Goal: Task Accomplishment & Management: Use online tool/utility

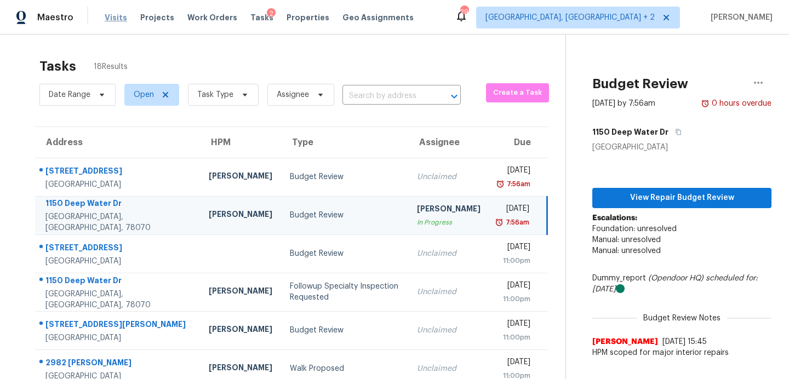
click at [111, 21] on span "Visits" at bounding box center [116, 17] width 22 height 11
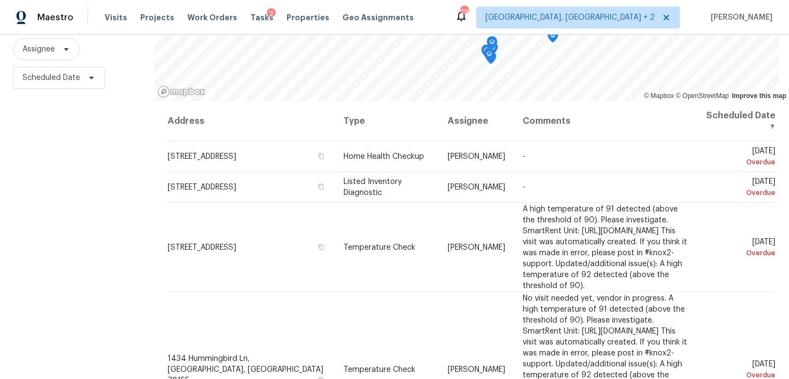
scroll to position [133, 0]
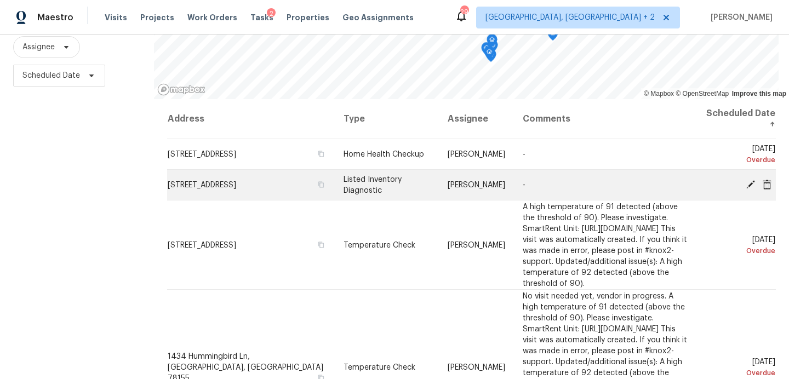
click at [747, 184] on icon at bounding box center [751, 184] width 10 height 10
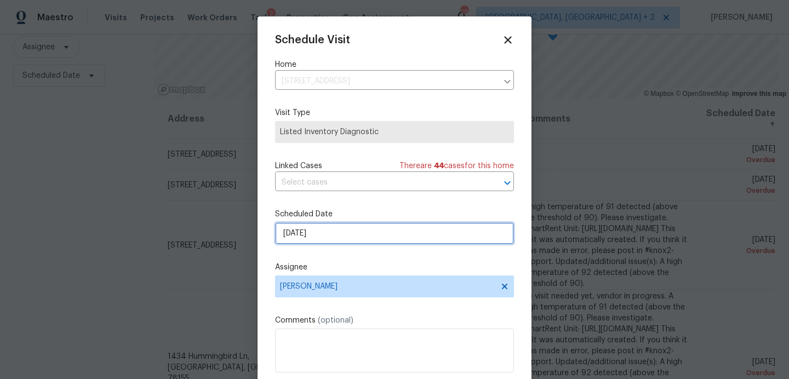
click at [318, 239] on input "9/30/2025" at bounding box center [394, 233] width 239 height 22
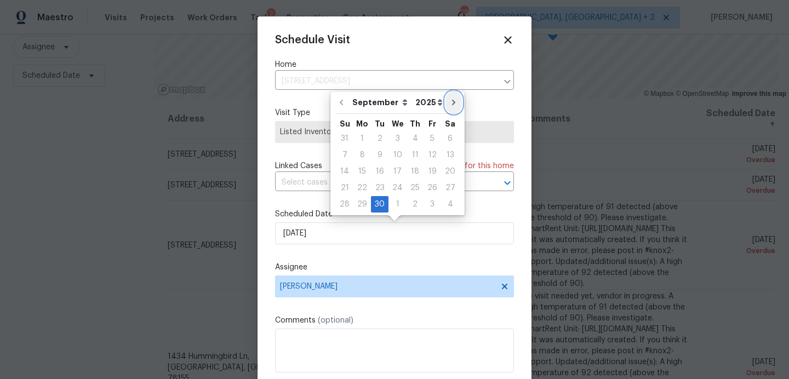
click at [449, 101] on icon "Go to next month" at bounding box center [453, 102] width 9 height 9
type input "10/30/2025"
select select "9"
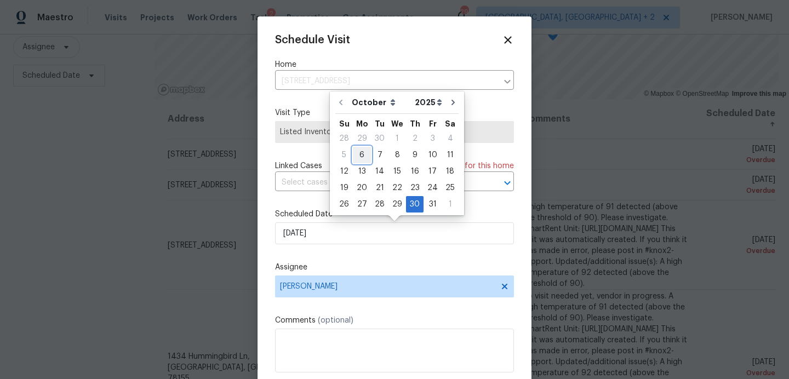
click at [359, 158] on div "6" at bounding box center [362, 154] width 18 height 15
type input "10/6/2025"
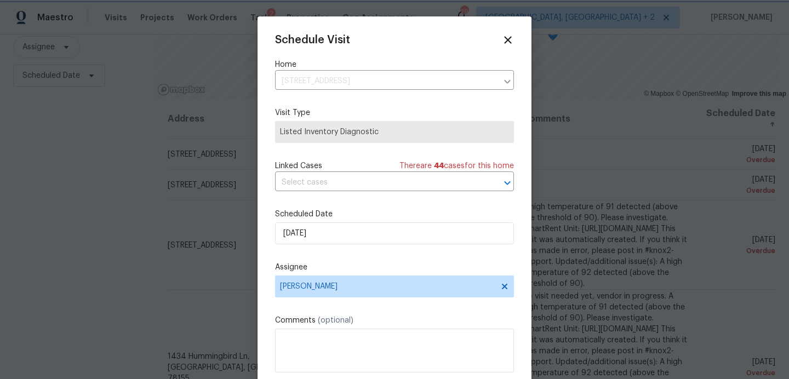
scroll to position [20, 0]
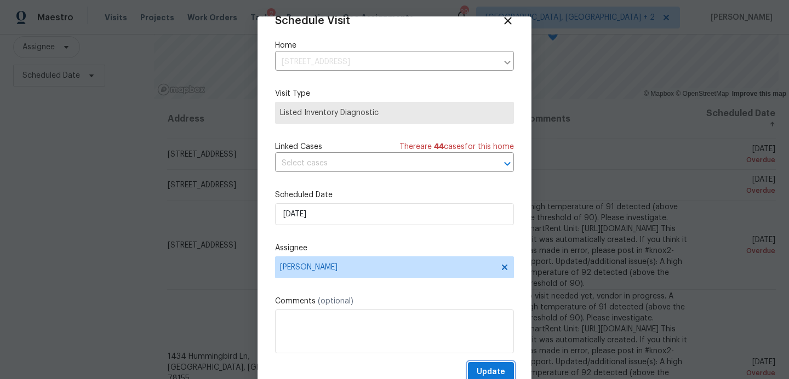
click at [494, 372] on span "Update" at bounding box center [491, 372] width 28 height 14
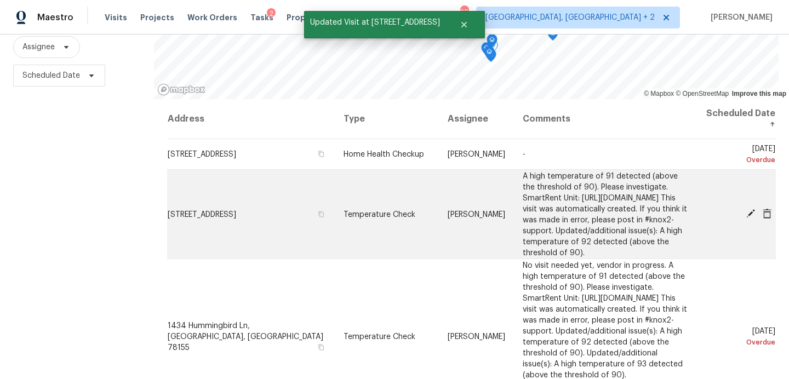
scroll to position [13, 0]
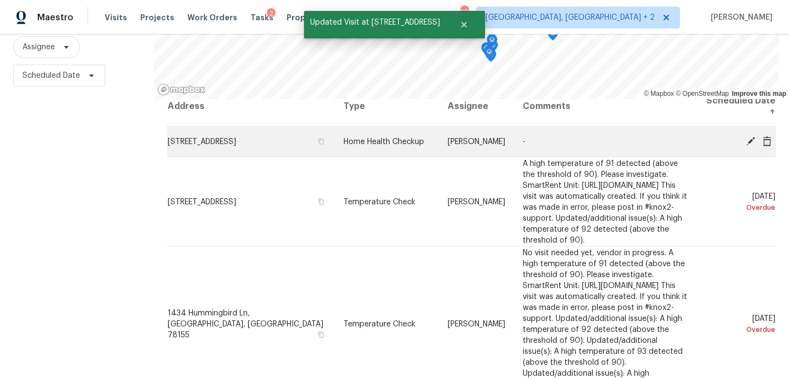
click at [754, 141] on icon at bounding box center [751, 141] width 10 height 10
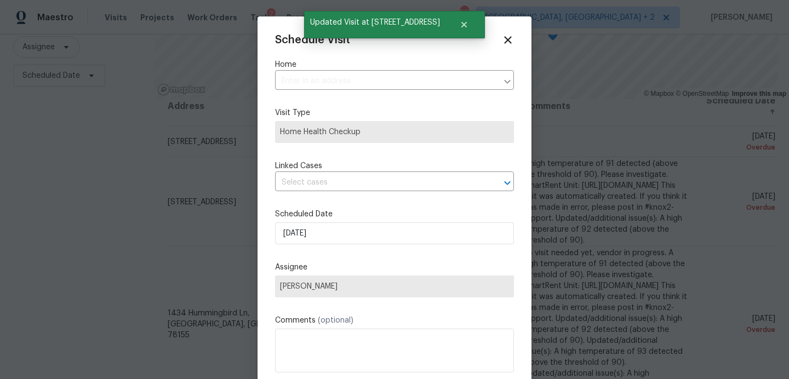
type input "3601 Turkey Path Bnd, Cedar Park, TX 78613"
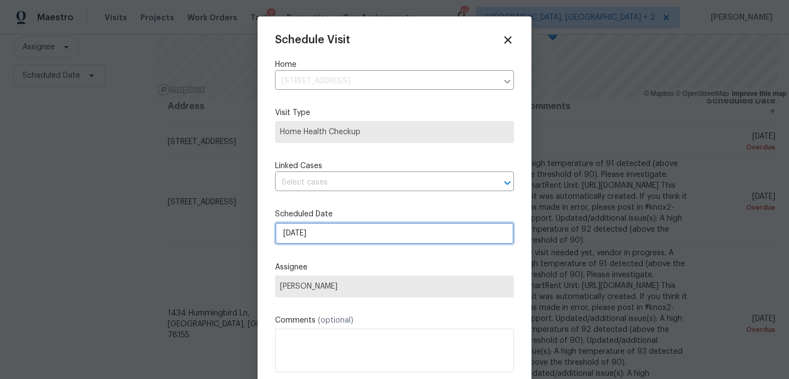
click at [311, 238] on input "9/29/2025" at bounding box center [394, 233] width 239 height 22
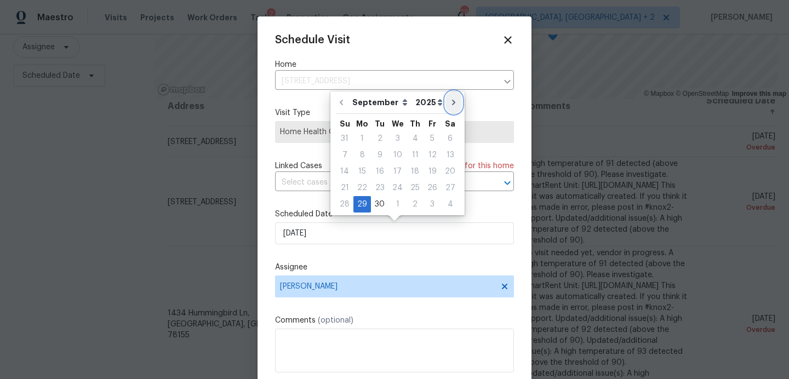
click at [450, 101] on icon "Go to next month" at bounding box center [453, 102] width 9 height 9
type input "10/29/2025"
select select "9"
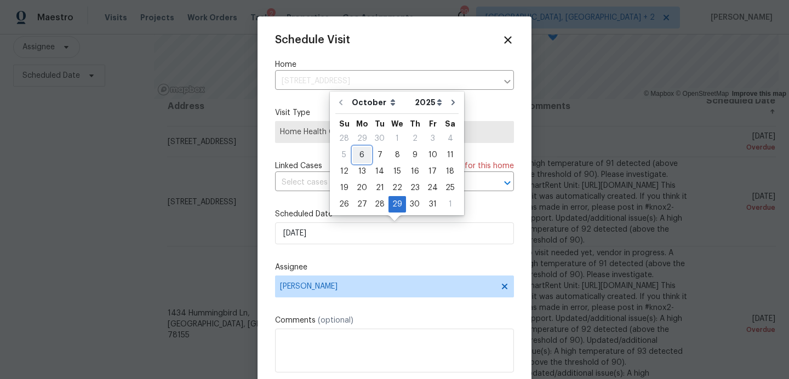
click at [362, 156] on div "6" at bounding box center [362, 154] width 18 height 15
type input "10/6/2025"
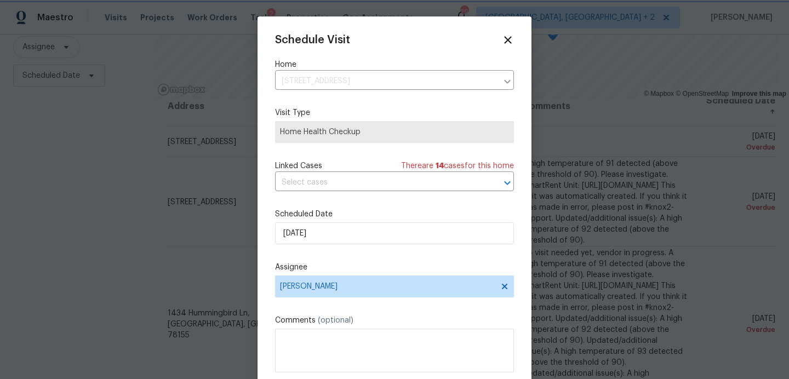
scroll to position [20, 0]
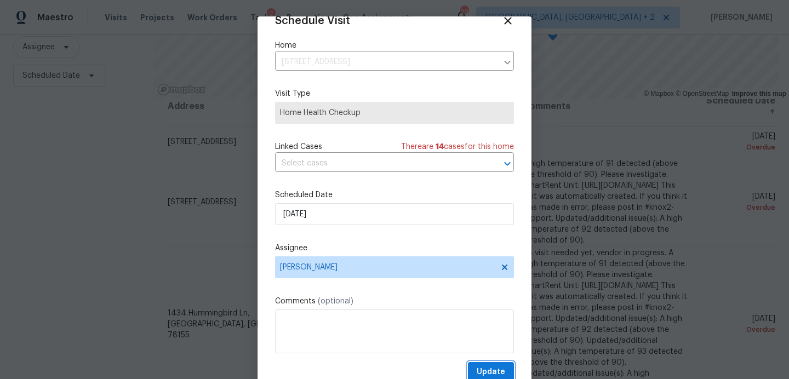
click at [479, 370] on span "Update" at bounding box center [491, 372] width 28 height 14
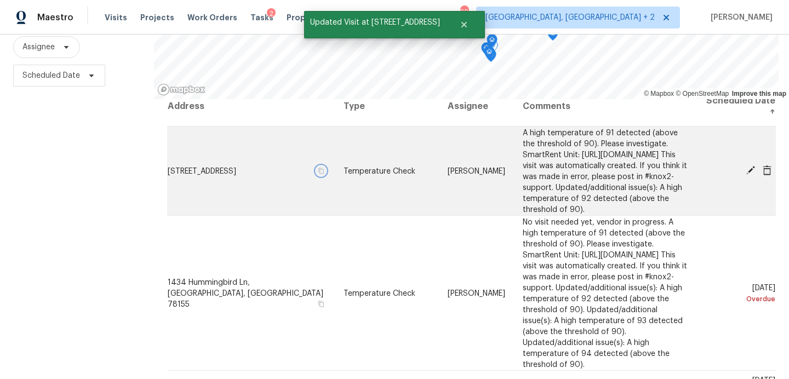
click at [318, 174] on icon "button" at bounding box center [321, 170] width 7 height 7
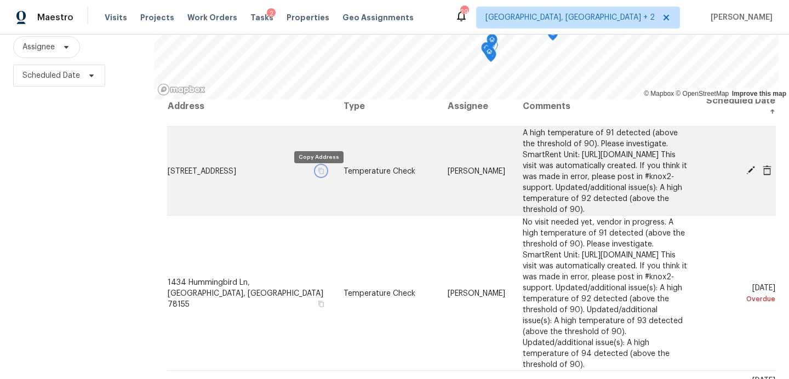
click at [318, 174] on icon "button" at bounding box center [321, 170] width 7 height 7
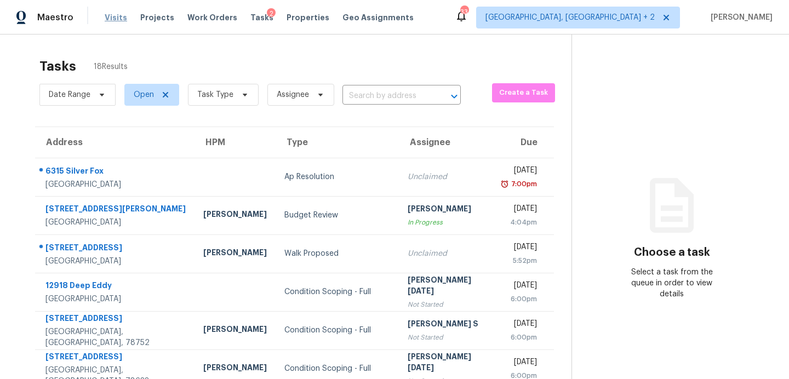
click at [112, 18] on span "Visits" at bounding box center [116, 17] width 22 height 11
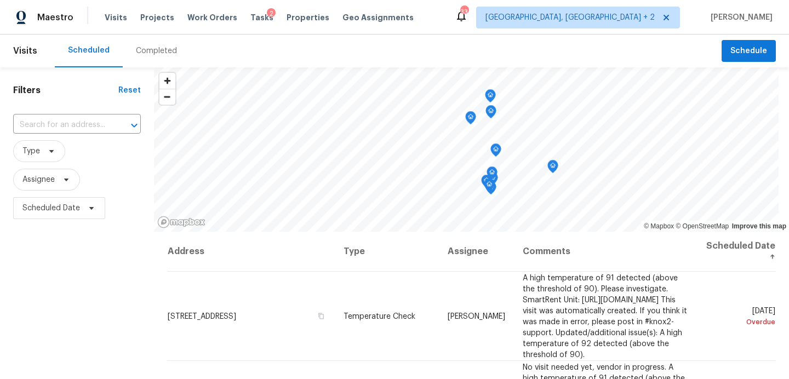
scroll to position [77, 0]
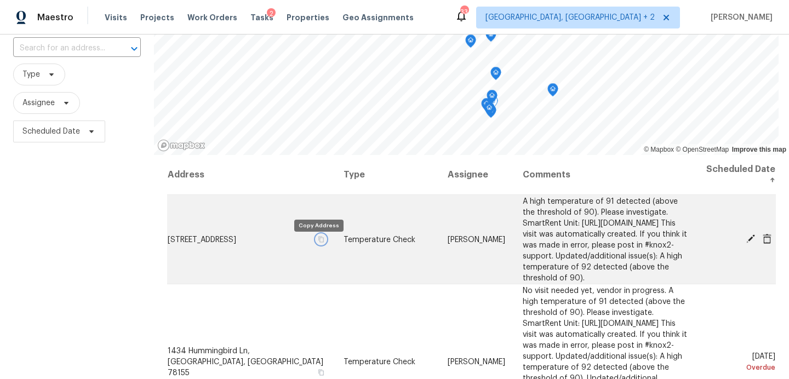
click at [318, 242] on icon "button" at bounding box center [321, 239] width 7 height 7
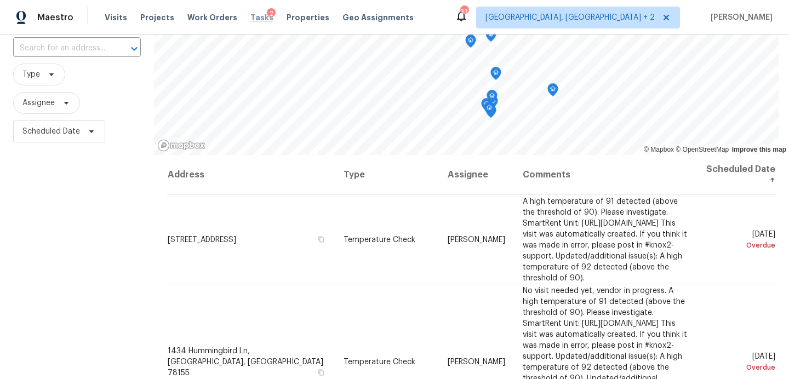
click at [254, 16] on span "Tasks" at bounding box center [261, 18] width 23 height 8
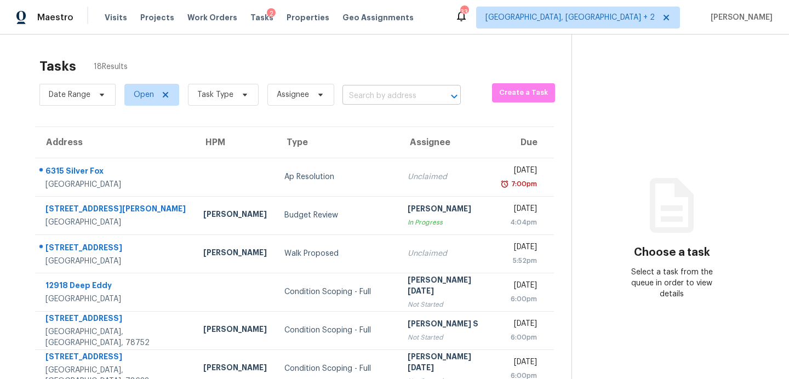
click at [392, 99] on input "text" at bounding box center [386, 96] width 88 height 17
type input "275 pepper"
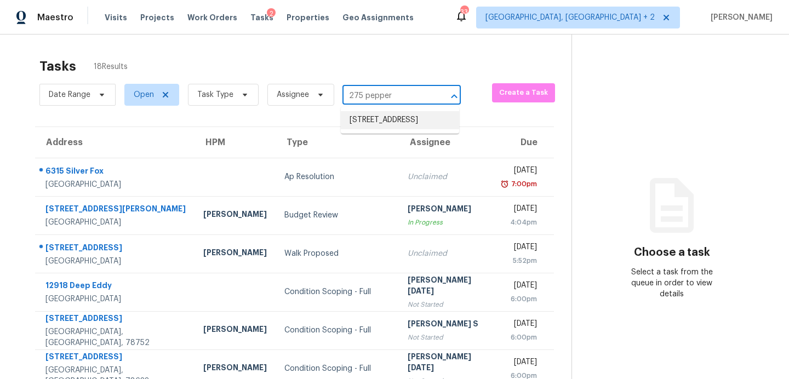
click at [385, 121] on li "275 Peppergrass Cv, Kyle, TX 78640" at bounding box center [400, 120] width 118 height 18
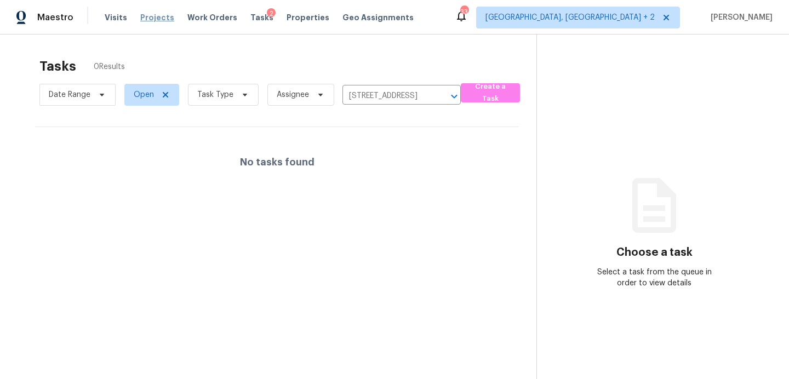
click at [157, 17] on span "Projects" at bounding box center [157, 17] width 34 height 11
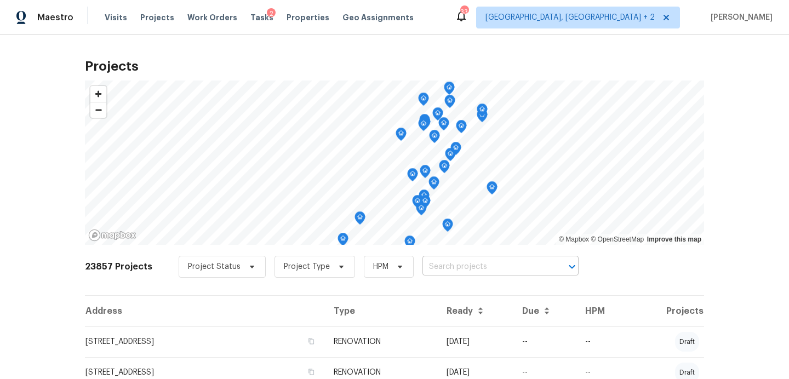
click at [432, 266] on input "text" at bounding box center [484, 267] width 125 height 17
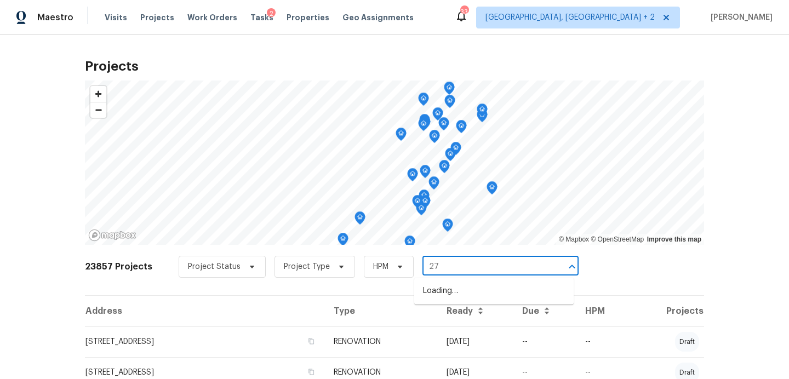
type input "275"
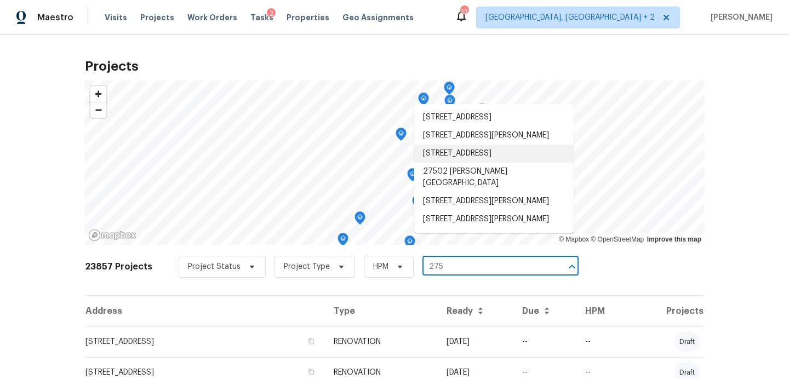
click at [477, 163] on li "275 Peppergrass Cv, Kyle, TX 78640" at bounding box center [493, 154] width 159 height 18
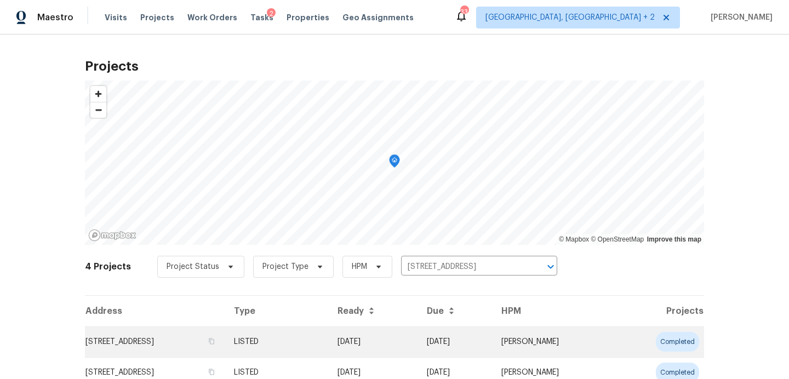
click at [161, 342] on td "275 Peppergrass Cv, Kyle, TX 78640" at bounding box center [155, 342] width 140 height 31
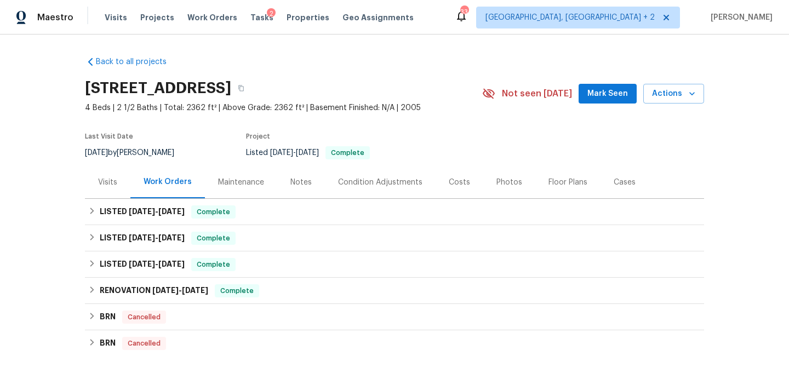
click at [607, 92] on span "Mark Seen" at bounding box center [607, 94] width 41 height 14
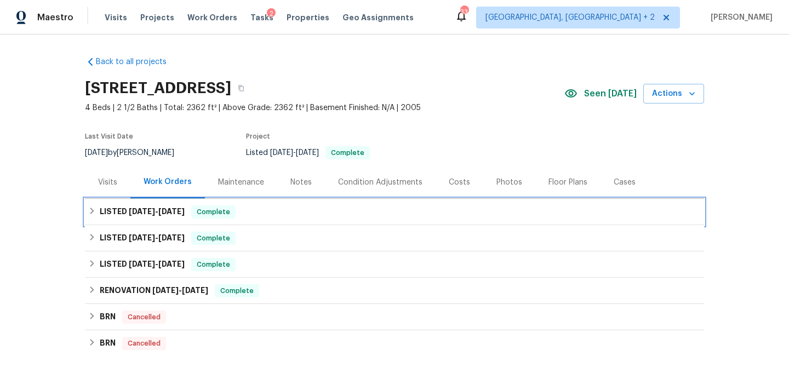
click at [299, 220] on div "LISTED 9/19/25 - 9/29/25 Complete" at bounding box center [394, 212] width 619 height 26
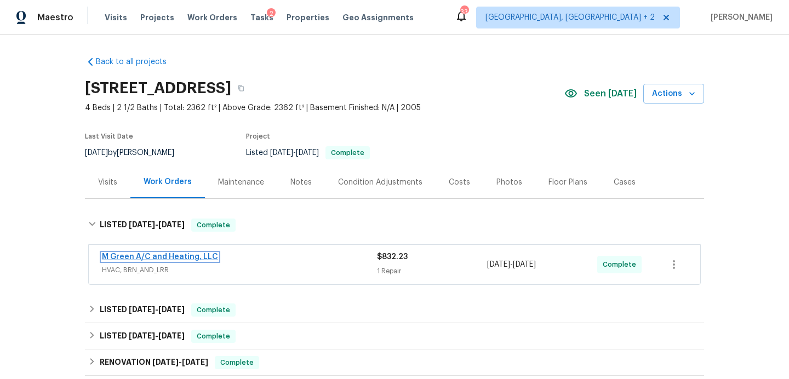
click at [206, 256] on link "M Green A/C and Heating, LLC" at bounding box center [160, 257] width 116 height 8
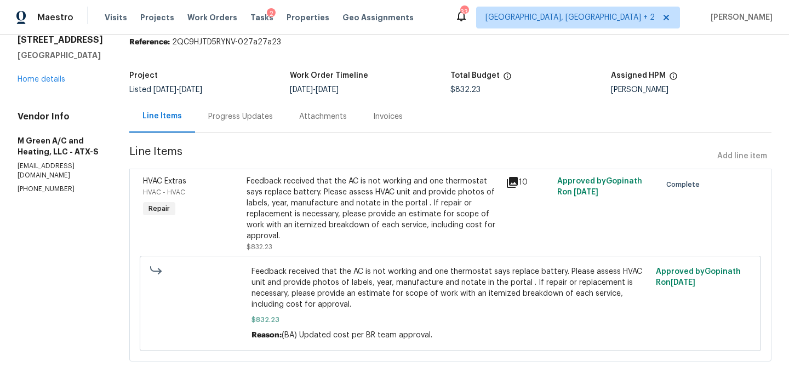
scroll to position [39, 0]
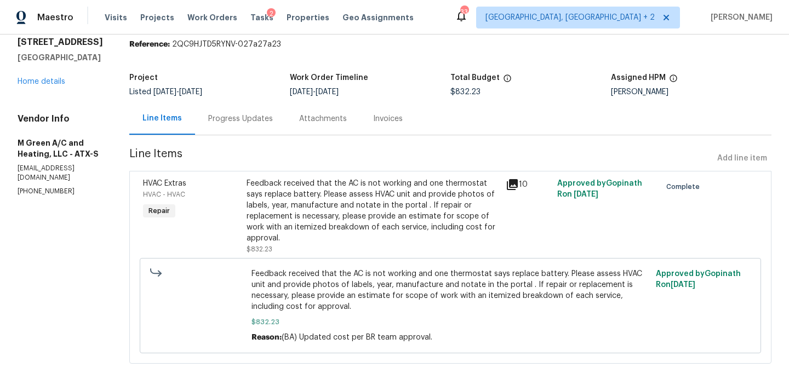
click at [248, 119] on div "Progress Updates" at bounding box center [240, 118] width 65 height 11
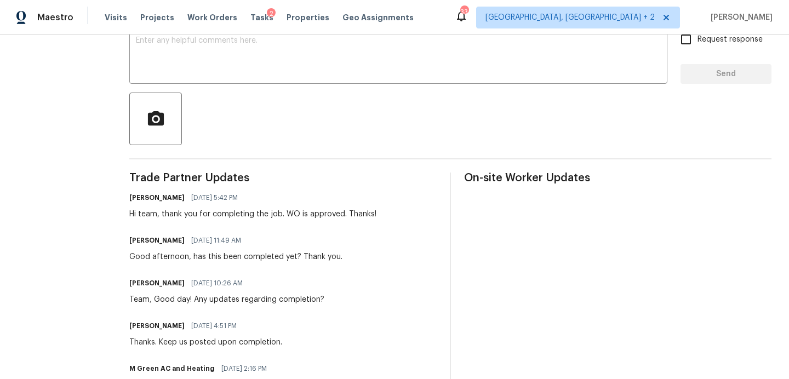
scroll to position [31, 0]
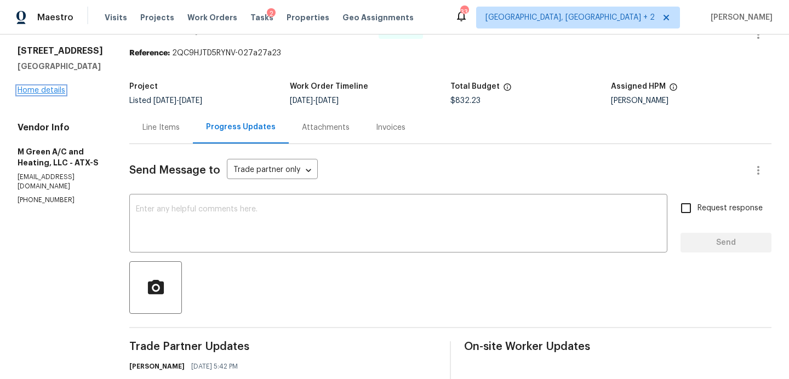
click at [59, 89] on link "Home details" at bounding box center [42, 91] width 48 height 8
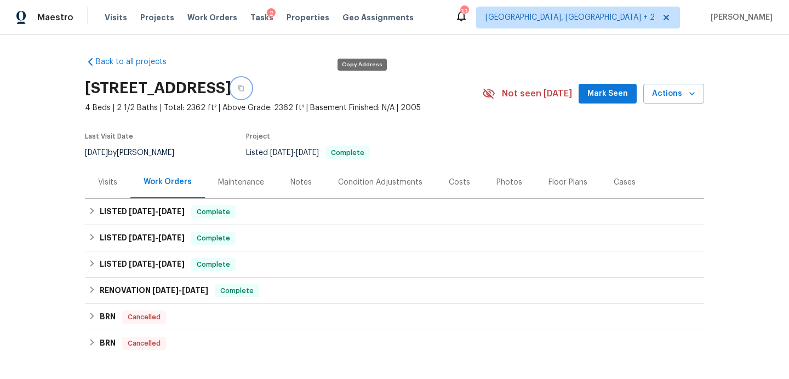
click at [244, 87] on icon "button" at bounding box center [240, 88] width 5 height 6
click at [112, 18] on span "Visits" at bounding box center [116, 17] width 22 height 11
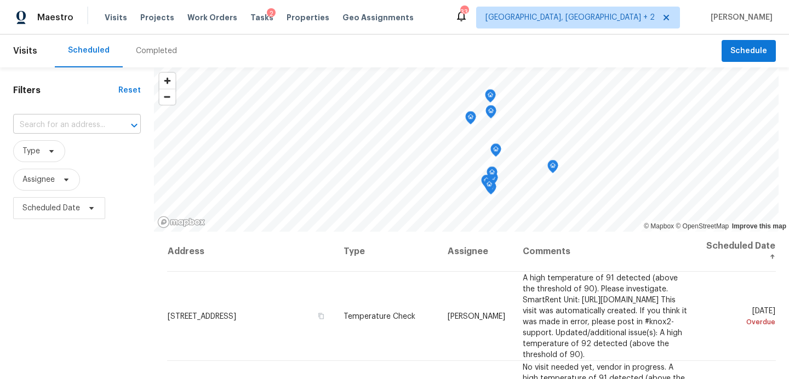
click at [95, 123] on input "text" at bounding box center [61, 125] width 97 height 17
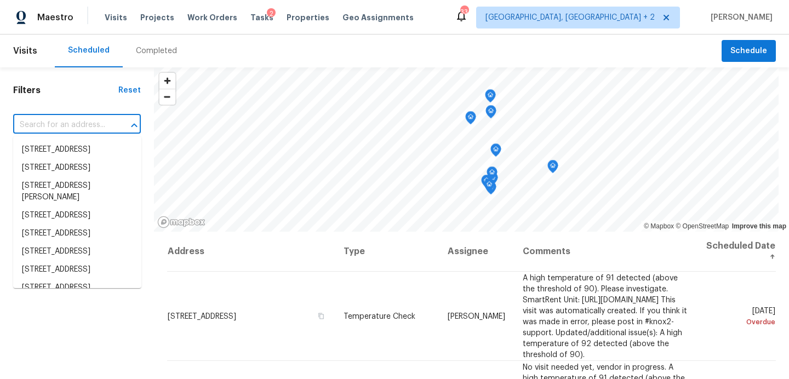
paste input "275 Peppergrass Cv, Kyle, TX 78640"
type input "275 Peppergrass Cv, Kyle, TX 78640"
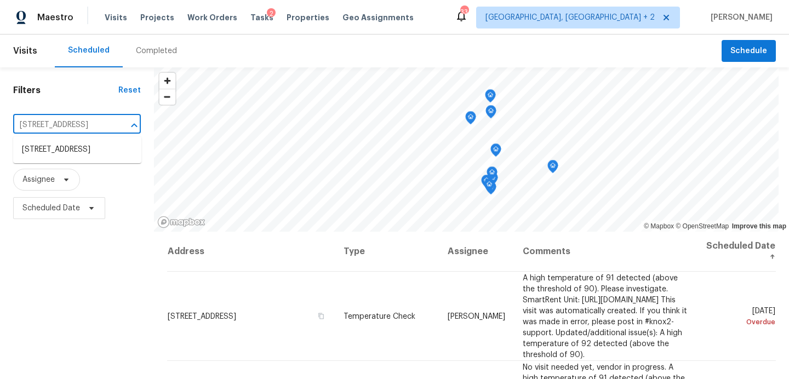
scroll to position [0, 37]
click at [75, 154] on li "275 Peppergrass Cv, Kyle, TX 78640" at bounding box center [77, 150] width 128 height 18
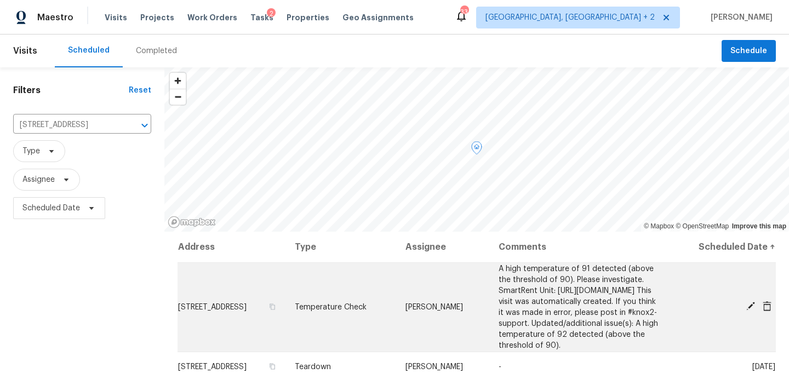
click at [767, 311] on icon at bounding box center [767, 306] width 10 height 10
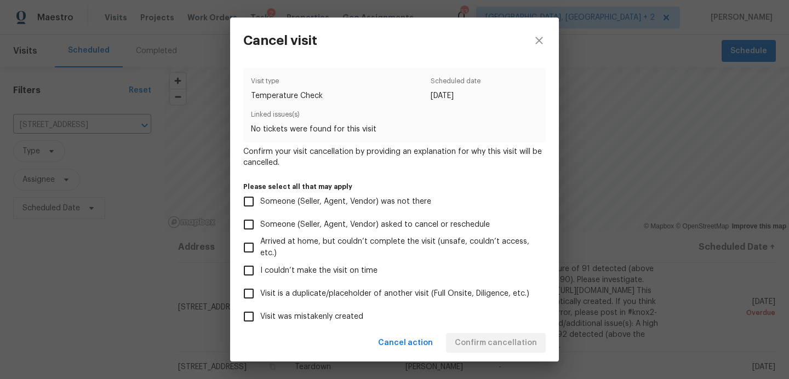
scroll to position [106, 0]
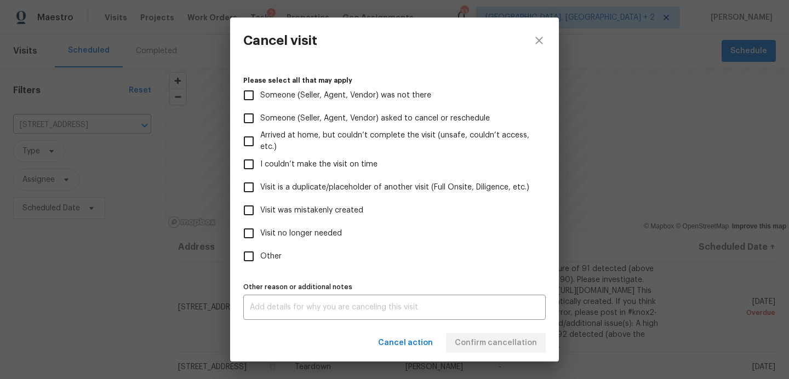
click at [270, 253] on span "Other" at bounding box center [270, 257] width 21 height 12
click at [260, 253] on input "Other" at bounding box center [248, 256] width 23 height 23
checkbox input "true"
click at [273, 307] on textarea at bounding box center [394, 308] width 289 height 8
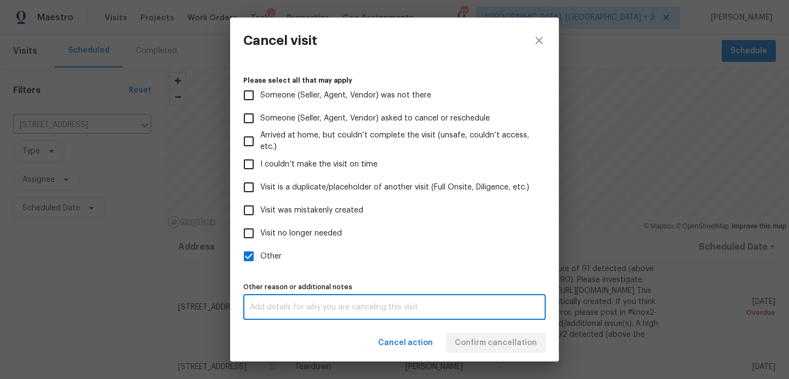
click at [269, 230] on span "Visit no longer needed" at bounding box center [301, 234] width 82 height 12
click at [260, 230] on input "Visit no longer needed" at bounding box center [248, 233] width 23 height 23
checkbox input "true"
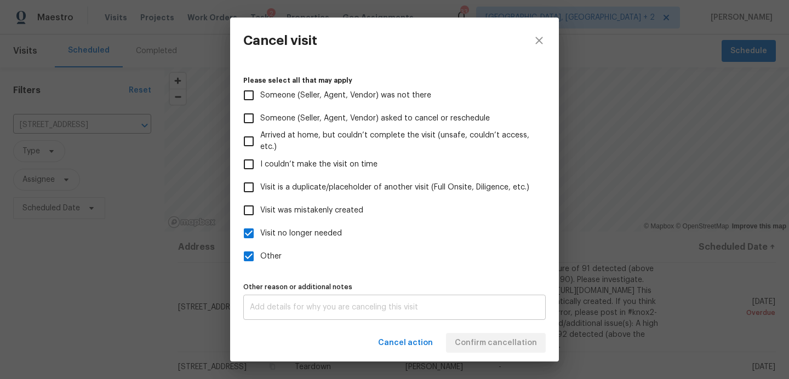
click at [300, 304] on textarea at bounding box center [394, 308] width 289 height 8
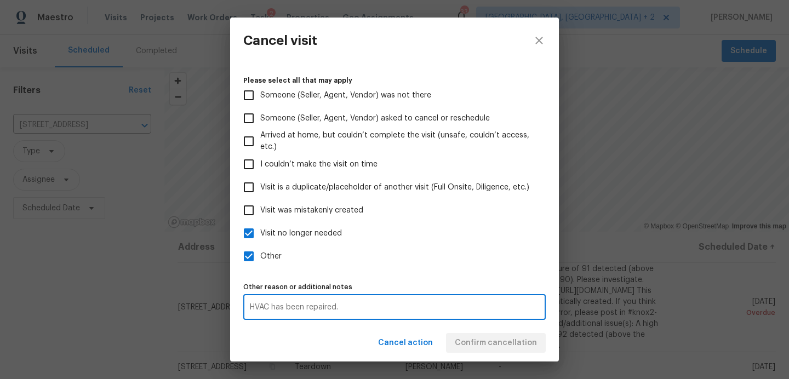
type textarea "HVAC has been repaired."
click at [285, 361] on div "Cancel action Confirm cancellation" at bounding box center [394, 343] width 329 height 38
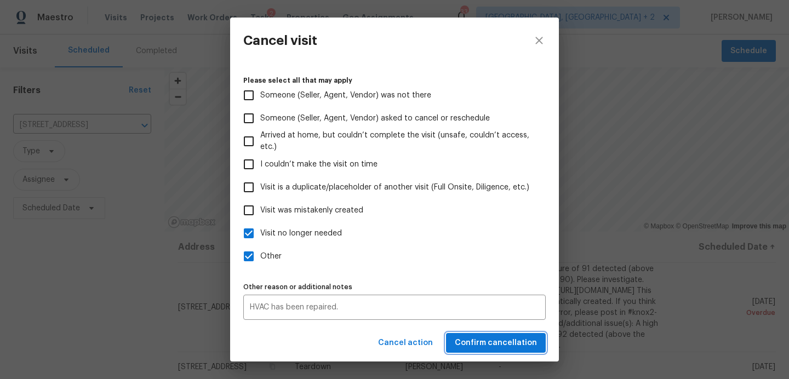
click at [481, 346] on span "Confirm cancellation" at bounding box center [496, 343] width 82 height 14
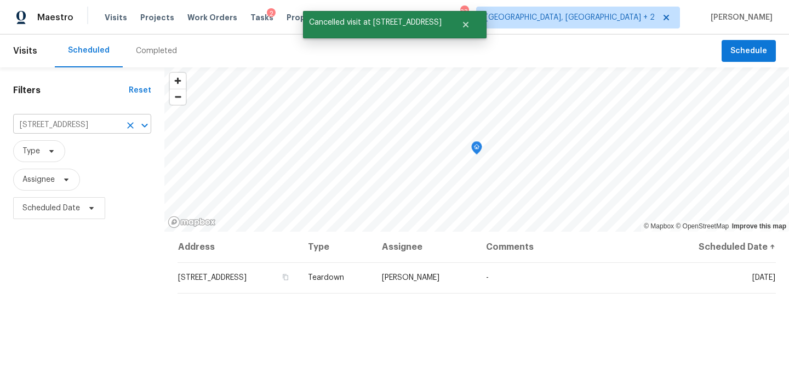
click at [129, 127] on icon "Clear" at bounding box center [130, 125] width 11 height 11
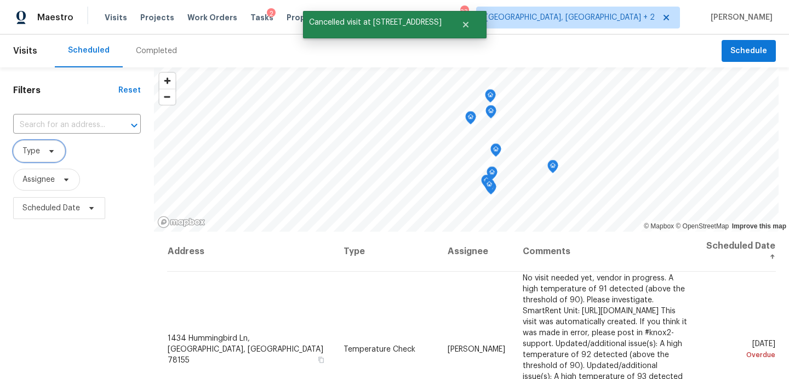
click at [44, 155] on span at bounding box center [50, 151] width 12 height 9
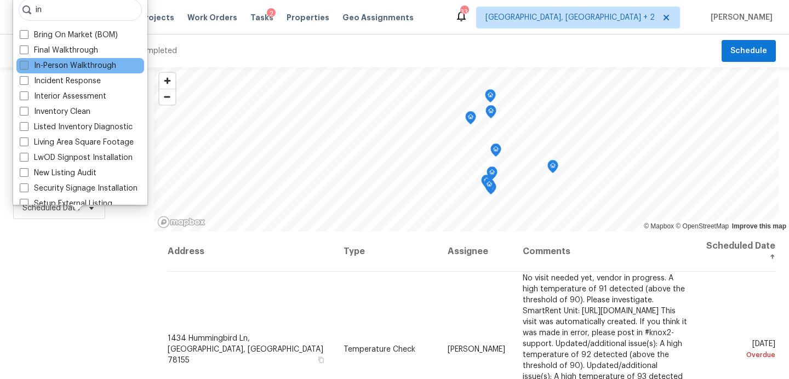
type input "in"
click at [37, 64] on label "In-Person Walkthrough" at bounding box center [68, 65] width 96 height 11
click at [27, 64] on input "In-Person Walkthrough" at bounding box center [23, 63] width 7 height 7
checkbox input "true"
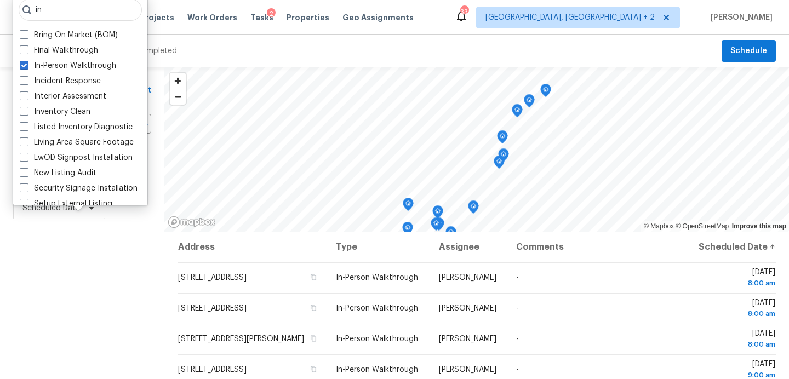
click at [110, 247] on div "Filters Reset ​ In-Person Walkthrough Assignee Scheduled Date" at bounding box center [82, 301] width 164 height 468
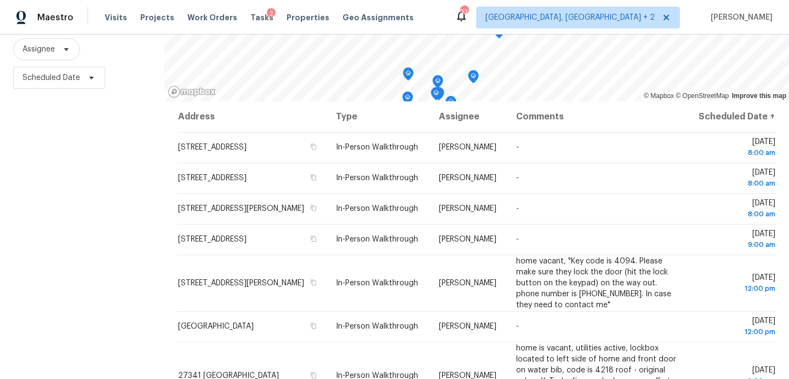
click at [257, 22] on div "Tasks 2" at bounding box center [261, 18] width 23 height 12
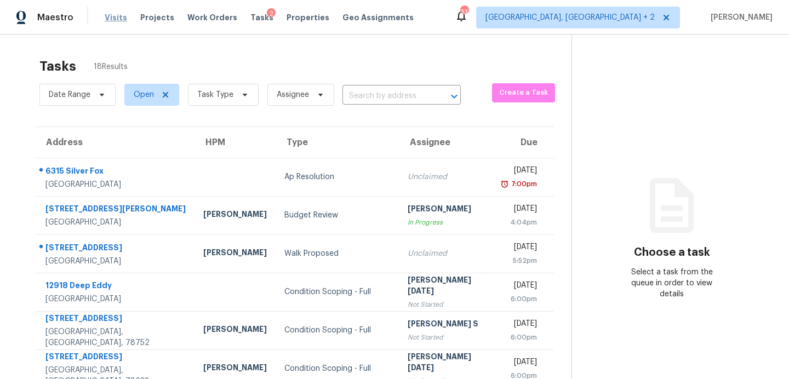
click at [116, 18] on span "Visits" at bounding box center [116, 17] width 22 height 11
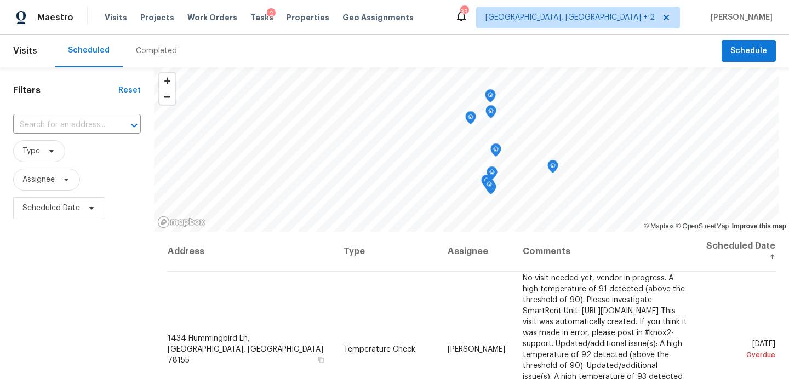
scroll to position [156, 0]
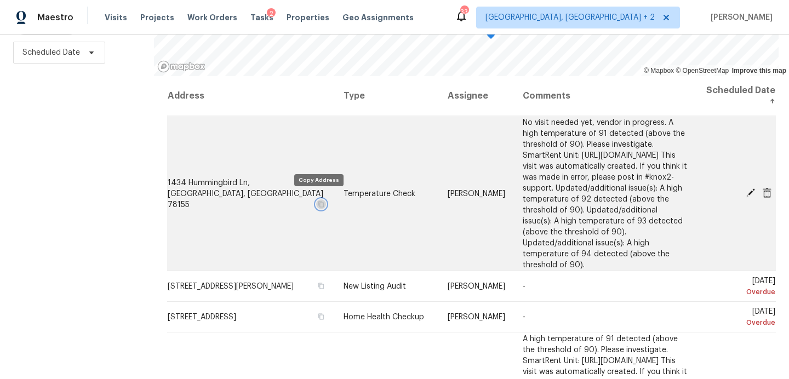
click at [319, 201] on icon "button" at bounding box center [321, 204] width 7 height 7
click at [219, 185] on span "1434 Hummingbird Ln, Seguin, TX 78155" at bounding box center [246, 194] width 156 height 30
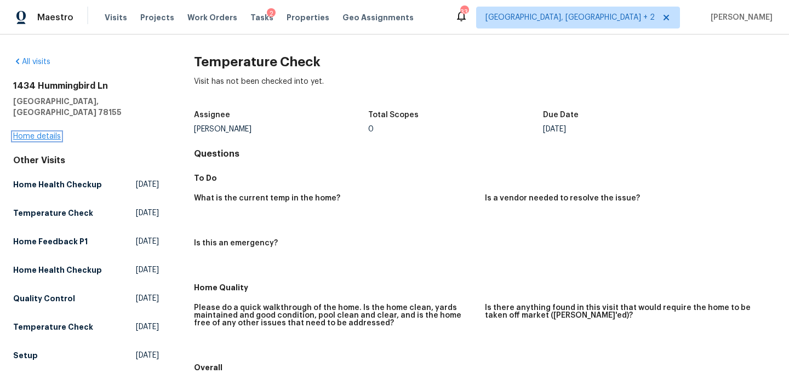
click at [44, 133] on link "Home details" at bounding box center [37, 137] width 48 height 8
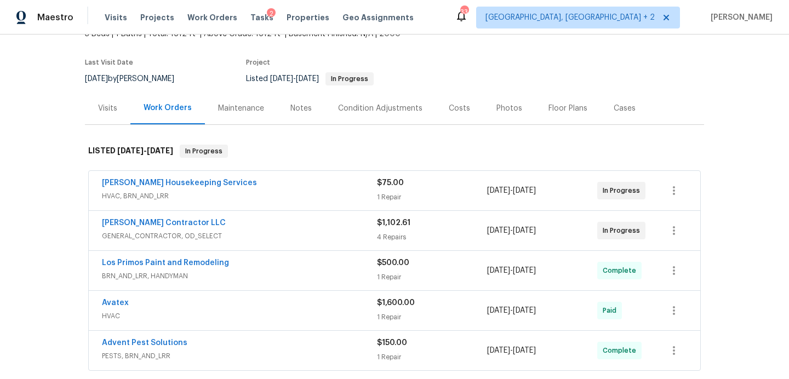
scroll to position [83, 0]
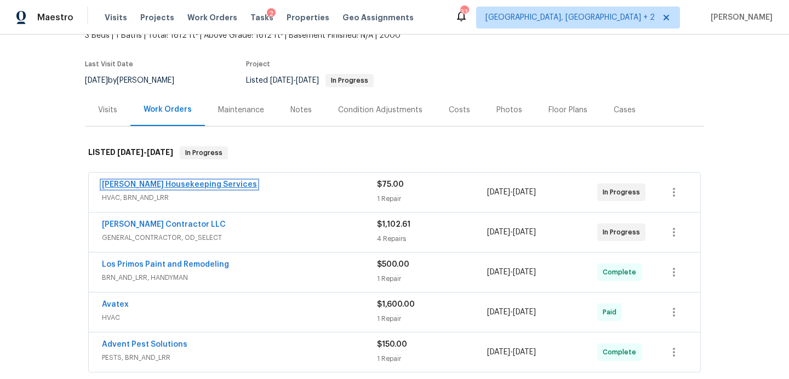
click at [179, 181] on link "Arelis Housekeeping Services" at bounding box center [179, 185] width 155 height 8
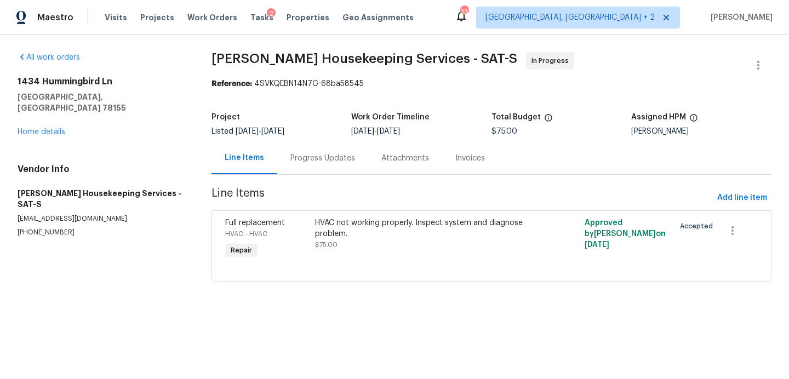
click at [322, 161] on div "Progress Updates" at bounding box center [322, 158] width 65 height 11
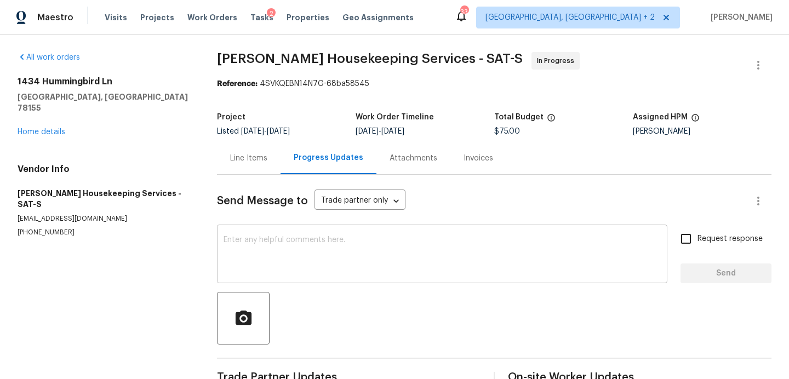
click at [276, 241] on textarea at bounding box center [442, 255] width 437 height 38
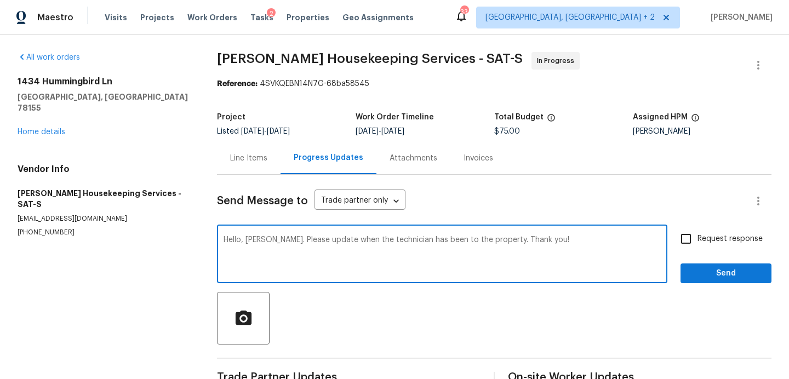
type textarea "Hello, Arelis. Please update when the technician has been to the property. Than…"
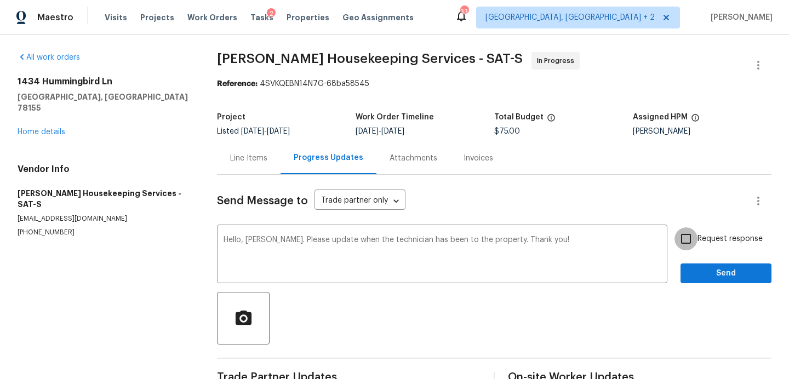
click at [687, 242] on input "Request response" at bounding box center [686, 238] width 23 height 23
checkbox input "true"
click at [688, 266] on button "Send" at bounding box center [726, 274] width 91 height 20
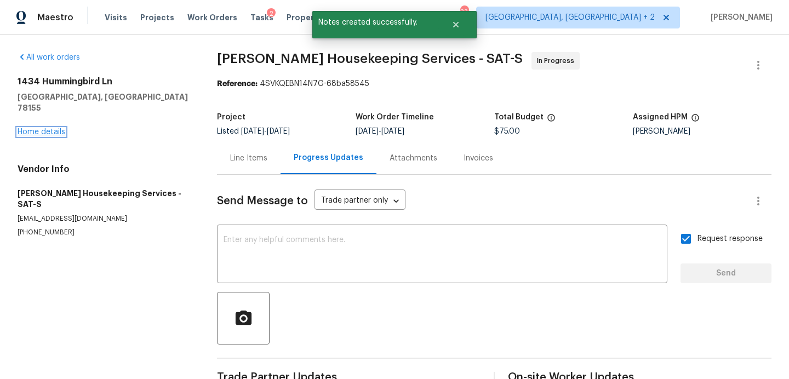
click at [53, 128] on link "Home details" at bounding box center [42, 132] width 48 height 8
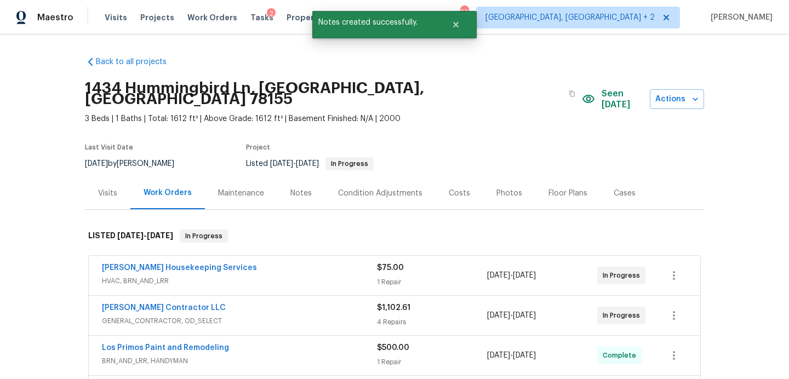
click at [286, 180] on div "Notes" at bounding box center [301, 193] width 48 height 32
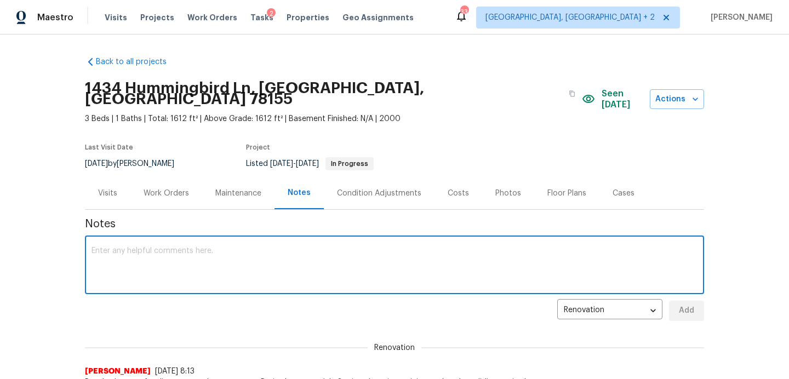
click at [150, 247] on textarea at bounding box center [395, 266] width 606 height 38
type textarea "Circled back on Arelis HVAC work order. Re-scheduling temp visit to Wednesday."
click at [688, 304] on span "Add" at bounding box center [687, 311] width 18 height 14
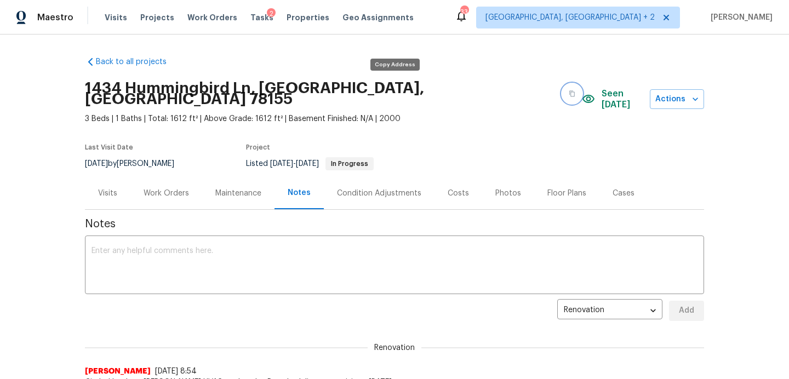
click at [562, 94] on button "button" at bounding box center [572, 94] width 20 height 20
click at [115, 14] on span "Visits" at bounding box center [116, 17] width 22 height 11
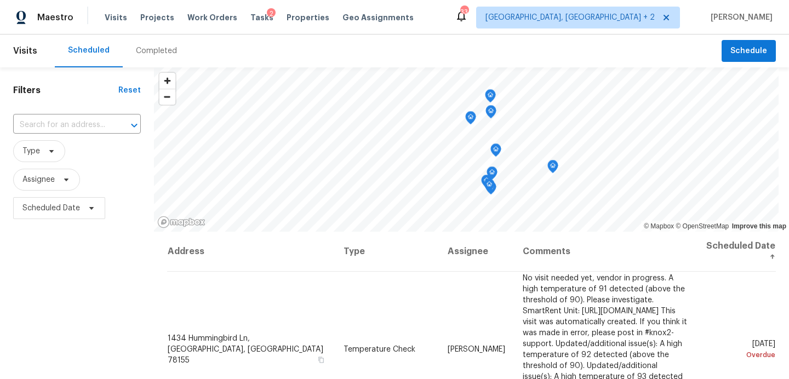
scroll to position [119, 0]
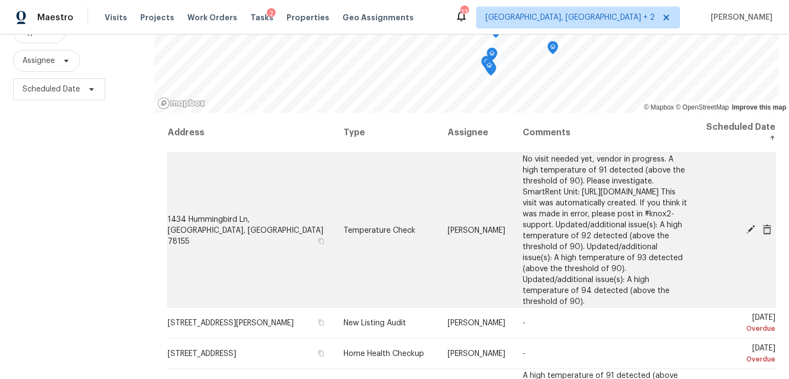
click at [751, 230] on icon at bounding box center [750, 229] width 9 height 9
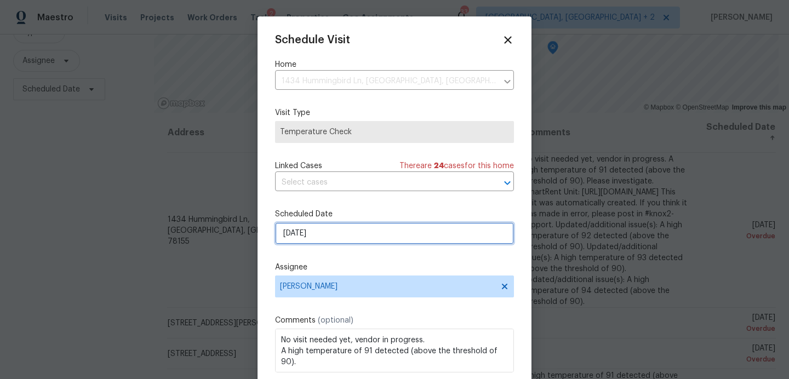
click at [353, 235] on input "9/30/2025" at bounding box center [394, 233] width 239 height 22
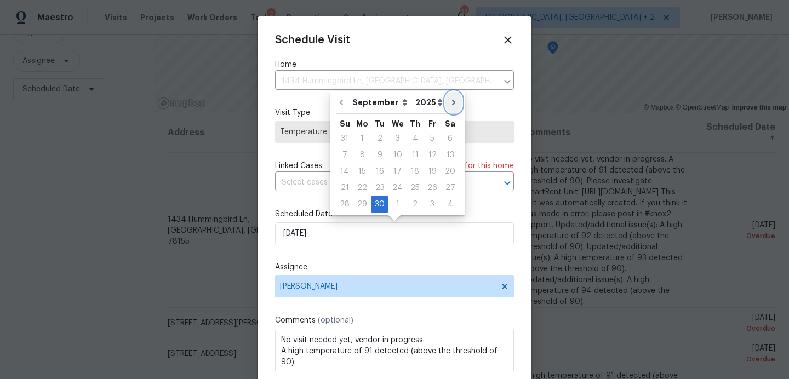
click at [449, 104] on icon "Go to next month" at bounding box center [453, 102] width 9 height 9
type input "10/30/2025"
select select "9"
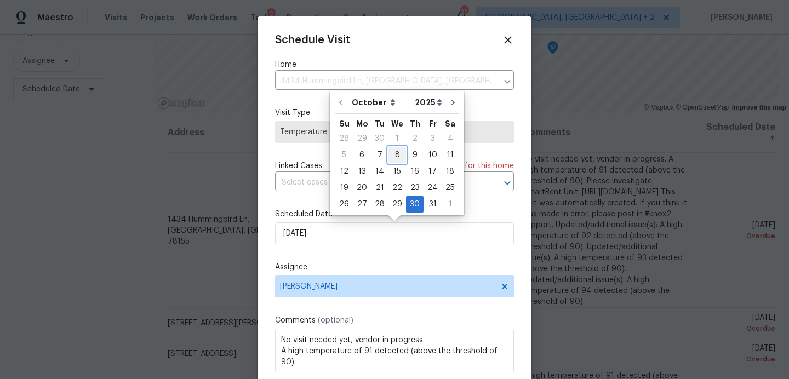
click at [391, 154] on div "8" at bounding box center [397, 154] width 18 height 15
type input "[DATE]"
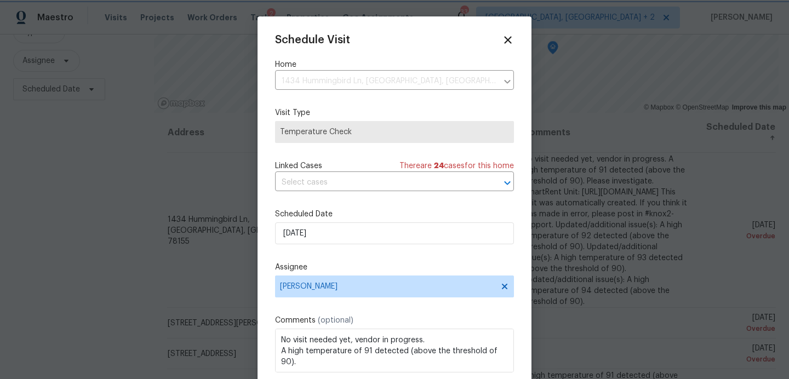
scroll to position [20, 0]
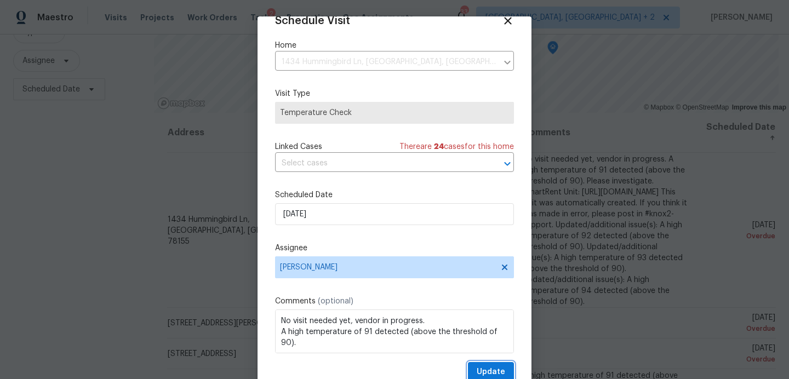
click at [487, 369] on span "Update" at bounding box center [491, 372] width 28 height 14
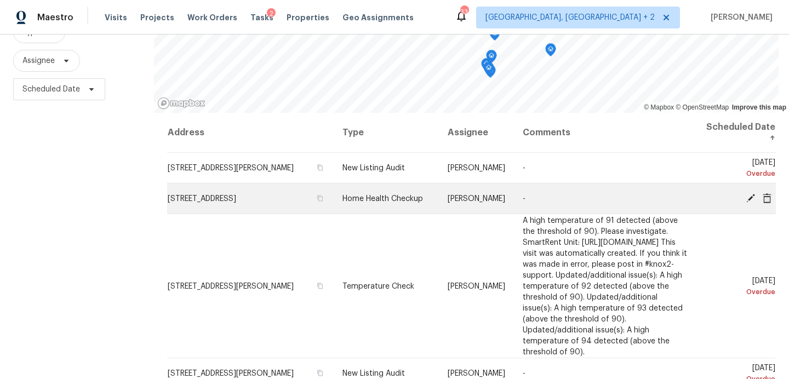
click at [750, 198] on icon at bounding box center [750, 197] width 9 height 9
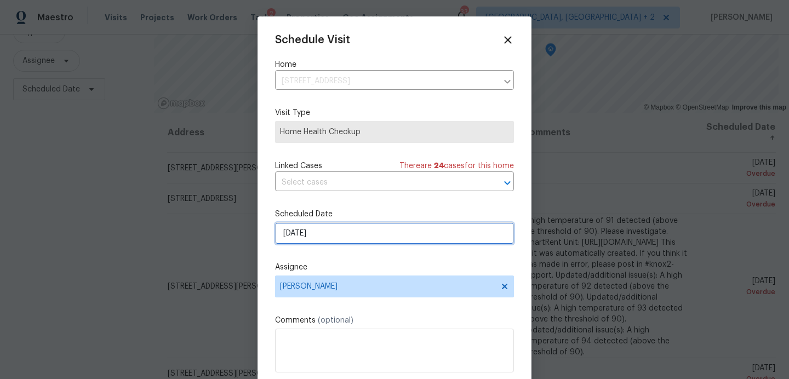
click at [323, 233] on input "10/1/2025" at bounding box center [394, 233] width 239 height 22
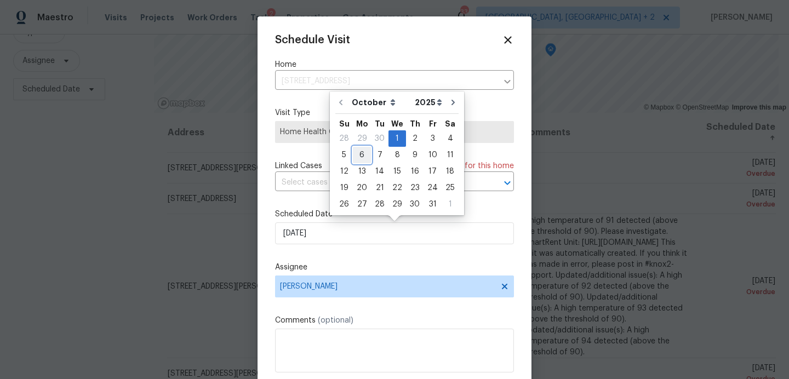
click at [361, 158] on div "6" at bounding box center [362, 154] width 18 height 15
type input "[DATE]"
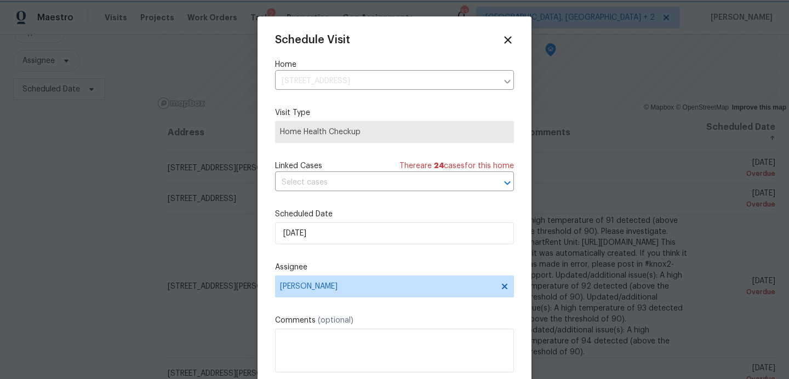
scroll to position [19, 0]
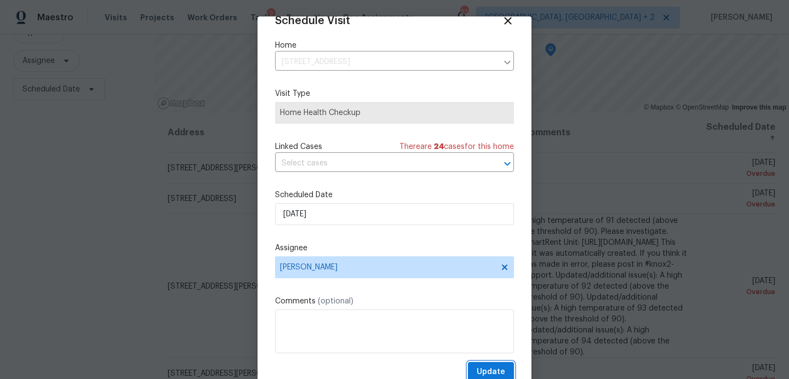
click at [501, 371] on span "Update" at bounding box center [491, 372] width 28 height 14
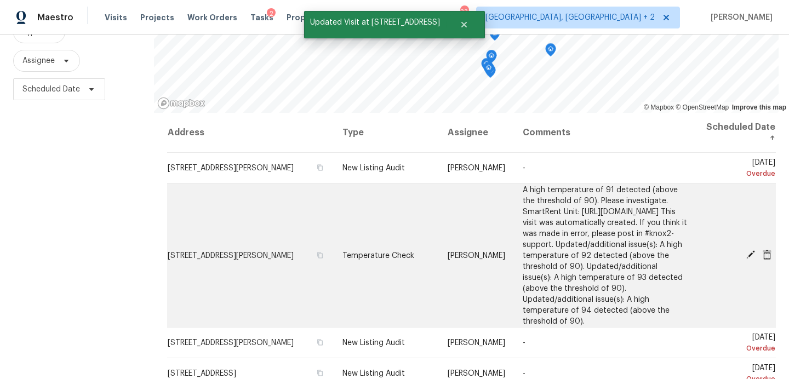
scroll to position [50, 0]
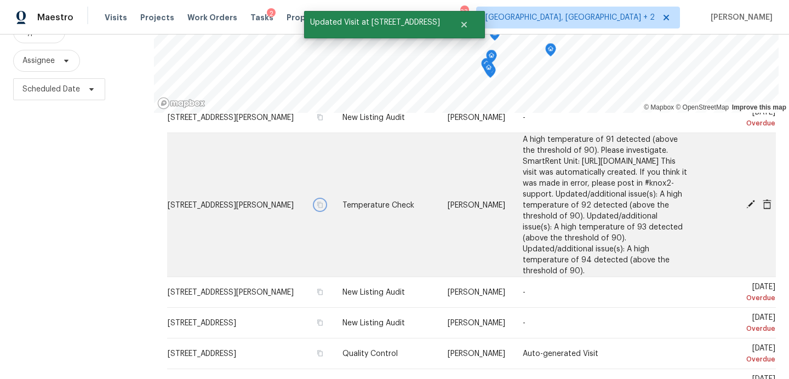
click at [318, 207] on icon "button" at bounding box center [320, 205] width 5 height 6
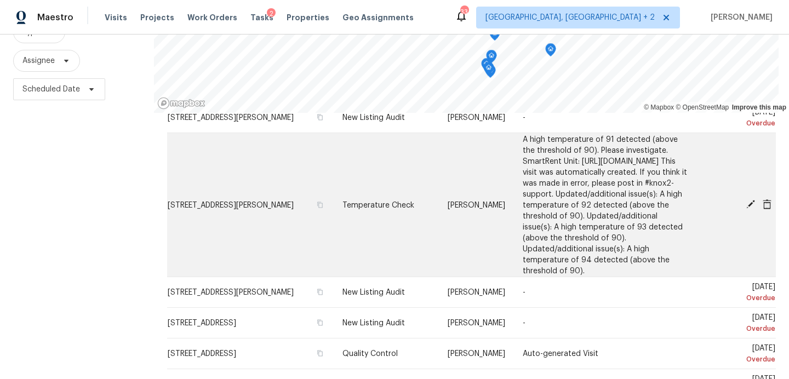
click at [233, 202] on span "6502 Griffith Loop, Killeen, TX 76549" at bounding box center [231, 205] width 126 height 8
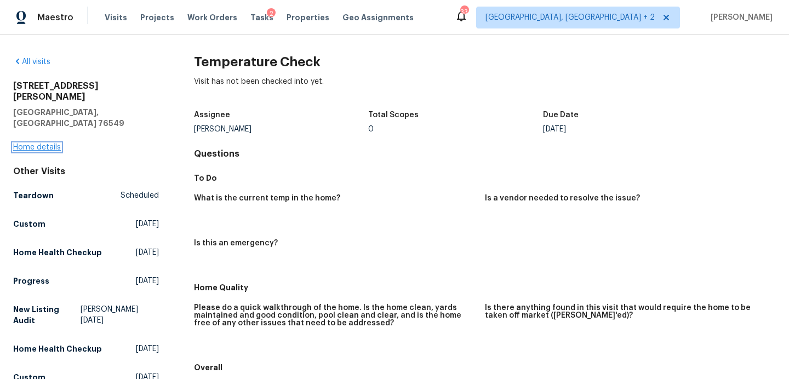
click at [39, 144] on link "Home details" at bounding box center [37, 148] width 48 height 8
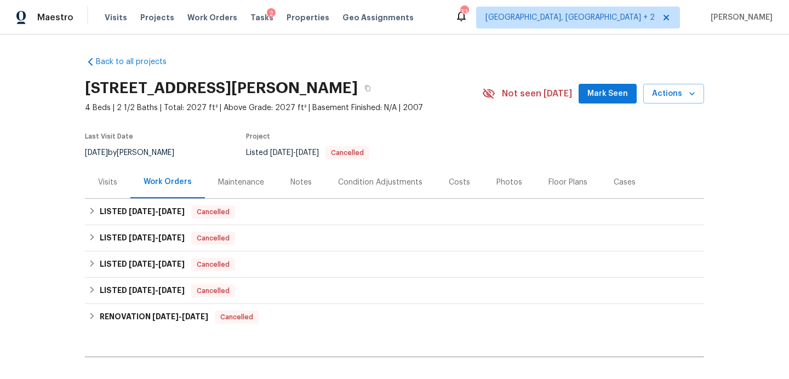
click at [298, 182] on div "Notes" at bounding box center [300, 182] width 21 height 11
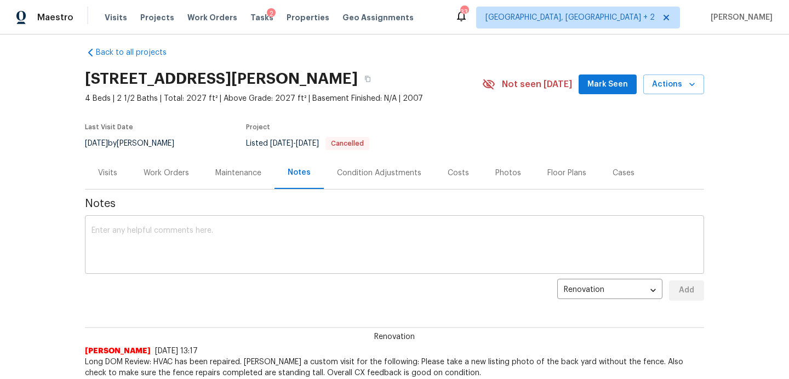
scroll to position [5, 0]
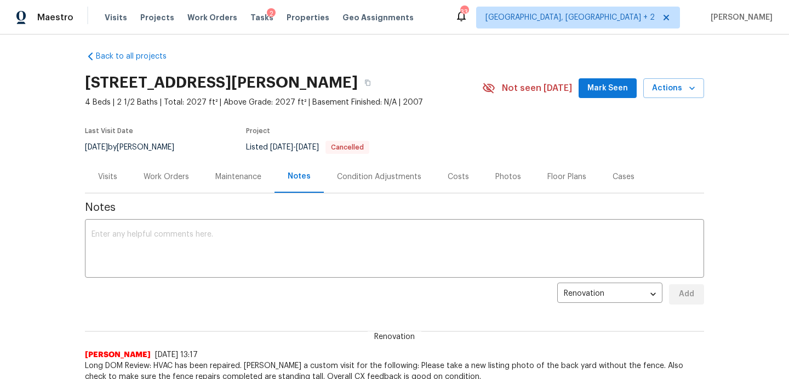
click at [111, 178] on div "Visits" at bounding box center [107, 177] width 19 height 11
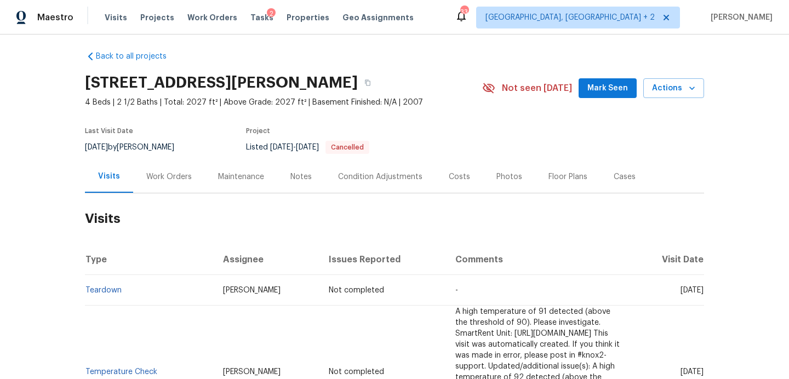
click at [593, 92] on span "Mark Seen" at bounding box center [607, 89] width 41 height 14
click at [179, 178] on div "Work Orders" at bounding box center [168, 177] width 45 height 11
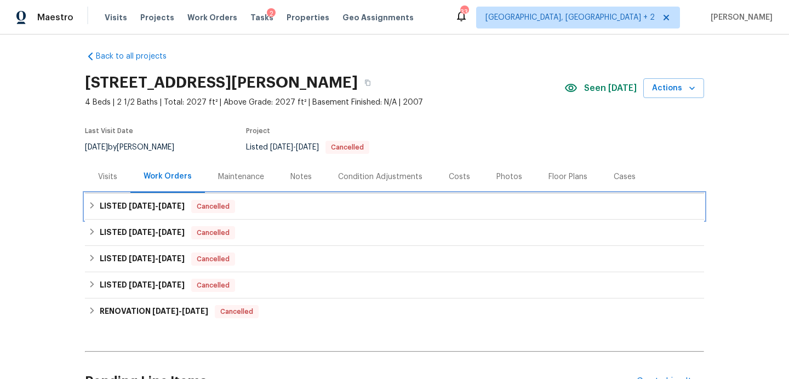
click at [273, 208] on div "LISTED 8/26/25 - 8/29/25 Cancelled" at bounding box center [394, 206] width 613 height 13
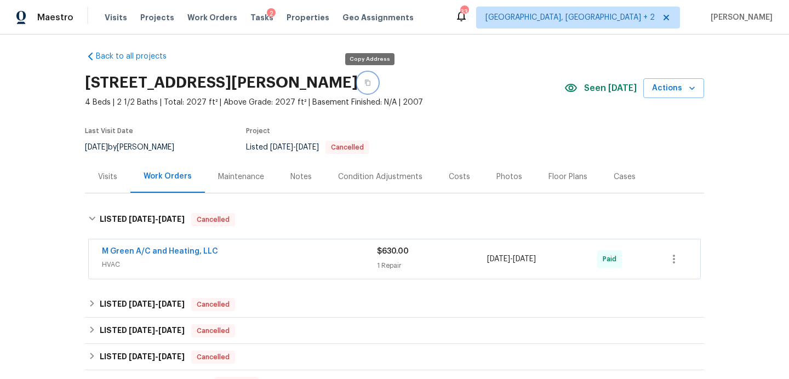
click at [368, 84] on icon "button" at bounding box center [367, 82] width 7 height 7
click at [191, 250] on link "M Green A/C and Heating, LLC" at bounding box center [160, 252] width 116 height 8
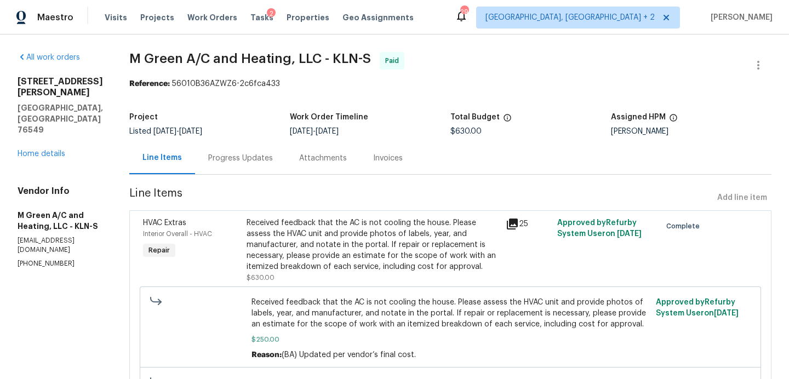
click at [272, 157] on div "Progress Updates" at bounding box center [240, 158] width 65 height 11
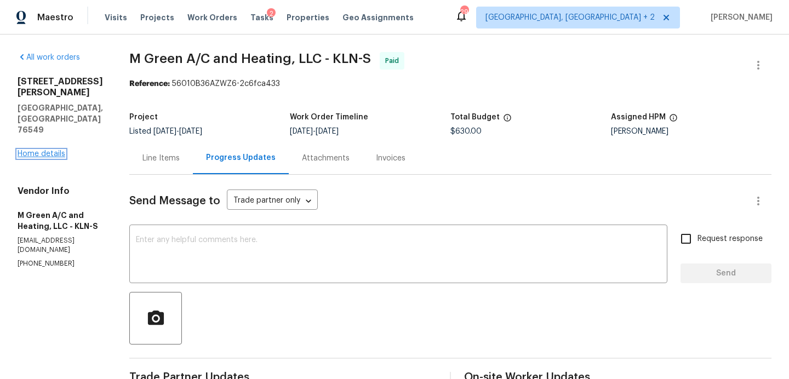
click at [57, 150] on link "Home details" at bounding box center [42, 154] width 48 height 8
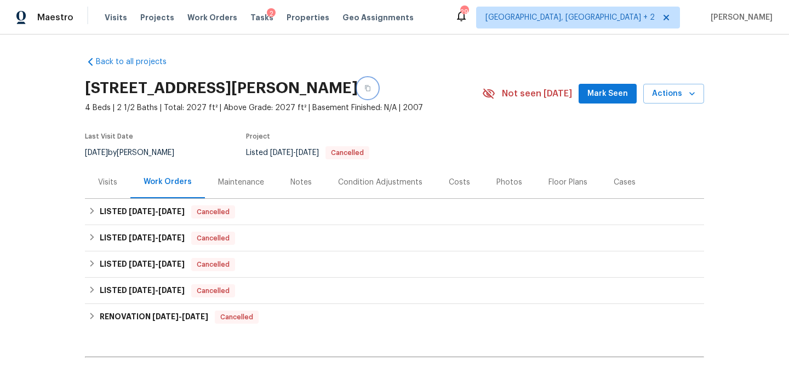
click at [369, 87] on icon "button" at bounding box center [367, 88] width 7 height 7
click at [607, 92] on span "Mark Seen" at bounding box center [607, 94] width 41 height 14
click at [307, 182] on div "Notes" at bounding box center [300, 182] width 21 height 11
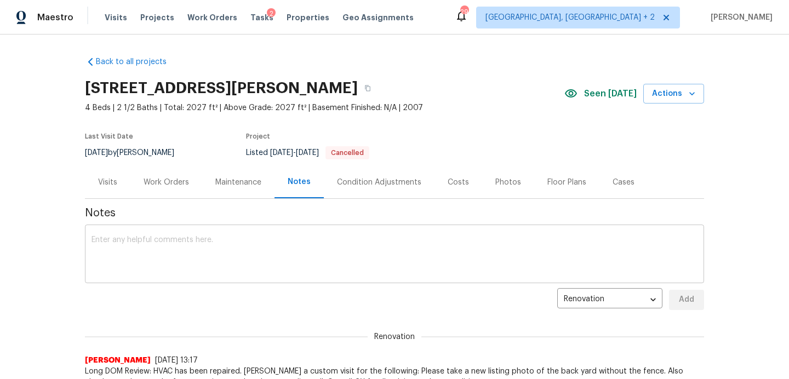
click at [265, 229] on div "x ​" at bounding box center [394, 255] width 619 height 56
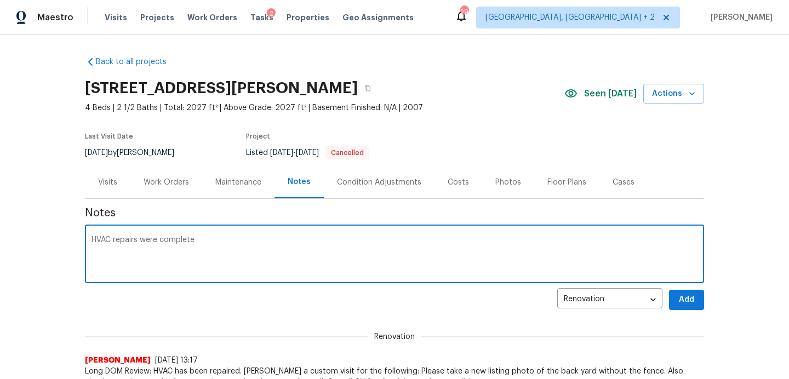
type textarea "HVAC repairs were completed"
drag, startPoint x: 243, startPoint y: 251, endPoint x: 0, endPoint y: 238, distance: 243.1
click at [0, 240] on div "Back to all projects 6502 Griffith Loop, Killeen, TX 76549 4 Beds | 2 1/2 Baths…" at bounding box center [394, 207] width 789 height 345
click at [162, 182] on div "Work Orders" at bounding box center [166, 182] width 45 height 11
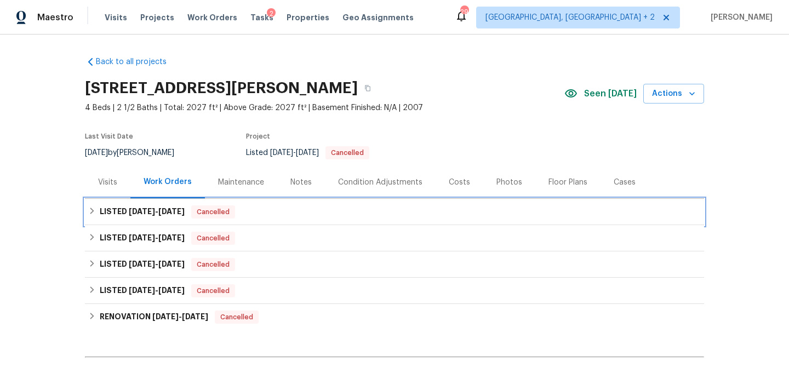
click at [273, 204] on div "LISTED 8/26/25 - 8/29/25 Cancelled" at bounding box center [394, 212] width 619 height 26
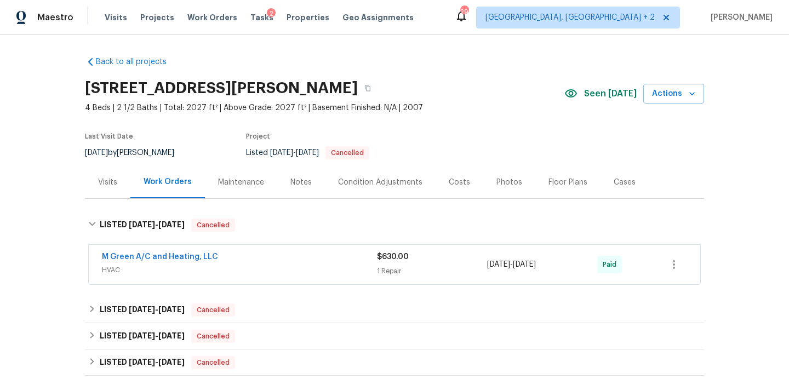
click at [303, 185] on div "Notes" at bounding box center [300, 182] width 21 height 11
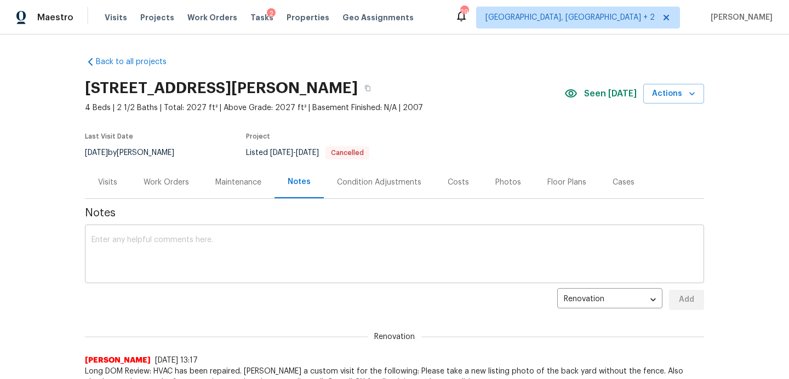
click at [221, 247] on textarea at bounding box center [395, 255] width 606 height 38
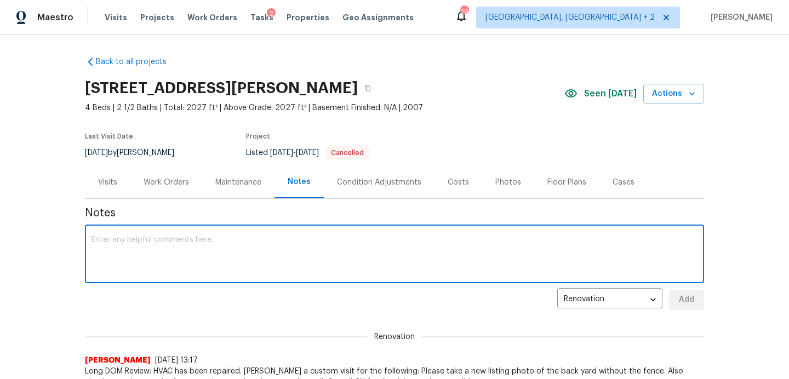
paste textarea "HVAC repairs were completed"
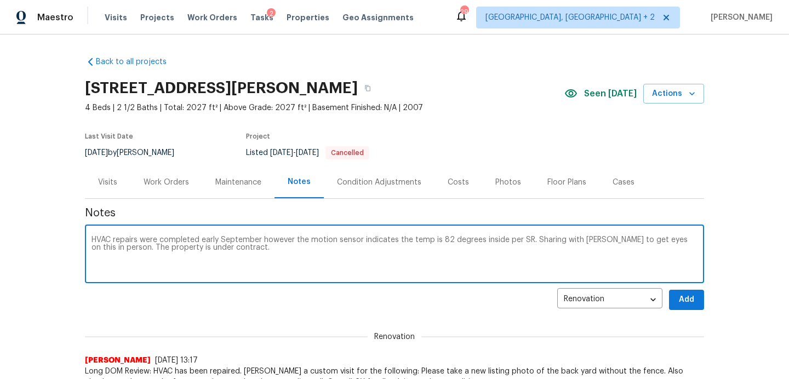
drag, startPoint x: 255, startPoint y: 259, endPoint x: 0, endPoint y: 169, distance: 270.5
click at [0, 169] on div "Back to all projects 6502 Griffith Loop, Killeen, TX 76549 4 Beds | 2 1/2 Baths…" at bounding box center [394, 207] width 789 height 345
type textarea "HVAC repairs were completed early September however the motion sensor indicates…"
click at [687, 296] on span "Add" at bounding box center [687, 300] width 18 height 14
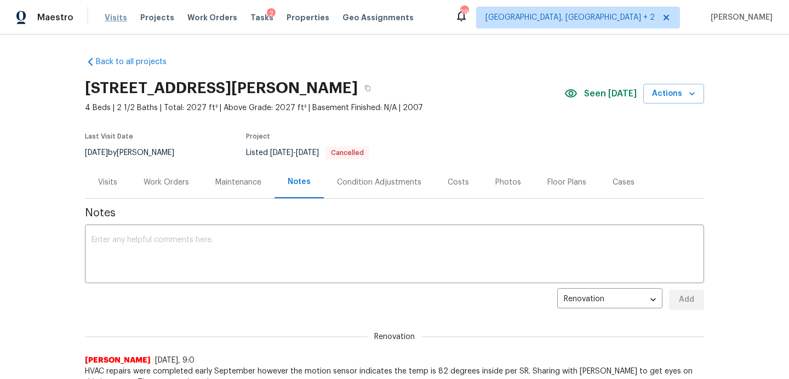
click at [112, 19] on span "Visits" at bounding box center [116, 17] width 22 height 11
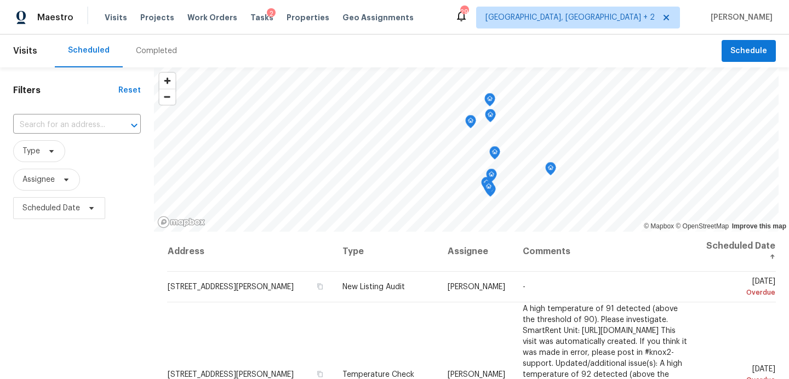
scroll to position [126, 0]
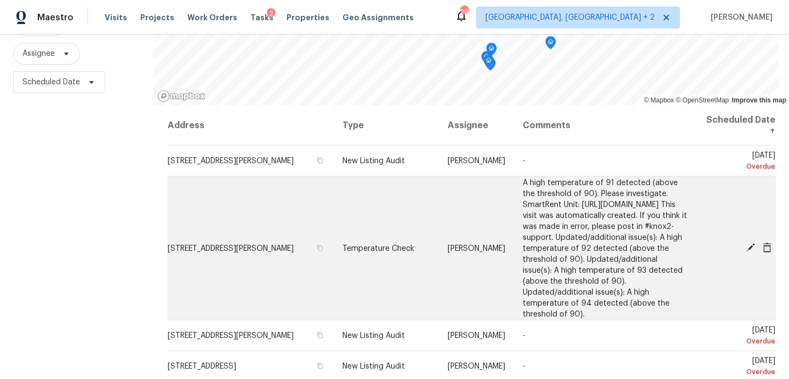
click at [748, 247] on icon at bounding box center [751, 248] width 10 height 10
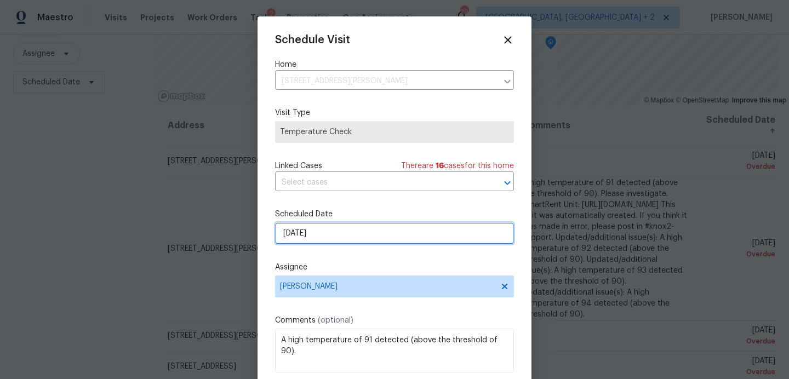
click at [329, 234] on input "10/1/2025" at bounding box center [394, 233] width 239 height 22
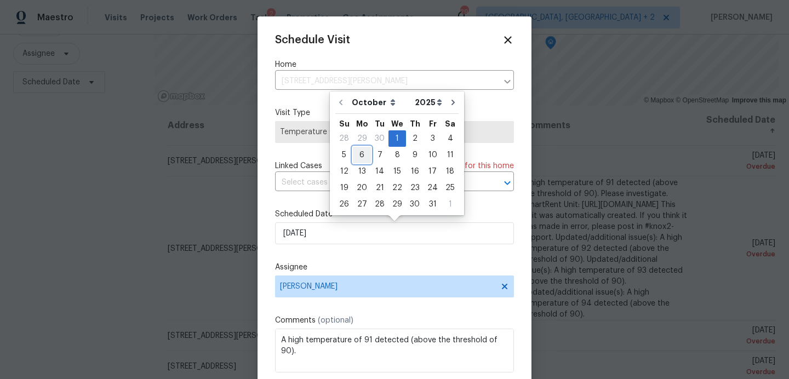
click at [362, 151] on div "6" at bounding box center [362, 154] width 18 height 15
type input "[DATE]"
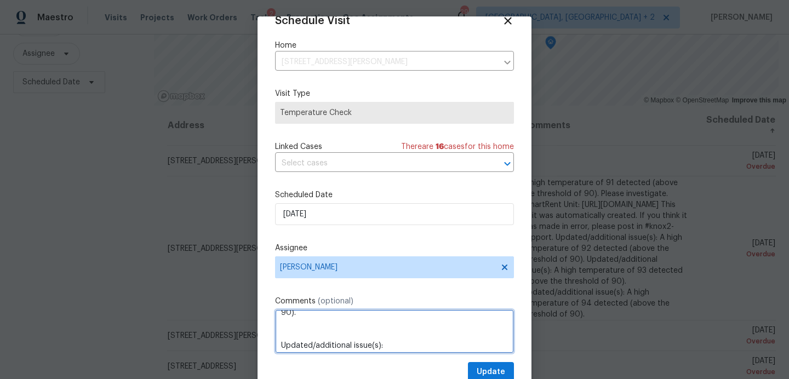
scroll to position [297, 0]
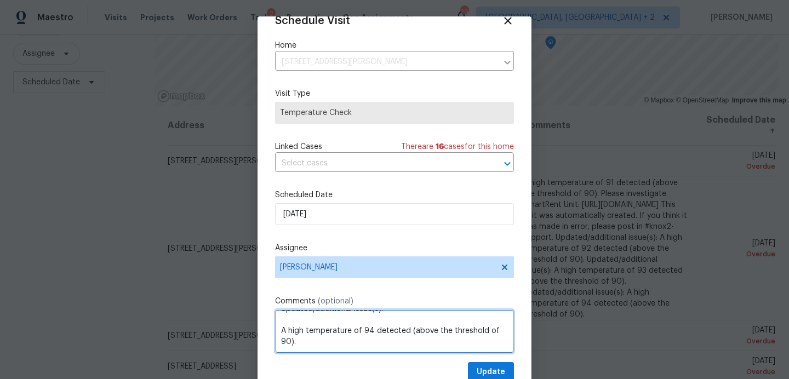
drag, startPoint x: 280, startPoint y: 331, endPoint x: 462, endPoint y: 361, distance: 184.9
click at [462, 361] on div "Schedule Visit Home 6502 Griffith Loop, Killeen, TX 76549 ​ Visit Type Temperat…" at bounding box center [394, 199] width 239 height 368
paste textarea "HVAC repairs were completed early September however the motion sensor indicates…"
type textarea "HVAC repairs were completed early September however the motion sensor indicates…"
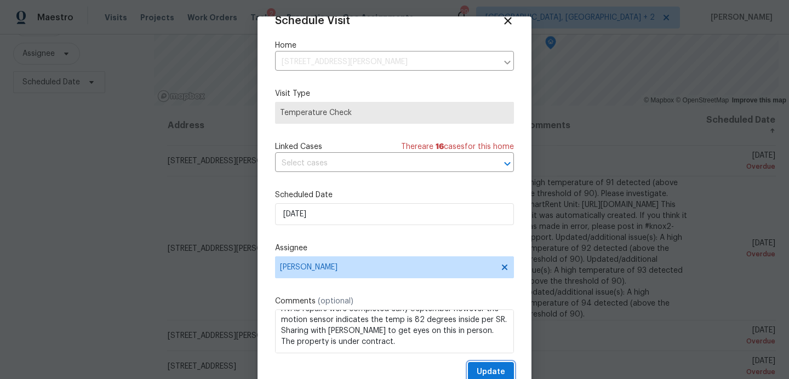
click at [489, 367] on span "Update" at bounding box center [491, 372] width 28 height 14
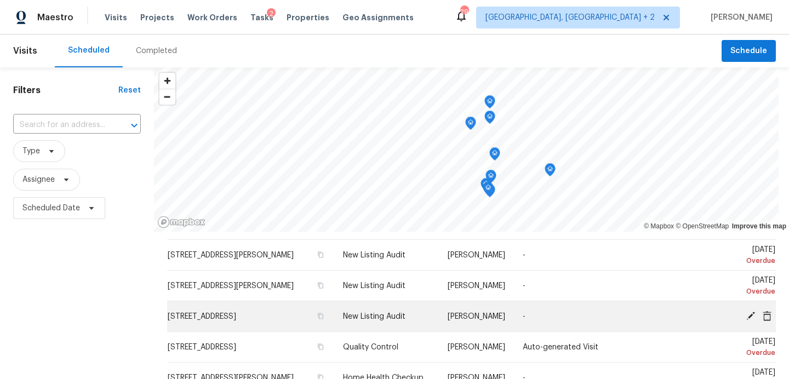
scroll to position [46, 0]
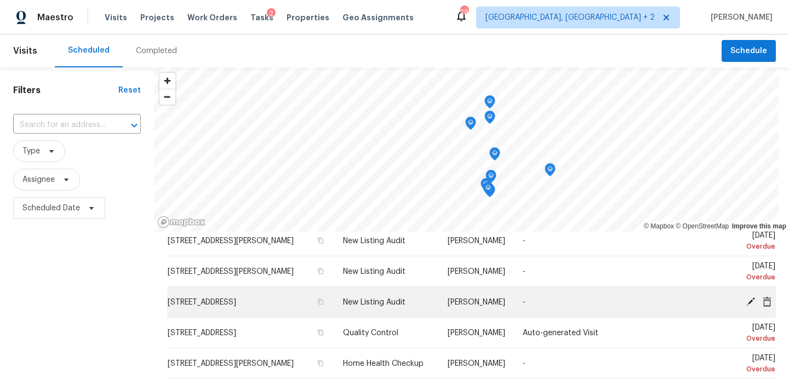
click at [748, 299] on icon at bounding box center [751, 301] width 10 height 10
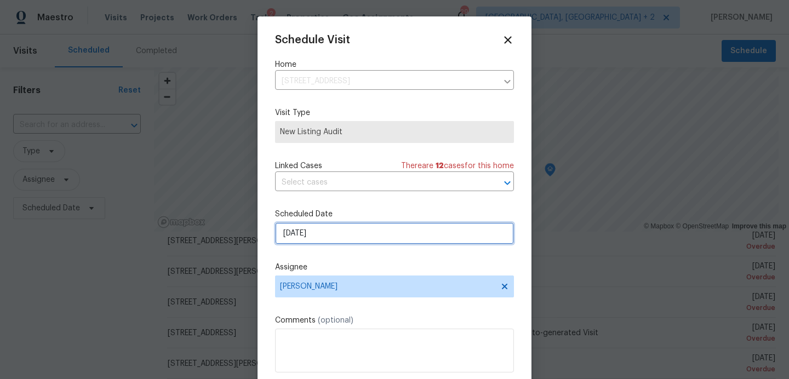
click at [325, 232] on input "10/1/2025" at bounding box center [394, 233] width 239 height 22
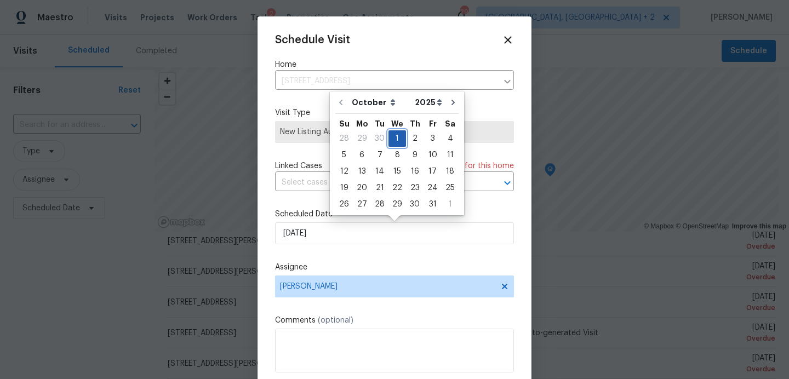
click at [398, 141] on div "1" at bounding box center [397, 138] width 18 height 15
click at [395, 158] on div "8" at bounding box center [397, 154] width 18 height 15
type input "[DATE]"
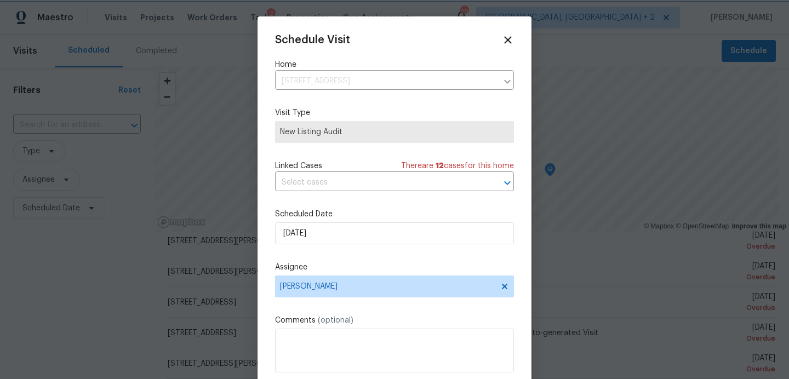
scroll to position [20, 0]
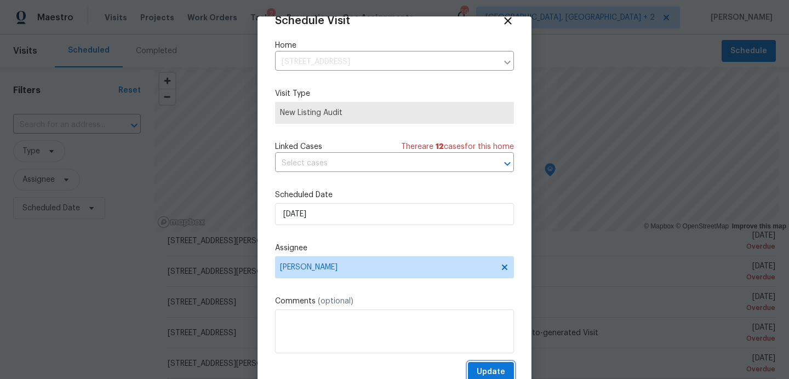
click at [476, 367] on button "Update" at bounding box center [491, 372] width 46 height 20
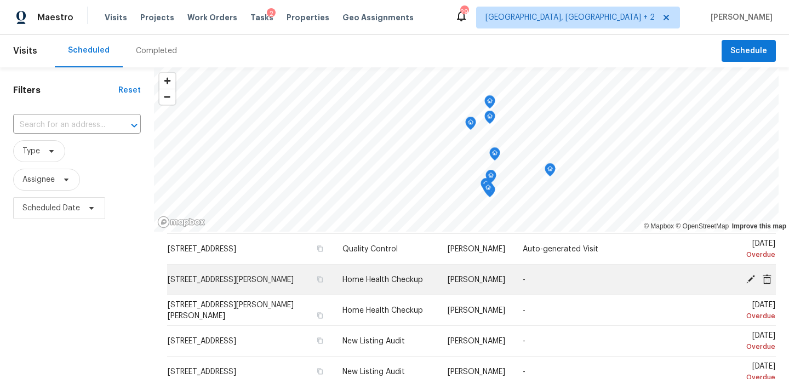
scroll to position [119, 0]
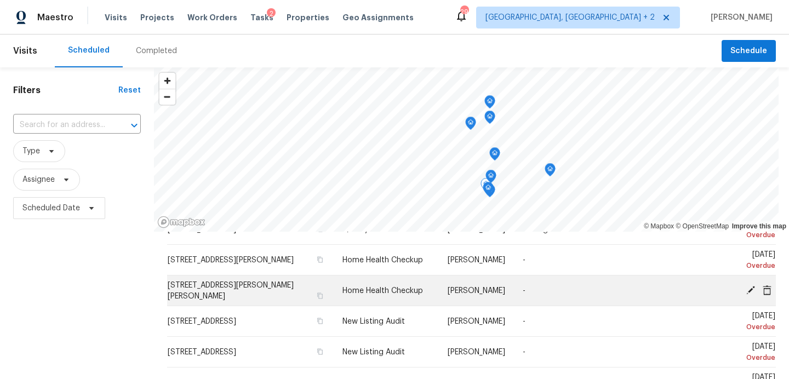
click at [752, 286] on icon at bounding box center [750, 289] width 9 height 9
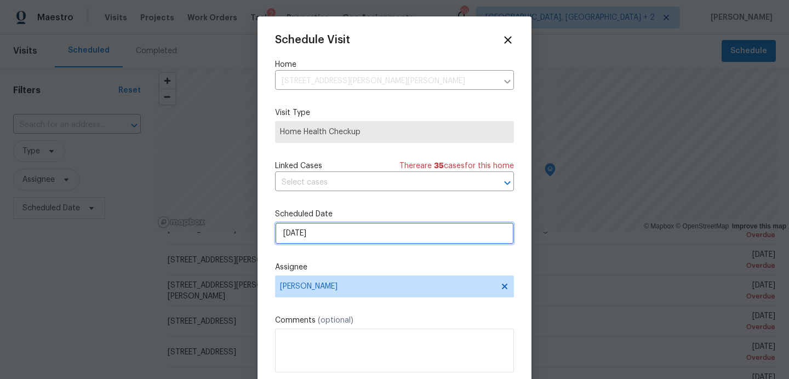
click at [336, 236] on input "10/2/2025" at bounding box center [394, 233] width 239 height 22
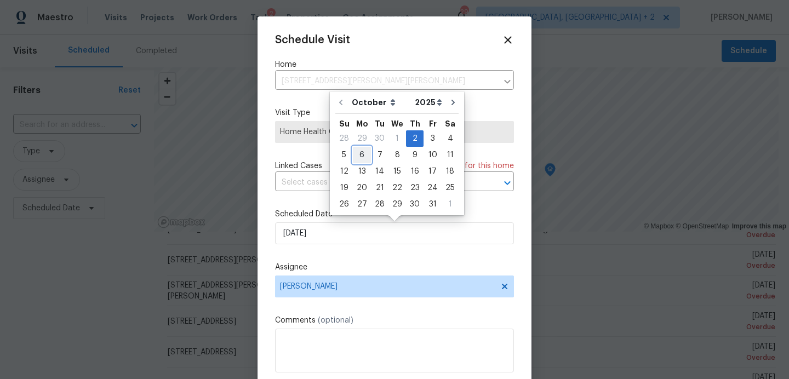
click at [360, 155] on div "6" at bounding box center [362, 154] width 18 height 15
type input "[DATE]"
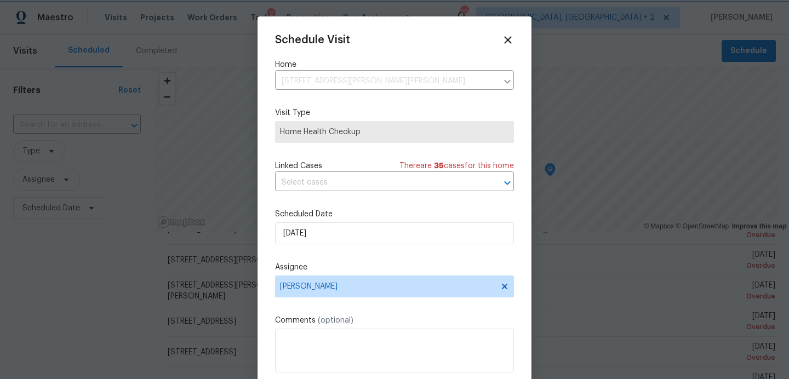
scroll to position [20, 0]
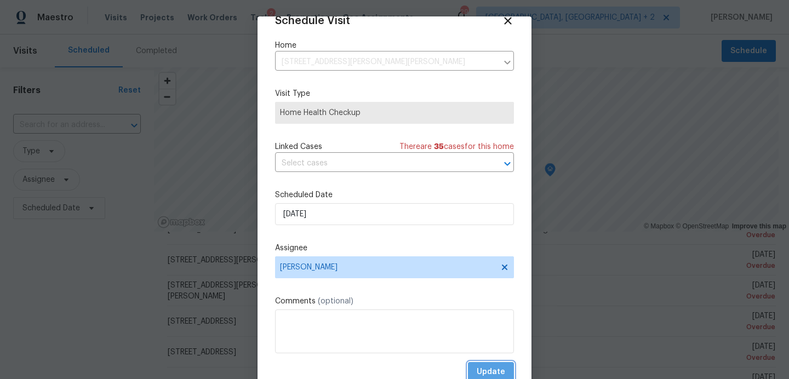
click at [476, 367] on button "Update" at bounding box center [491, 372] width 46 height 20
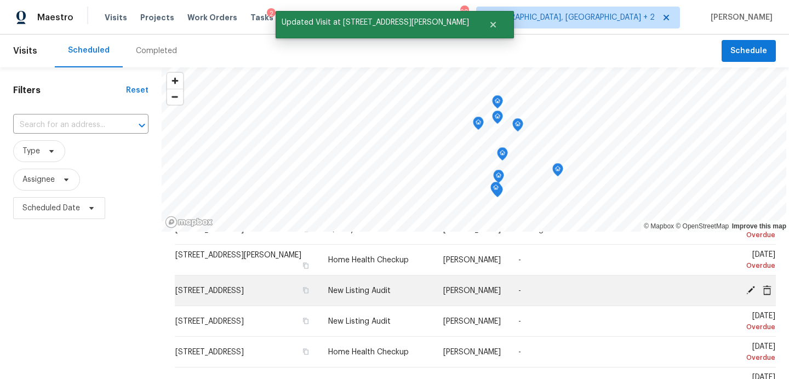
click at [747, 290] on icon at bounding box center [751, 290] width 10 height 10
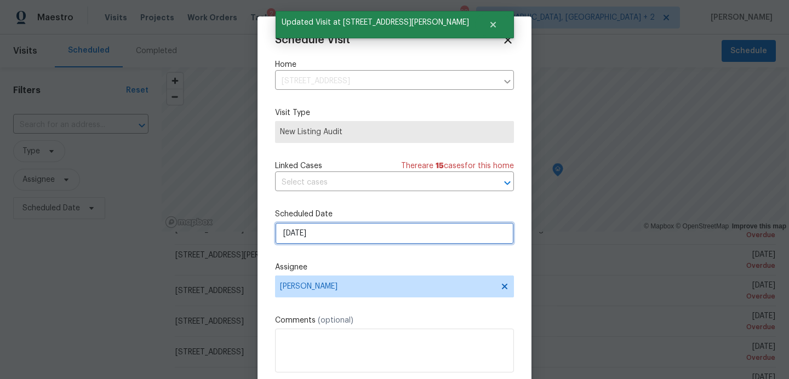
click at [346, 238] on input "10/3/2025" at bounding box center [394, 233] width 239 height 22
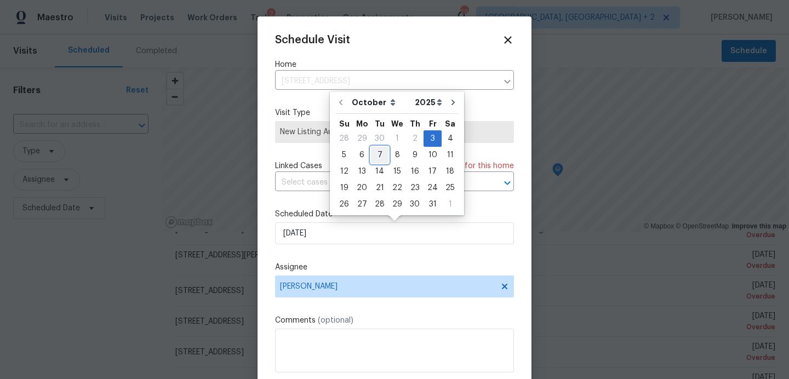
click at [376, 158] on div "7" at bounding box center [380, 154] width 18 height 15
type input "10/7/2025"
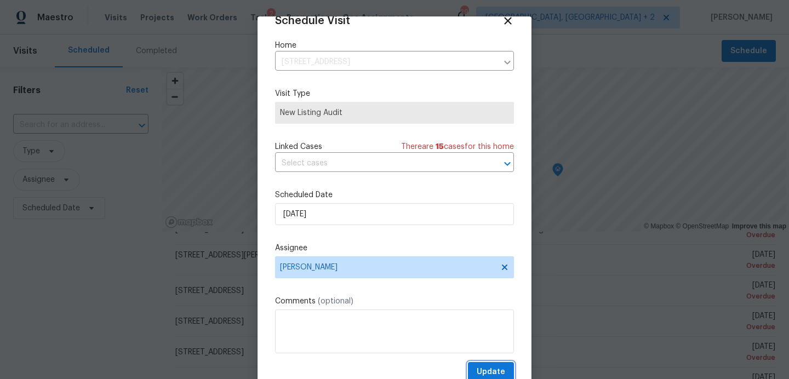
click at [477, 367] on button "Update" at bounding box center [491, 372] width 46 height 20
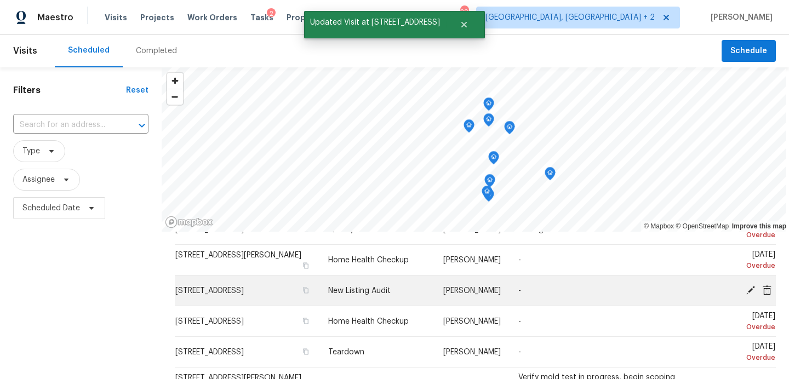
click at [754, 290] on icon at bounding box center [751, 290] width 10 height 10
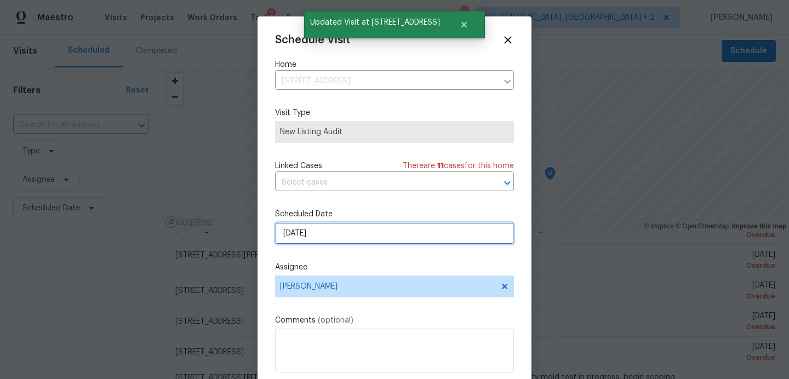
click at [326, 232] on input "10/3/2025" at bounding box center [394, 233] width 239 height 22
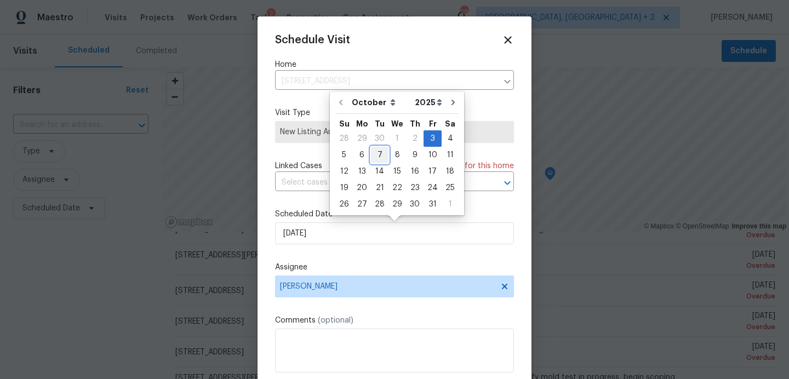
click at [378, 156] on div "7" at bounding box center [380, 154] width 18 height 15
type input "10/7/2025"
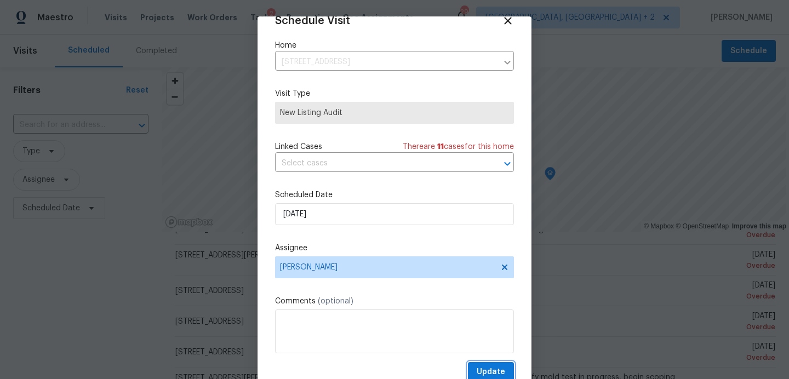
click at [484, 376] on span "Update" at bounding box center [491, 372] width 28 height 14
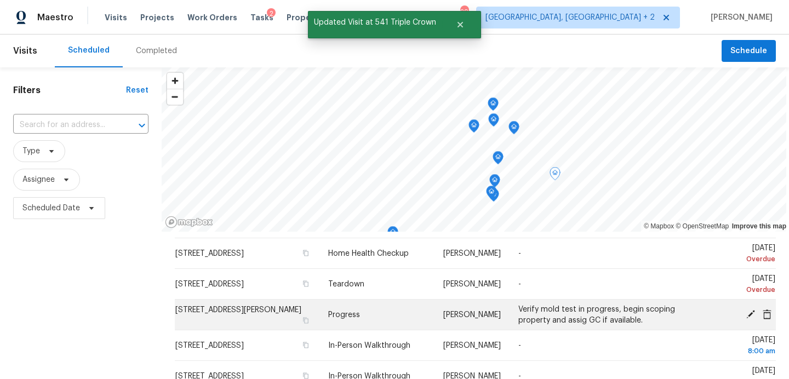
scroll to position [161, 0]
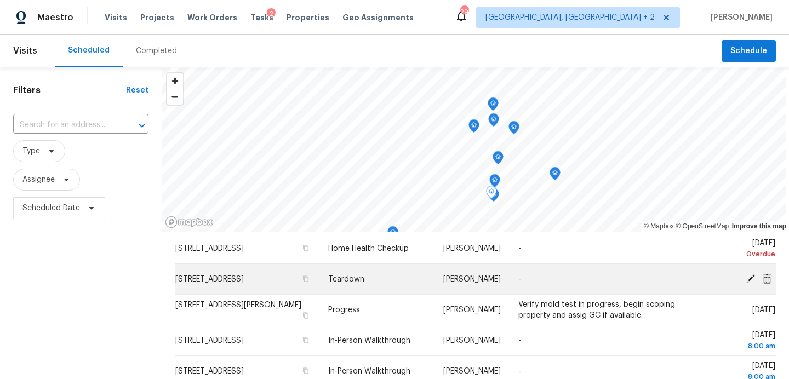
click at [748, 276] on icon at bounding box center [751, 278] width 10 height 10
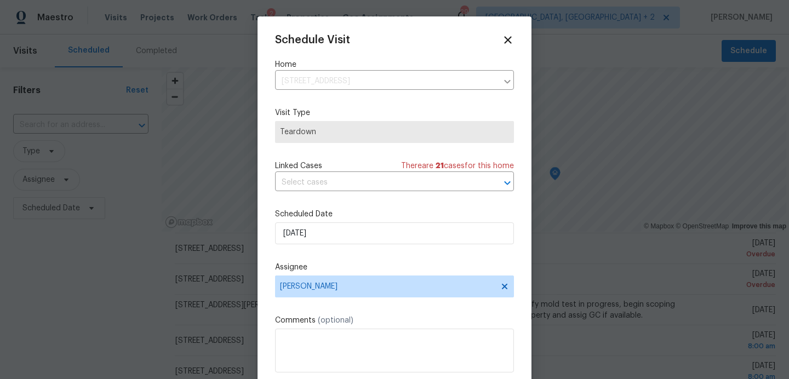
click at [347, 222] on div "Scheduled Date 10/5/2025" at bounding box center [394, 227] width 239 height 36
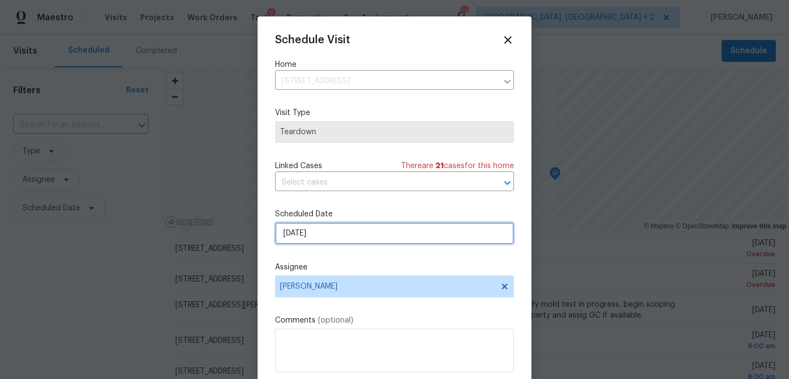
click at [350, 237] on input "10/5/2025" at bounding box center [394, 233] width 239 height 22
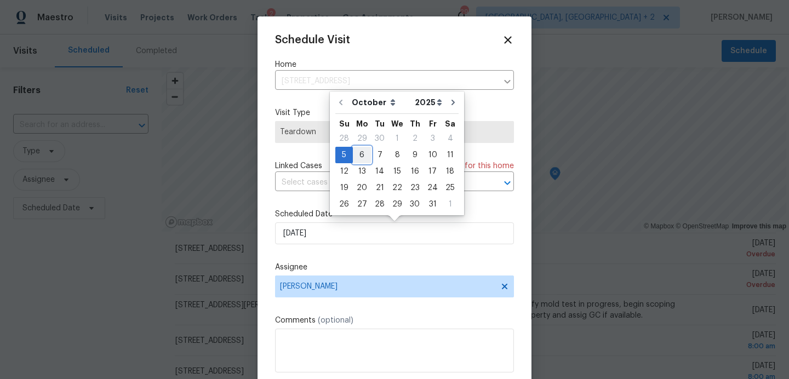
click at [364, 157] on div "6" at bounding box center [362, 154] width 18 height 15
type input "[DATE]"
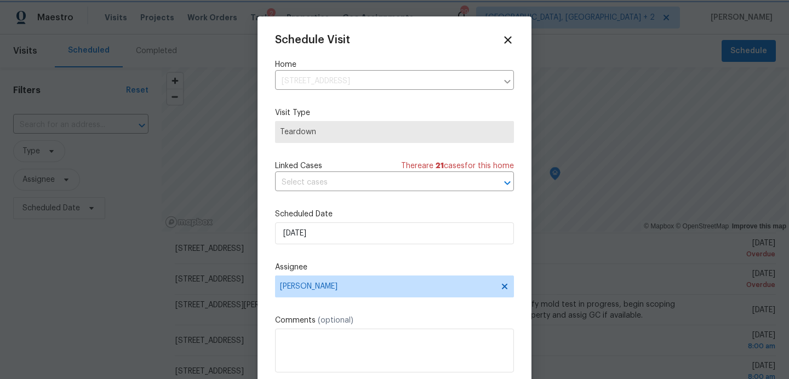
scroll to position [20, 0]
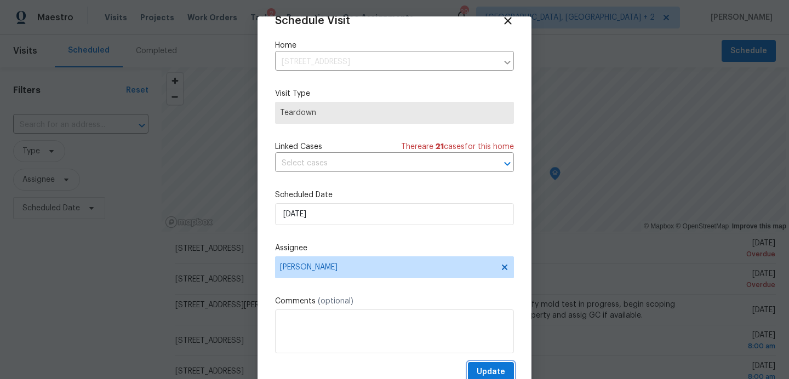
click at [485, 375] on span "Update" at bounding box center [491, 372] width 28 height 14
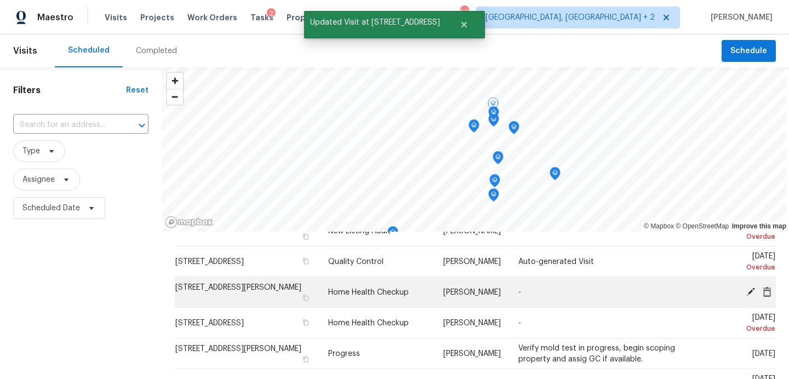
scroll to position [83, 0]
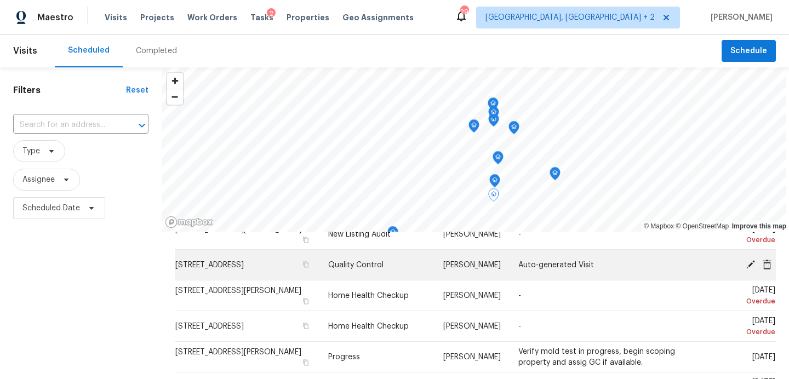
click at [749, 261] on icon at bounding box center [751, 264] width 10 height 10
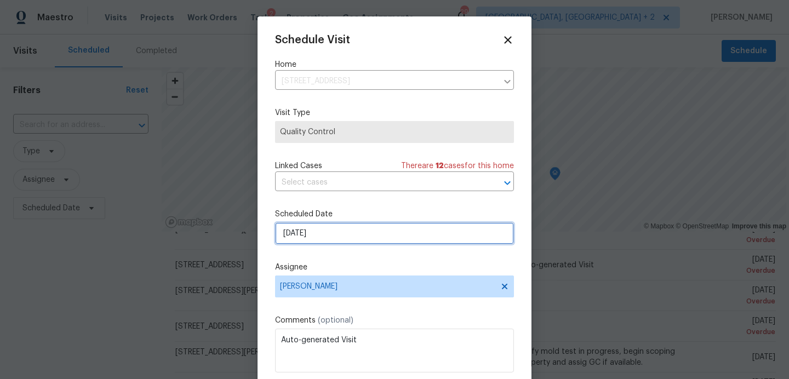
click at [362, 233] on input "10/2/2025" at bounding box center [394, 233] width 239 height 22
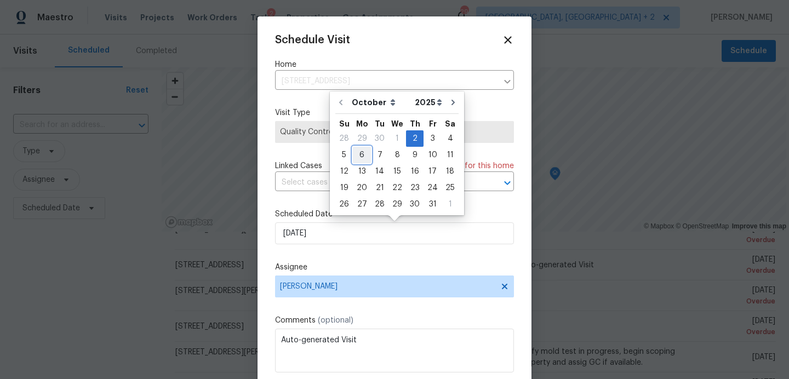
click at [359, 151] on div "6" at bounding box center [362, 154] width 18 height 15
type input "[DATE]"
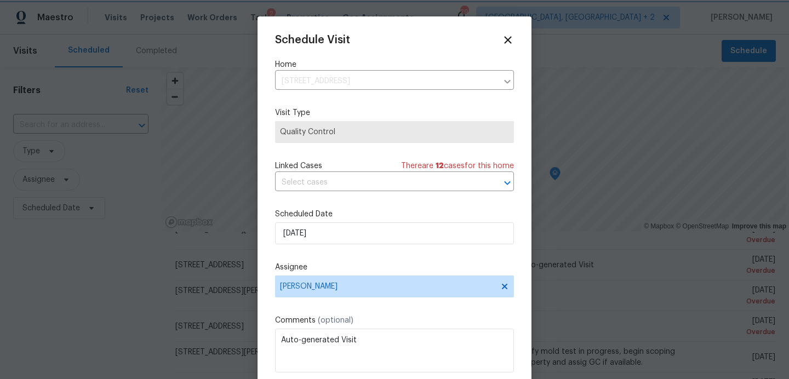
scroll to position [20, 0]
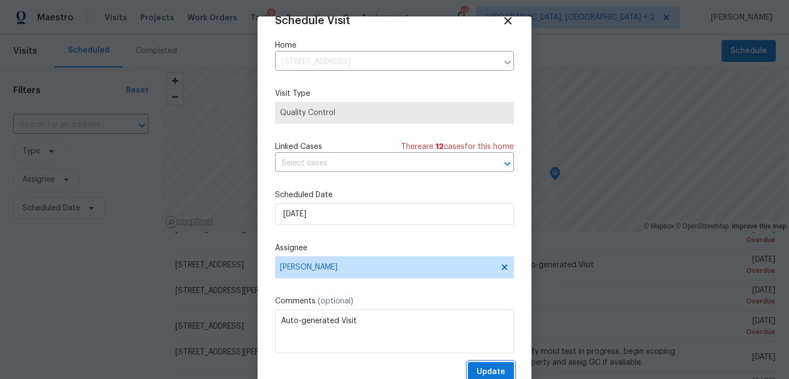
click at [480, 369] on span "Update" at bounding box center [491, 372] width 28 height 14
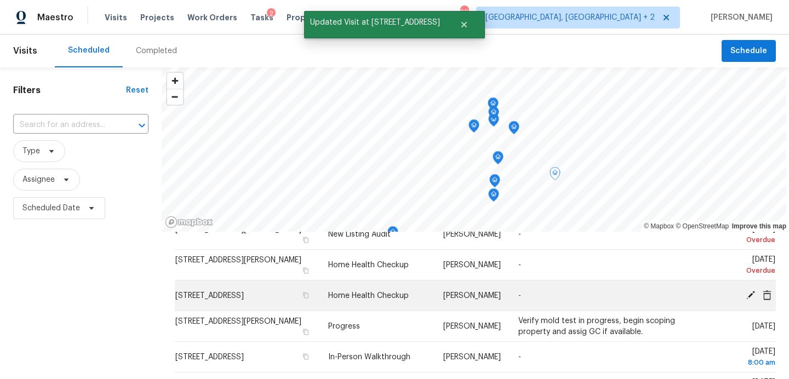
scroll to position [57, 0]
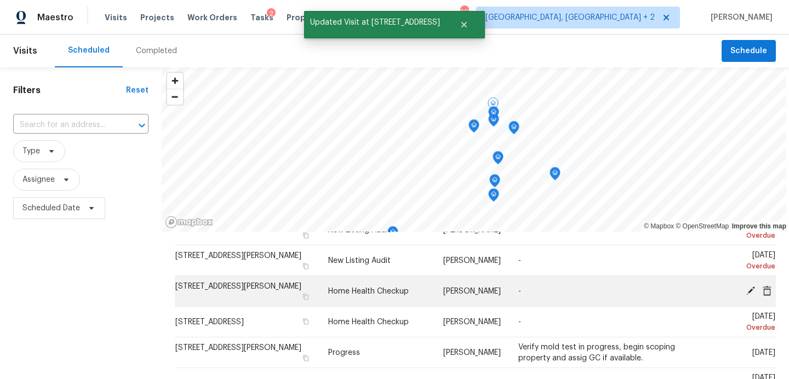
click at [750, 285] on icon at bounding box center [751, 290] width 10 height 10
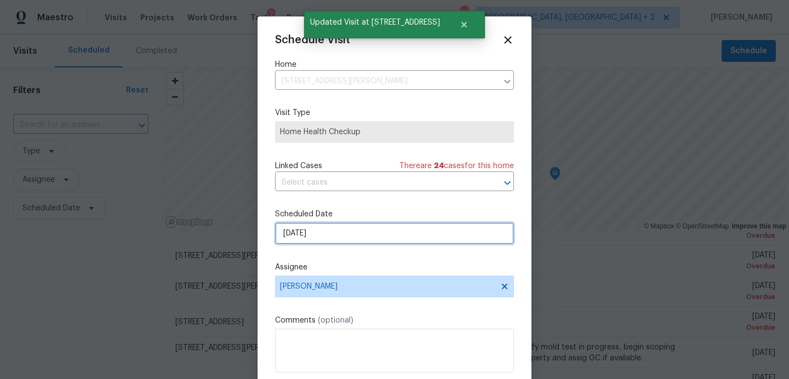
click at [317, 233] on input "10/2/2025" at bounding box center [394, 233] width 239 height 22
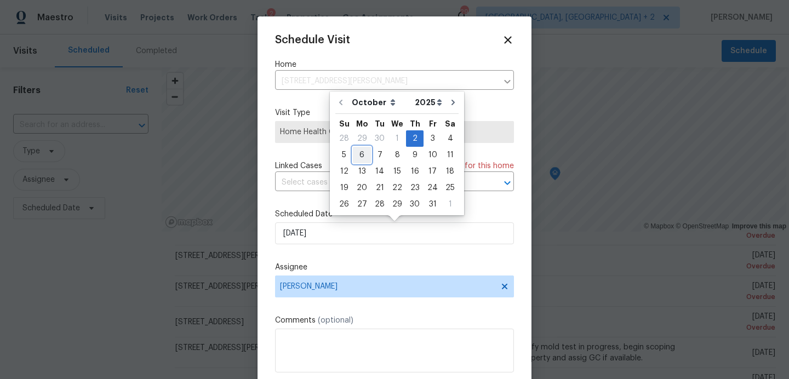
click at [354, 158] on div "6" at bounding box center [362, 154] width 18 height 15
type input "[DATE]"
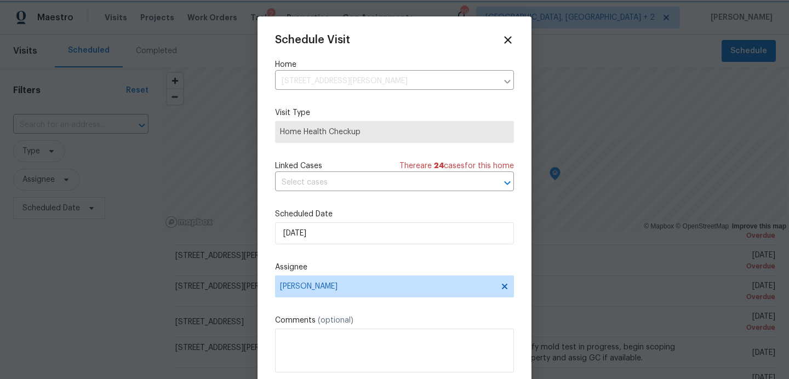
scroll to position [20, 0]
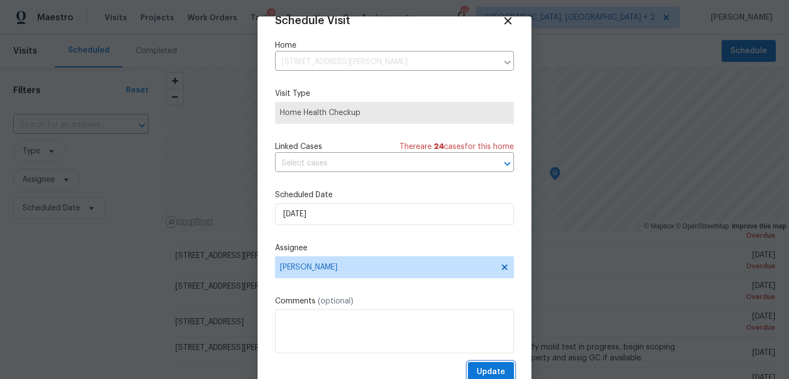
click at [473, 371] on button "Update" at bounding box center [491, 372] width 46 height 20
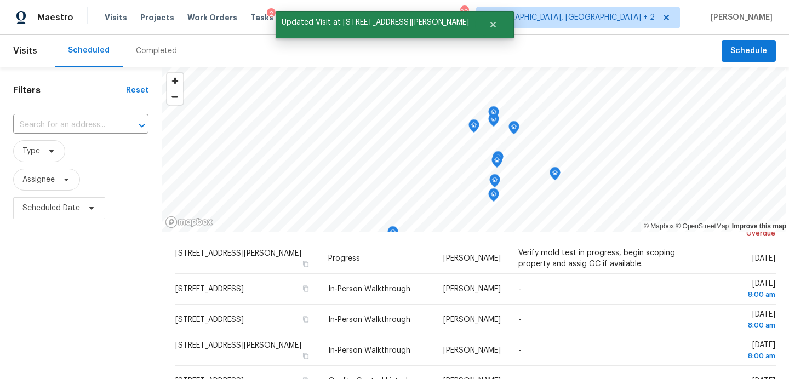
scroll to position [0, 0]
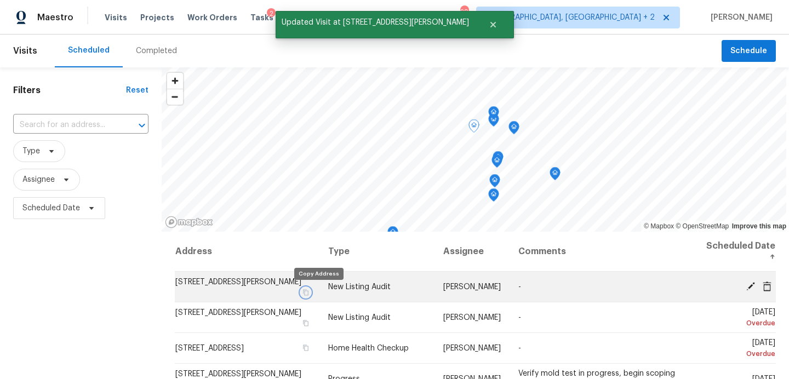
click at [309, 294] on icon "button" at bounding box center [305, 292] width 7 height 7
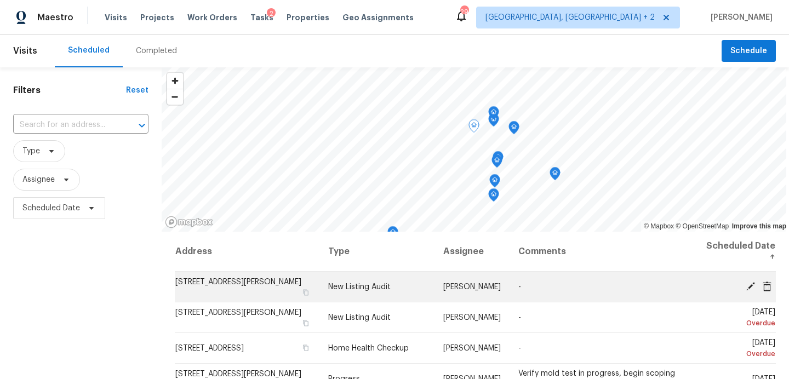
click at [261, 282] on span "[STREET_ADDRESS][PERSON_NAME]" at bounding box center [238, 282] width 126 height 8
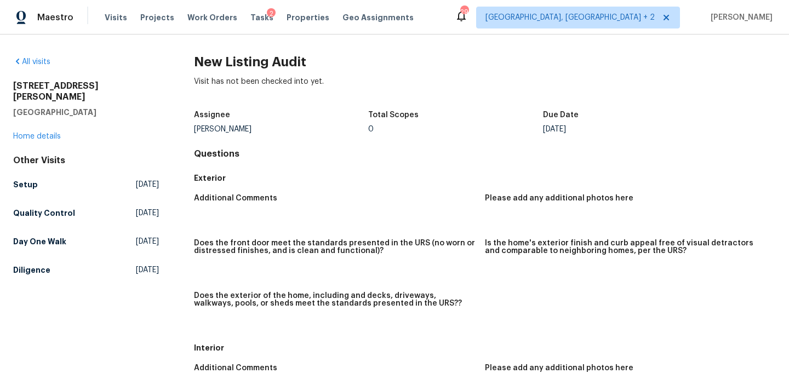
click at [35, 130] on div "3603 Roosevelt Cv Lago Vista, TX 78645 Home details" at bounding box center [86, 111] width 146 height 61
click at [36, 133] on link "Home details" at bounding box center [37, 137] width 48 height 8
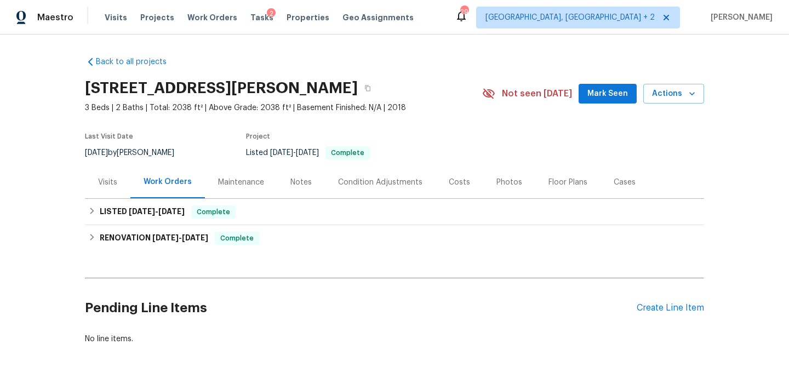
click at [592, 89] on span "Mark Seen" at bounding box center [607, 94] width 41 height 14
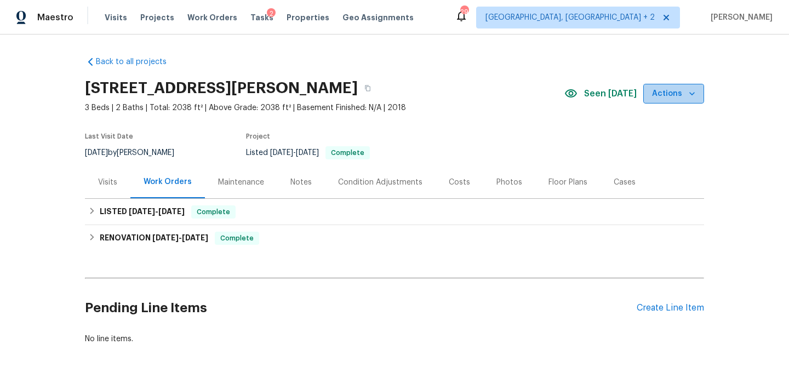
click at [700, 95] on button "Actions" at bounding box center [673, 94] width 61 height 20
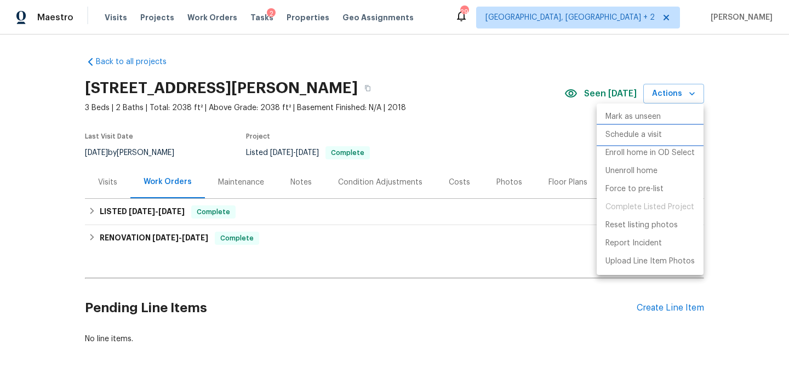
click at [634, 138] on p "Schedule a visit" at bounding box center [633, 135] width 56 height 12
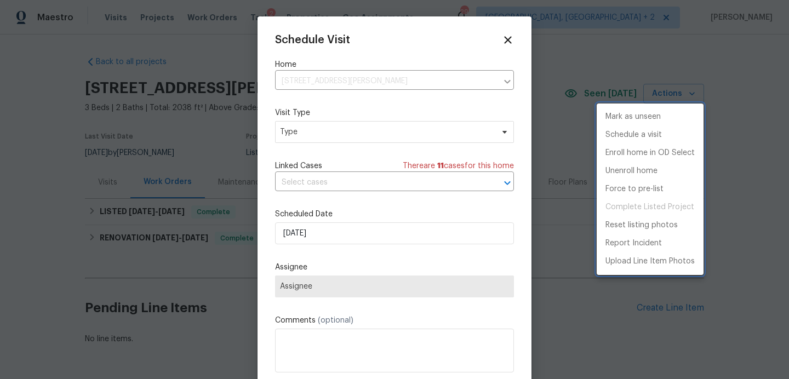
click at [310, 139] on div at bounding box center [394, 189] width 789 height 379
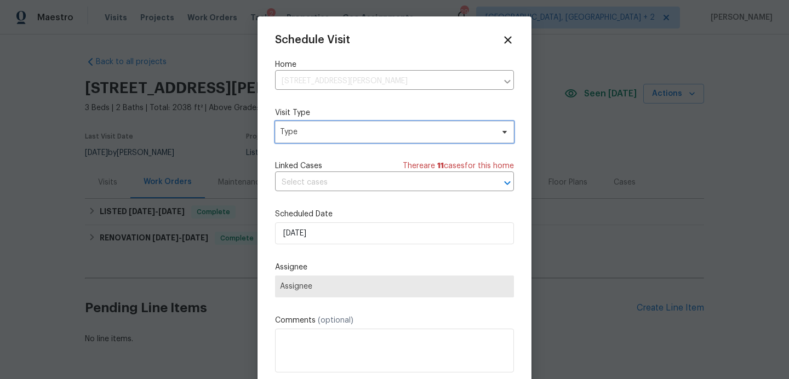
click at [310, 133] on span "Type" at bounding box center [386, 132] width 213 height 11
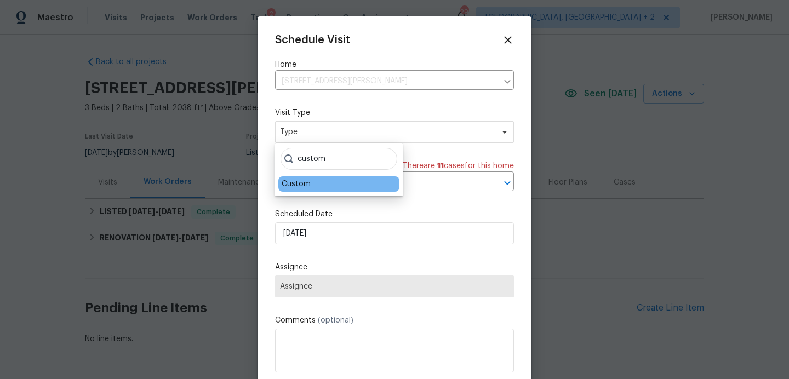
type input "custom"
click at [293, 186] on div "Custom" at bounding box center [296, 184] width 29 height 11
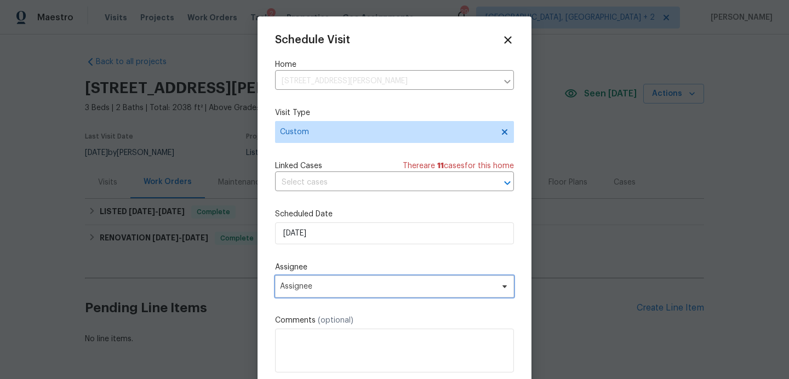
click at [325, 293] on span "Assignee" at bounding box center [394, 287] width 239 height 22
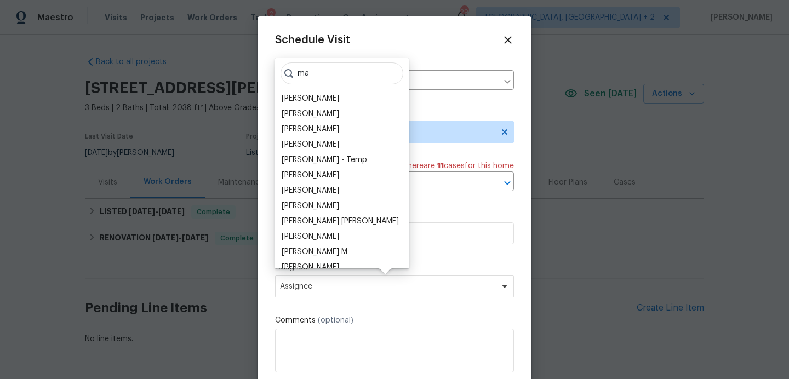
type input "m"
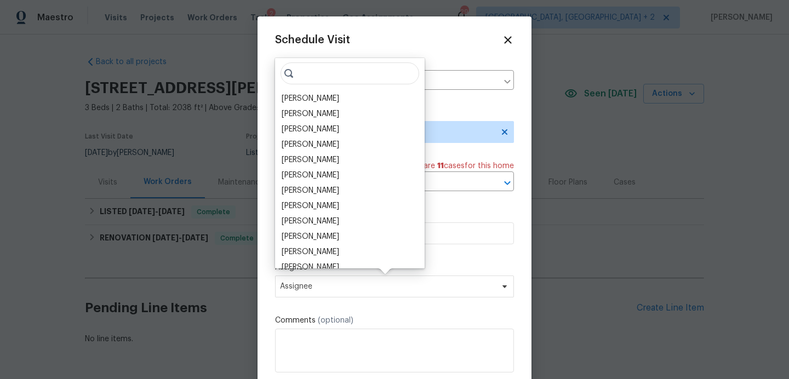
type input "e"
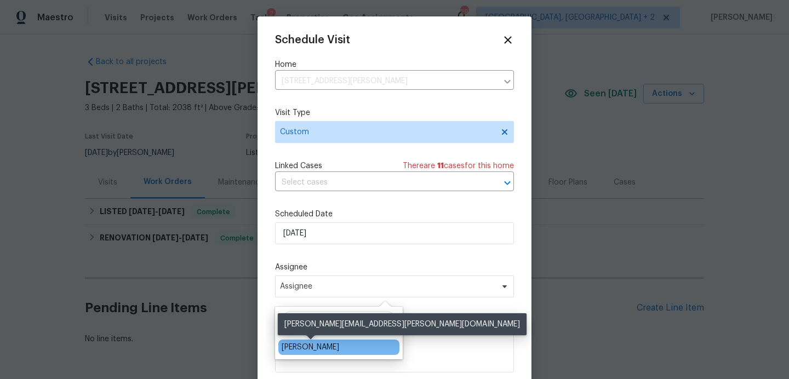
type input "nel"
click at [302, 350] on div "Nelson Figueroa" at bounding box center [311, 347] width 58 height 11
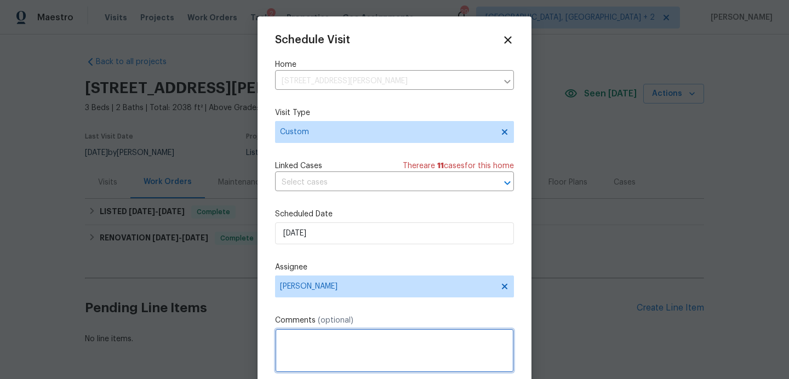
click at [302, 350] on textarea at bounding box center [394, 351] width 239 height 44
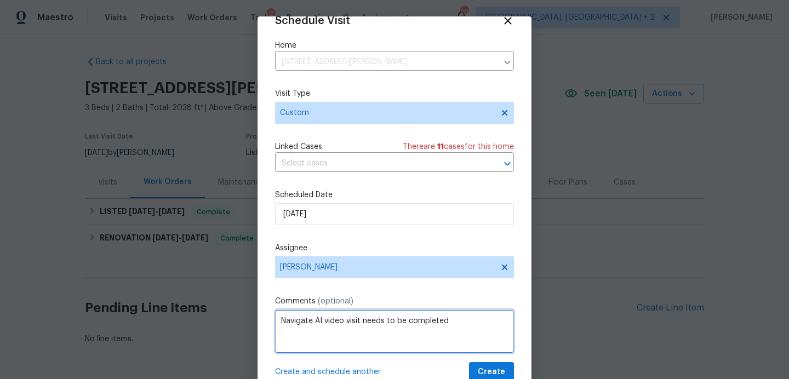
type textarea "Navigate AI video visit needs to be completed"
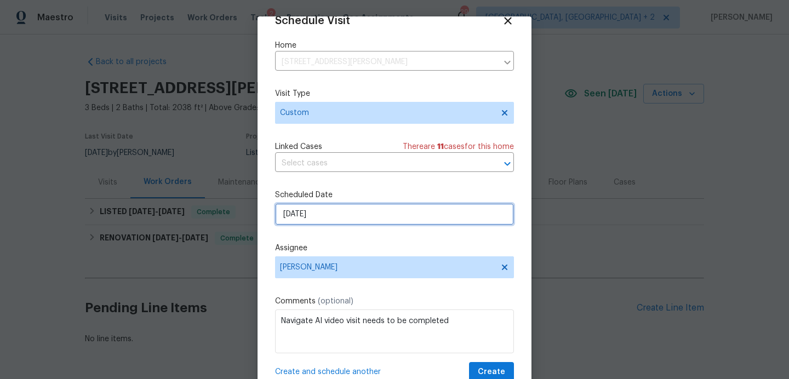
click at [341, 214] on input "[DATE]" at bounding box center [394, 214] width 239 height 22
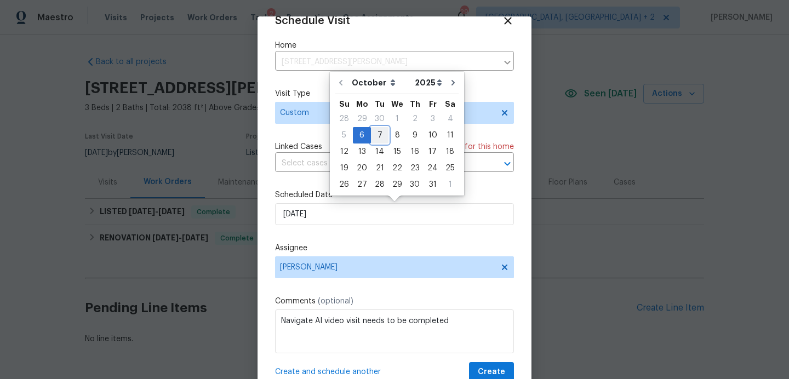
click at [376, 138] on div "7" at bounding box center [380, 135] width 18 height 15
type input "10/7/2025"
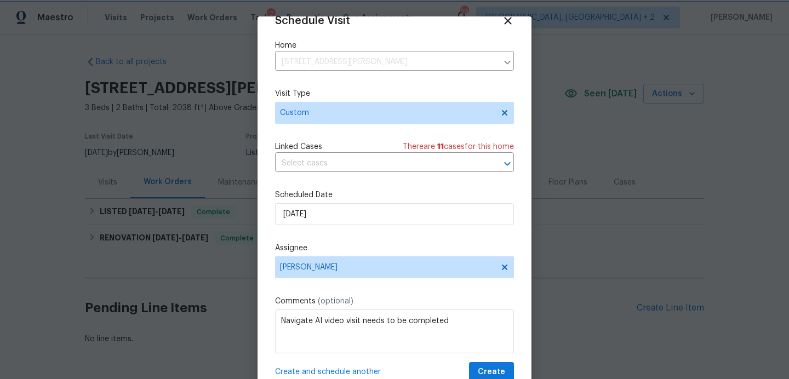
scroll to position [37, 0]
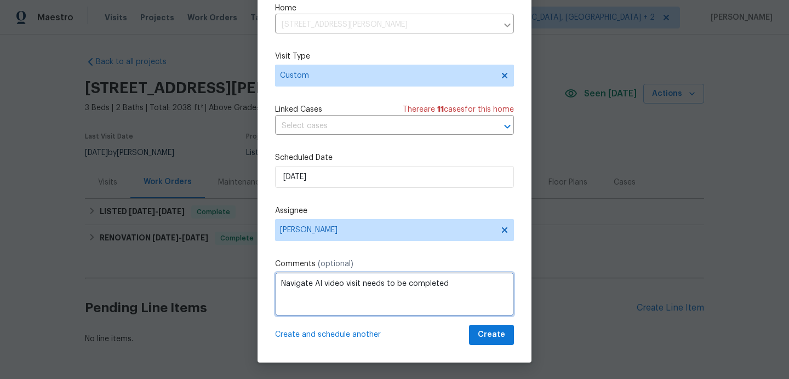
click at [344, 283] on textarea "Navigate AI video visit needs to be completed" at bounding box center [394, 294] width 239 height 44
type textarea "Navigate AI video upload visit needs to be completed"
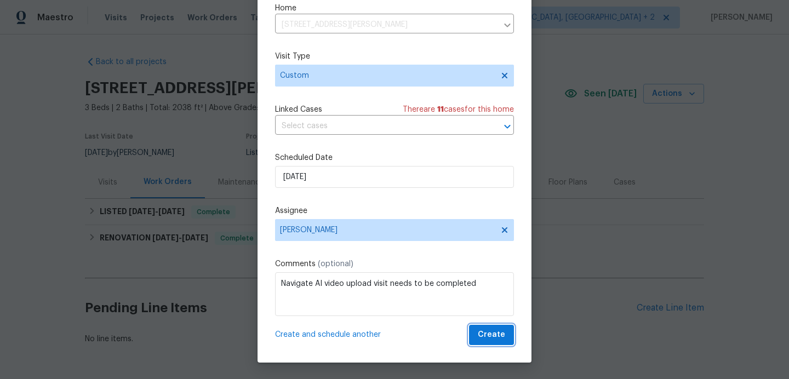
click at [482, 332] on span "Create" at bounding box center [491, 335] width 27 height 14
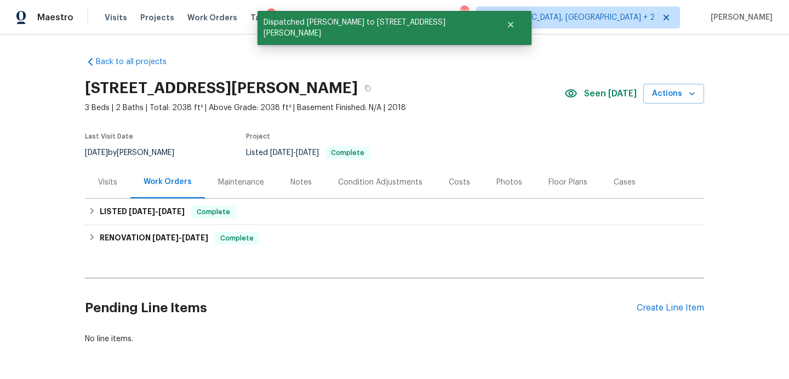
scroll to position [0, 0]
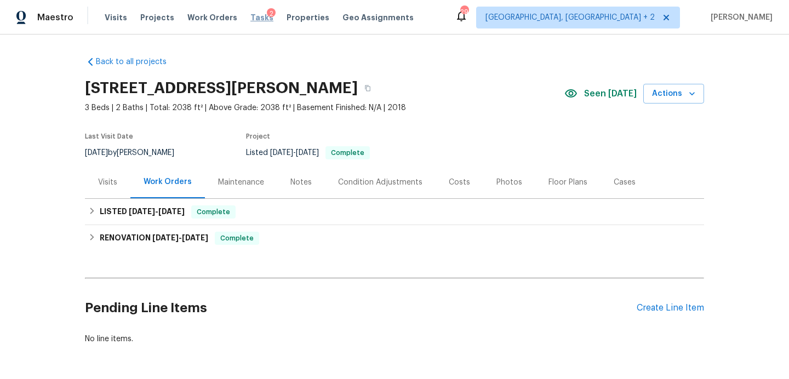
click at [250, 16] on span "Tasks" at bounding box center [261, 18] width 23 height 8
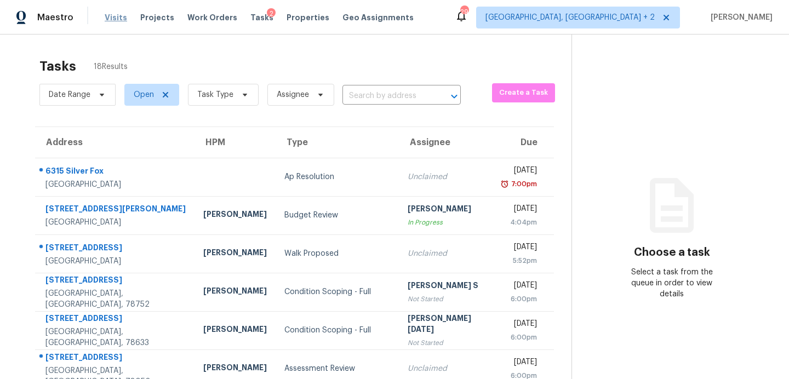
click at [121, 17] on span "Visits" at bounding box center [116, 17] width 22 height 11
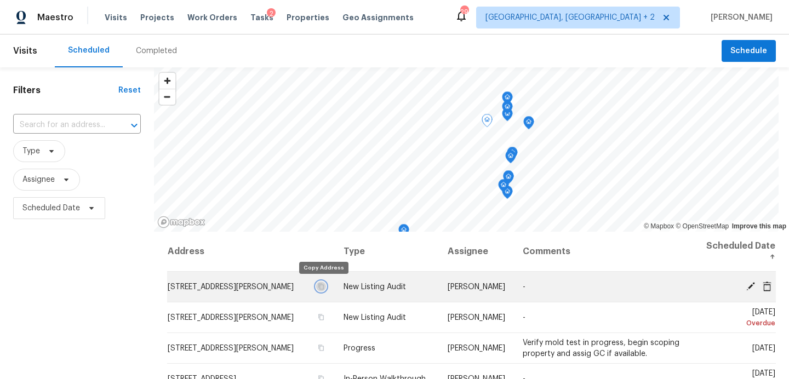
click at [321, 286] on icon "button" at bounding box center [320, 286] width 5 height 6
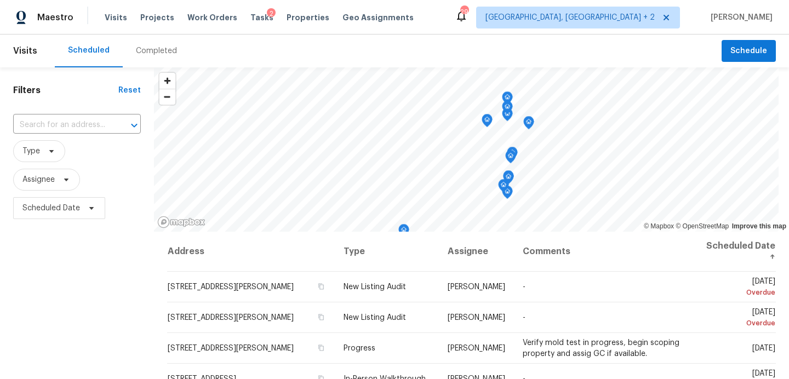
click at [250, 12] on div "Tasks 2" at bounding box center [261, 18] width 23 height 12
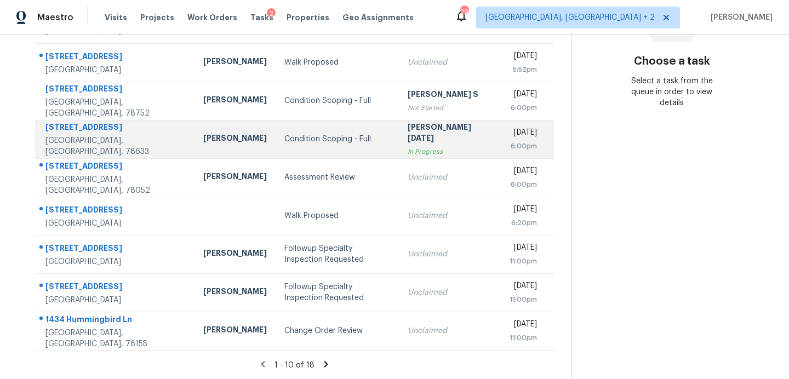
scroll to position [93, 0]
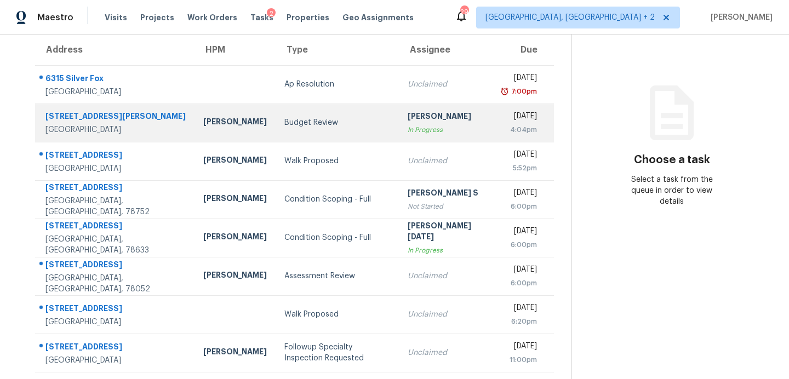
click at [276, 130] on td "Budget Review" at bounding box center [337, 123] width 123 height 38
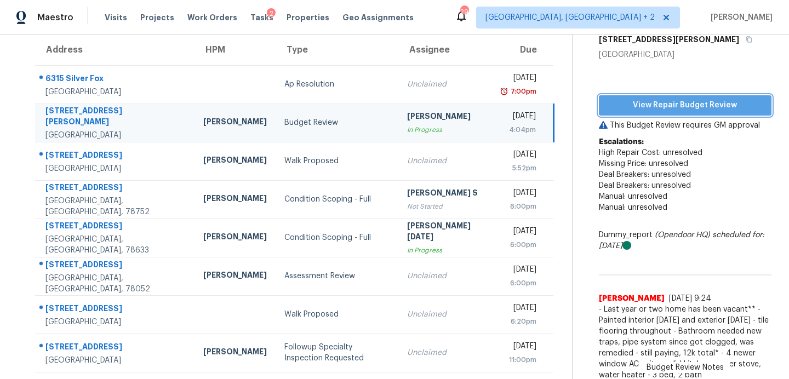
click at [659, 110] on span "View Repair Budget Review" at bounding box center [685, 106] width 155 height 14
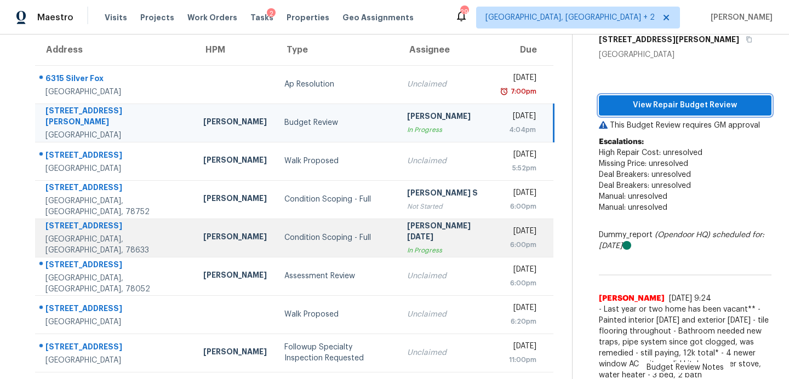
scroll to position [191, 0]
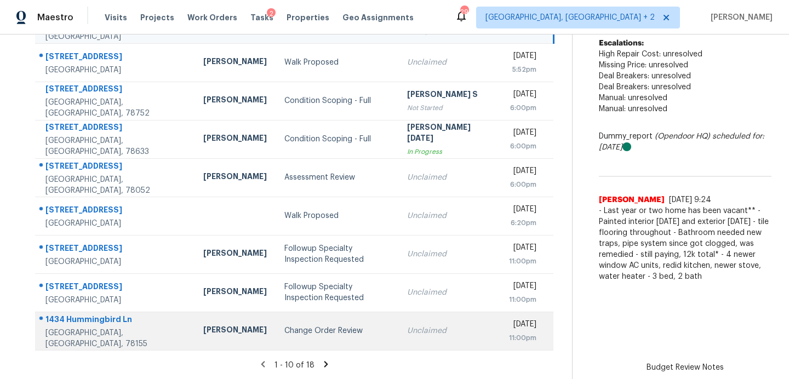
click at [284, 327] on div "Change Order Review" at bounding box center [336, 330] width 105 height 11
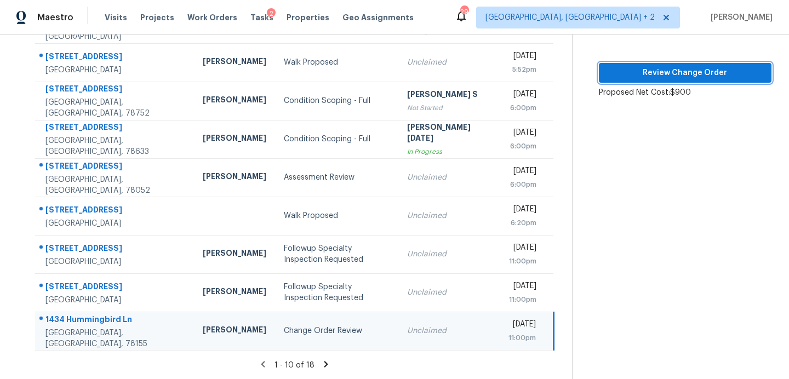
click at [693, 66] on span "Review Change Order" at bounding box center [685, 73] width 155 height 14
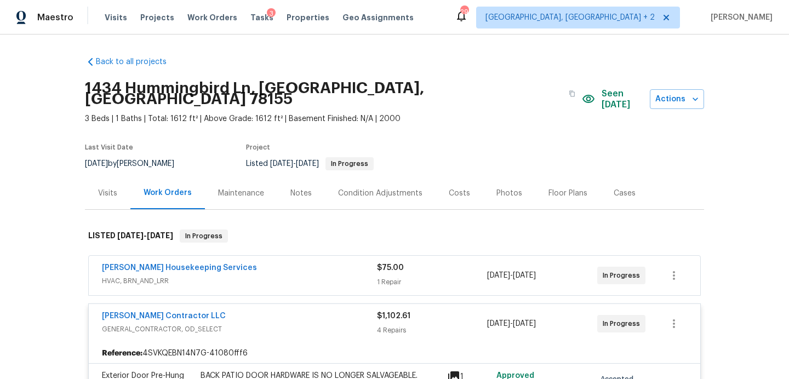
scroll to position [210, 0]
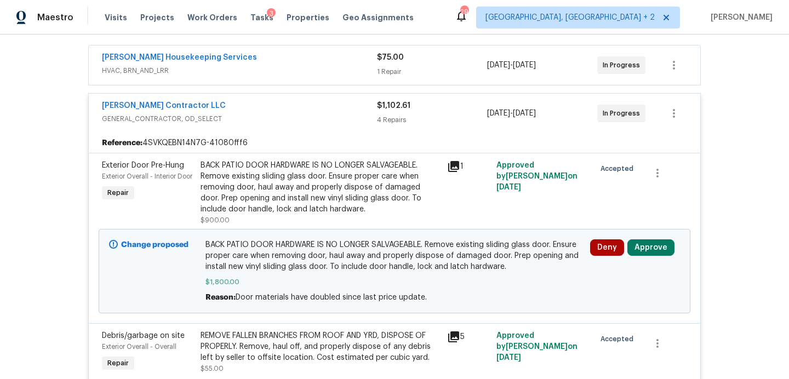
click at [454, 161] on icon at bounding box center [453, 166] width 11 height 11
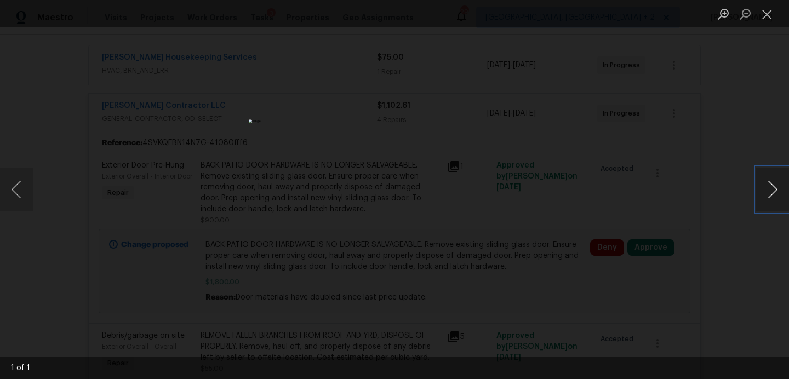
click at [772, 191] on button "Next image" at bounding box center [772, 190] width 33 height 44
click at [774, 190] on button "Next image" at bounding box center [772, 190] width 33 height 44
click at [767, 190] on button "Next image" at bounding box center [772, 190] width 33 height 44
click at [774, 189] on button "Next image" at bounding box center [772, 190] width 33 height 44
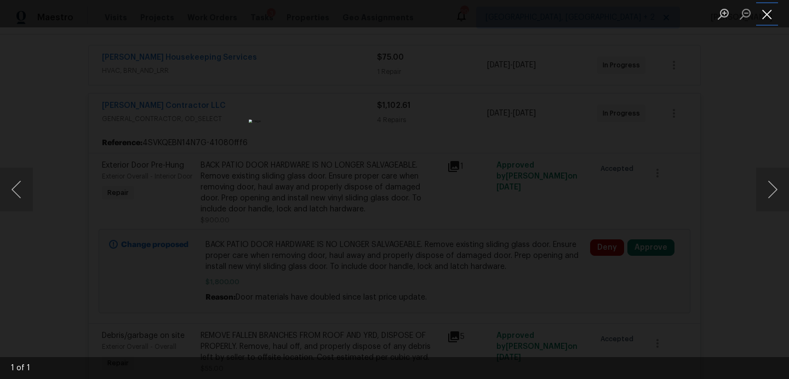
click at [768, 14] on button "Close lightbox" at bounding box center [767, 13] width 22 height 19
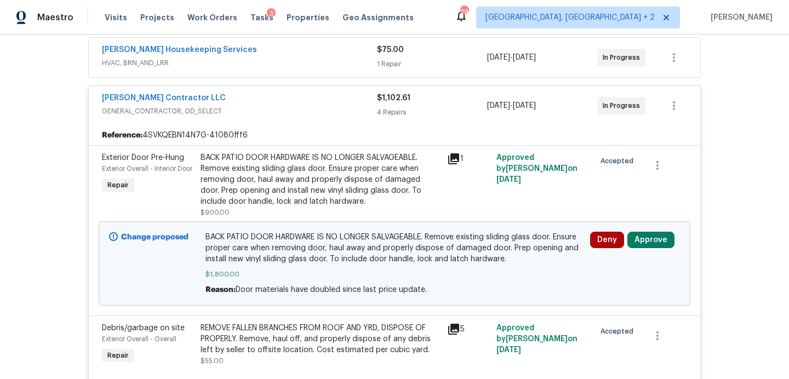
scroll to position [218, 0]
click at [453, 154] on icon at bounding box center [453, 159] width 11 height 11
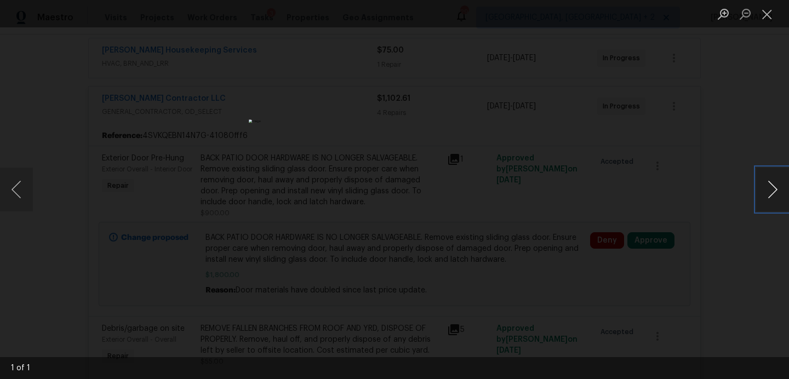
click at [773, 195] on button "Next image" at bounding box center [772, 190] width 33 height 44
click at [772, 192] on button "Next image" at bounding box center [772, 190] width 33 height 44
click at [766, 16] on button "Close lightbox" at bounding box center [767, 13] width 22 height 19
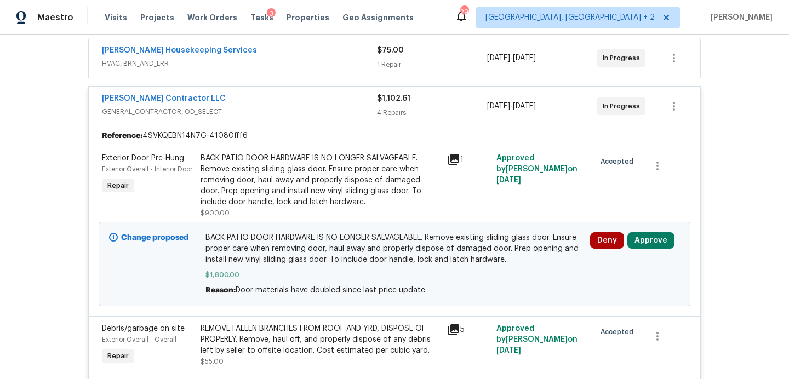
click at [454, 154] on icon at bounding box center [453, 159] width 11 height 11
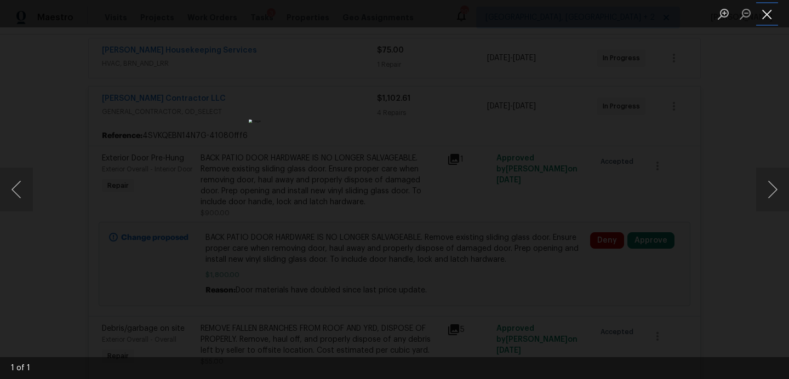
click at [768, 16] on button "Close lightbox" at bounding box center [767, 13] width 22 height 19
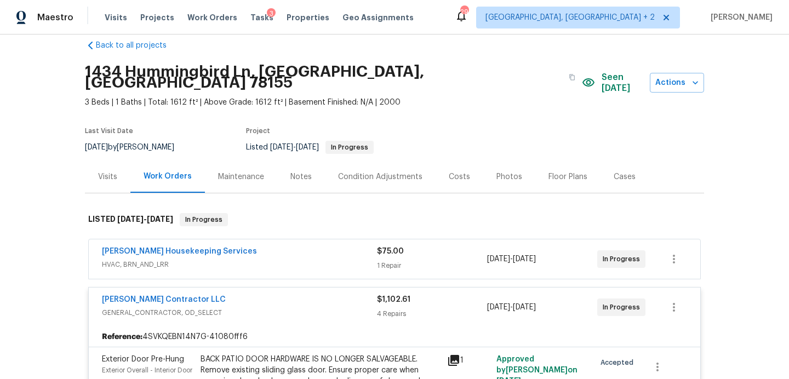
scroll to position [8, 0]
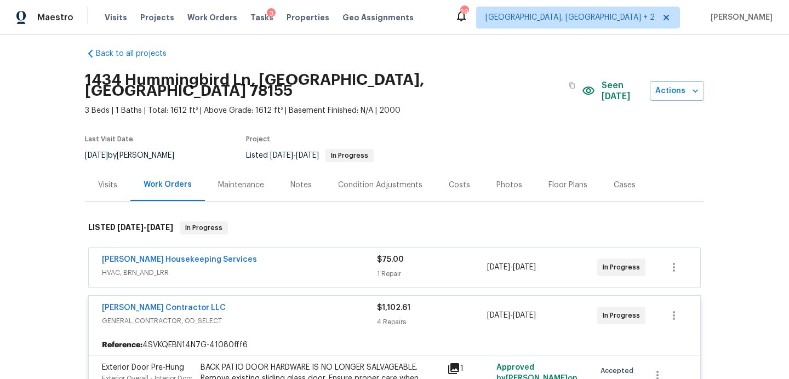
click at [454, 180] on div "Costs" at bounding box center [459, 185] width 21 height 11
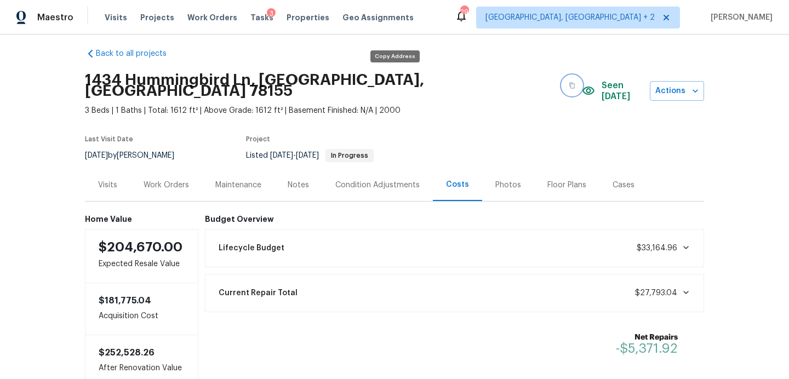
click at [562, 84] on button "button" at bounding box center [572, 86] width 20 height 20
click at [178, 180] on div "Work Orders" at bounding box center [166, 185] width 45 height 11
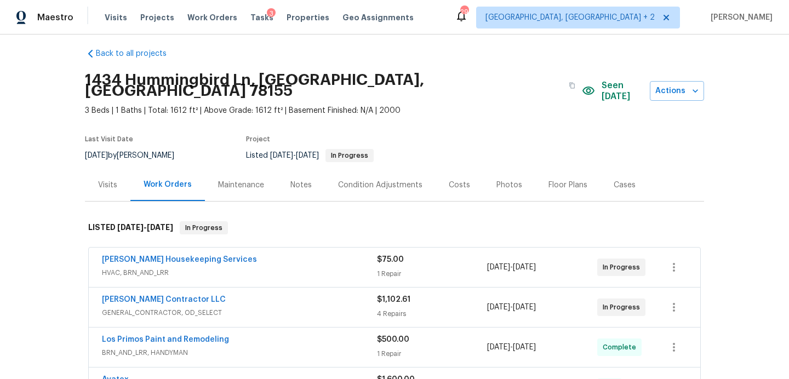
click at [302, 180] on div "Notes" at bounding box center [300, 185] width 21 height 11
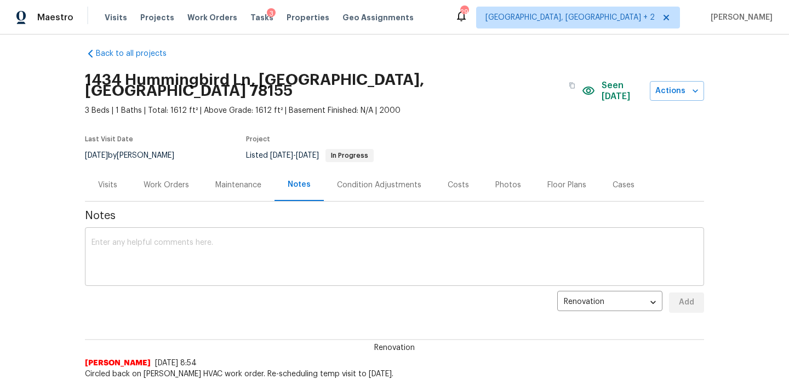
click at [252, 242] on textarea at bounding box center [395, 258] width 606 height 38
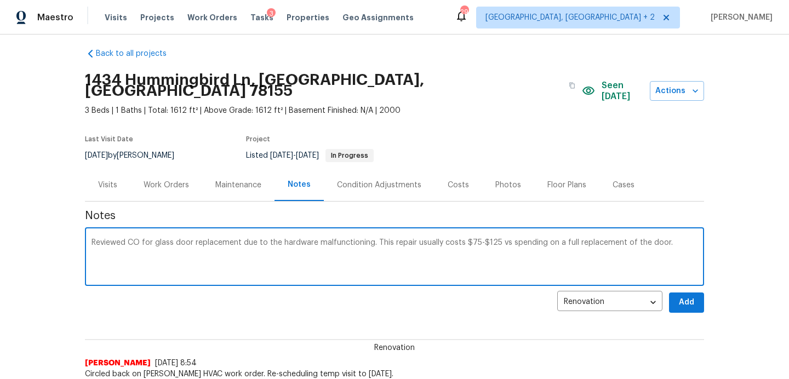
type textarea "Reviewed CO for glass door replacement due to the hardware malfunctioning. This…"
click at [689, 296] on span "Add" at bounding box center [687, 303] width 18 height 14
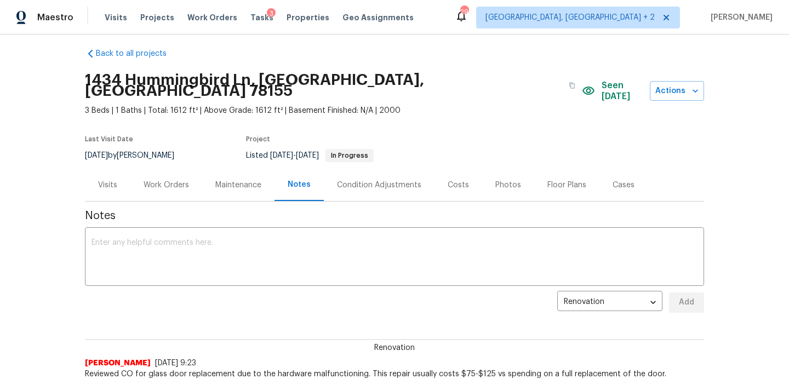
click at [177, 180] on div "Work Orders" at bounding box center [166, 185] width 45 height 11
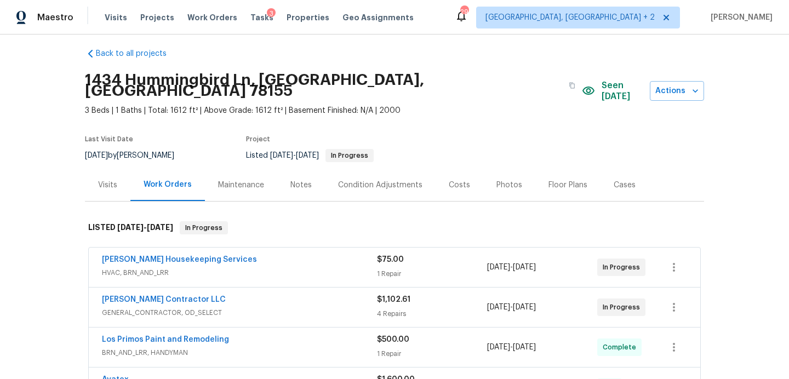
click at [265, 294] on div "[PERSON_NAME] Contractor LLC" at bounding box center [239, 300] width 275 height 13
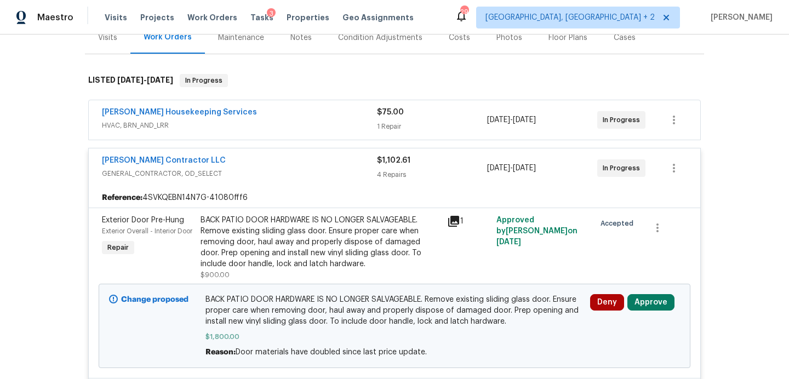
scroll to position [156, 0]
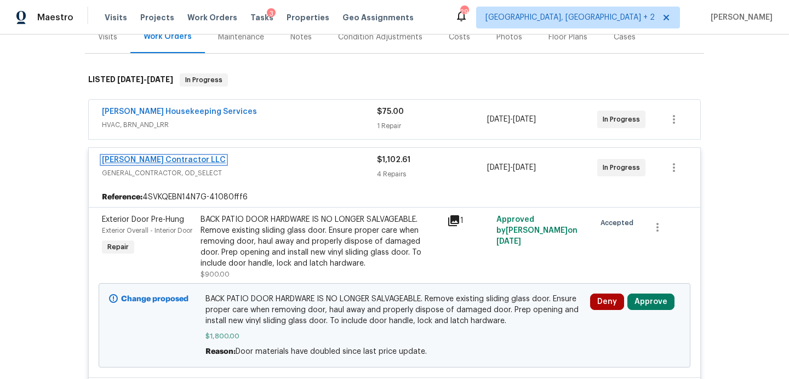
click at [201, 156] on link "[PERSON_NAME] Contractor LLC" at bounding box center [164, 160] width 124 height 8
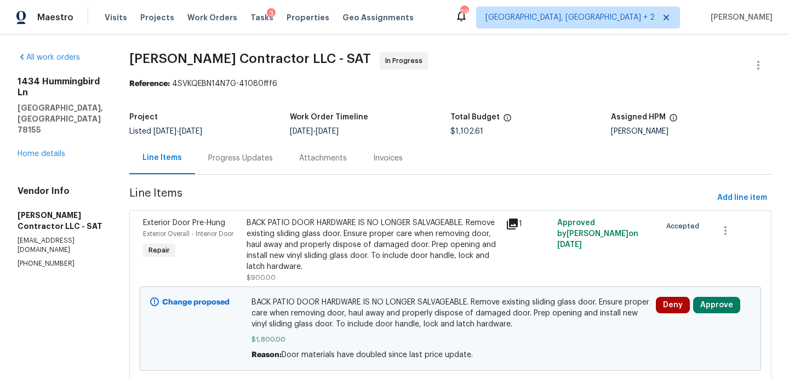
click at [273, 157] on div "Progress Updates" at bounding box center [240, 158] width 65 height 11
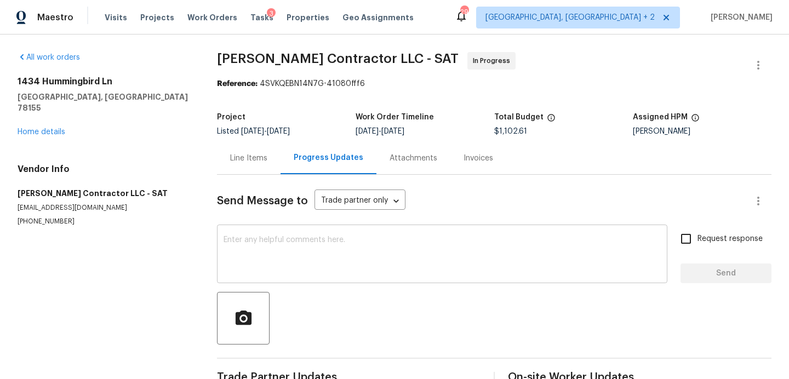
scroll to position [28, 0]
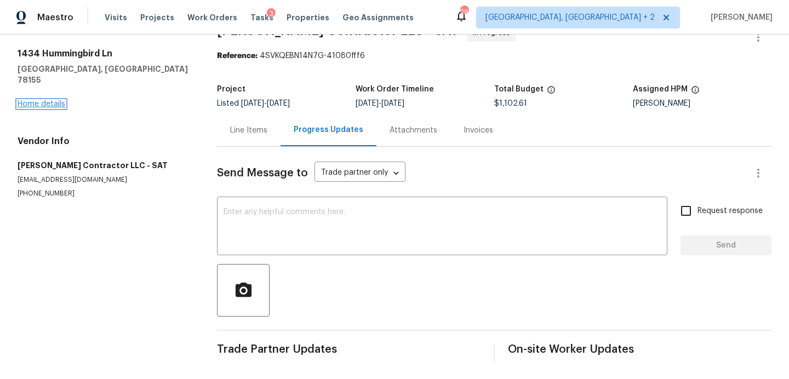
click at [48, 100] on link "Home details" at bounding box center [42, 104] width 48 height 8
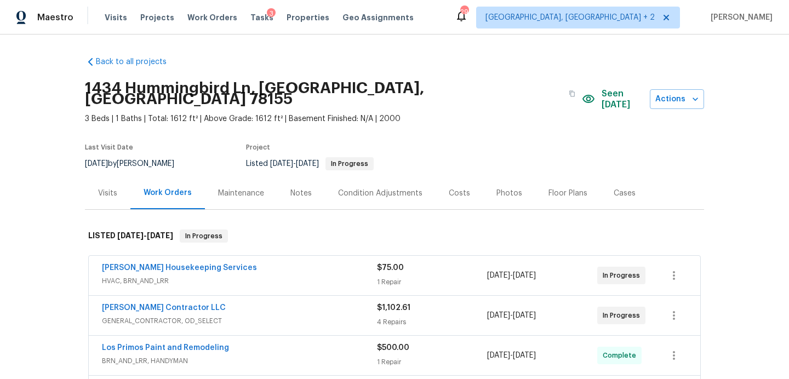
scroll to position [88, 0]
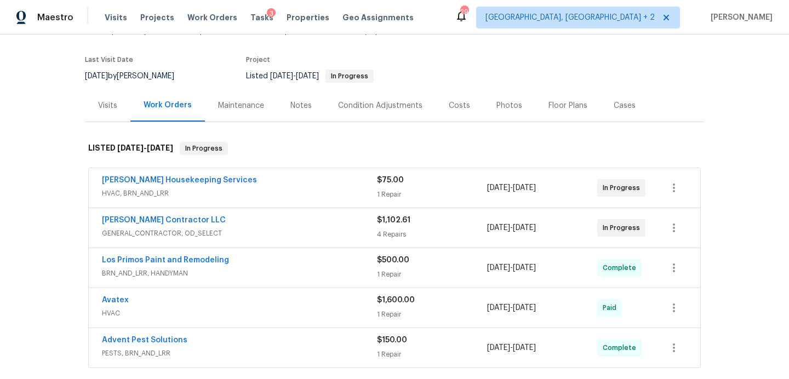
click at [453, 89] on div "Costs" at bounding box center [460, 105] width 48 height 32
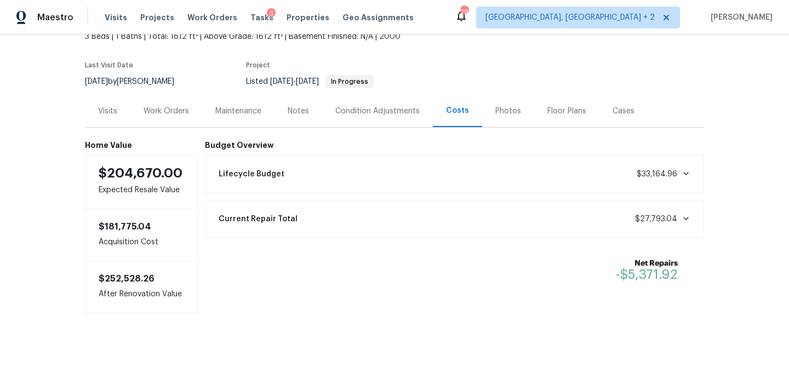
scroll to position [72, 0]
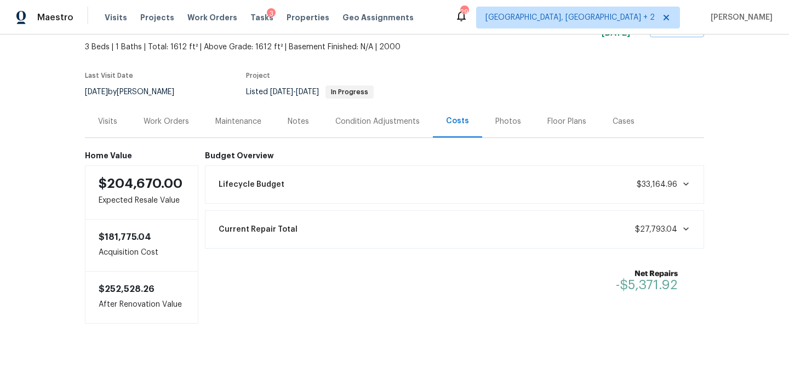
click at [165, 116] on div "Work Orders" at bounding box center [166, 121] width 45 height 11
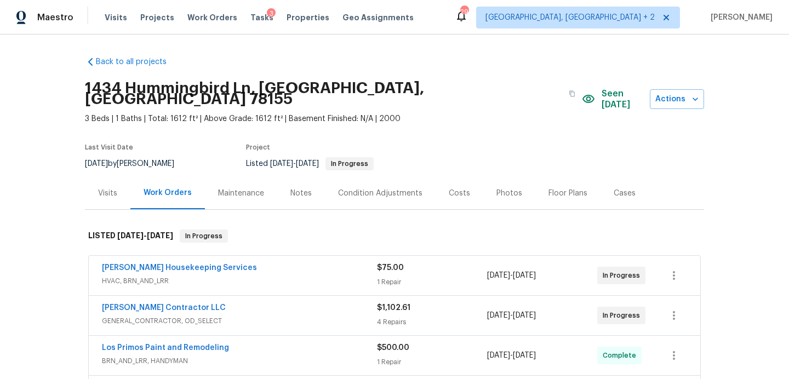
scroll to position [164, 0]
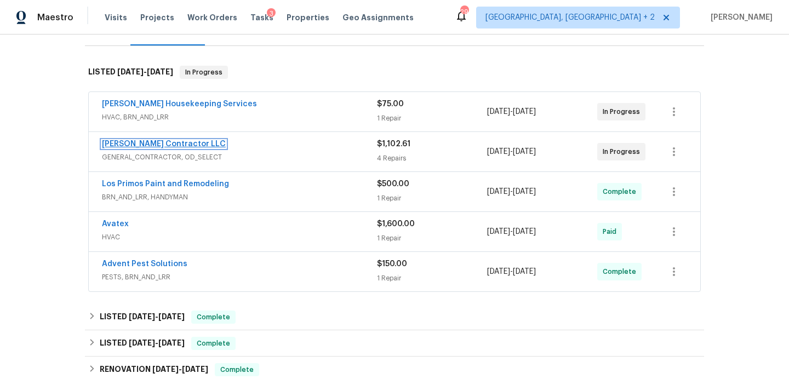
click at [187, 140] on link "[PERSON_NAME] Contractor LLC" at bounding box center [164, 144] width 124 height 8
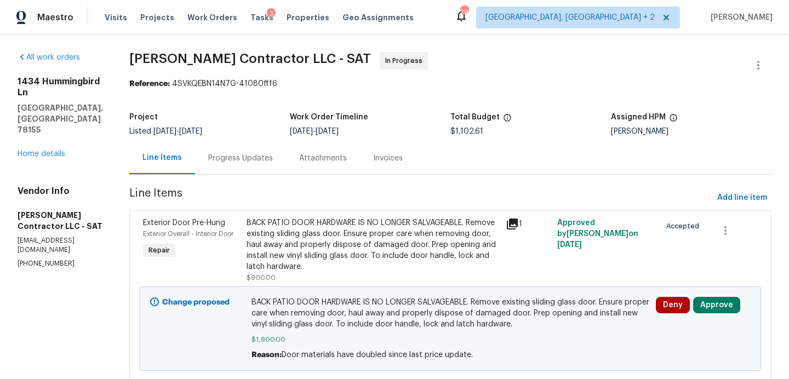
click at [266, 158] on div "Progress Updates" at bounding box center [240, 158] width 65 height 11
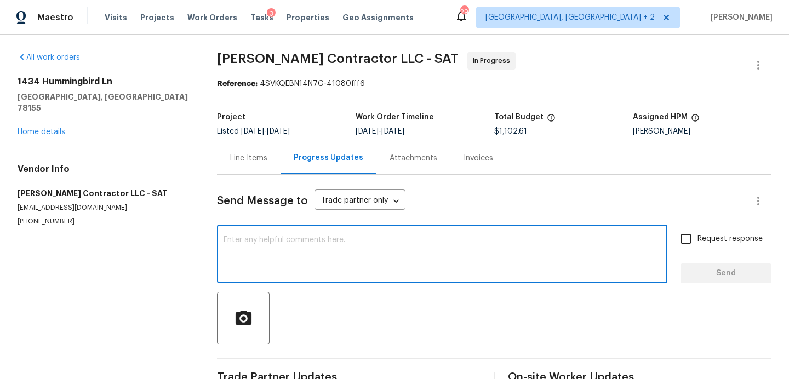
click at [268, 253] on textarea at bounding box center [442, 255] width 437 height 38
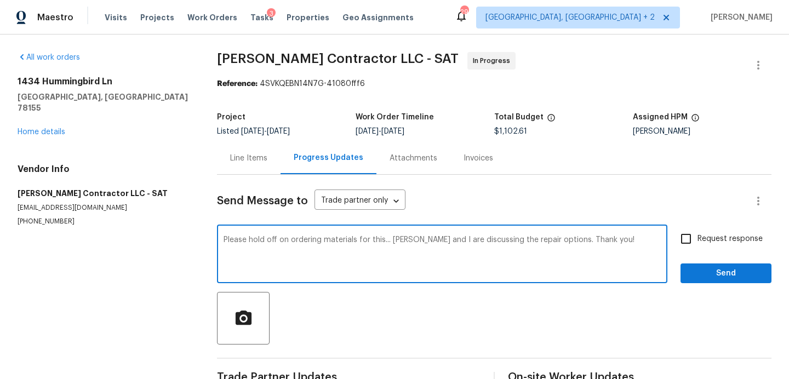
type textarea "Please hold off on ordering materials for this... Chris and I are discussing th…"
click at [720, 236] on span "Request response" at bounding box center [730, 239] width 65 height 12
click at [698, 236] on input "Request response" at bounding box center [686, 238] width 23 height 23
checkbox input "true"
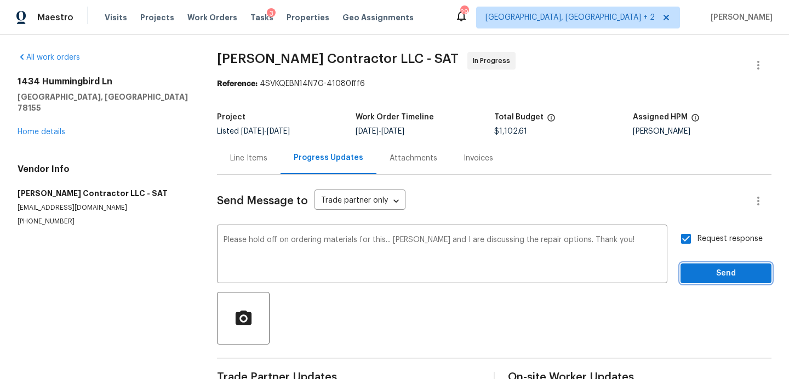
click at [701, 275] on span "Send" at bounding box center [725, 274] width 73 height 14
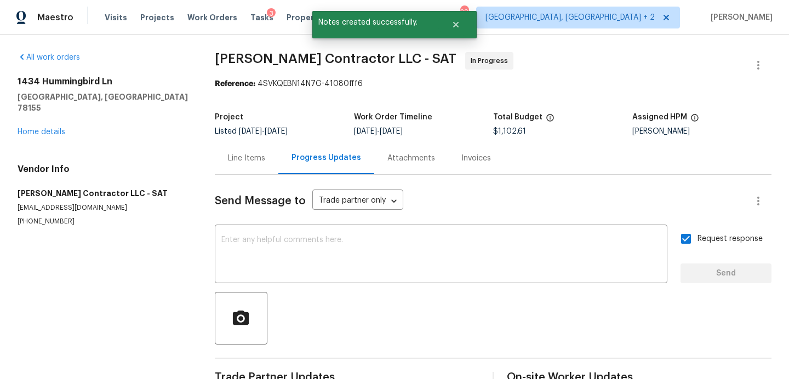
scroll to position [82, 0]
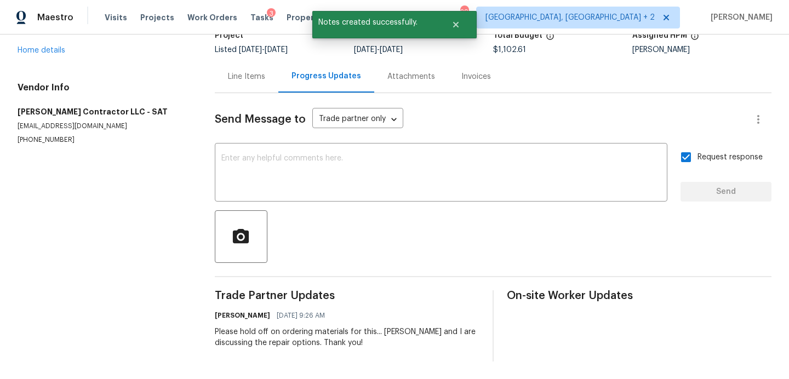
click at [47, 43] on div "1434 Hummingbird Ln Seguin, TX 78155 Home details" at bounding box center [103, 25] width 171 height 61
click at [47, 47] on link "Home details" at bounding box center [42, 51] width 48 height 8
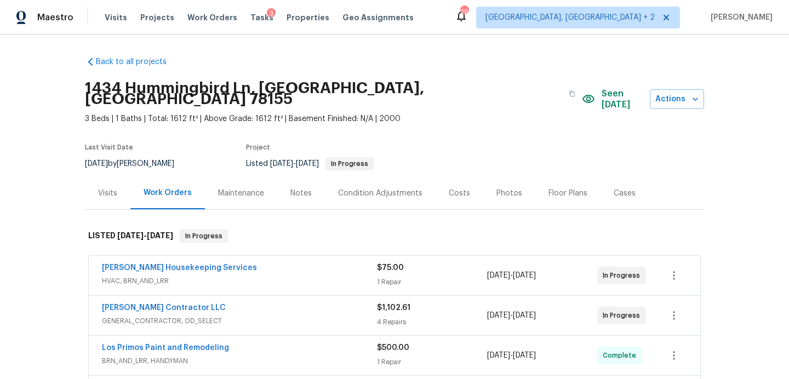
click at [267, 16] on div "3" at bounding box center [271, 13] width 9 height 11
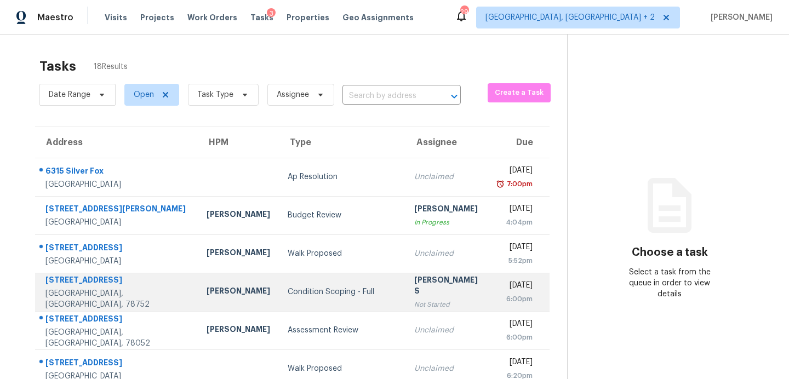
scroll to position [143, 0]
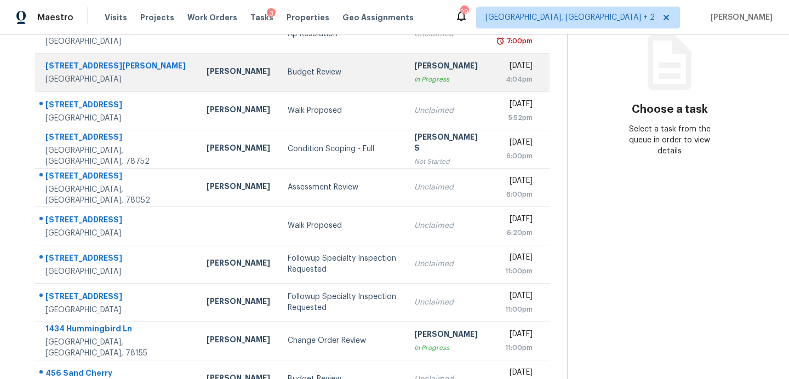
click at [296, 74] on div "Budget Review" at bounding box center [342, 72] width 109 height 11
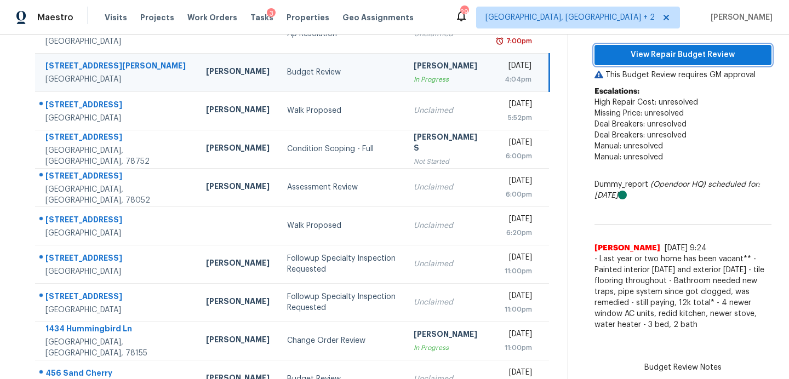
click at [677, 59] on span "View Repair Budget Review" at bounding box center [682, 55] width 159 height 14
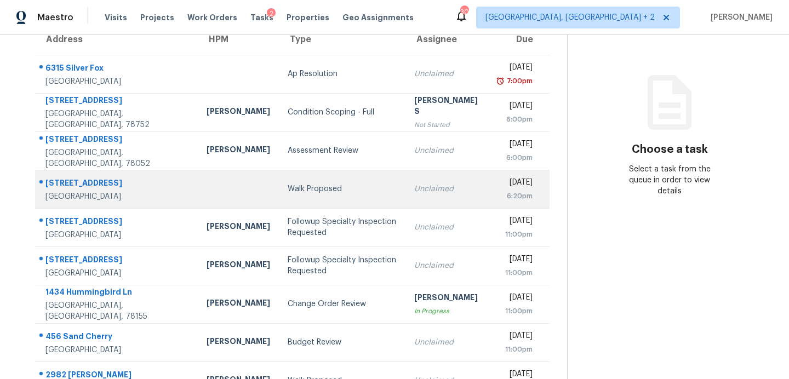
scroll to position [102, 0]
click at [288, 192] on div "Walk Proposed" at bounding box center [342, 190] width 109 height 11
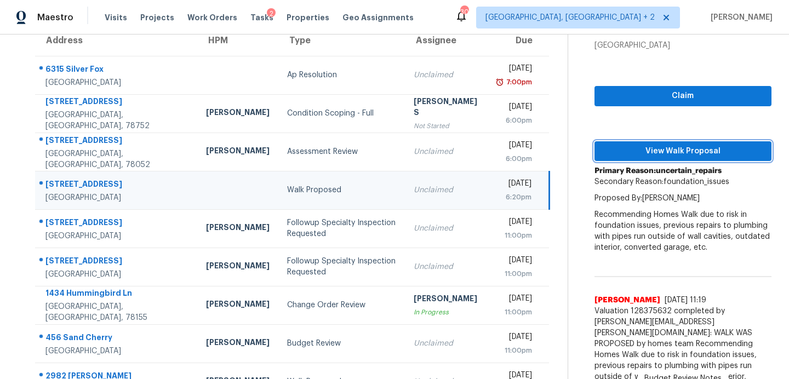
click at [607, 153] on span "View Walk Proposal" at bounding box center [682, 152] width 159 height 14
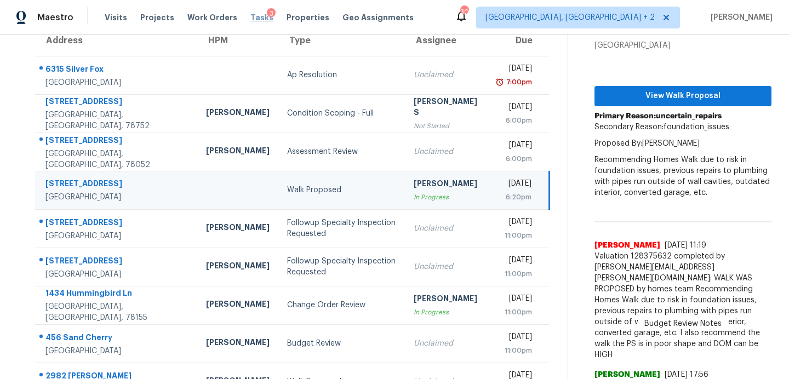
click at [250, 17] on span "Tasks" at bounding box center [261, 18] width 23 height 8
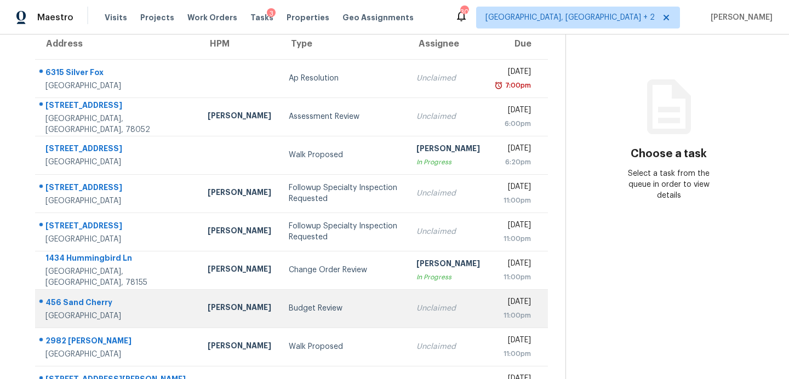
scroll to position [190, 0]
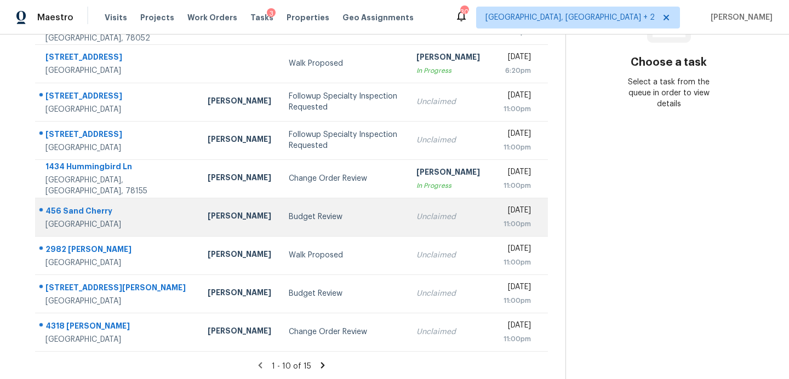
click at [289, 212] on div "Budget Review" at bounding box center [344, 217] width 110 height 11
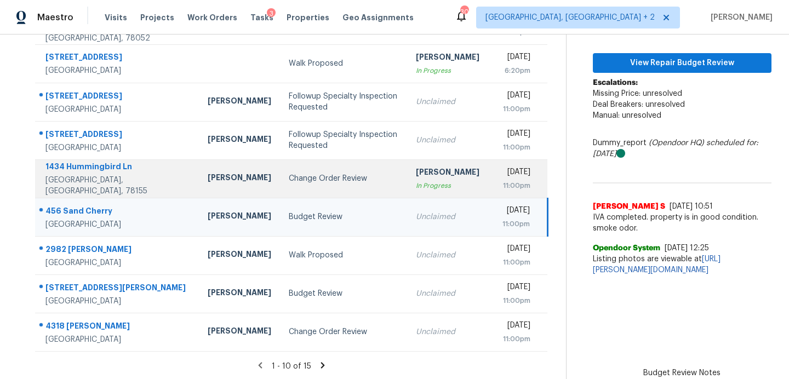
click at [307, 173] on div "Change Order Review" at bounding box center [344, 178] width 110 height 11
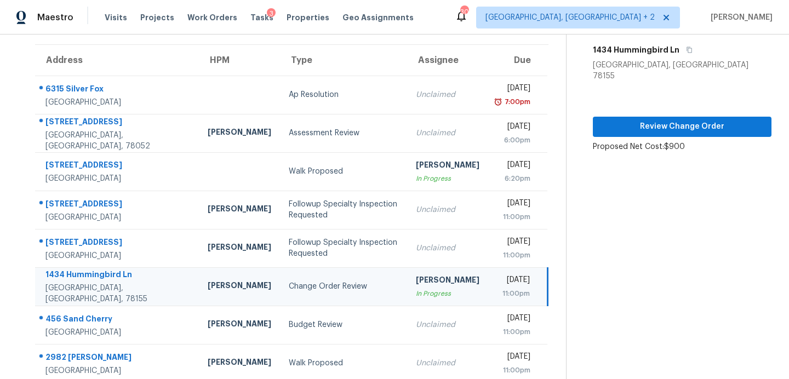
scroll to position [82, 0]
click at [665, 121] on span "Review Change Order" at bounding box center [682, 128] width 161 height 14
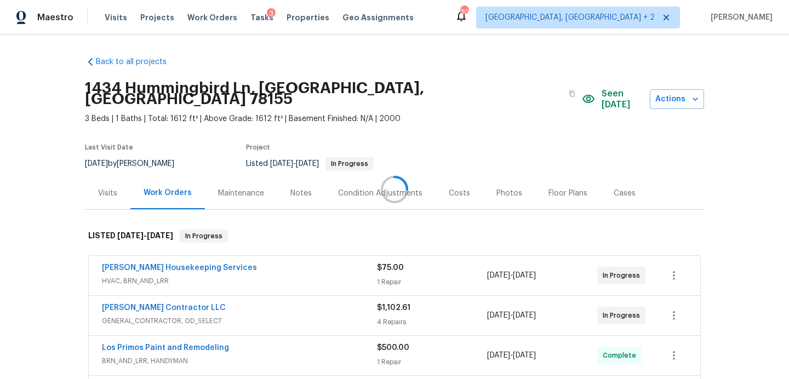
click at [596, 96] on div at bounding box center [394, 189] width 789 height 379
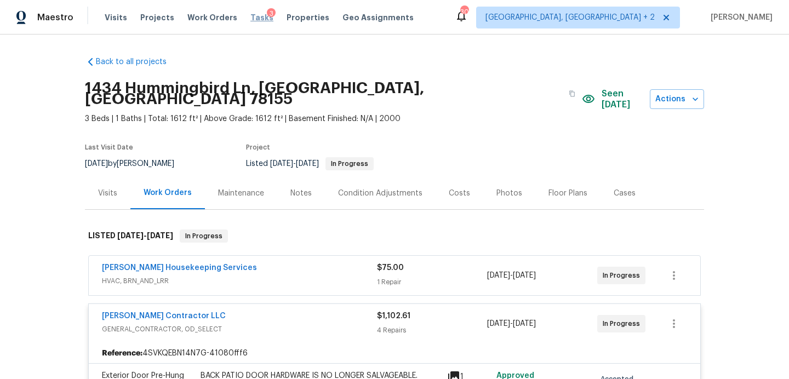
click at [254, 19] on span "Tasks" at bounding box center [261, 18] width 23 height 8
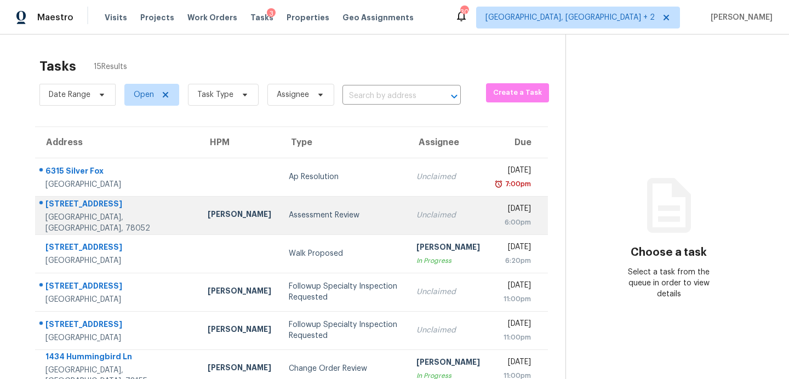
scroll to position [169, 0]
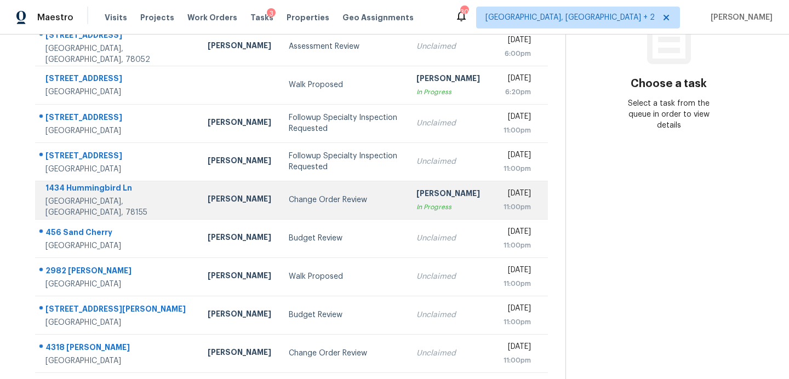
click at [289, 204] on div "Change Order Review" at bounding box center [344, 200] width 110 height 11
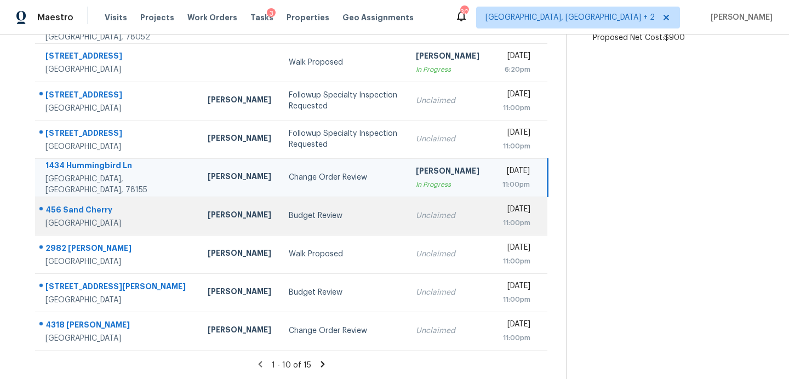
scroll to position [112, 0]
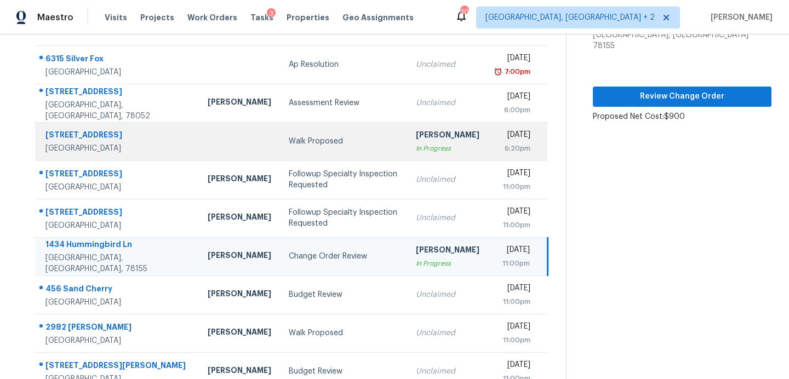
click at [280, 151] on td "Walk Proposed" at bounding box center [343, 141] width 127 height 38
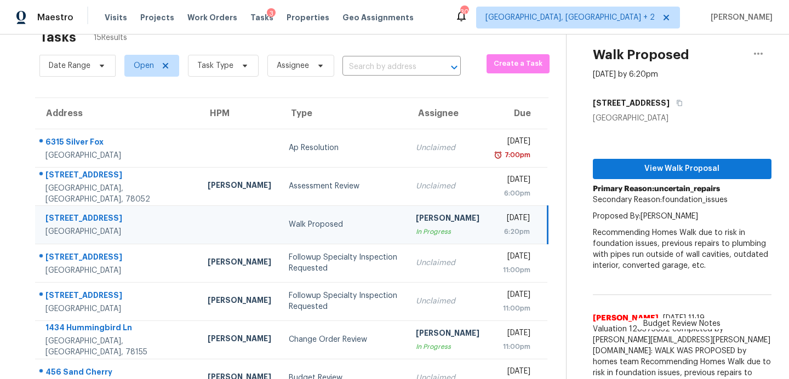
scroll to position [0, 0]
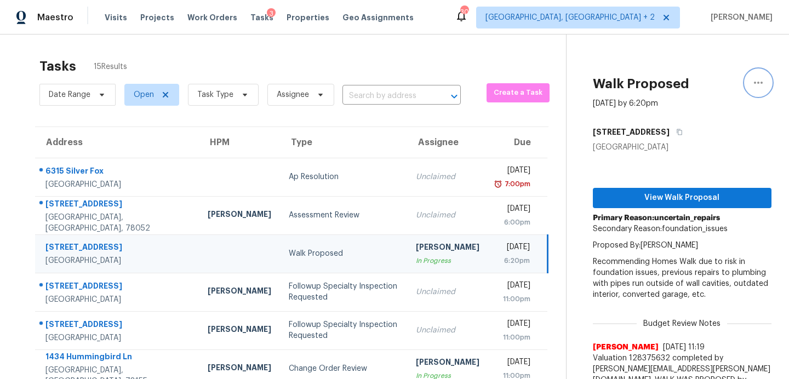
click at [758, 81] on icon "button" at bounding box center [758, 82] width 13 height 13
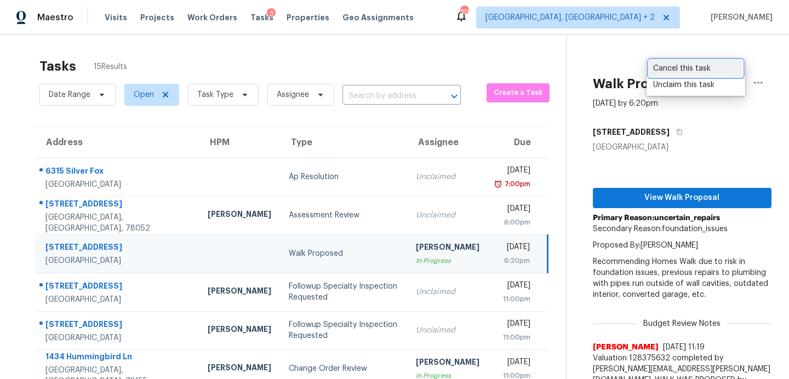
click at [704, 71] on div "Cancel this task" at bounding box center [695, 68] width 85 height 11
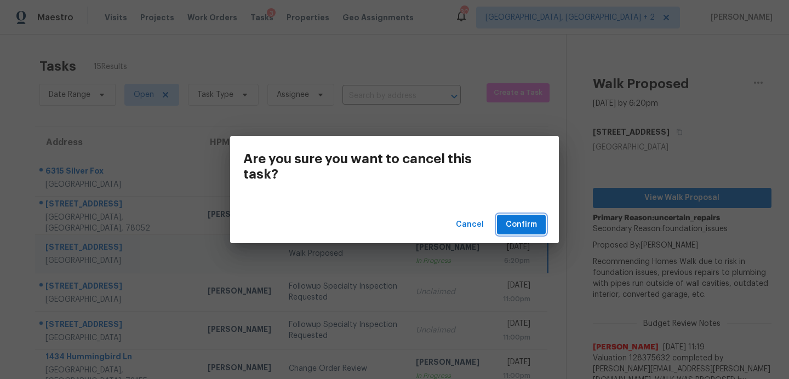
click at [527, 222] on span "Confirm" at bounding box center [521, 225] width 31 height 14
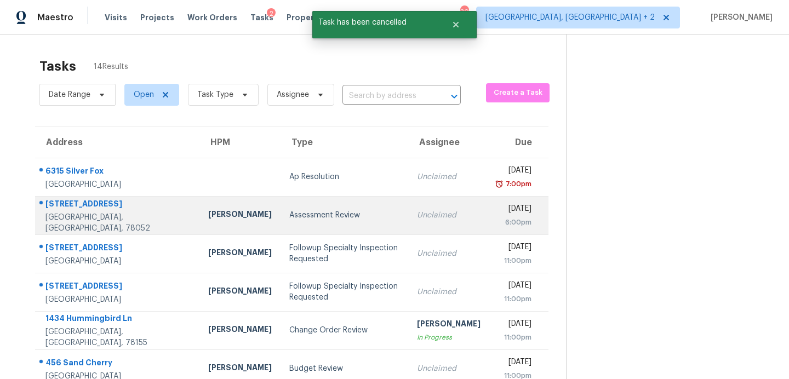
click at [281, 221] on td "Assessment Review" at bounding box center [345, 215] width 128 height 38
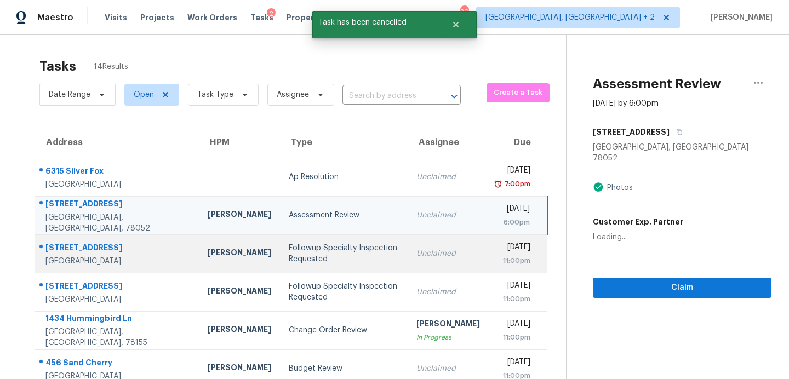
click at [289, 260] on div "Followup Specialty Inspection Requested" at bounding box center [344, 254] width 110 height 22
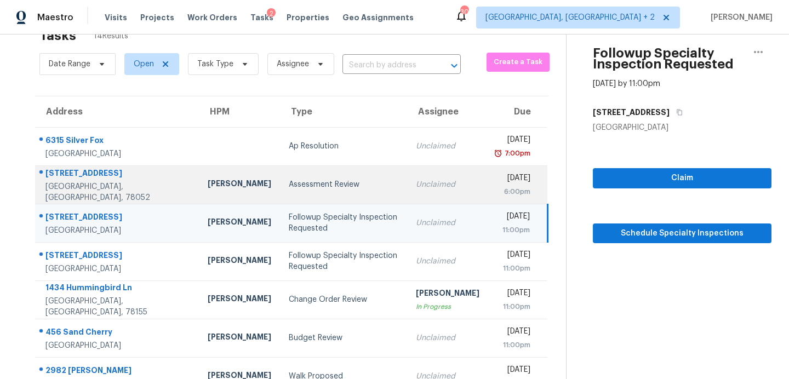
scroll to position [18, 0]
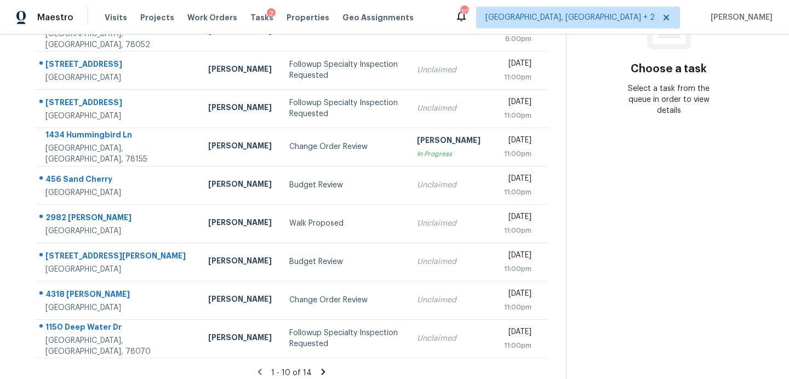
scroll to position [185, 0]
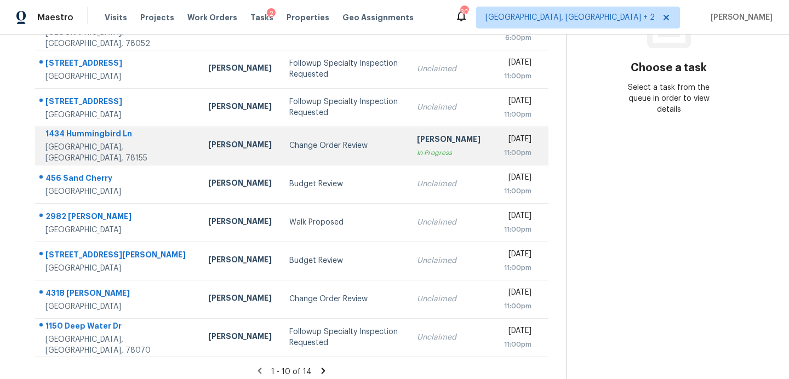
click at [289, 144] on div "Change Order Review" at bounding box center [344, 145] width 110 height 11
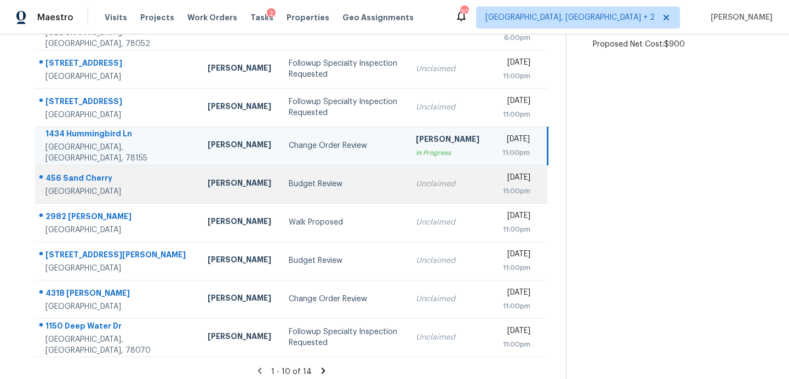
click at [289, 187] on div "Budget Review" at bounding box center [344, 184] width 110 height 11
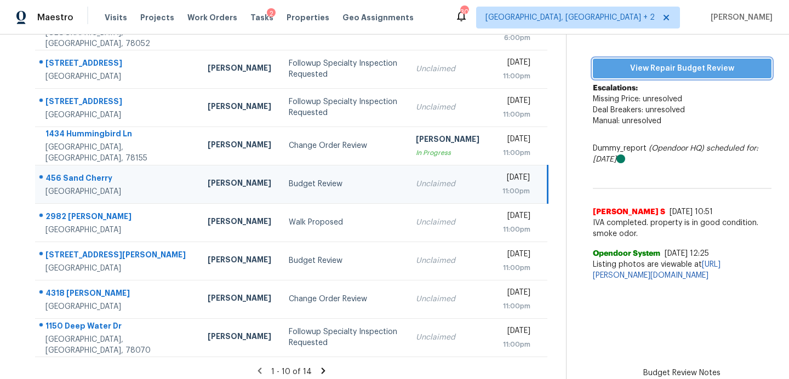
click at [687, 67] on span "View Repair Budget Review" at bounding box center [682, 69] width 161 height 14
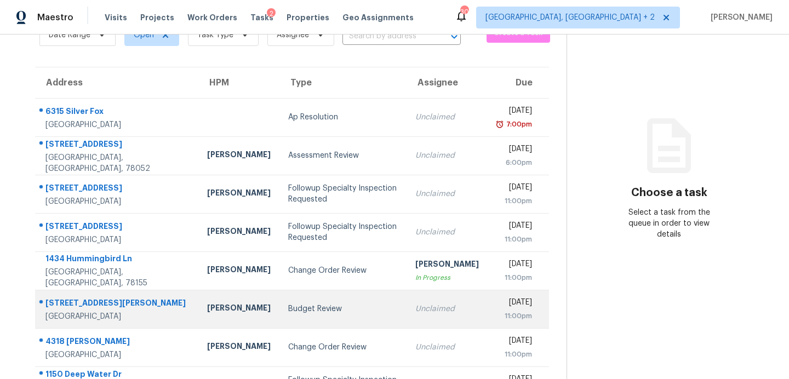
scroll to position [191, 0]
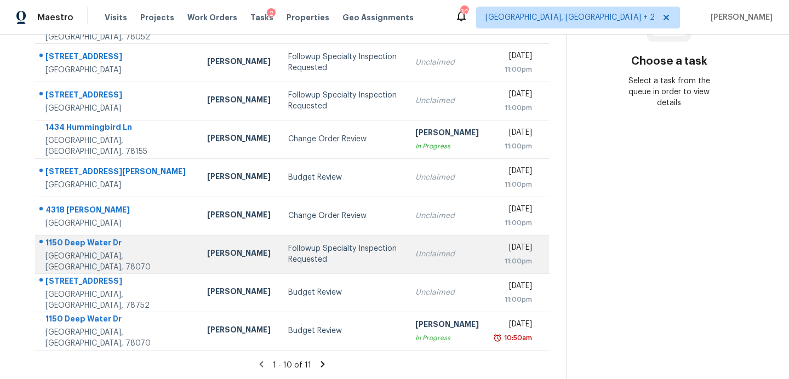
click at [288, 250] on div "Followup Specialty Inspection Requested" at bounding box center [342, 254] width 109 height 22
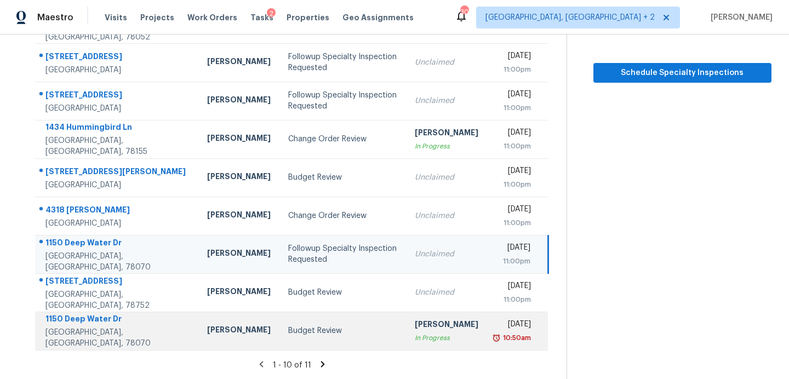
click at [288, 336] on td "Budget Review" at bounding box center [342, 331] width 127 height 38
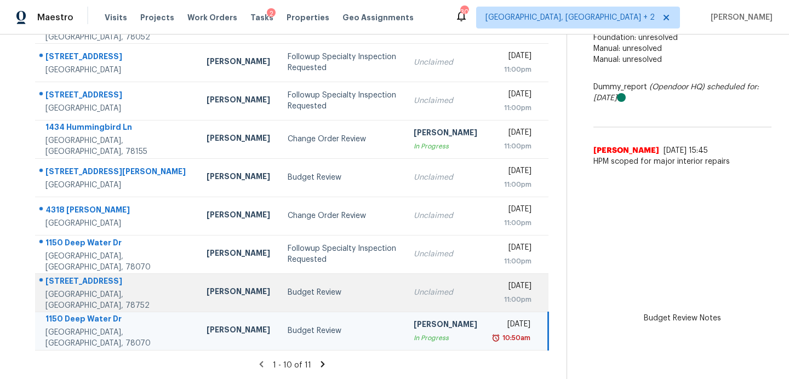
click at [279, 298] on td "Budget Review" at bounding box center [342, 292] width 126 height 38
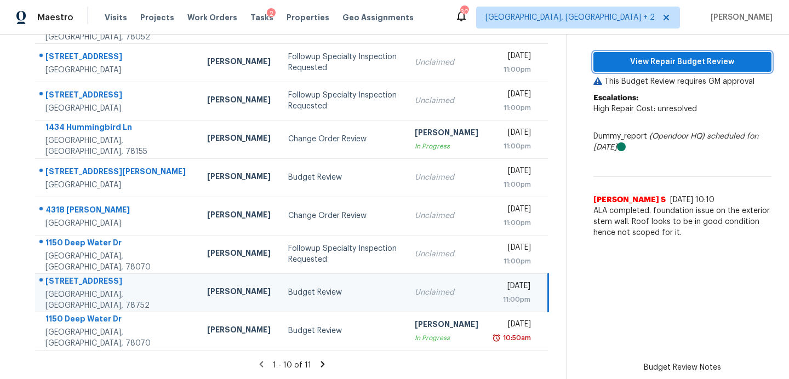
click at [633, 62] on span "View Repair Budget Review" at bounding box center [682, 62] width 161 height 14
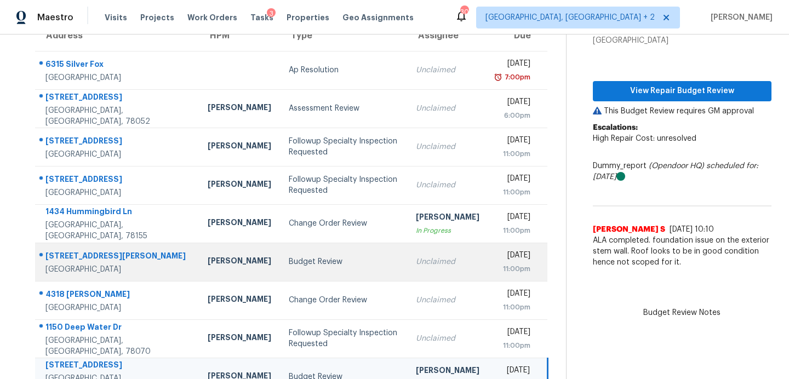
scroll to position [5, 0]
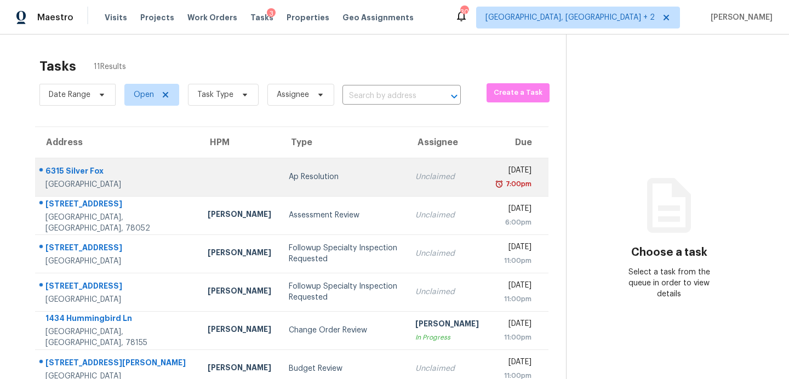
scroll to position [100, 0]
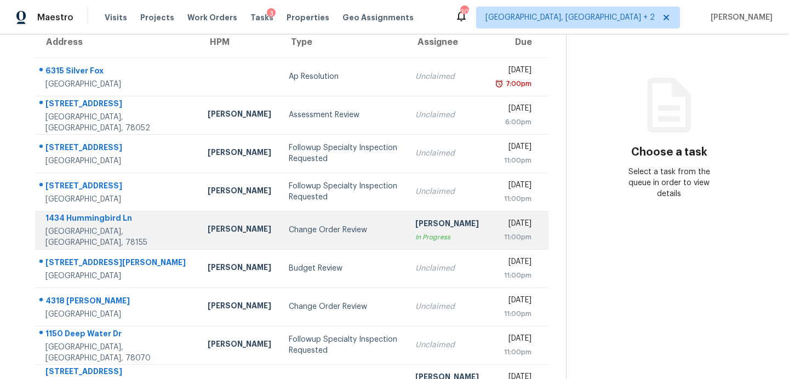
click at [280, 236] on td "Change Order Review" at bounding box center [343, 230] width 127 height 38
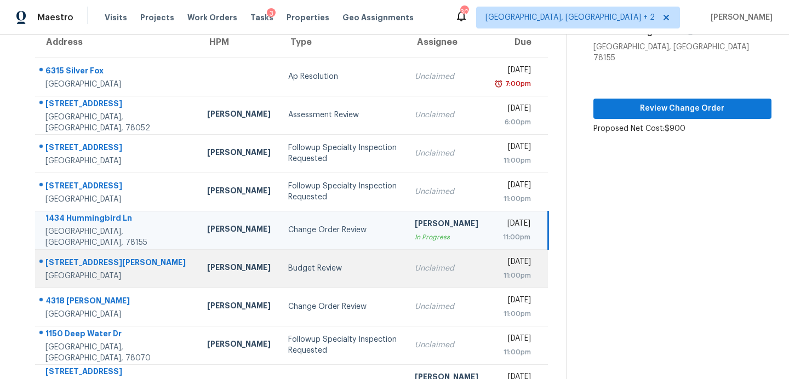
click at [288, 265] on div "Budget Review" at bounding box center [342, 268] width 109 height 11
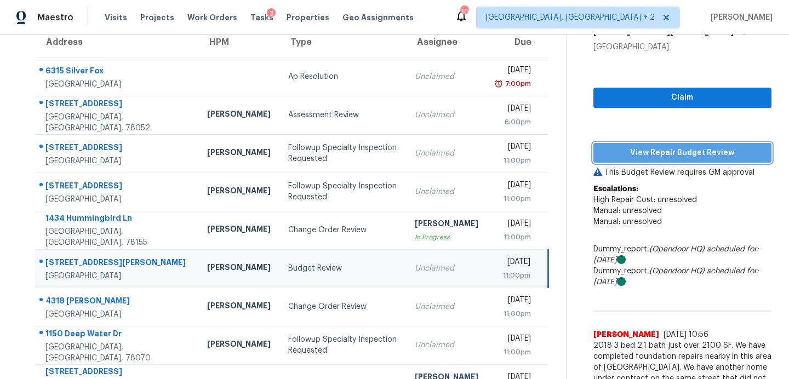
click at [635, 155] on span "View Repair Budget Review" at bounding box center [682, 153] width 161 height 14
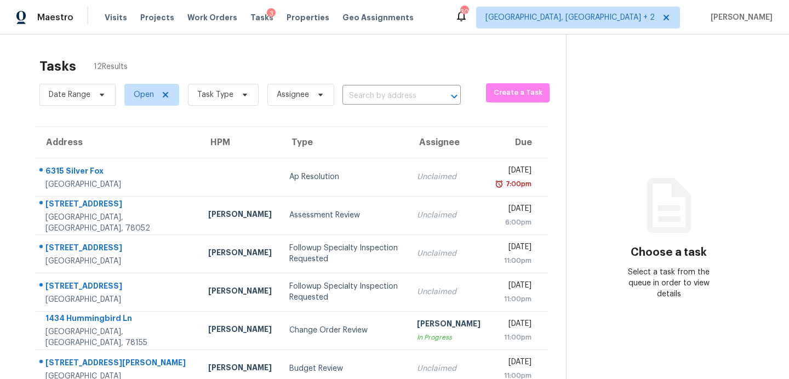
click at [267, 12] on div "3" at bounding box center [271, 13] width 9 height 11
click at [253, 16] on span "Tasks" at bounding box center [261, 18] width 23 height 8
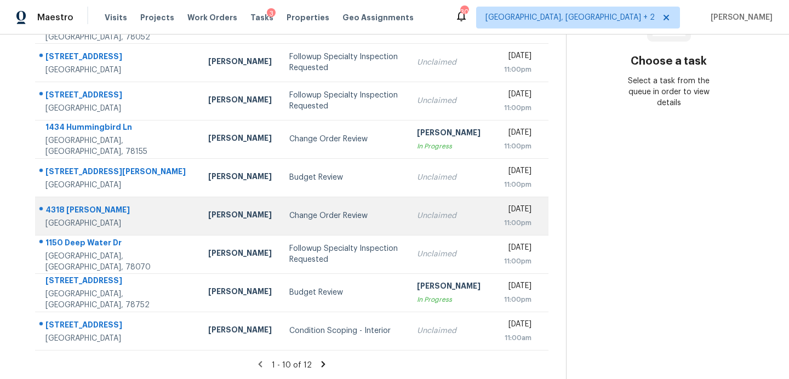
scroll to position [89, 0]
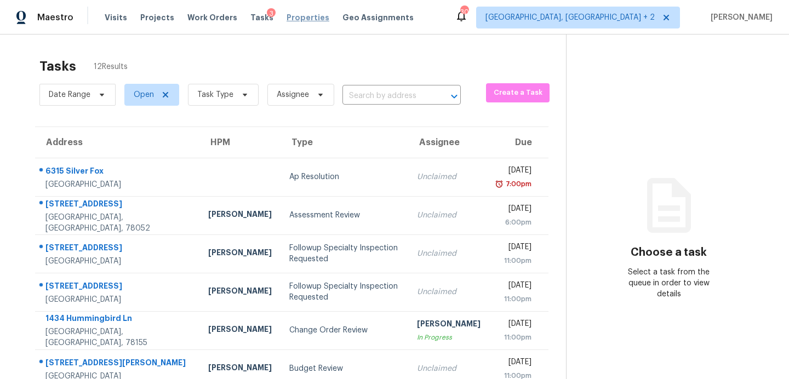
click at [288, 19] on span "Properties" at bounding box center [308, 17] width 43 height 11
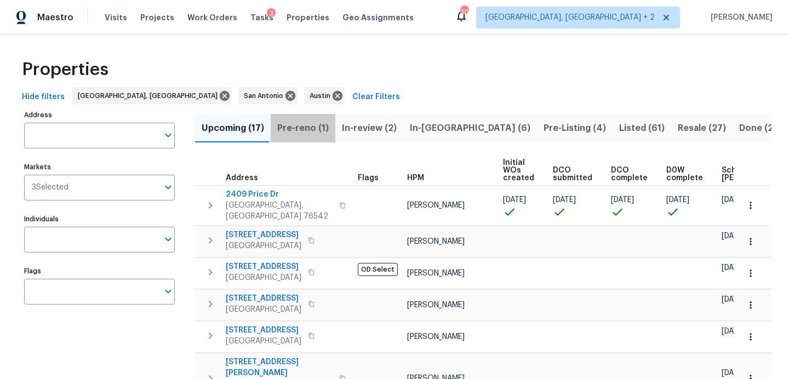
click at [311, 125] on span "Pre-reno (1)" at bounding box center [303, 128] width 52 height 15
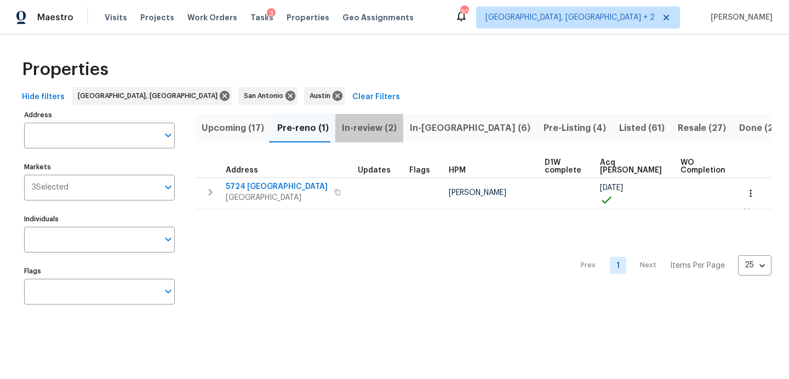
click at [367, 124] on span "In-review (2)" at bounding box center [369, 128] width 55 height 15
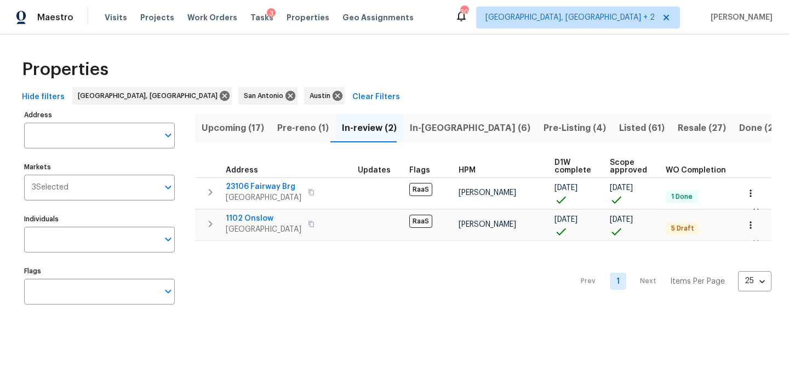
click at [432, 129] on span "In-[GEOGRAPHIC_DATA] (6)" at bounding box center [470, 128] width 121 height 15
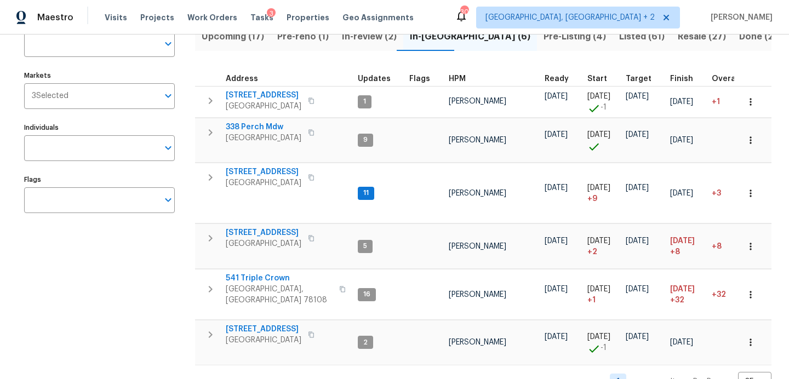
scroll to position [93, 0]
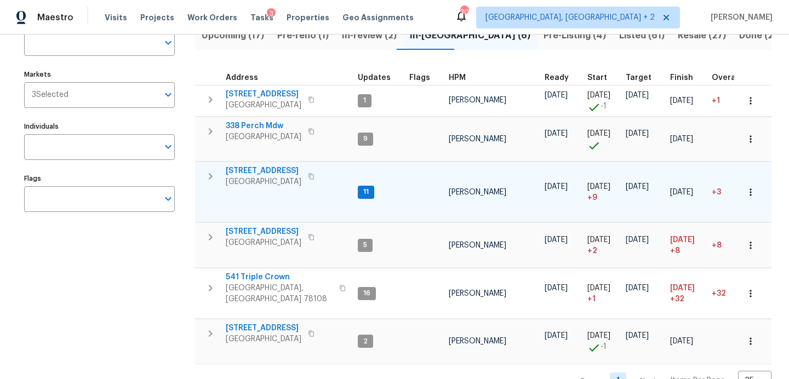
click at [252, 171] on span "188 Valruth Dr" at bounding box center [264, 170] width 76 height 11
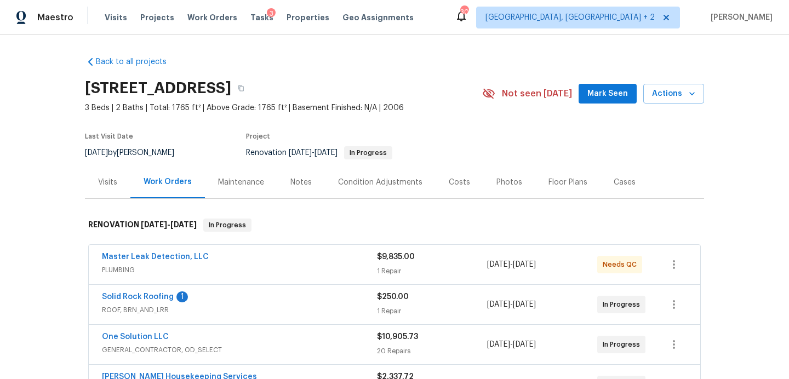
click at [600, 93] on span "Mark Seen" at bounding box center [607, 94] width 41 height 14
click at [298, 181] on div "Notes" at bounding box center [300, 182] width 21 height 11
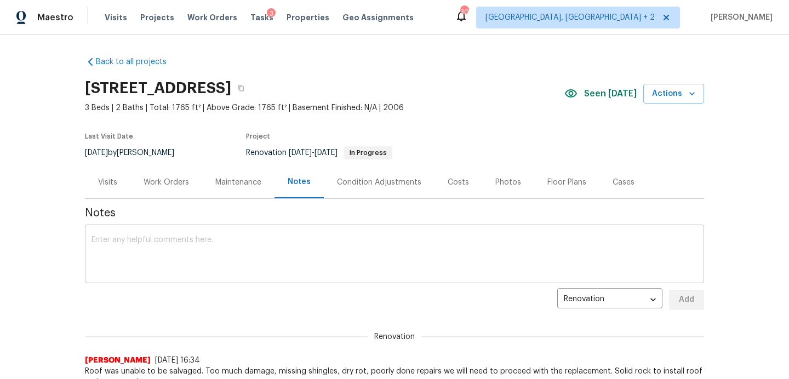
click at [227, 246] on textarea at bounding box center [395, 255] width 606 height 38
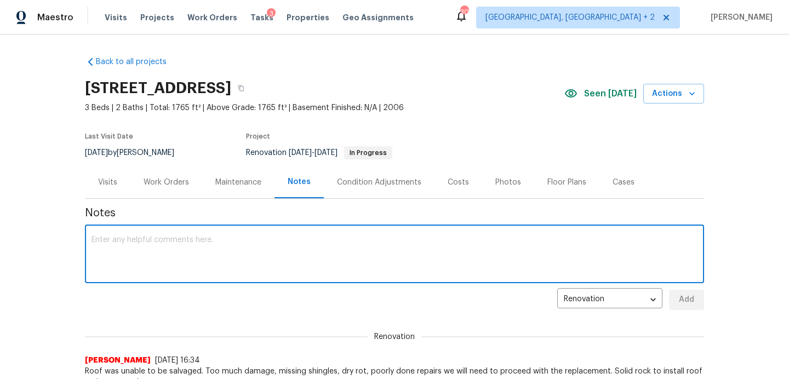
click at [165, 186] on div "Work Orders" at bounding box center [166, 182] width 45 height 11
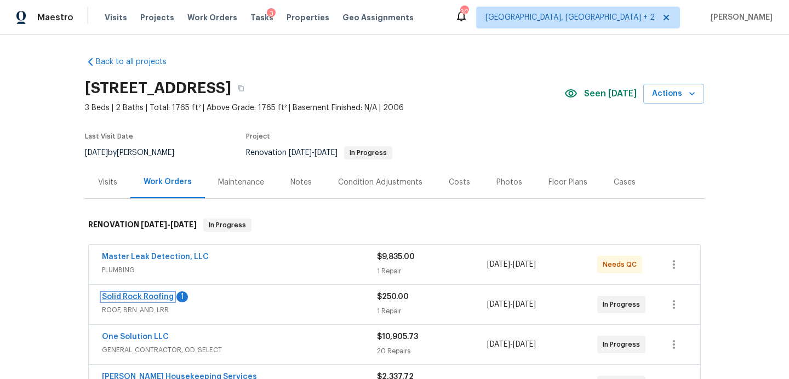
click at [144, 295] on link "Solid Rock Roofing" at bounding box center [138, 297] width 72 height 8
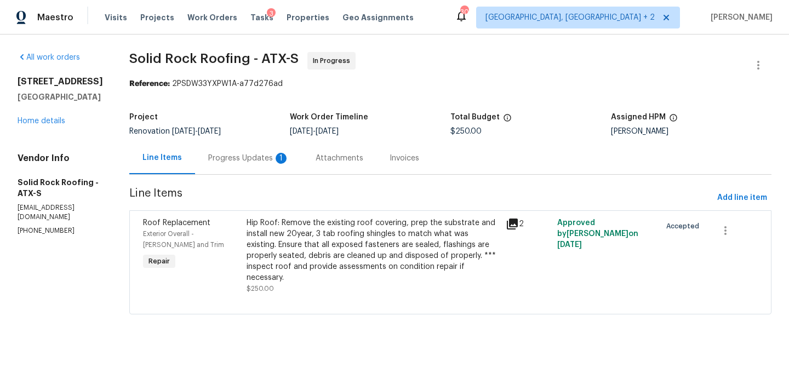
click at [256, 163] on div "Progress Updates 1" at bounding box center [248, 158] width 81 height 11
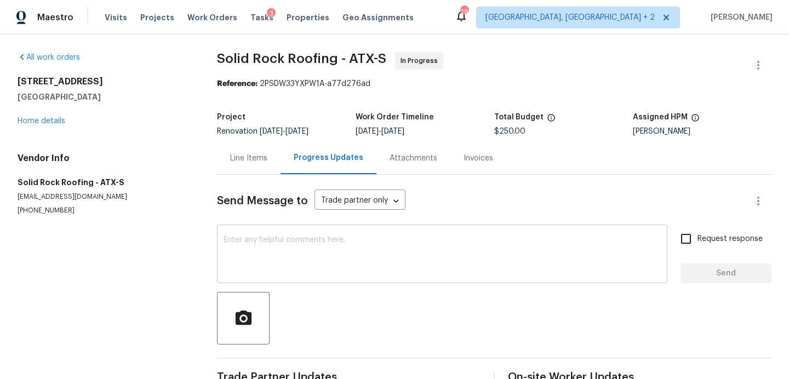
scroll to position [124, 0]
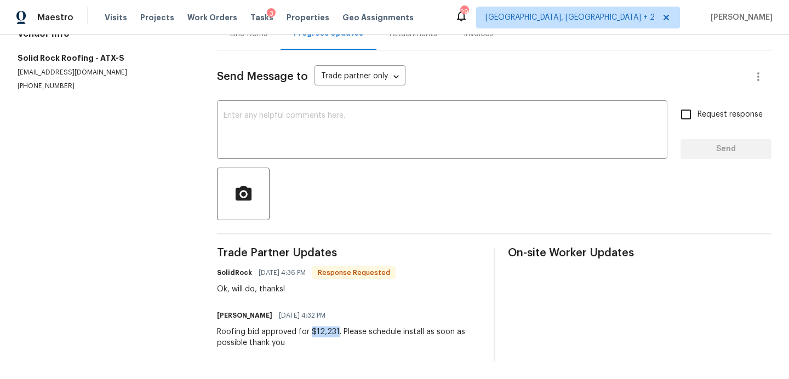
drag, startPoint x: 335, startPoint y: 332, endPoint x: 311, endPoint y: 332, distance: 24.7
click at [311, 332] on div "Roofing bid approved for $12,231. Please schedule install as soon as possible t…" at bounding box center [349, 338] width 264 height 22
copy div "$12,231"
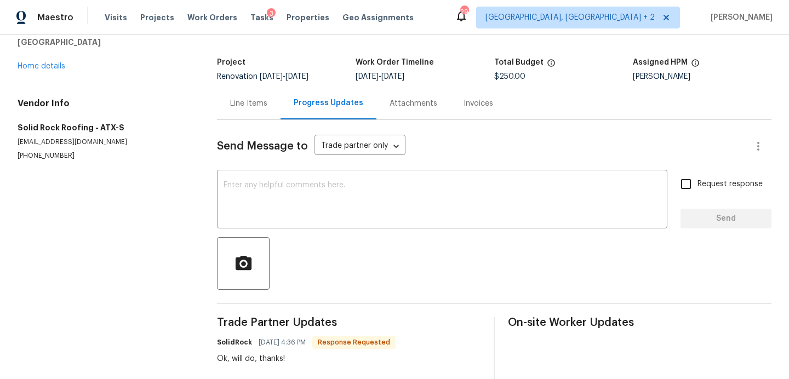
click at [250, 101] on div "Line Items" at bounding box center [248, 103] width 37 height 11
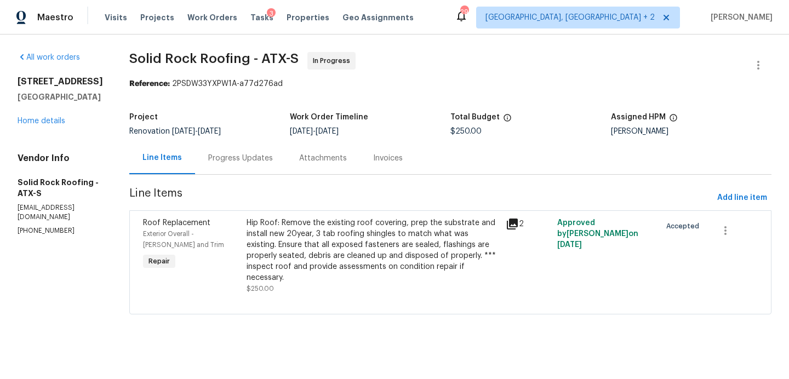
click at [291, 255] on div "Hip Roof: Remove the existing roof covering, prep the substrate and install new…" at bounding box center [373, 251] width 253 height 66
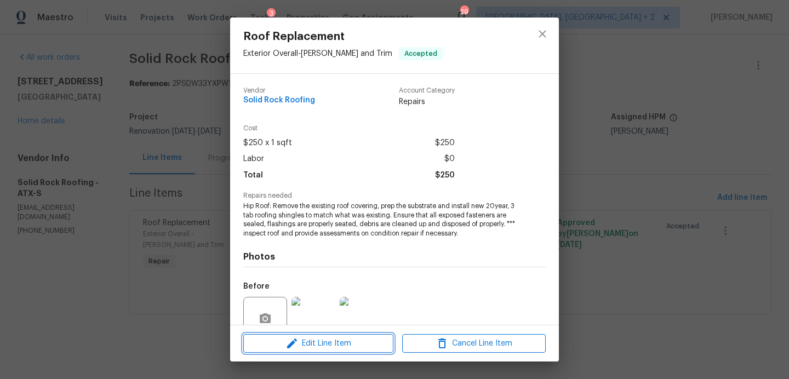
click at [355, 342] on span "Edit Line Item" at bounding box center [319, 344] width 144 height 14
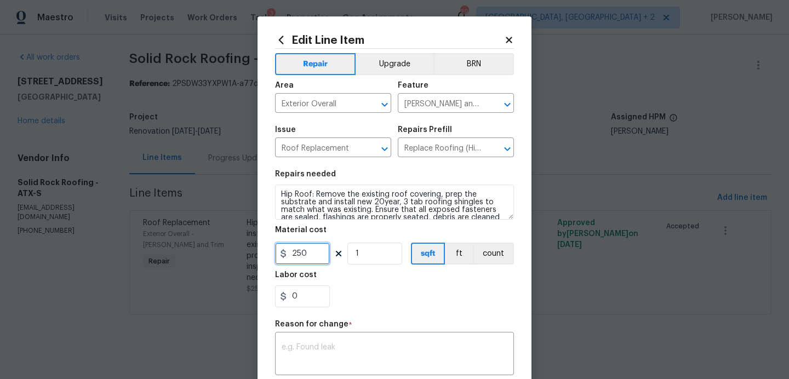
drag, startPoint x: 320, startPoint y: 254, endPoint x: 201, endPoint y: 249, distance: 119.6
click at [201, 249] on div "Edit Line Item Repair Upgrade BRN Area Exterior Overall ​ Feature Eaves and Tri…" at bounding box center [394, 189] width 789 height 379
paste input "text"
type input "250"
drag, startPoint x: 315, startPoint y: 259, endPoint x: 259, endPoint y: 247, distance: 57.7
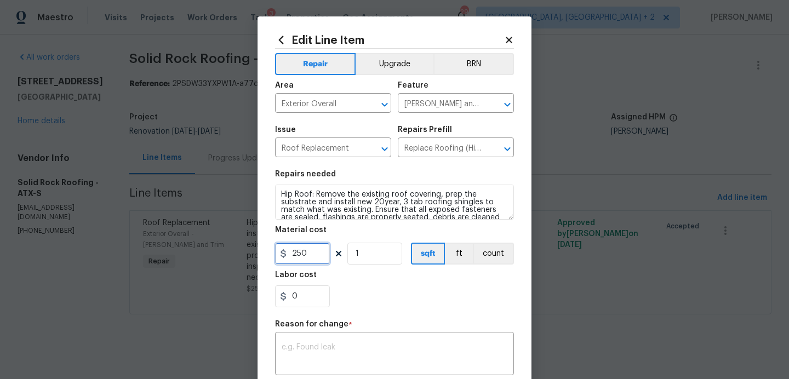
click at [259, 247] on div "Edit Line Item Repair Upgrade BRN Area Exterior Overall ​ Feature Eaves and Tri…" at bounding box center [395, 269] width 274 height 507
click at [306, 342] on div "x ​" at bounding box center [394, 355] width 239 height 41
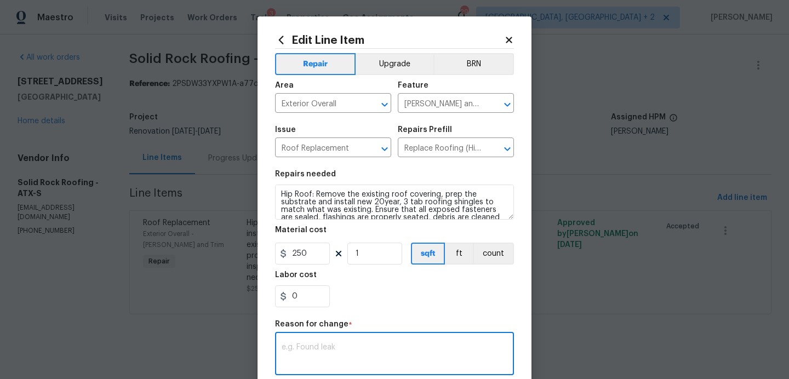
paste textarea "$12,231"
type textarea "$12,231"
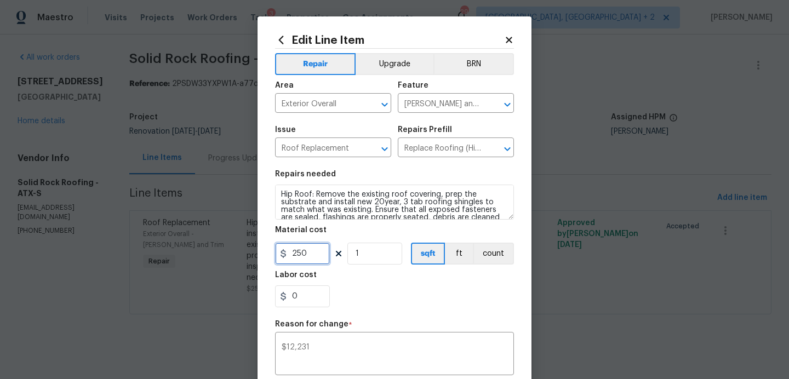
drag, startPoint x: 317, startPoint y: 255, endPoint x: 279, endPoint y: 255, distance: 37.8
click at [279, 255] on div "250" at bounding box center [302, 254] width 55 height 22
type input "12231"
click at [344, 343] on div "$12,231 x ​" at bounding box center [394, 355] width 239 height 41
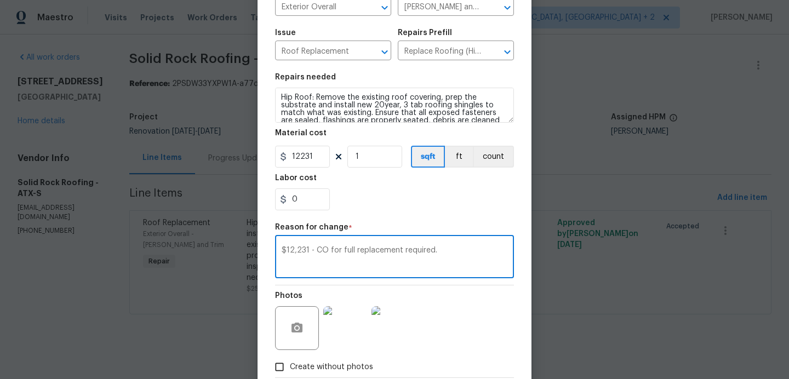
scroll to position [161, 0]
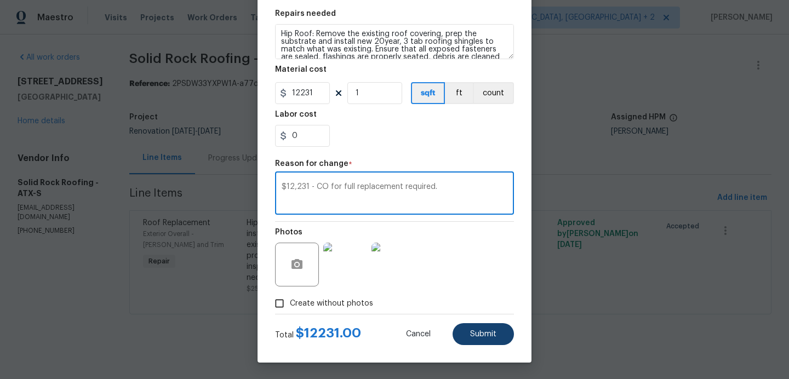
type textarea "$12,231 - CO for full replacement required."
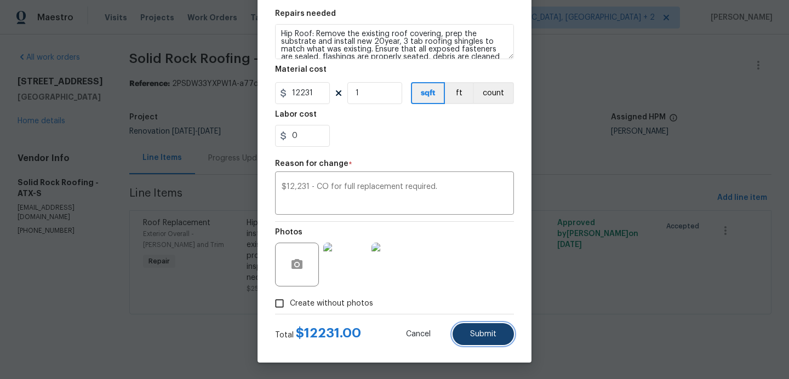
click at [476, 338] on span "Submit" at bounding box center [483, 334] width 26 height 8
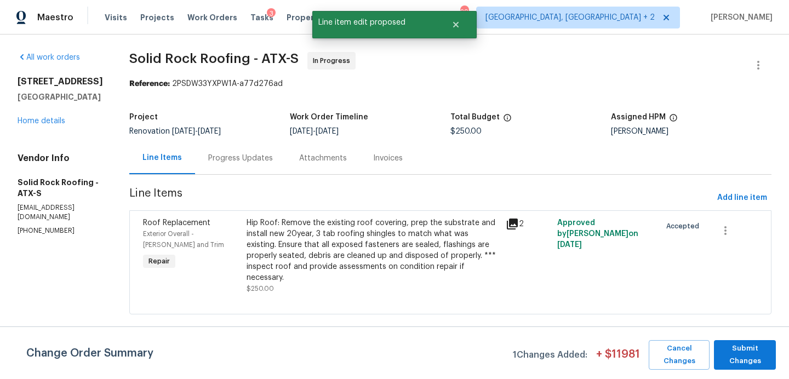
scroll to position [0, 0]
click at [735, 361] on span "Submit Changes" at bounding box center [744, 354] width 51 height 25
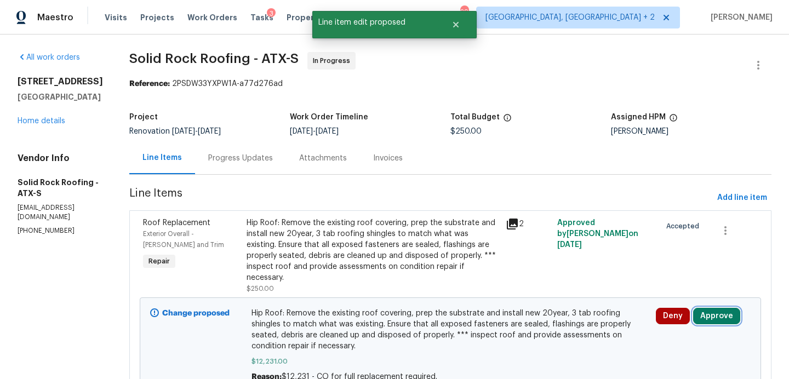
click at [704, 308] on button "Approve" at bounding box center [716, 316] width 47 height 16
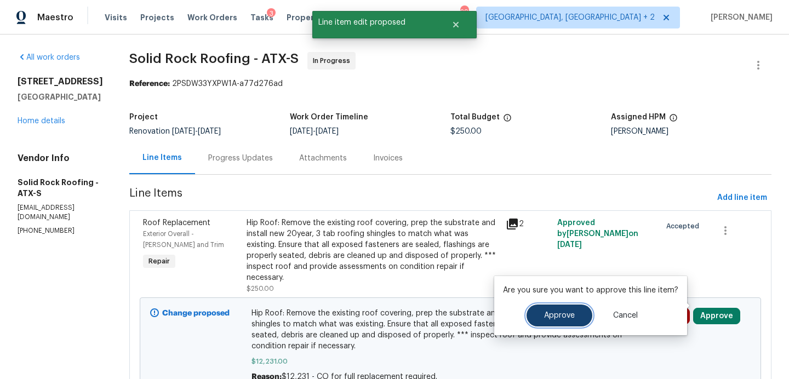
click at [561, 316] on span "Approve" at bounding box center [559, 316] width 31 height 8
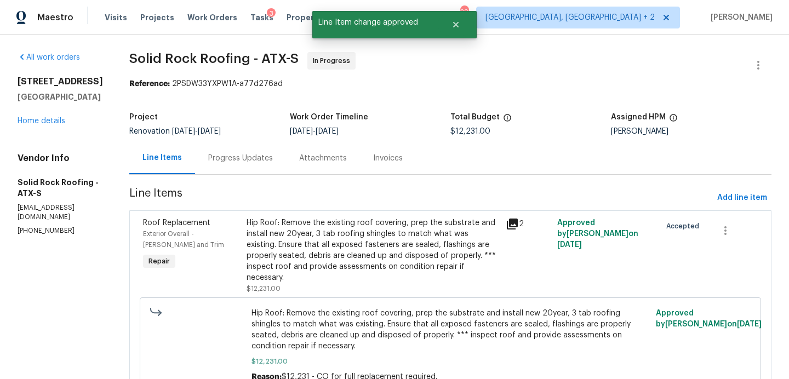
click at [242, 162] on div "Progress Updates" at bounding box center [240, 158] width 65 height 11
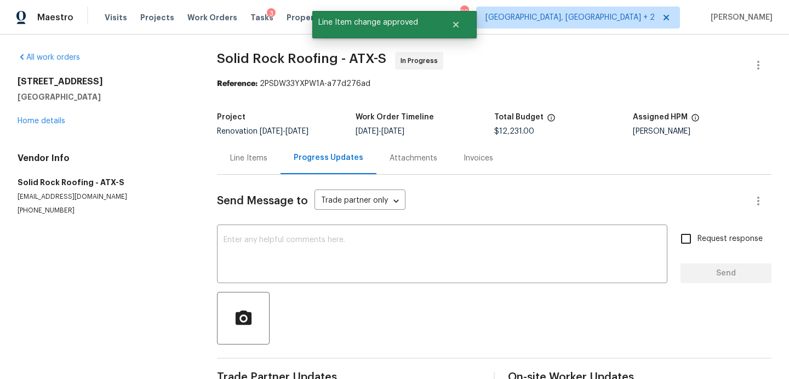
click at [237, 161] on div "Line Items" at bounding box center [248, 158] width 37 height 11
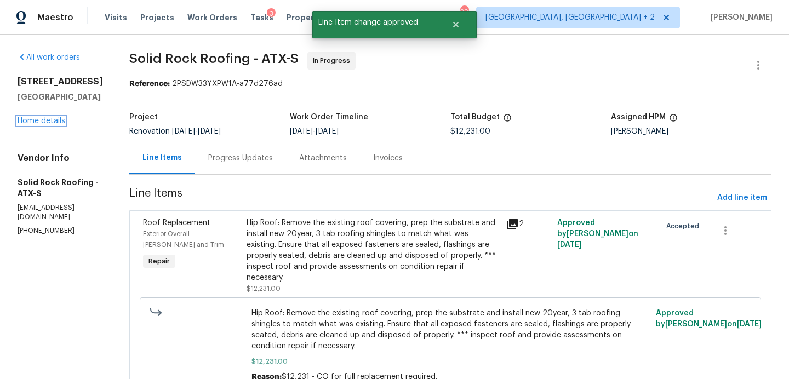
click at [49, 119] on link "Home details" at bounding box center [42, 121] width 48 height 8
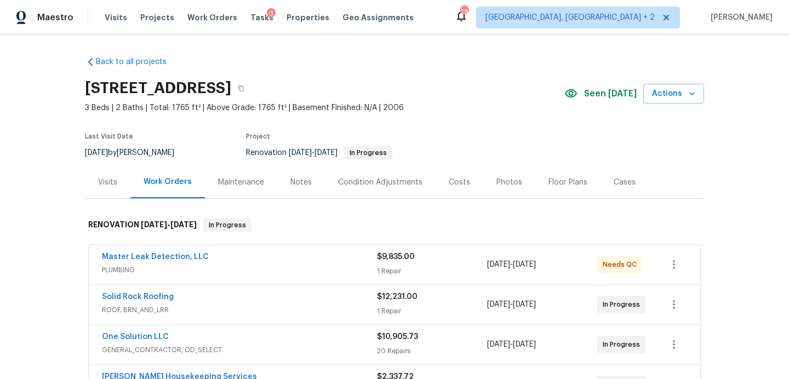
click at [508, 184] on div "Photos" at bounding box center [509, 182] width 26 height 11
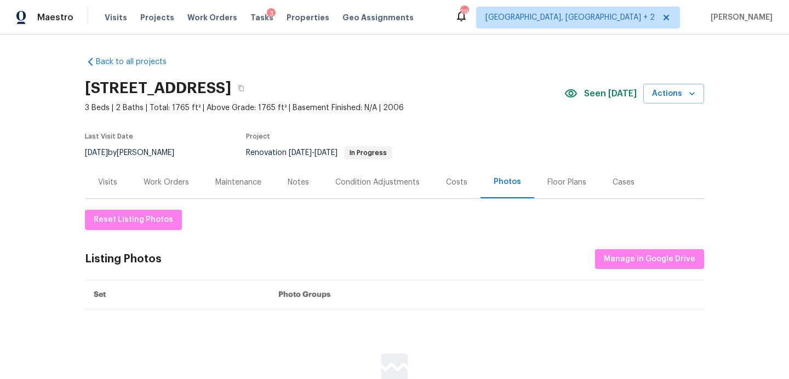
click at [172, 177] on div "Work Orders" at bounding box center [166, 182] width 45 height 11
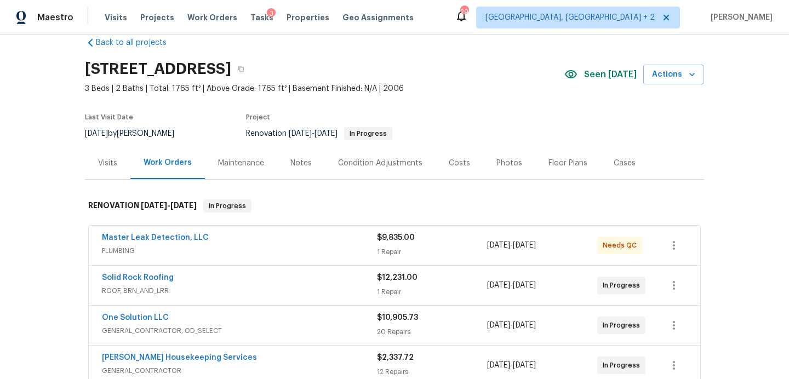
scroll to position [18, 0]
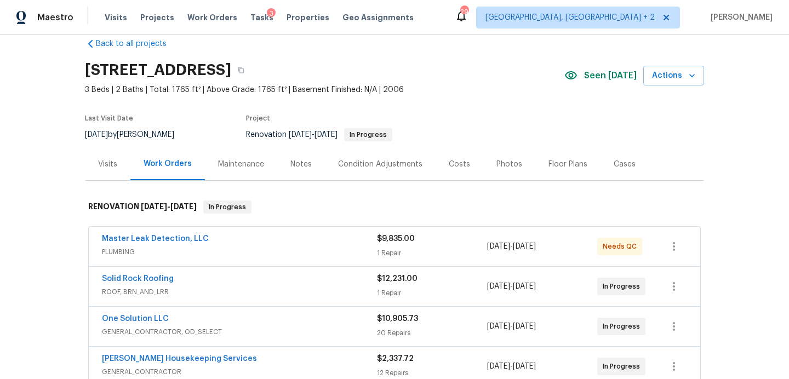
click at [502, 170] on div "Photos" at bounding box center [509, 164] width 52 height 32
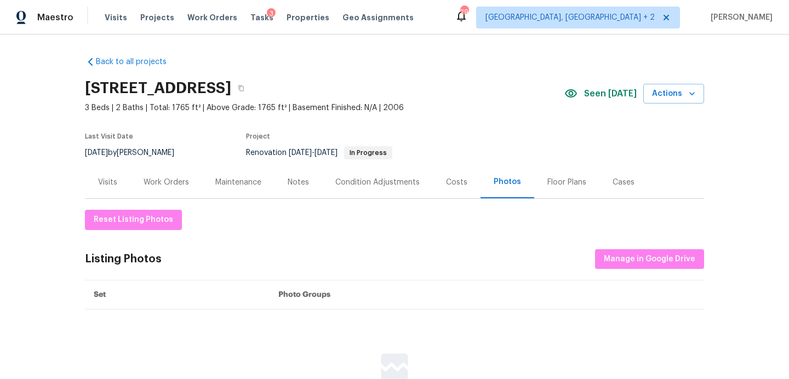
scroll to position [1, 0]
click at [169, 178] on div "Work Orders" at bounding box center [166, 181] width 45 height 11
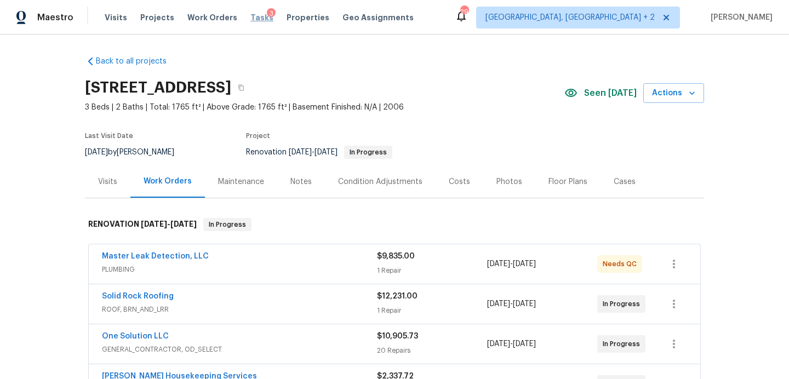
click at [250, 15] on span "Tasks" at bounding box center [261, 18] width 23 height 8
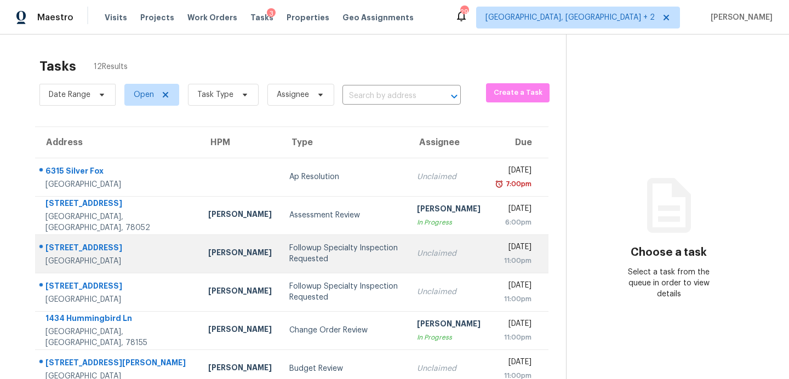
click at [289, 254] on div "Followup Specialty Inspection Requested" at bounding box center [344, 254] width 110 height 22
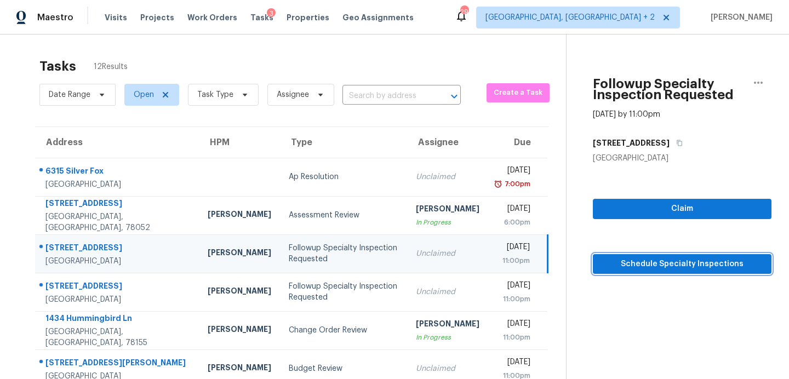
click at [602, 265] on span "Schedule Specialty Inspections" at bounding box center [682, 265] width 161 height 14
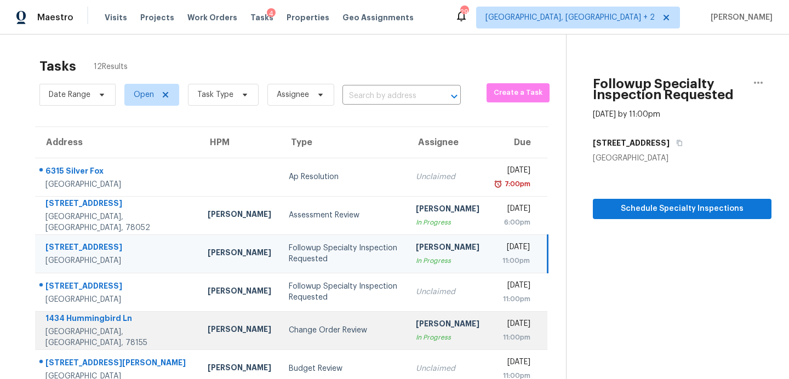
click at [289, 335] on div "Change Order Review" at bounding box center [344, 330] width 110 height 11
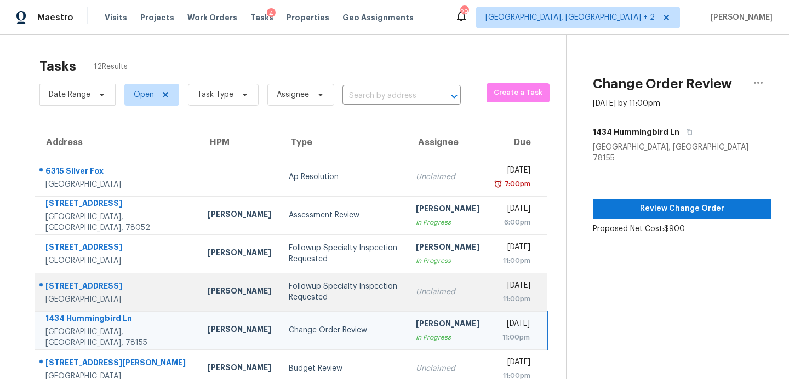
scroll to position [111, 0]
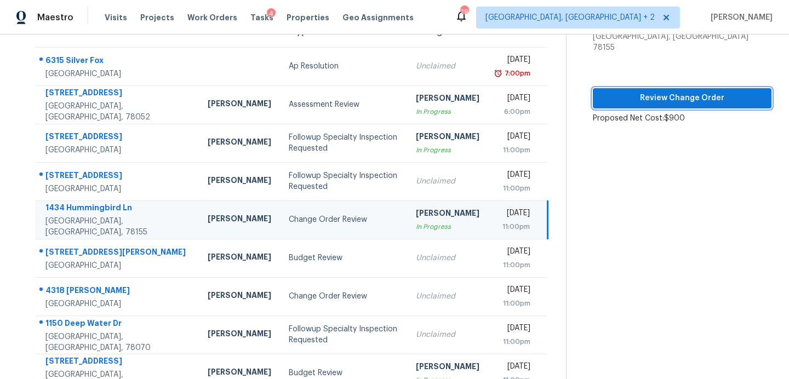
click at [669, 92] on span "Review Change Order" at bounding box center [682, 99] width 161 height 14
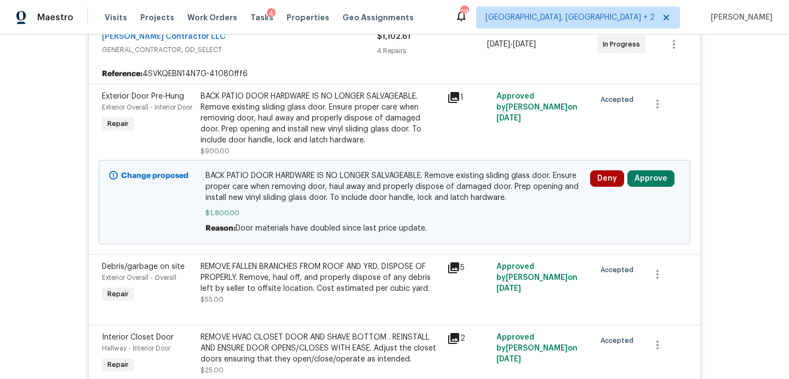
scroll to position [261, 0]
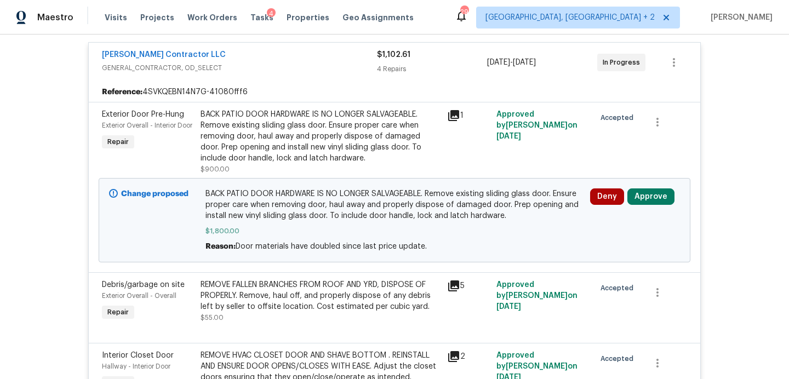
click at [454, 110] on icon at bounding box center [453, 115] width 11 height 11
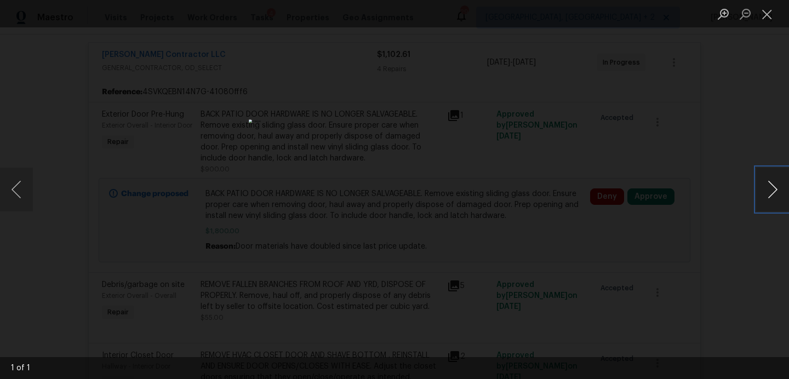
click at [765, 192] on button "Next image" at bounding box center [772, 190] width 33 height 44
click at [773, 191] on button "Next image" at bounding box center [772, 190] width 33 height 44
click at [766, 19] on button "Close lightbox" at bounding box center [767, 13] width 22 height 19
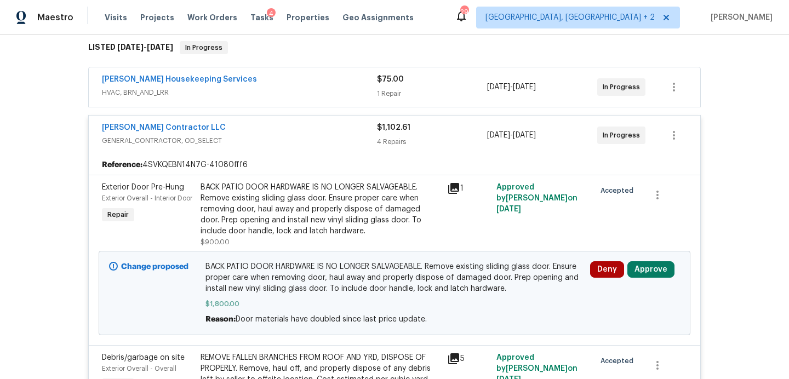
scroll to position [0, 0]
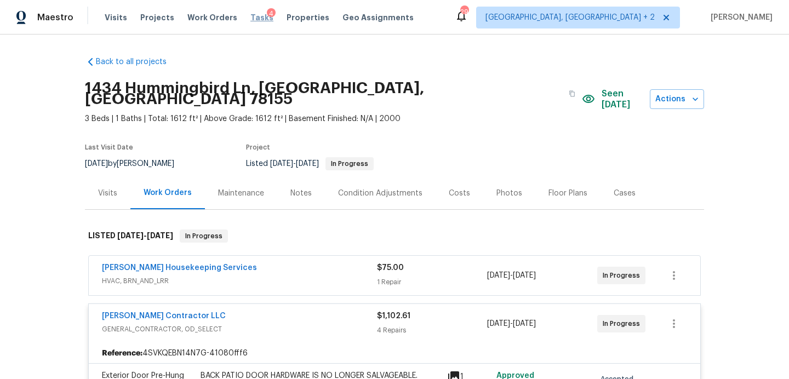
click at [250, 19] on span "Tasks" at bounding box center [261, 18] width 23 height 8
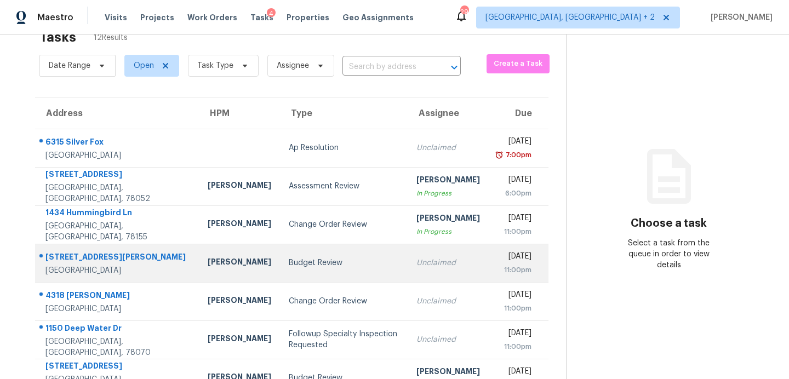
scroll to position [101, 0]
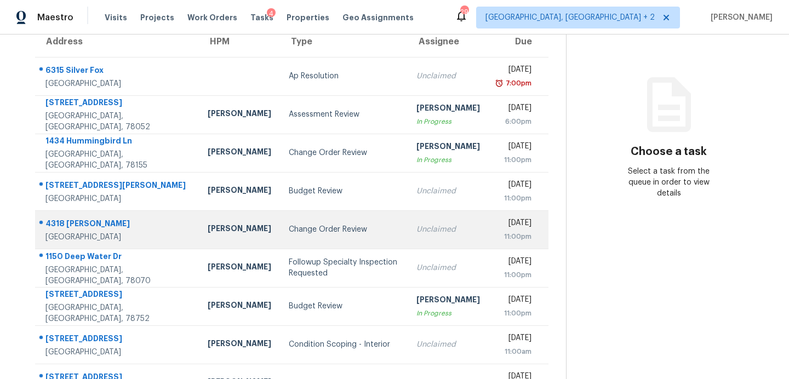
click at [289, 228] on div "Change Order Review" at bounding box center [344, 229] width 110 height 11
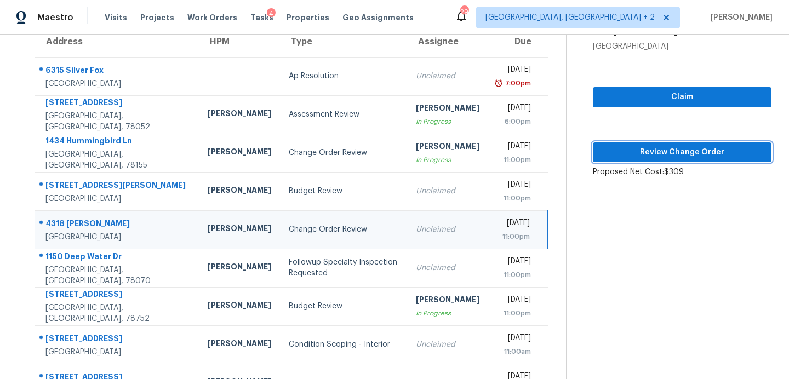
click at [612, 151] on span "Review Change Order" at bounding box center [682, 153] width 161 height 14
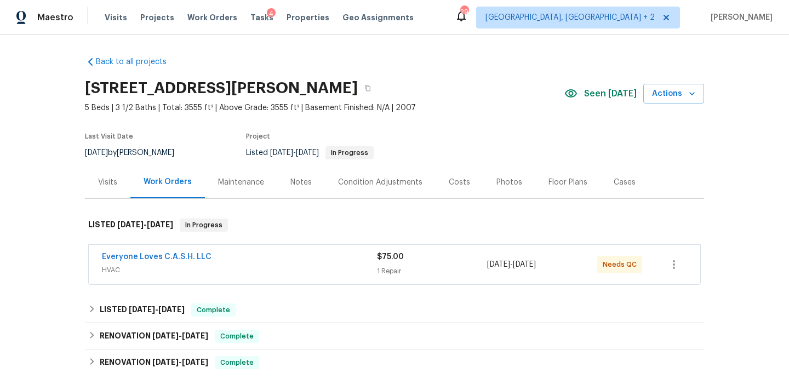
click at [600, 96] on span "Seen today" at bounding box center [610, 93] width 53 height 11
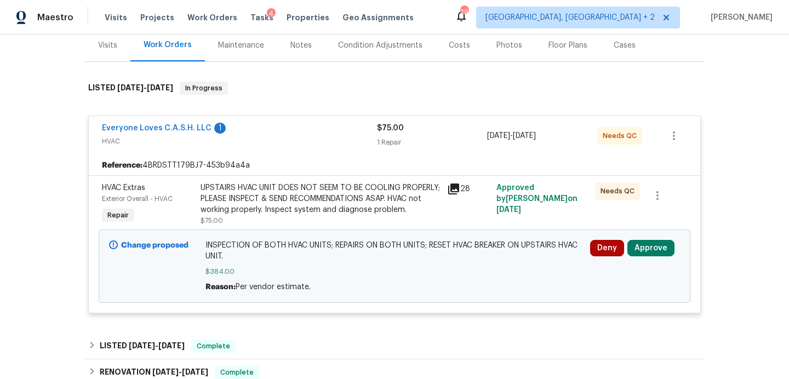
scroll to position [138, 0]
click at [659, 256] on button "Approve" at bounding box center [650, 247] width 47 height 16
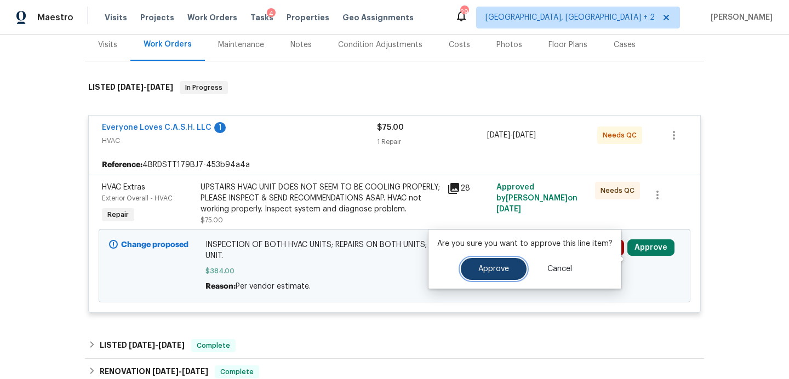
click at [484, 260] on button "Approve" at bounding box center [494, 269] width 66 height 22
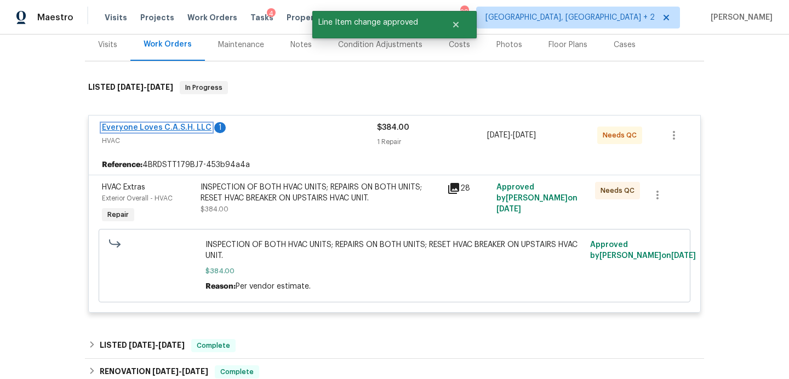
click at [181, 125] on link "Everyone Loves C.A.S.H. LLC" at bounding box center [157, 128] width 110 height 8
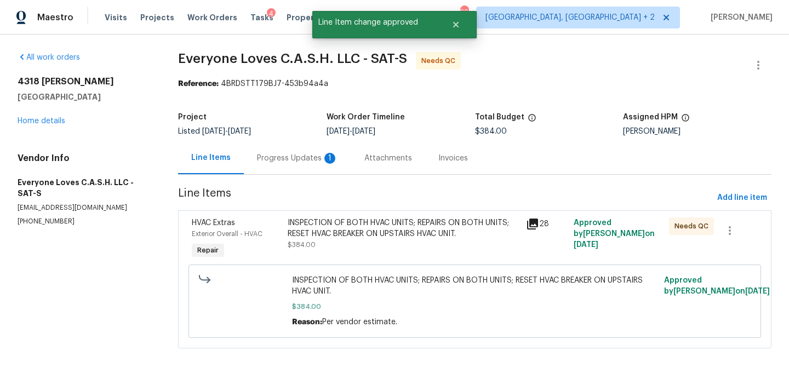
click at [290, 157] on div "Progress Updates 1" at bounding box center [297, 158] width 81 height 11
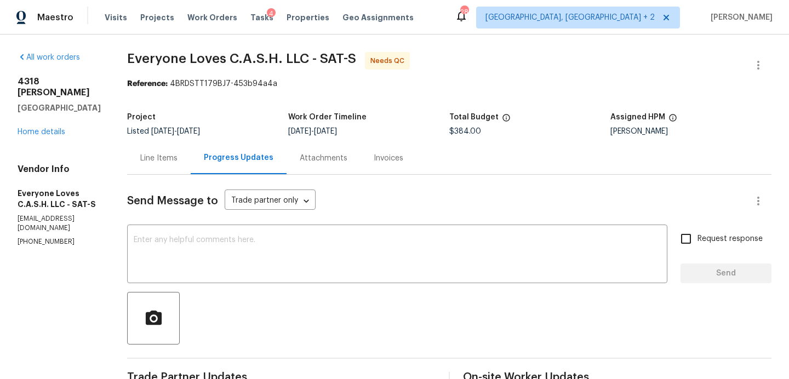
click at [178, 159] on div "Line Items" at bounding box center [158, 158] width 37 height 11
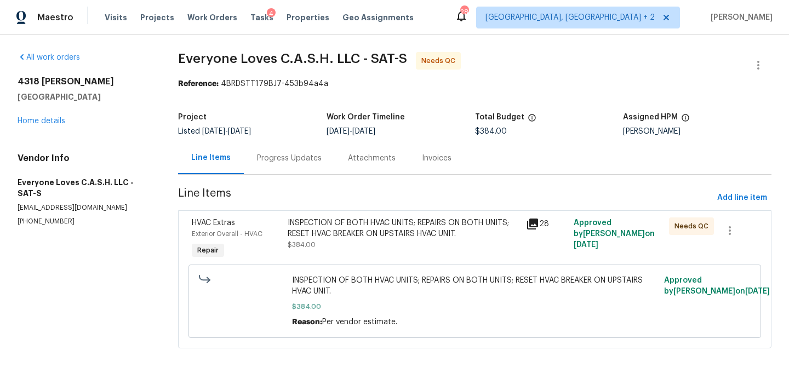
click at [316, 232] on div "INSPECTION OF BOTH HVAC UNITS; REPAIRS ON BOTH UNITS; RESET HVAC BREAKER ON UPS…" at bounding box center [404, 229] width 232 height 22
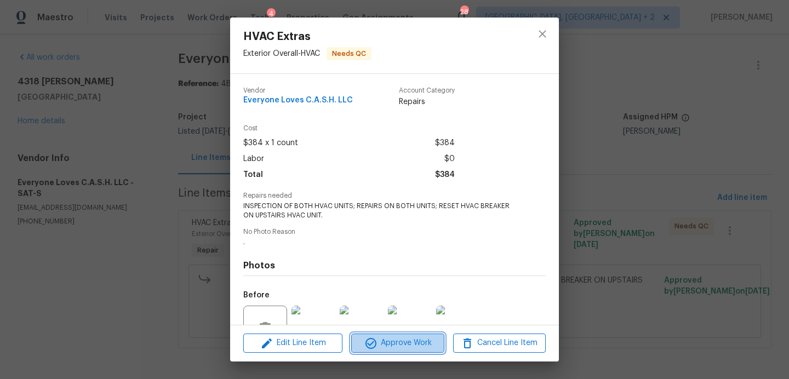
click at [428, 345] on span "Approve Work" at bounding box center [398, 343] width 86 height 14
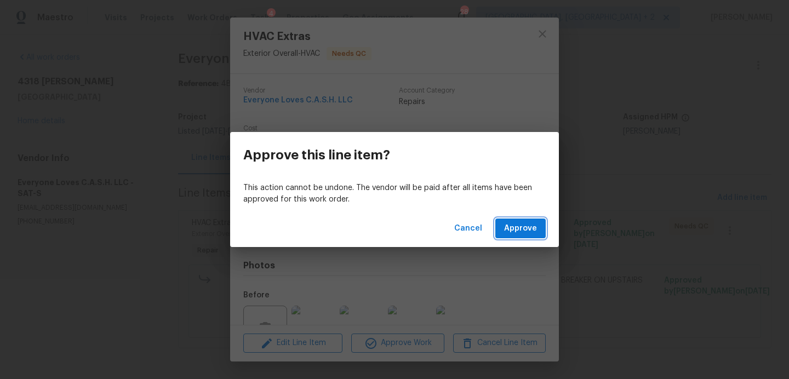
click at [517, 238] on button "Approve" at bounding box center [520, 229] width 50 height 20
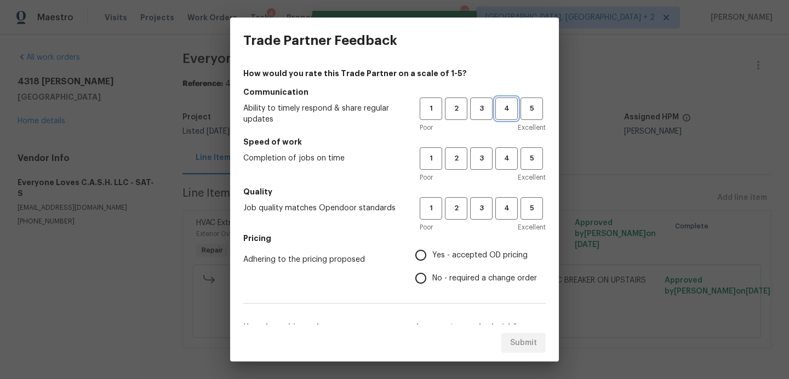
click at [505, 106] on span "4" at bounding box center [506, 108] width 20 height 13
click at [506, 159] on span "4" at bounding box center [506, 158] width 20 height 13
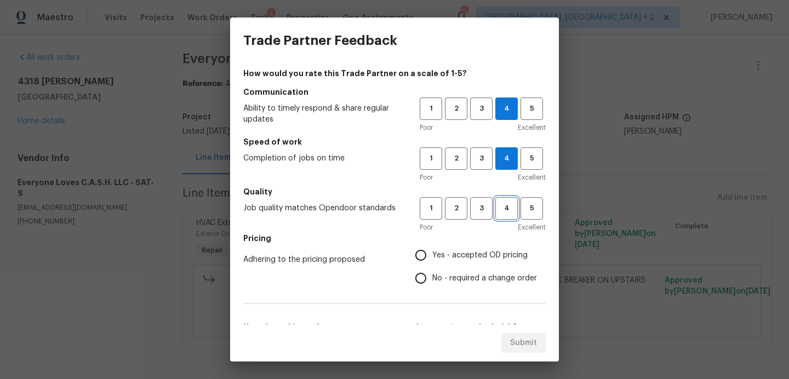
click at [504, 202] on span "4" at bounding box center [506, 208] width 20 height 13
click at [471, 254] on span "Yes - accepted OD pricing" at bounding box center [479, 256] width 95 height 12
click at [432, 254] on input "Yes - accepted OD pricing" at bounding box center [420, 255] width 23 height 23
radio input "true"
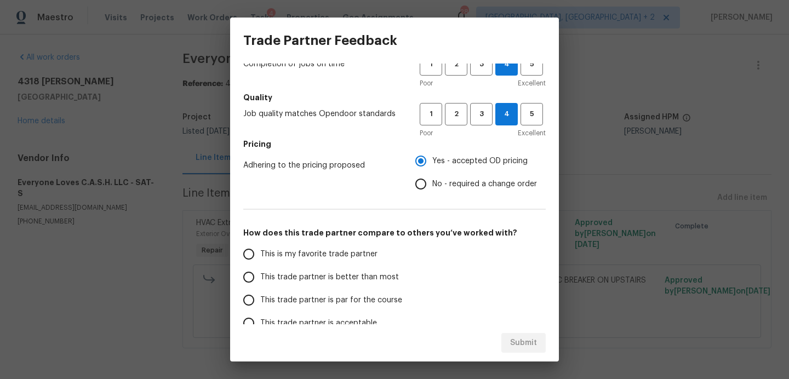
click at [345, 281] on span "This trade partner is better than most" at bounding box center [329, 278] width 139 height 12
click at [260, 281] on input "This trade partner is better than most" at bounding box center [248, 277] width 23 height 23
click at [514, 349] on span "Submit" at bounding box center [523, 343] width 27 height 14
radio input "true"
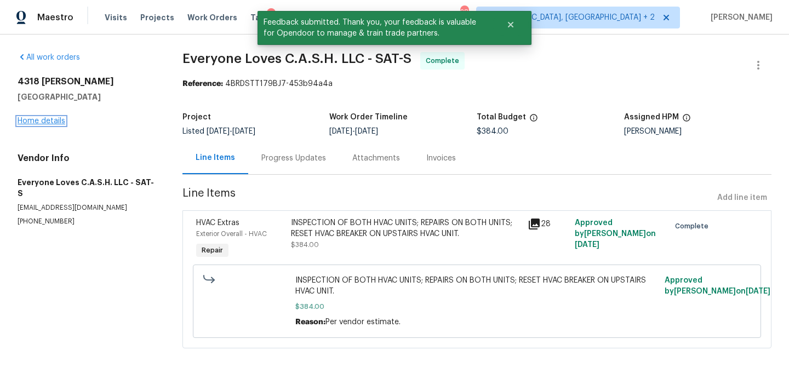
click at [58, 118] on link "Home details" at bounding box center [42, 121] width 48 height 8
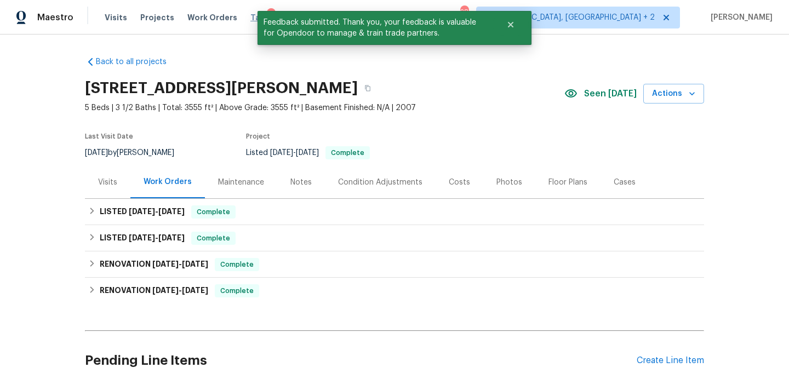
click at [250, 17] on span "Tasks" at bounding box center [261, 18] width 23 height 8
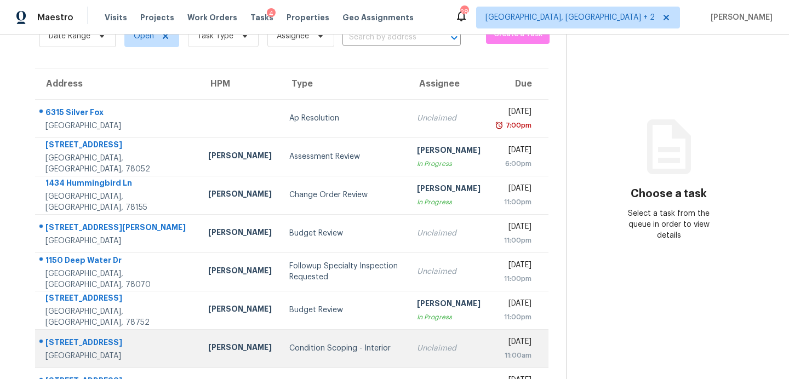
scroll to position [58, 0]
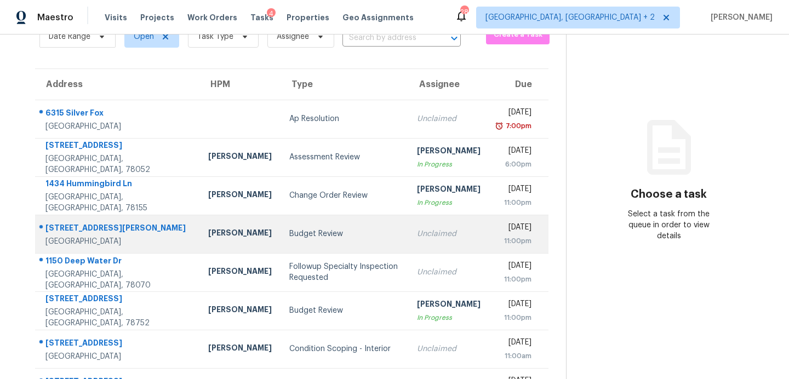
click at [289, 237] on div "Budget Review" at bounding box center [344, 233] width 110 height 11
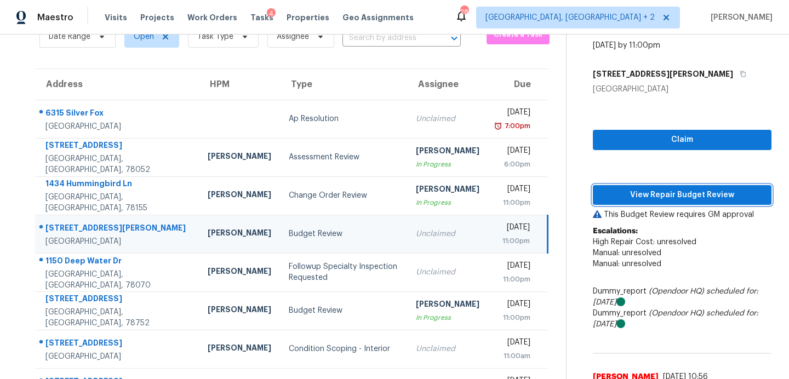
click at [627, 192] on span "View Repair Budget Review" at bounding box center [682, 195] width 161 height 14
click at [205, 20] on span "Work Orders" at bounding box center [212, 17] width 50 height 11
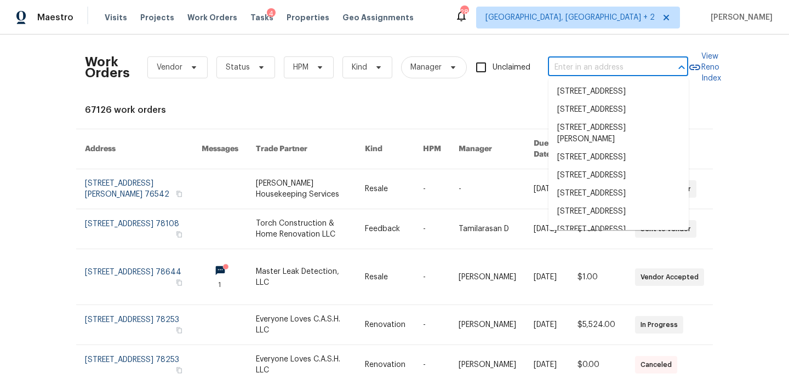
click at [618, 65] on input "text" at bounding box center [603, 67] width 110 height 17
paste input "Benjamin Harrison St, Manor, TX 78653"
type input "Benjamin Harrison St, Manor, TX 78653"
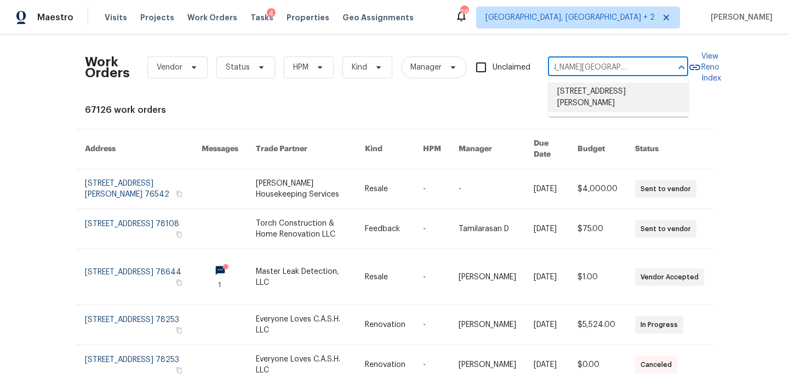
click at [590, 99] on li "13804 Benjamin Harrison St, Manor, TX 78653" at bounding box center [618, 98] width 140 height 30
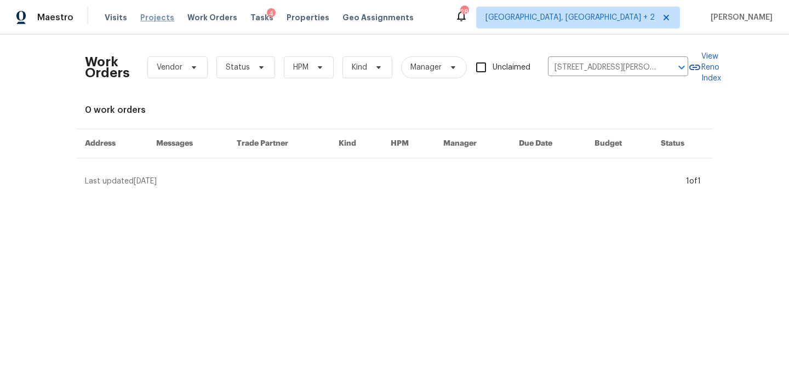
click at [146, 20] on span "Projects" at bounding box center [157, 17] width 34 height 11
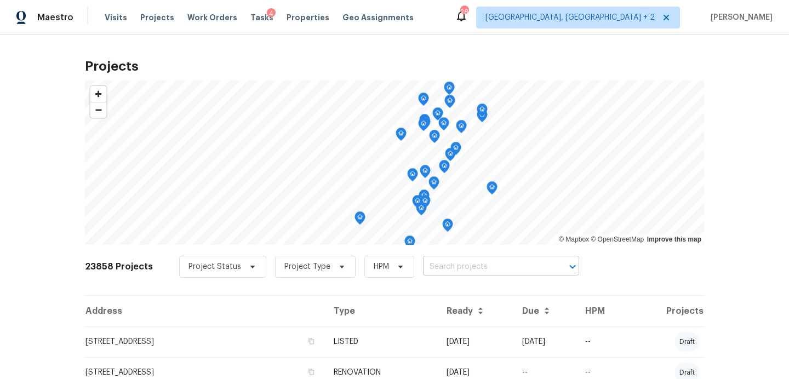
click at [448, 272] on input "text" at bounding box center [485, 267] width 125 height 17
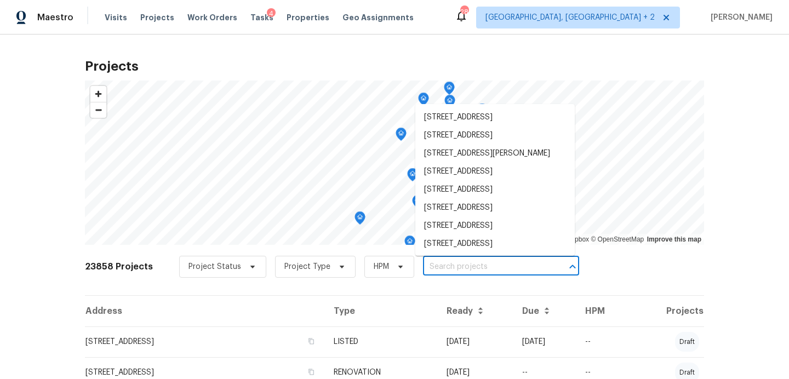
paste input "Benjamin Harrison St, Manor, TX 78653"
type input "Benjamin Harrison St, Manor, TX 78653"
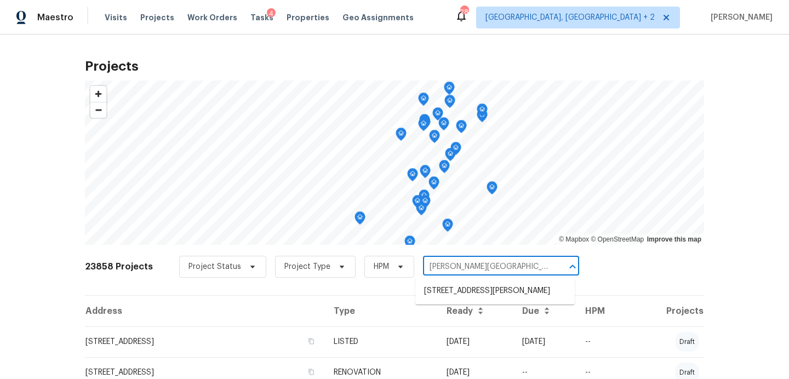
scroll to position [0, 20]
click at [448, 288] on li "13804 Benjamin Harrison St, Manor, TX 78653" at bounding box center [494, 291] width 159 height 18
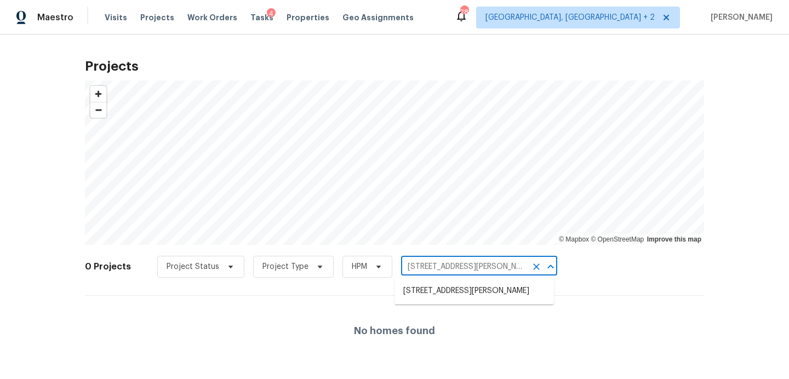
drag, startPoint x: 429, startPoint y: 268, endPoint x: 377, endPoint y: 256, distance: 53.4
click at [377, 256] on div "Project Status Project Type HPM 13804 Benjamin Harrison St, Manor, TX 78653 ​" at bounding box center [357, 267] width 400 height 22
type input "benjamin Harrison St, Manor, TX 78653"
click at [397, 287] on li "13804 Benjamin Harrison St, Manor, TX 78653" at bounding box center [474, 291] width 159 height 18
click at [464, 268] on input "13804 Benjamin Harrison St, Manor, TX 78653" at bounding box center [463, 267] width 125 height 17
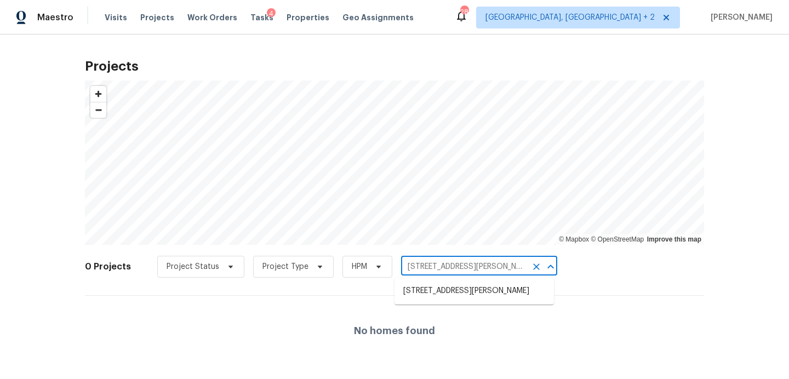
click at [531, 268] on icon "Clear" at bounding box center [536, 266] width 11 height 11
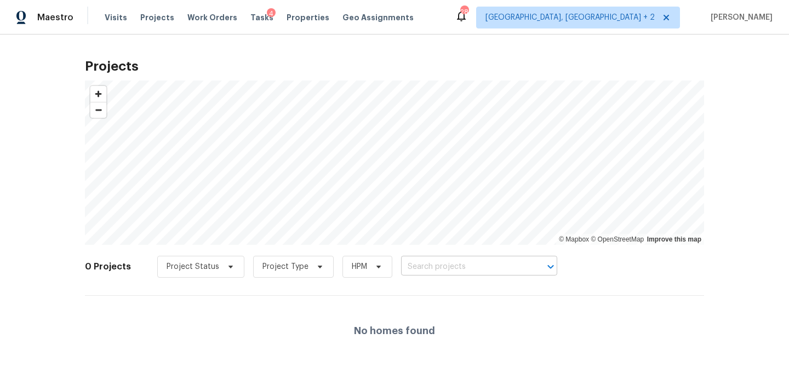
click at [448, 267] on input "text" at bounding box center [463, 267] width 125 height 17
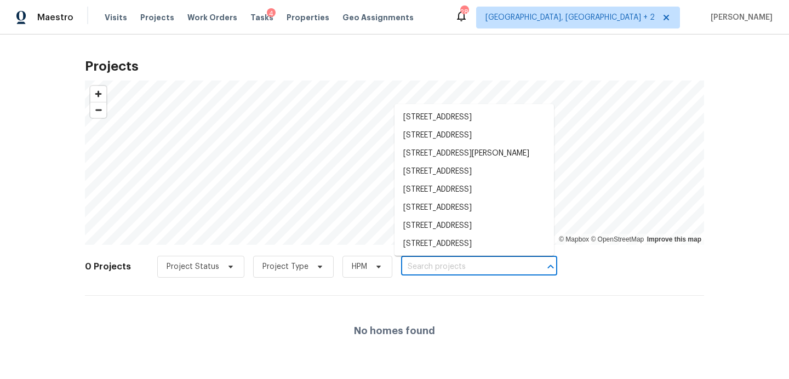
paste input "13721 Benjamin Harrison St, Manor, TX 78653"
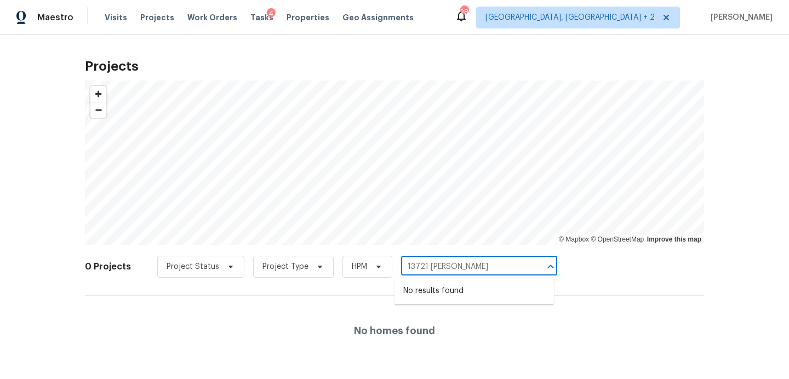
type input "13721 Benjamin"
click at [201, 19] on span "Work Orders" at bounding box center [212, 17] width 50 height 11
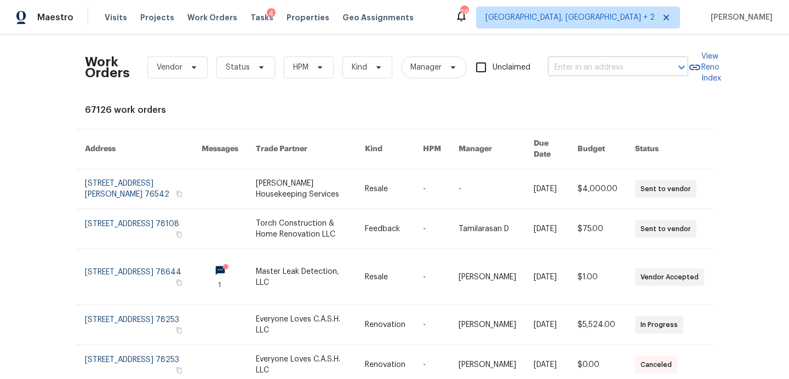
click at [578, 67] on input "text" at bounding box center [603, 67] width 110 height 17
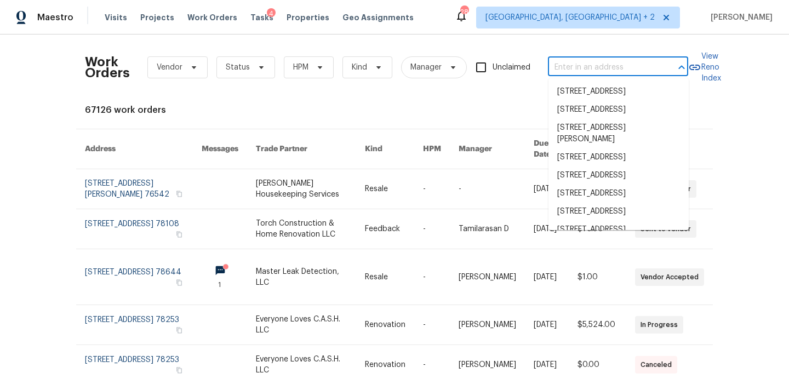
paste input "13721 Benjamin Harrison St, Manor, TX 78653"
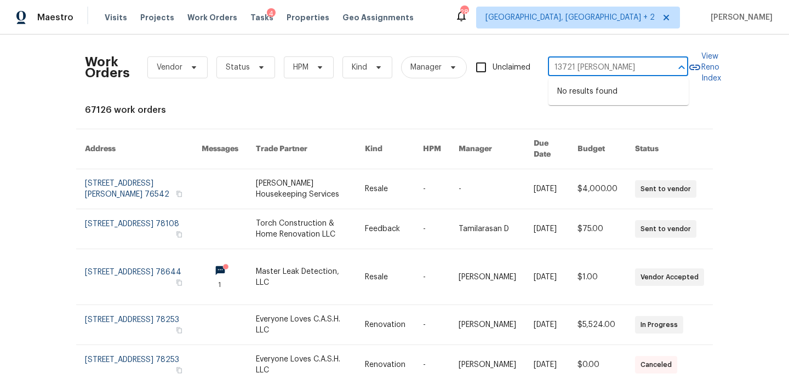
type input "13721 Benjamin"
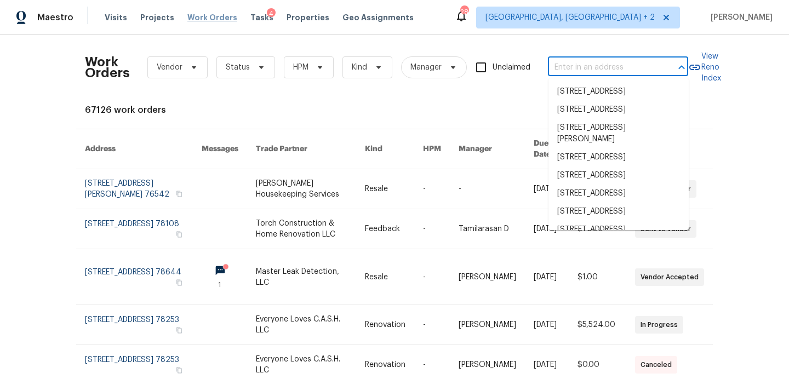
click at [187, 20] on span "Work Orders" at bounding box center [212, 17] width 50 height 11
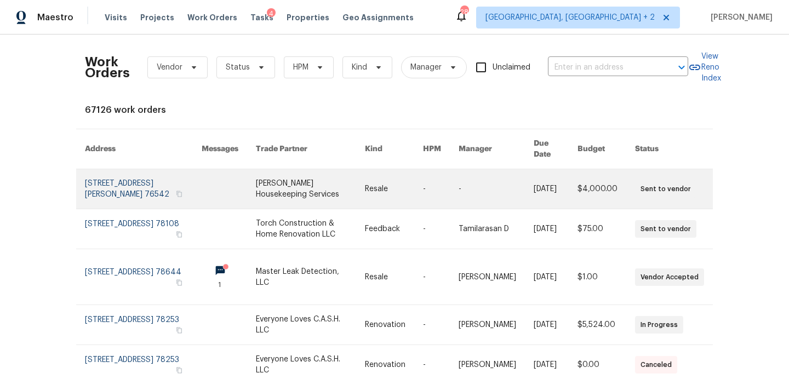
click at [301, 180] on link at bounding box center [310, 188] width 108 height 39
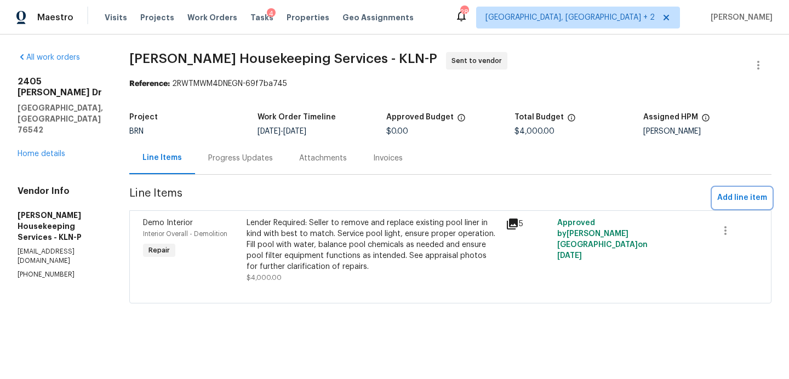
click at [729, 196] on span "Add line item" at bounding box center [742, 198] width 50 height 14
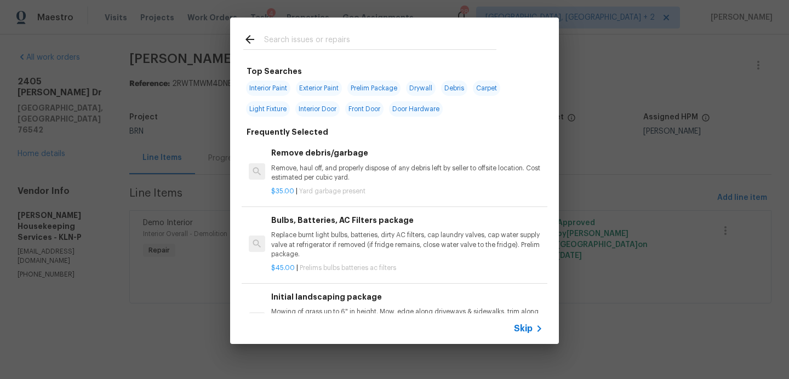
click at [404, 37] on input "text" at bounding box center [380, 41] width 232 height 16
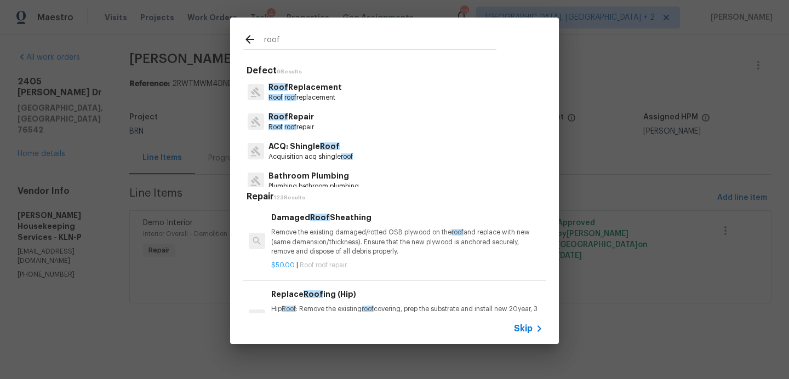
type input "roof"
click at [316, 159] on p "Acquisition acq shingle roof" at bounding box center [310, 156] width 84 height 9
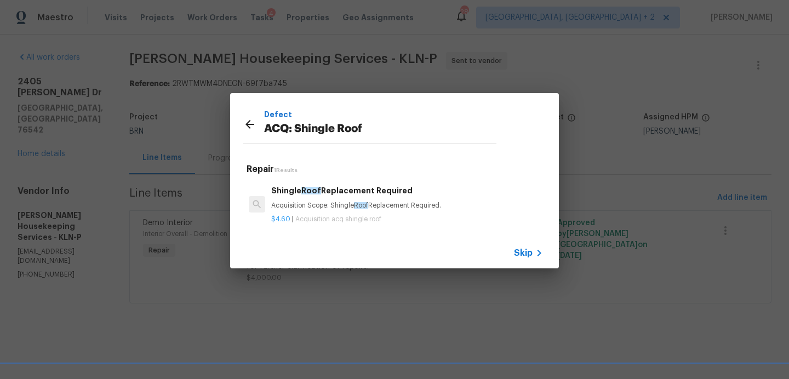
click at [369, 191] on h6 "Shingle Roof Replacement Required" at bounding box center [407, 191] width 272 height 12
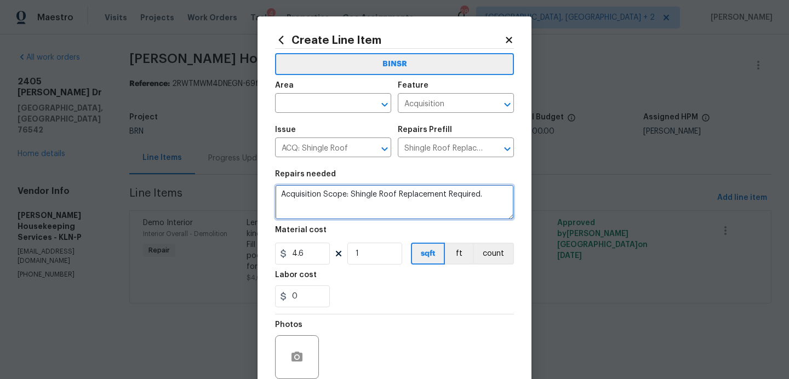
drag, startPoint x: 486, startPoint y: 195, endPoint x: 136, endPoint y: 173, distance: 350.2
click at [136, 173] on div "Create Line Item BINSR Area ​ Feature Acquisition ​ Issue ACQ: Shingle Roof ​ R…" at bounding box center [394, 189] width 789 height 379
click at [506, 42] on icon at bounding box center [509, 40] width 6 height 6
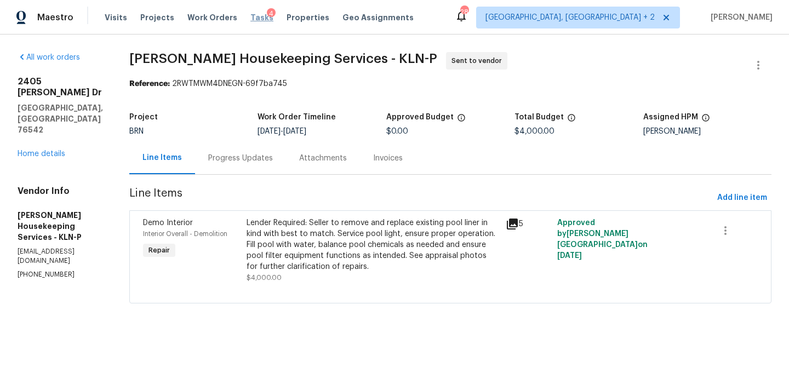
click at [250, 19] on span "Tasks" at bounding box center [261, 18] width 23 height 8
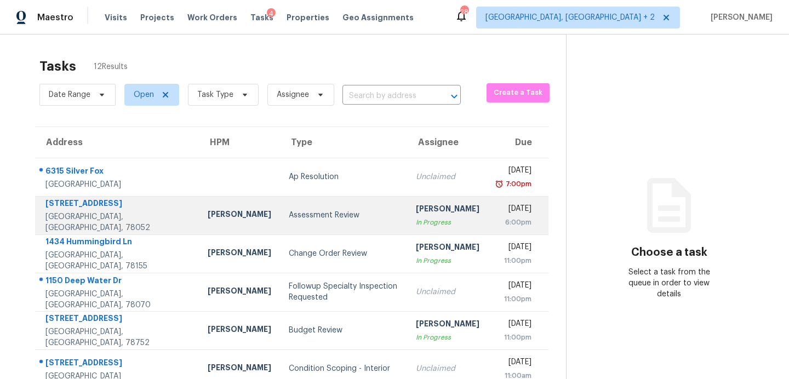
scroll to position [115, 0]
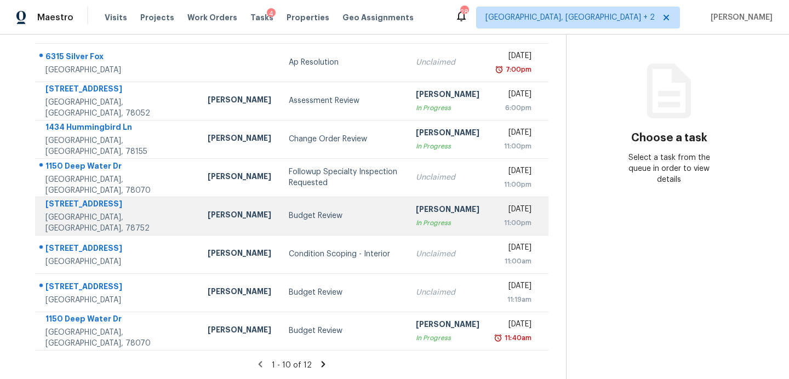
click at [280, 222] on td "Budget Review" at bounding box center [343, 216] width 127 height 38
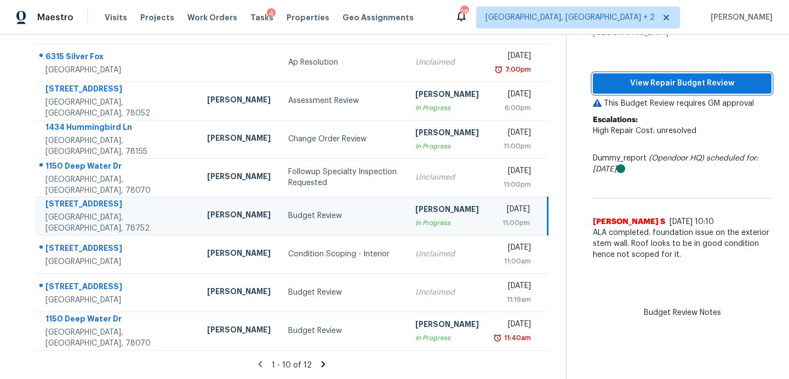
click at [634, 89] on span "View Repair Budget Review" at bounding box center [682, 84] width 161 height 14
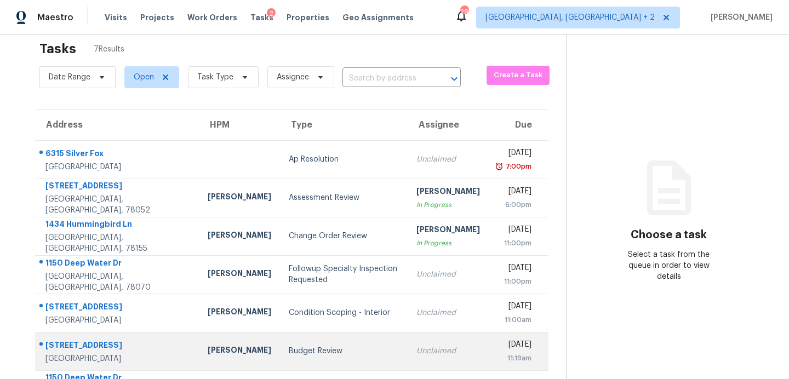
scroll to position [56, 0]
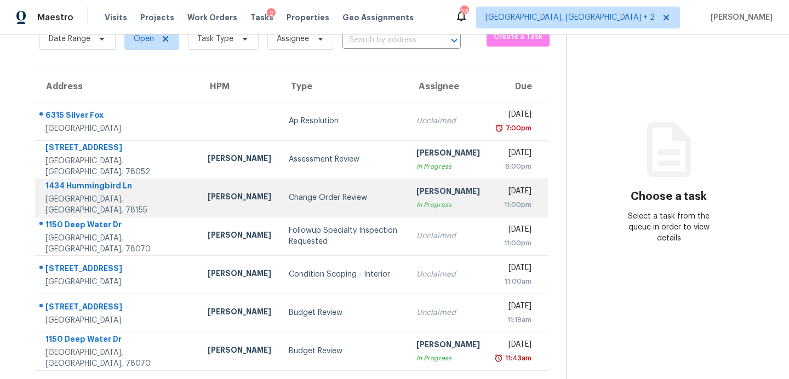
click at [289, 195] on div "Change Order Review" at bounding box center [344, 197] width 110 height 11
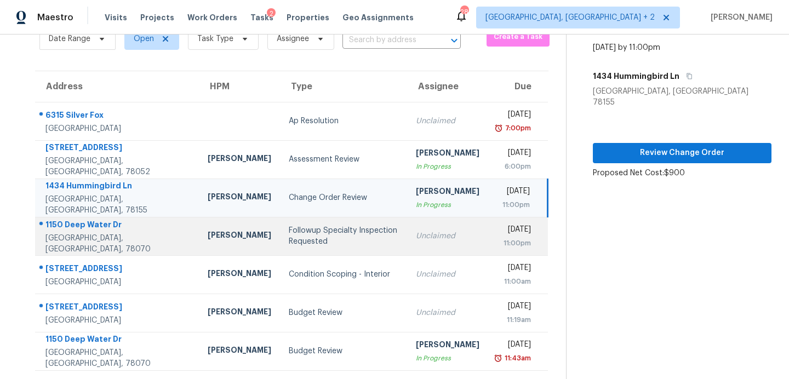
click at [298, 235] on div "Followup Specialty Inspection Requested" at bounding box center [344, 236] width 110 height 22
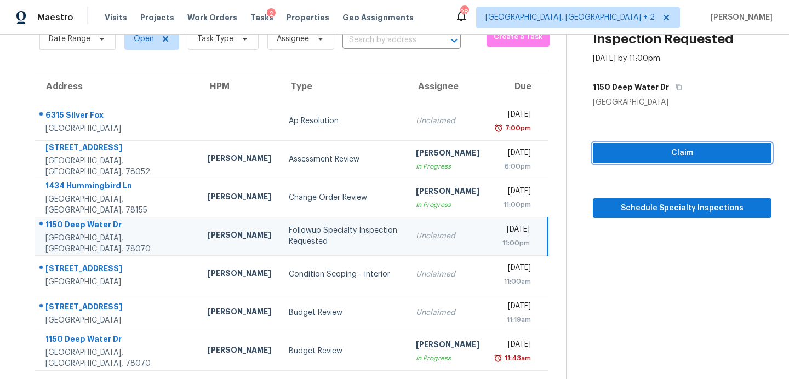
click at [631, 157] on span "Claim" at bounding box center [682, 153] width 161 height 14
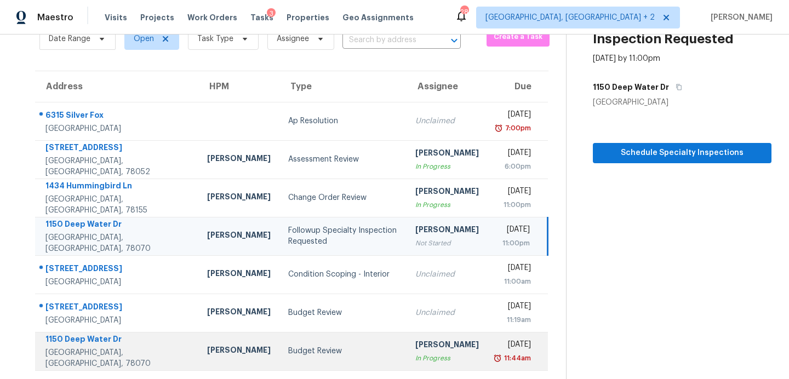
click at [304, 351] on div "Budget Review" at bounding box center [343, 351] width 110 height 11
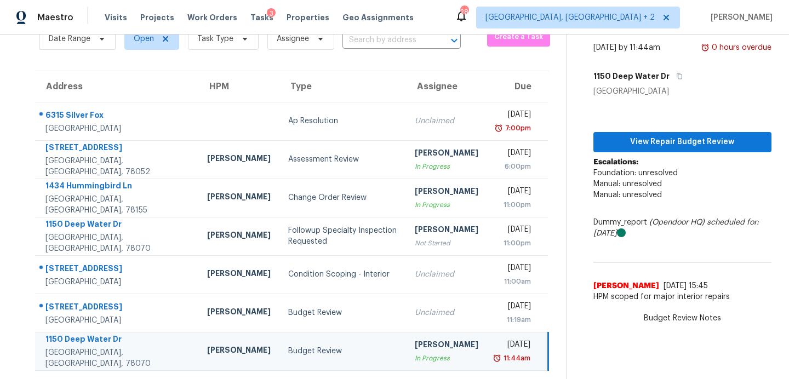
click at [629, 153] on div "View Repair Budget Review Escalations: Foundation: unresolved Manual: unresolve…" at bounding box center [682, 202] width 178 height 211
click at [628, 147] on span "View Repair Budget Review" at bounding box center [682, 142] width 161 height 14
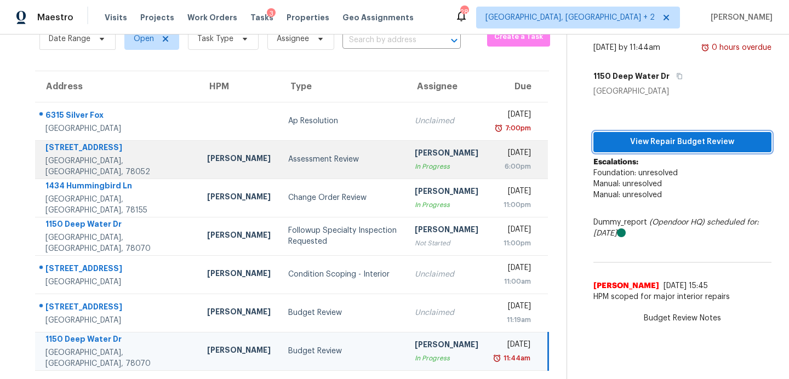
scroll to position [0, 0]
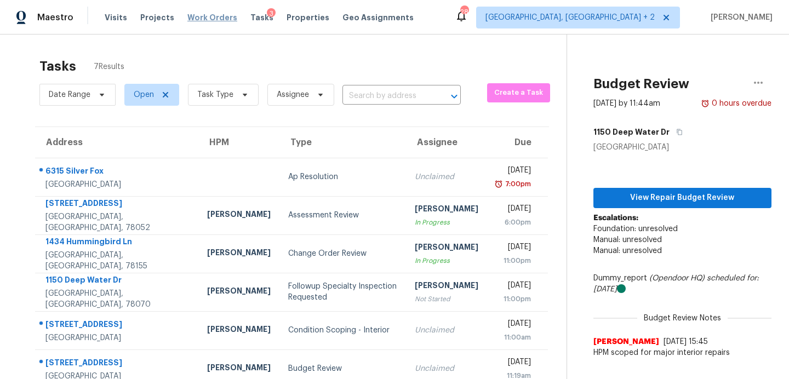
click at [208, 18] on span "Work Orders" at bounding box center [212, 17] width 50 height 11
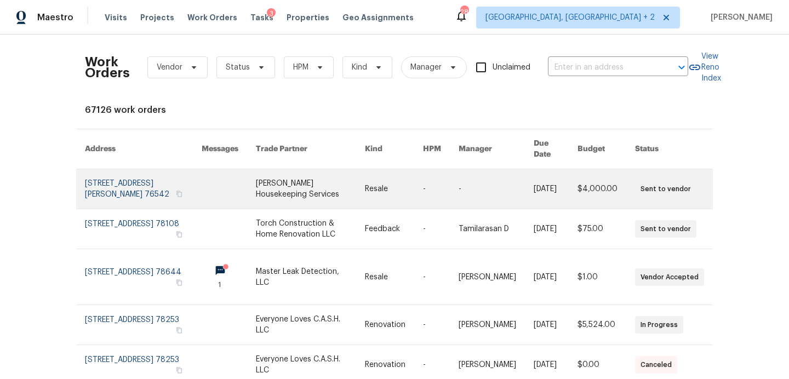
click at [365, 170] on link at bounding box center [394, 188] width 58 height 39
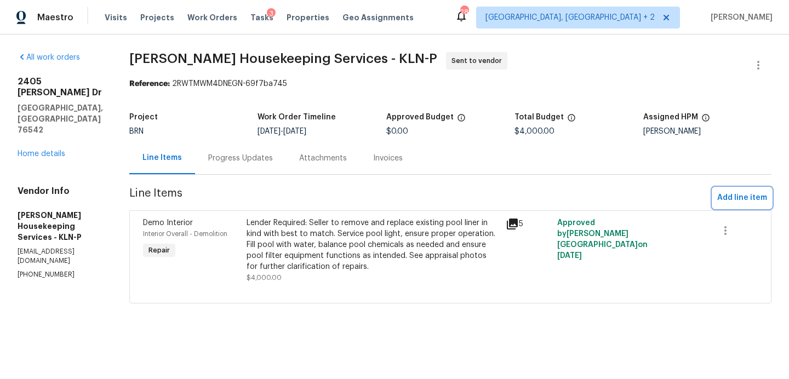
click at [758, 198] on span "Add line item" at bounding box center [742, 198] width 50 height 14
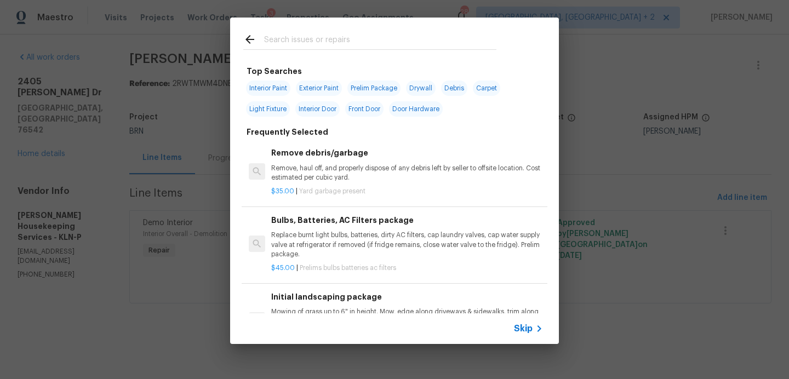
click at [385, 42] on input "text" at bounding box center [380, 41] width 232 height 16
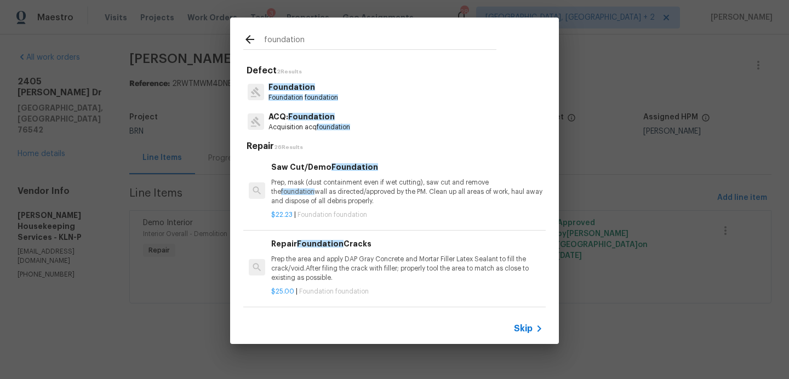
type input "foundation"
click at [307, 122] on p "ACQ: Foundation" at bounding box center [309, 117] width 82 height 12
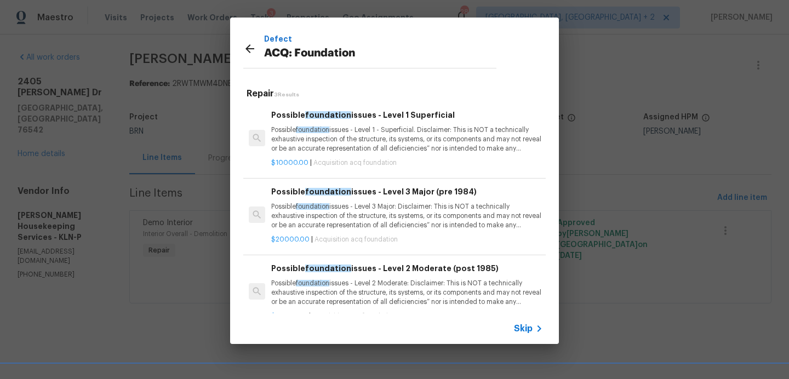
click at [370, 153] on p "Possible foundation issues - Level 1 - Superficial. Disclaimer: This is NOT a t…" at bounding box center [407, 139] width 272 height 28
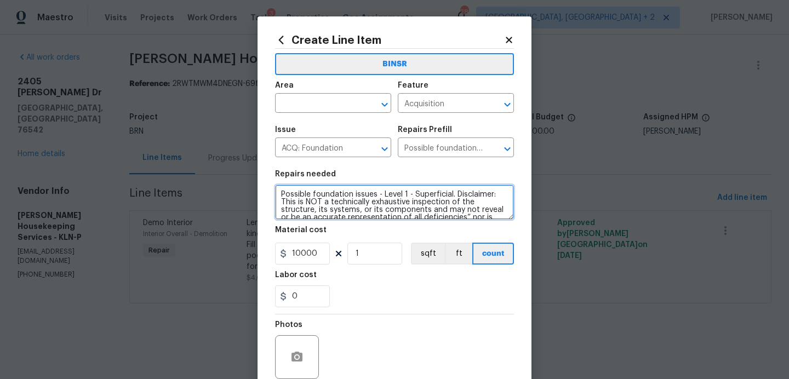
scroll to position [38, 0]
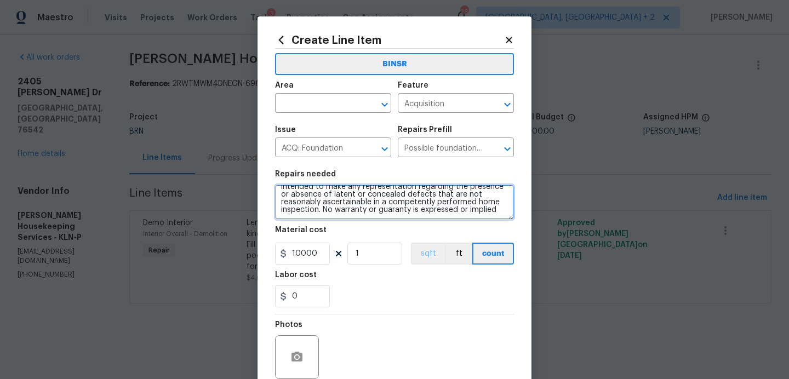
drag, startPoint x: 281, startPoint y: 192, endPoint x: 416, endPoint y: 246, distance: 145.3
click at [416, 247] on section "Repairs needed Possible foundation issues - Level 1 - Superficial. Disclaimer: …" at bounding box center [394, 239] width 239 height 150
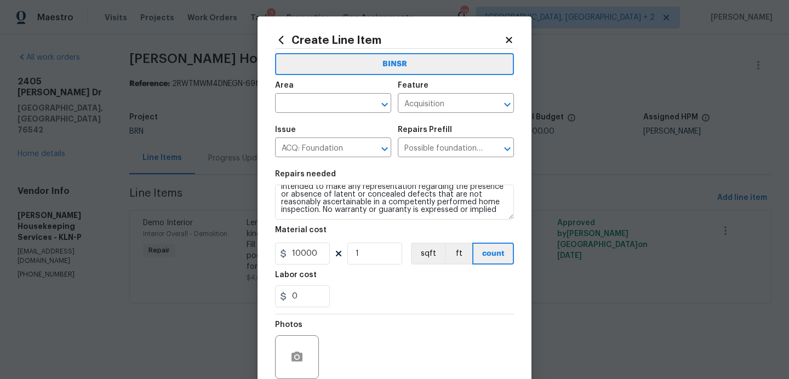
click at [510, 36] on icon at bounding box center [509, 40] width 10 height 10
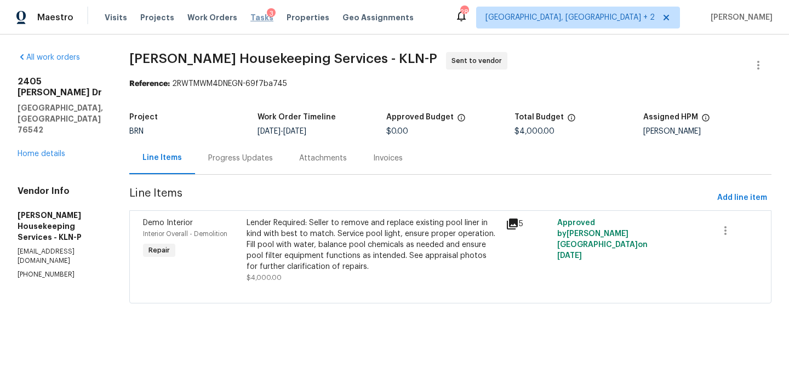
click at [250, 20] on span "Tasks" at bounding box center [261, 18] width 23 height 8
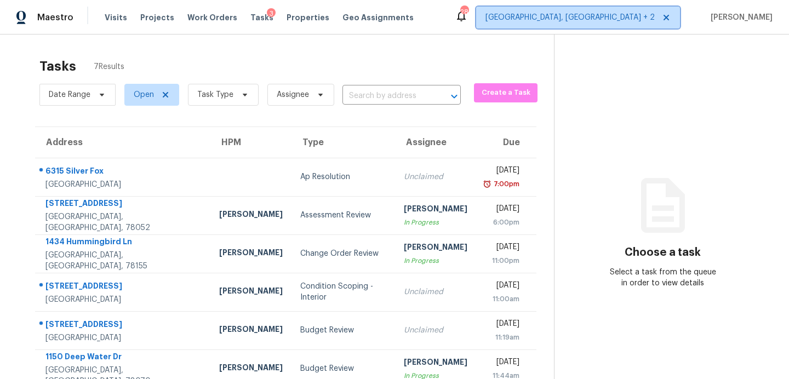
click at [636, 19] on span "[GEOGRAPHIC_DATA], [GEOGRAPHIC_DATA] + 2" at bounding box center [569, 17] width 169 height 11
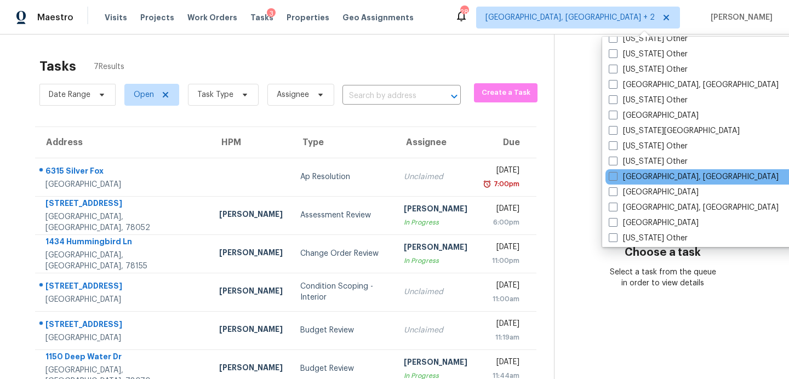
scroll to position [605, 0]
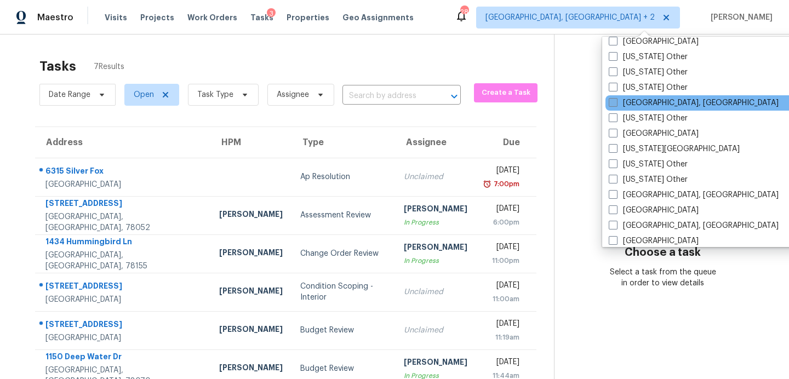
click at [631, 104] on label "Indianapolis, IN" at bounding box center [694, 103] width 170 height 11
click at [616, 104] on input "Indianapolis, IN" at bounding box center [612, 101] width 7 height 7
checkbox input "true"
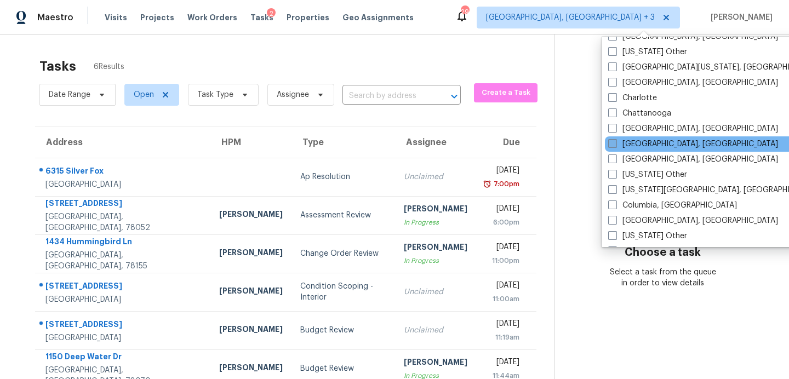
scroll to position [243, 0]
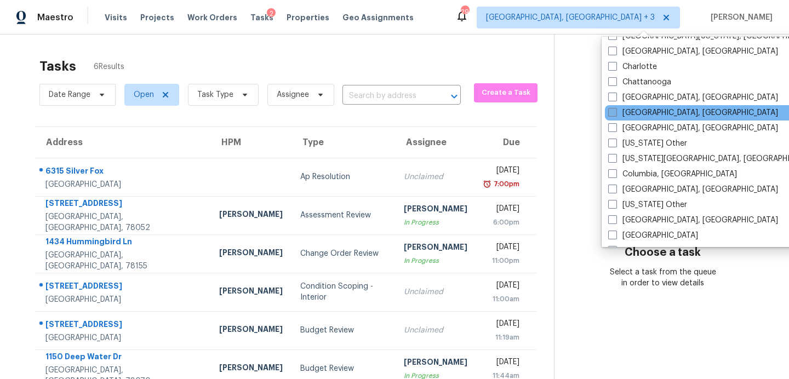
click at [637, 115] on label "Cincinnati, OH" at bounding box center [693, 112] width 170 height 11
click at [615, 115] on input "Cincinnati, OH" at bounding box center [611, 110] width 7 height 7
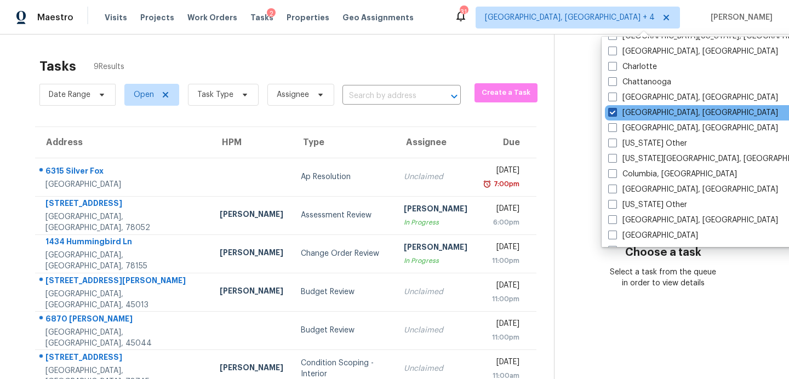
click at [635, 112] on label "Cincinnati, OH" at bounding box center [693, 112] width 170 height 11
click at [615, 112] on input "Cincinnati, OH" at bounding box center [611, 110] width 7 height 7
checkbox input "false"
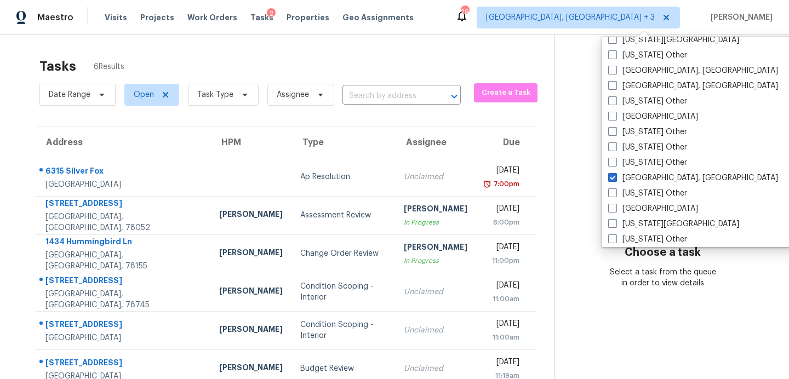
scroll to position [527, 0]
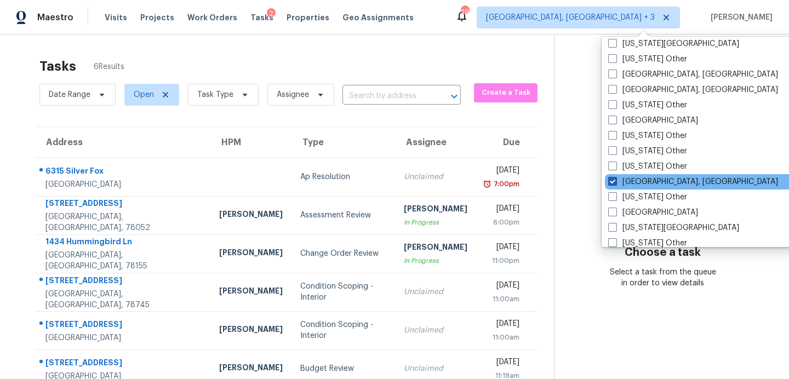
click at [638, 186] on label "Indianapolis, IN" at bounding box center [693, 181] width 170 height 11
click at [615, 184] on input "Indianapolis, IN" at bounding box center [611, 179] width 7 height 7
checkbox input "false"
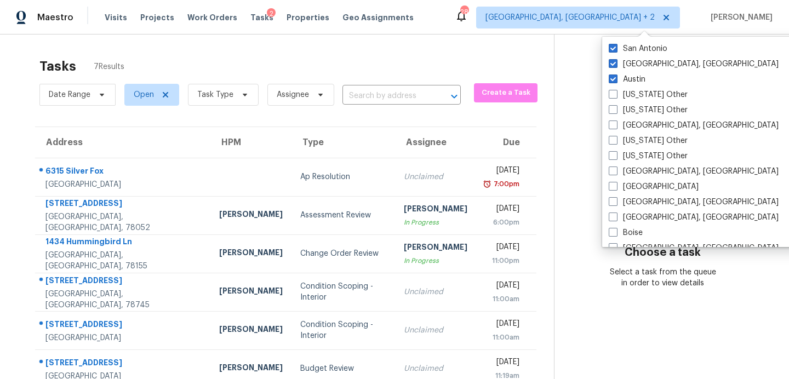
click at [554, 60] on section "Choose a task Select a task from the queue in order to view details" at bounding box center [663, 235] width 218 height 401
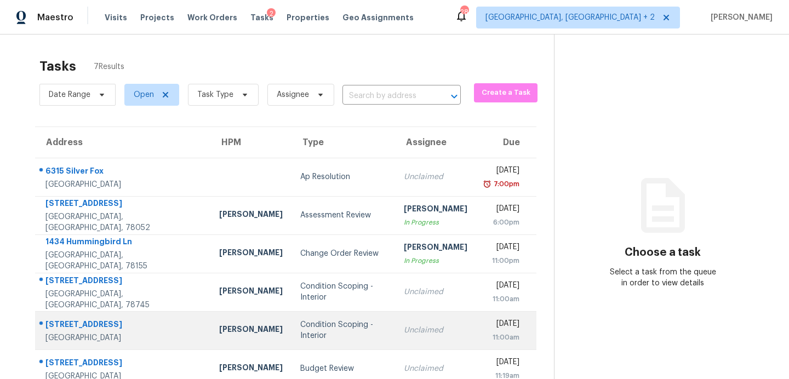
scroll to position [56, 0]
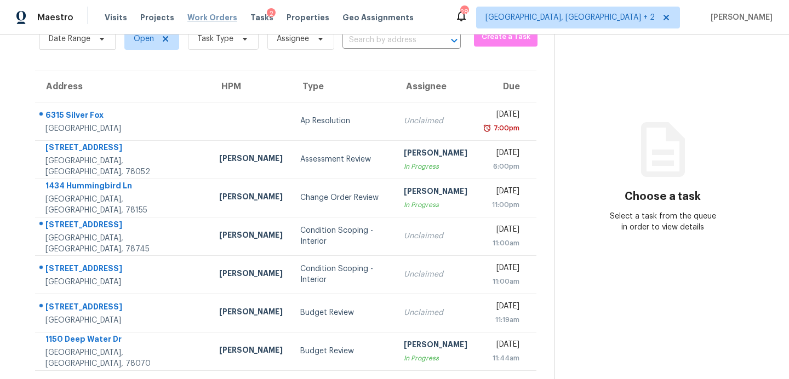
click at [196, 19] on span "Work Orders" at bounding box center [212, 17] width 50 height 11
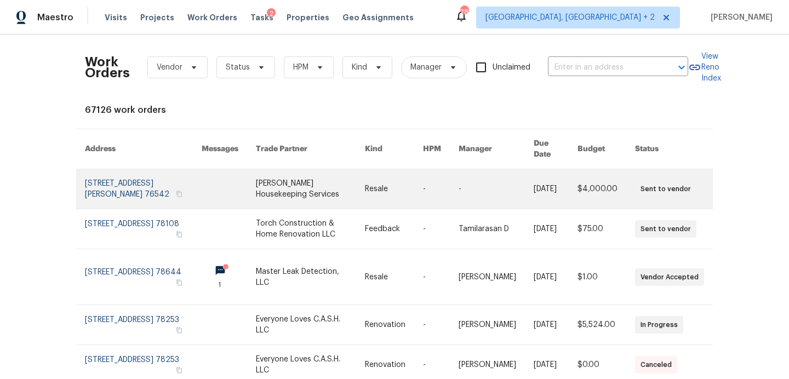
click at [316, 184] on link at bounding box center [310, 188] width 108 height 39
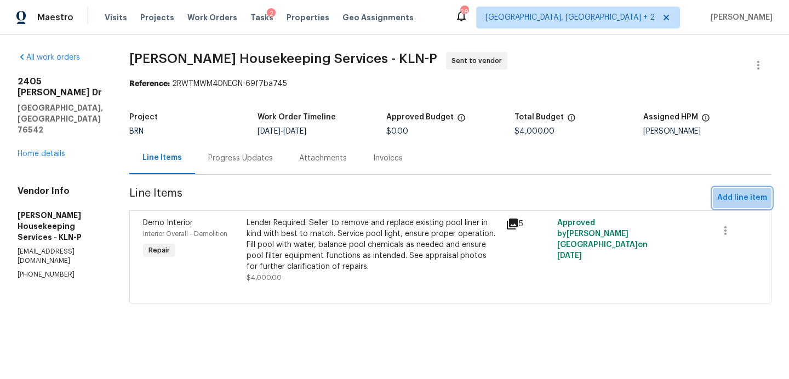
click at [766, 201] on span "Add line item" at bounding box center [742, 198] width 50 height 14
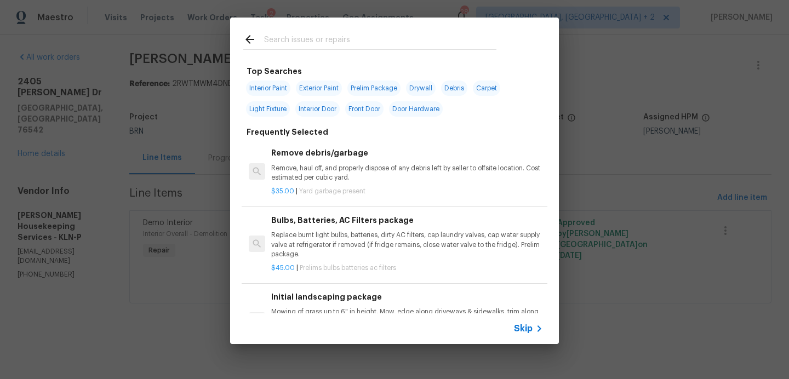
click at [352, 43] on input "text" at bounding box center [380, 41] width 232 height 16
click at [347, 174] on p "Remove, haul off, and properly dispose of any debris left by seller to offsite …" at bounding box center [407, 173] width 272 height 19
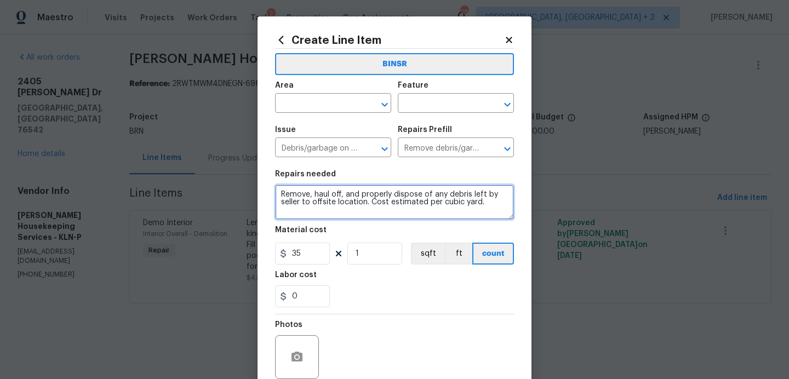
drag, startPoint x: 276, startPoint y: 193, endPoint x: 401, endPoint y: 231, distance: 129.8
click at [401, 231] on section "Repairs needed Remove, haul off, and properly dispose of any debris left by sel…" at bounding box center [394, 239] width 239 height 150
click at [510, 38] on icon at bounding box center [509, 40] width 6 height 6
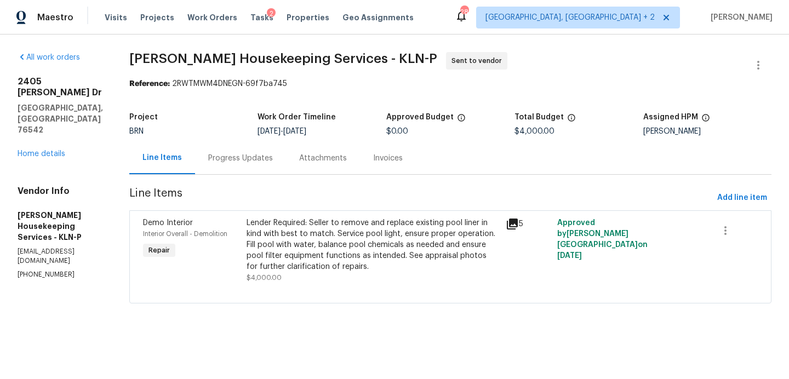
click at [250, 13] on div "Tasks 2" at bounding box center [261, 18] width 23 height 12
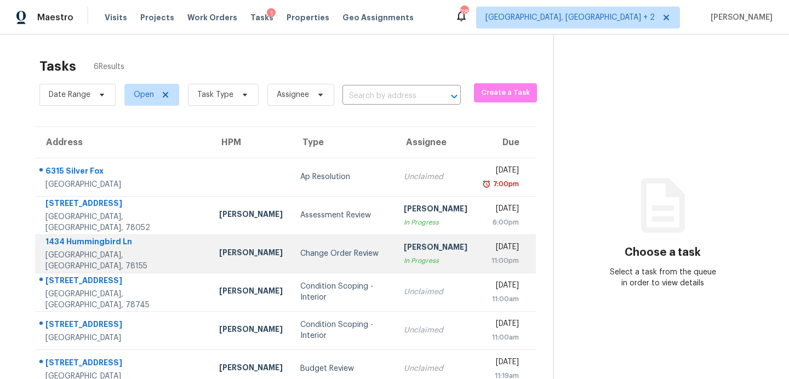
scroll to position [35, 0]
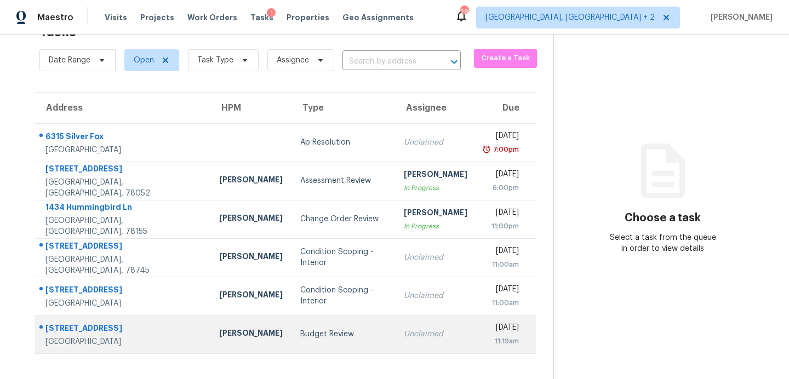
click at [300, 331] on div "Budget Review" at bounding box center [343, 334] width 86 height 11
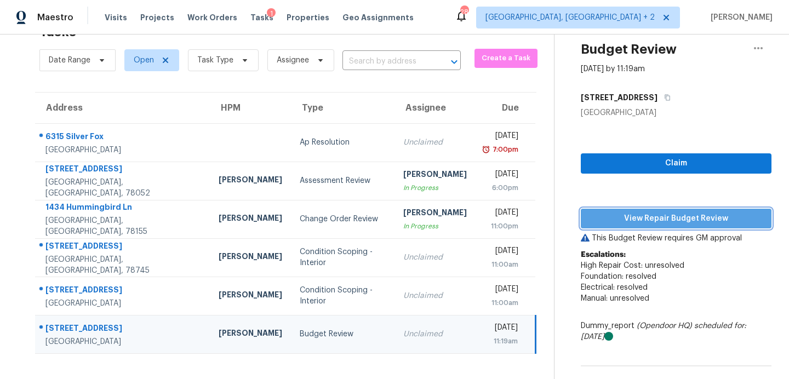
click at [625, 224] on span "View Repair Budget Review" at bounding box center [676, 219] width 173 height 14
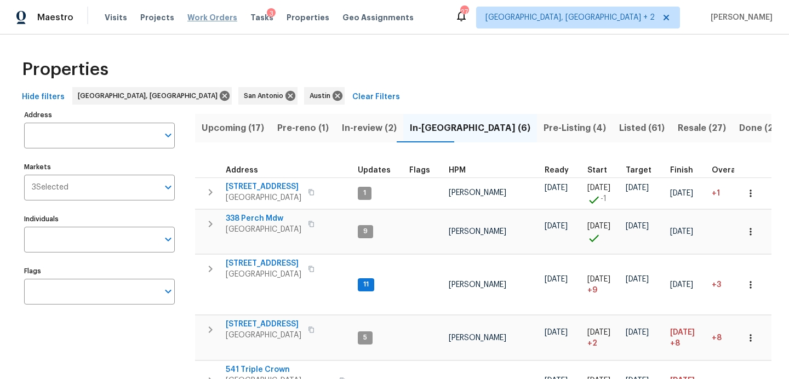
scroll to position [93, 0]
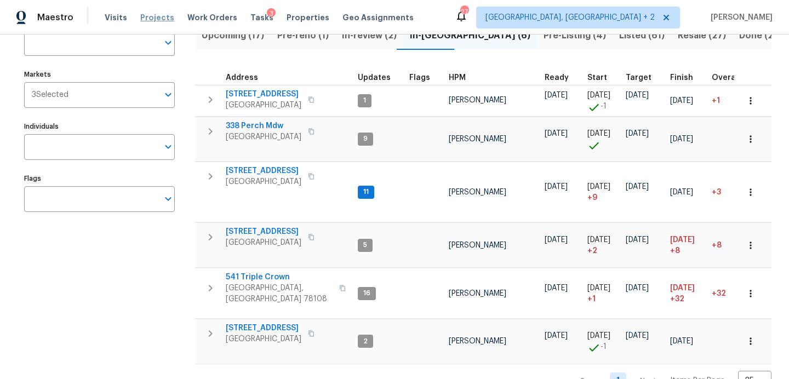
click at [142, 18] on span "Projects" at bounding box center [157, 17] width 34 height 11
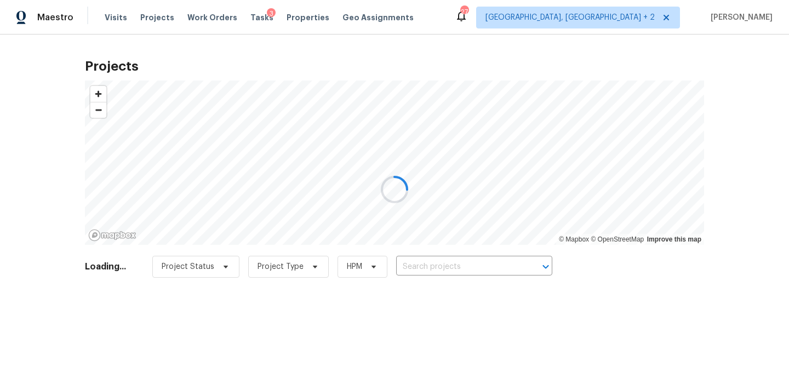
click at [446, 269] on div at bounding box center [394, 189] width 789 height 379
click at [458, 264] on div at bounding box center [394, 189] width 789 height 379
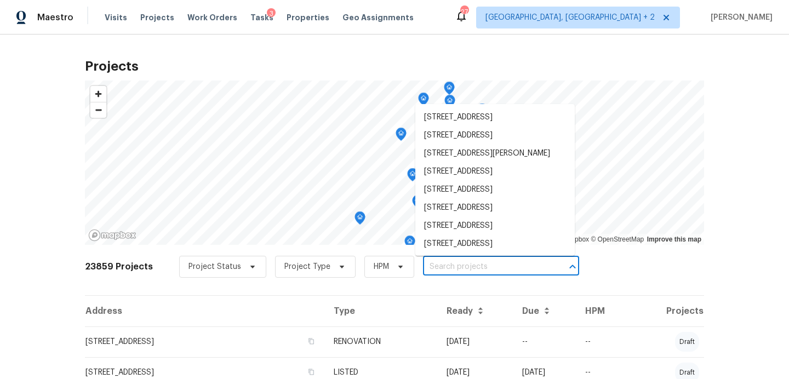
click at [458, 264] on input "text" at bounding box center [485, 267] width 125 height 17
paste input "[STREET_ADDRESS]"
type input "[STREET_ADDRESS]"
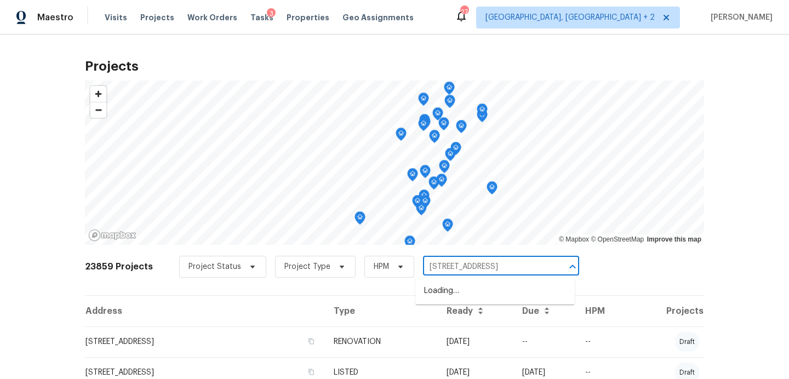
scroll to position [0, 15]
click at [461, 290] on li "[STREET_ADDRESS]" at bounding box center [494, 291] width 159 height 18
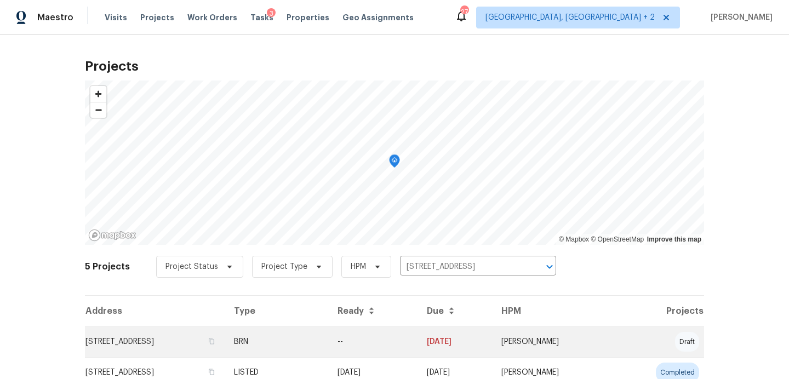
click at [180, 348] on td "[STREET_ADDRESS]" at bounding box center [155, 342] width 140 height 31
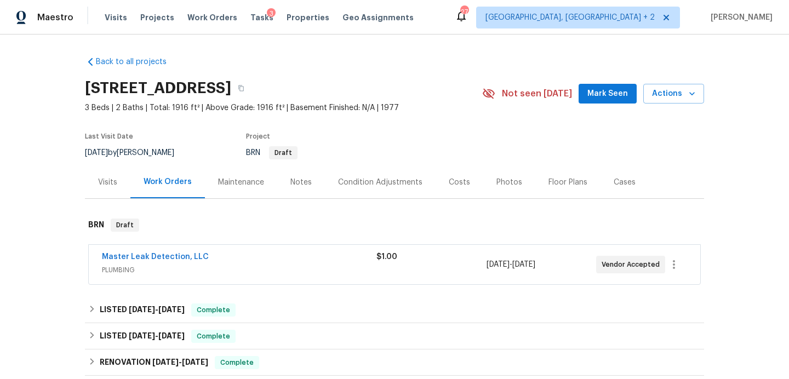
click at [595, 97] on span "Mark Seen" at bounding box center [607, 94] width 41 height 14
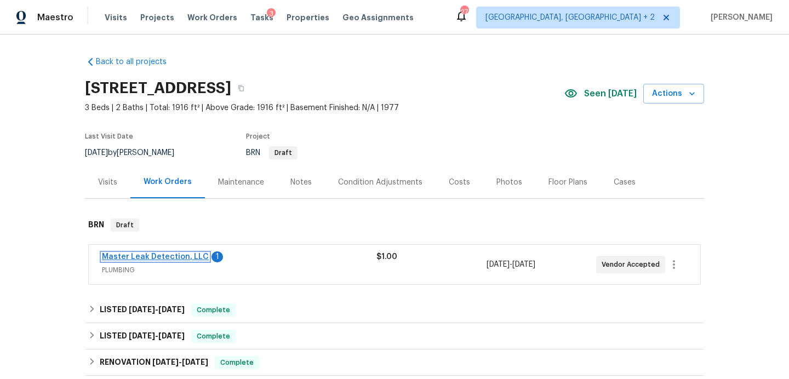
click at [163, 256] on link "Master Leak Detection, LLC" at bounding box center [155, 257] width 107 height 8
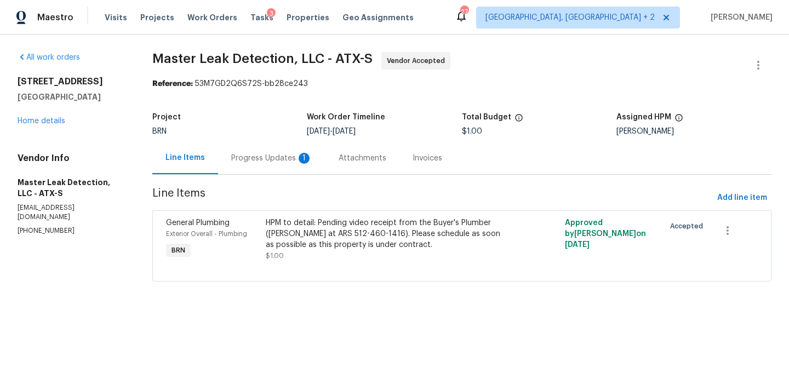
click at [270, 155] on div "Progress Updates 1" at bounding box center [271, 158] width 81 height 11
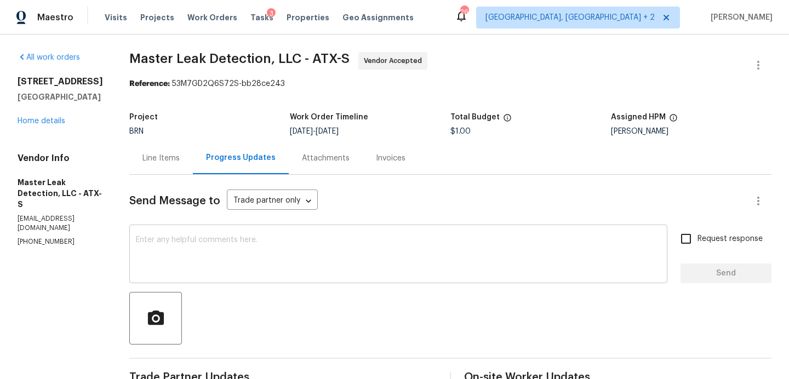
scroll to position [125, 0]
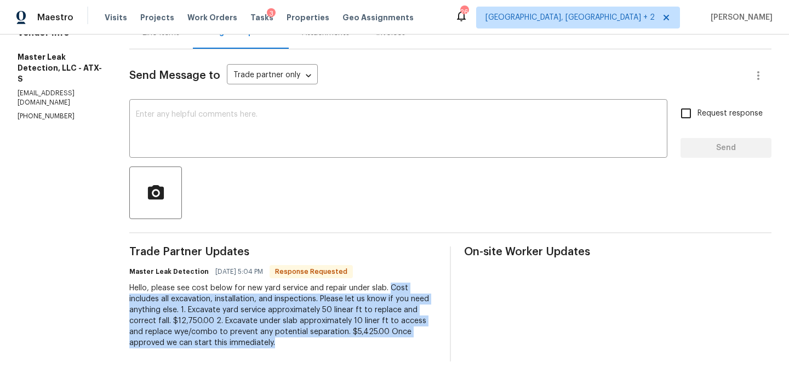
drag, startPoint x: 285, startPoint y: 344, endPoint x: 398, endPoint y: 289, distance: 125.7
click at [398, 289] on div "Hello, please see cost below for new yard service and repair under slab. Cost i…" at bounding box center [282, 316] width 307 height 66
copy div "Cost includes all excavation, installation, and inspections. Please let us know…"
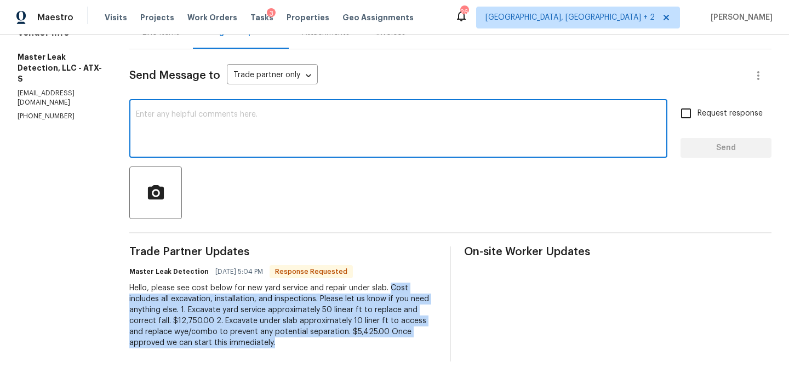
click at [222, 114] on textarea at bounding box center [398, 130] width 525 height 38
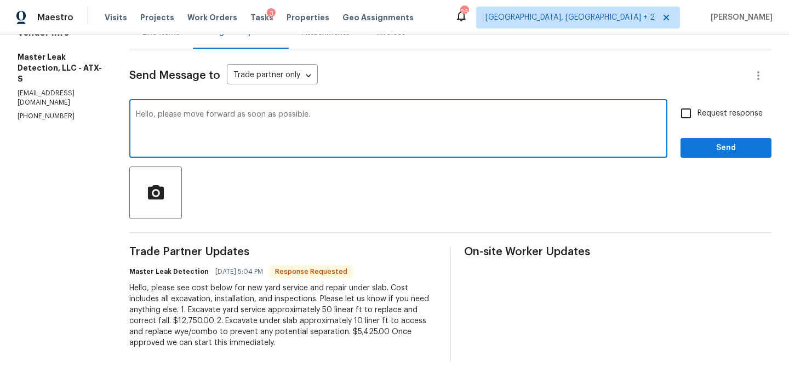
type textarea "Hello, please move forward as soon as possible."
click at [690, 113] on input "Request response" at bounding box center [686, 113] width 23 height 23
checkbox input "true"
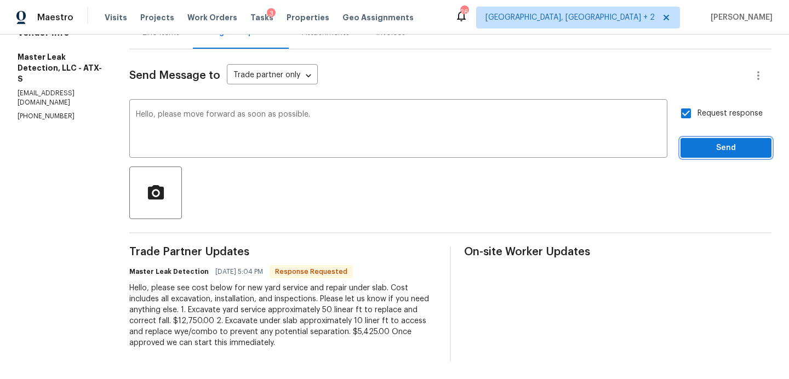
click at [700, 148] on span "Send" at bounding box center [725, 148] width 73 height 14
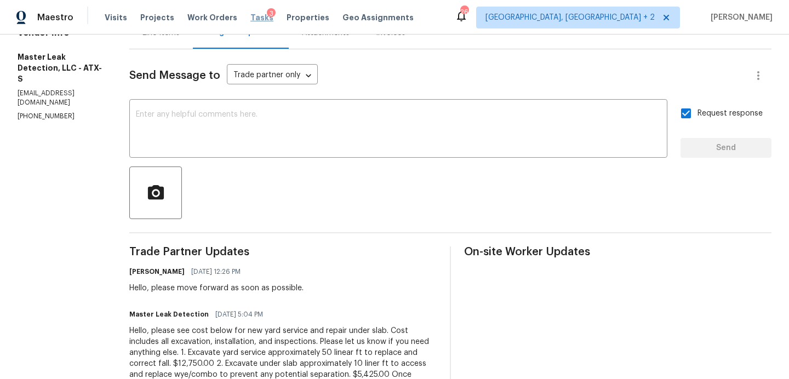
click at [252, 16] on span "Tasks" at bounding box center [261, 18] width 23 height 8
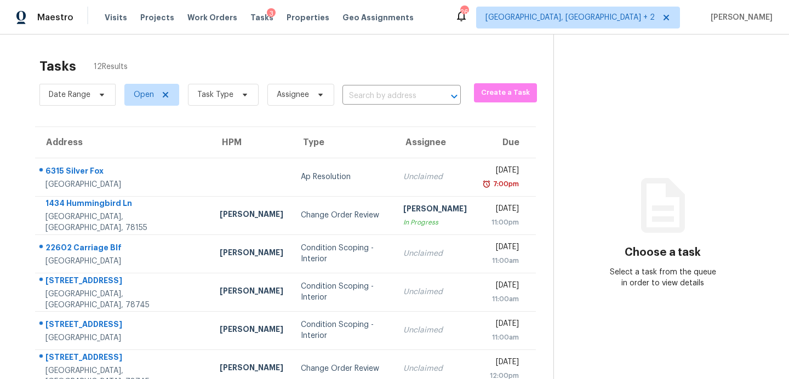
scroll to position [38, 0]
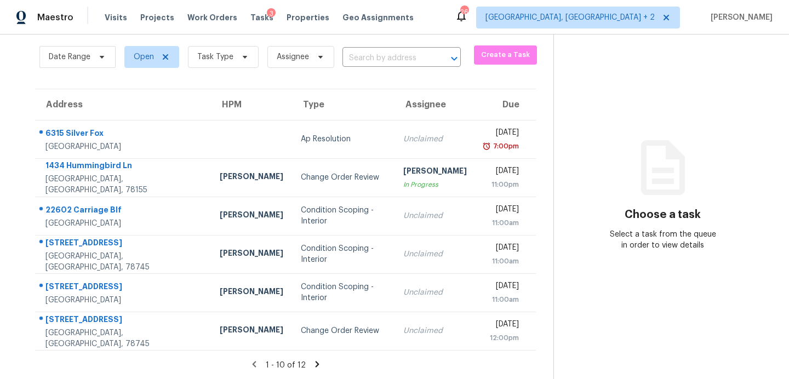
click at [315, 365] on icon at bounding box center [317, 364] width 4 height 6
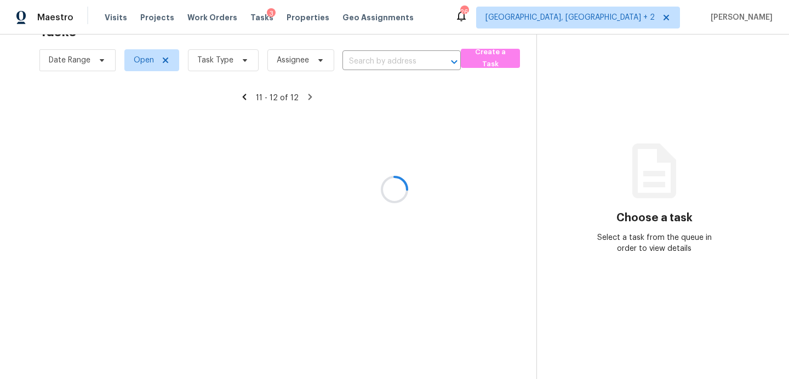
scroll to position [35, 0]
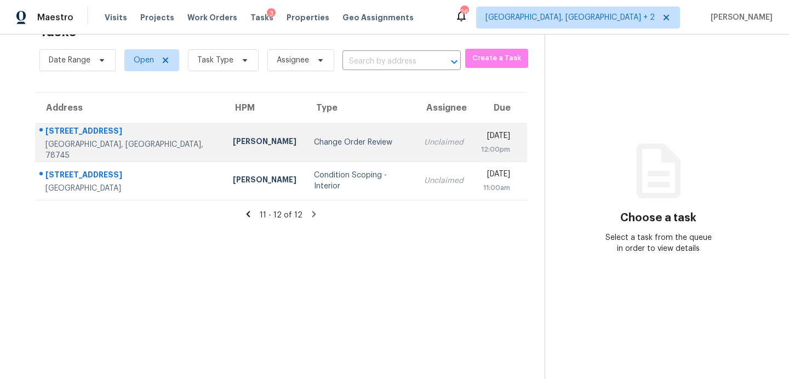
click at [314, 138] on div "Change Order Review" at bounding box center [360, 142] width 93 height 11
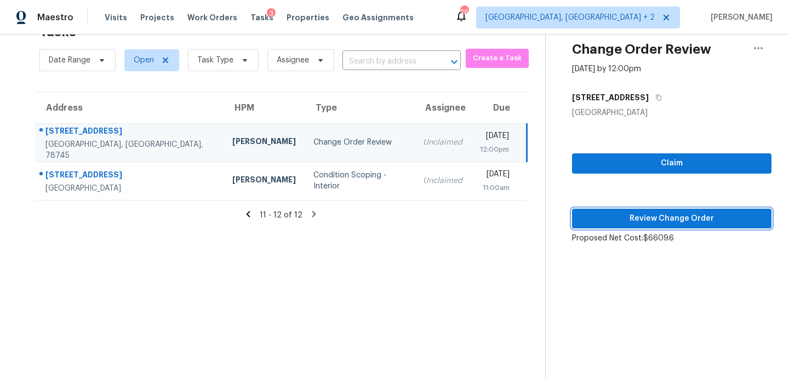
click at [669, 214] on span "Review Change Order" at bounding box center [672, 219] width 182 height 14
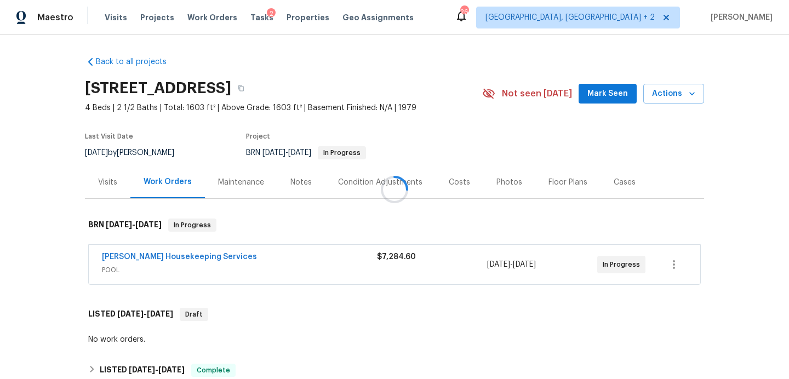
click at [598, 96] on div at bounding box center [394, 189] width 789 height 379
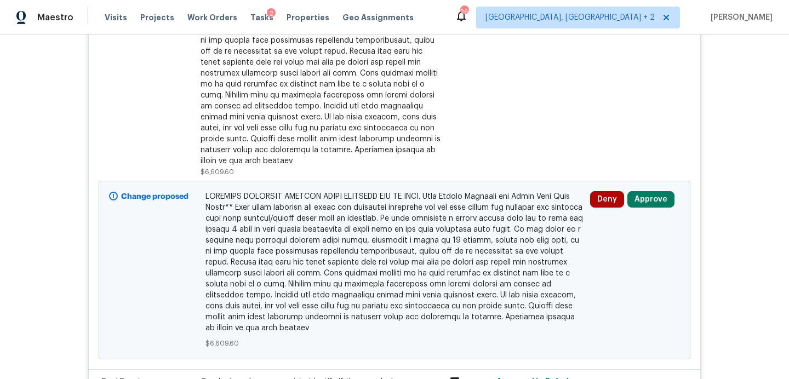
scroll to position [375, 0]
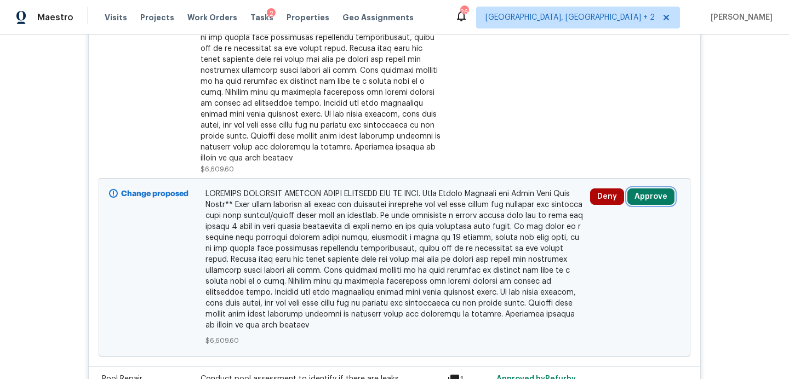
click at [654, 190] on button "Approve" at bounding box center [650, 196] width 47 height 16
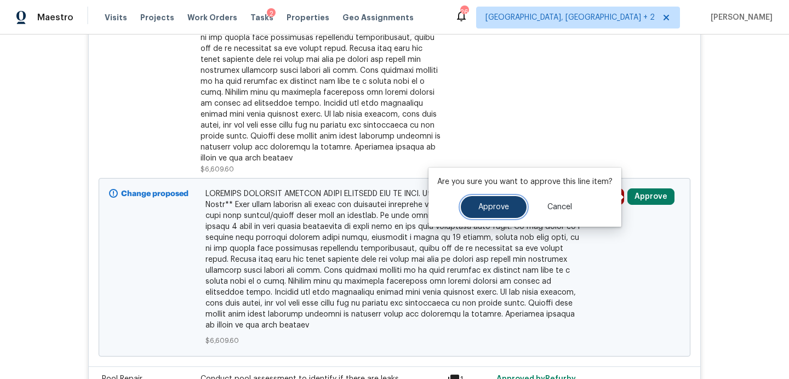
click at [504, 209] on span "Approve" at bounding box center [493, 207] width 31 height 8
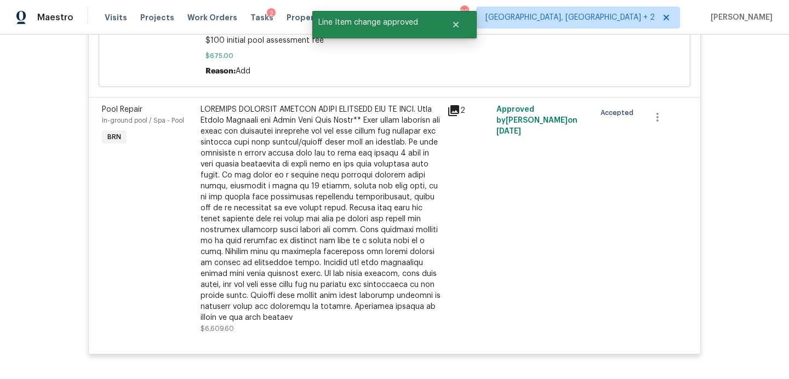
scroll to position [0, 0]
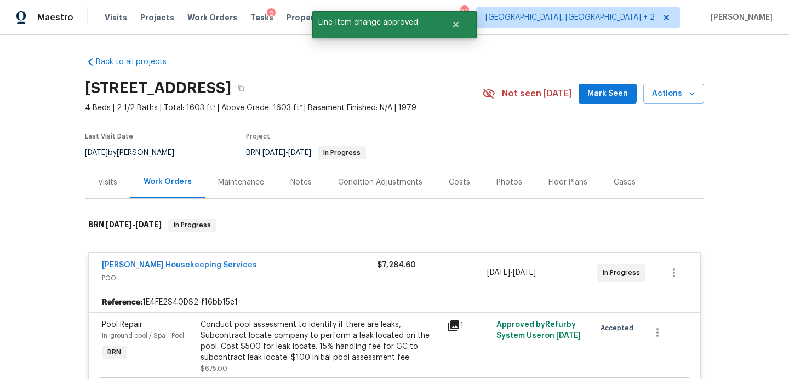
click at [601, 98] on span "Mark Seen" at bounding box center [607, 94] width 41 height 14
click at [254, 19] on span "Tasks" at bounding box center [261, 18] width 23 height 8
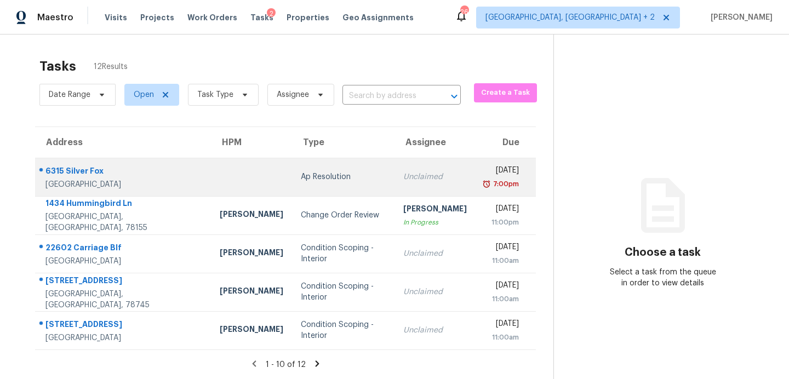
scroll to position [35, 0]
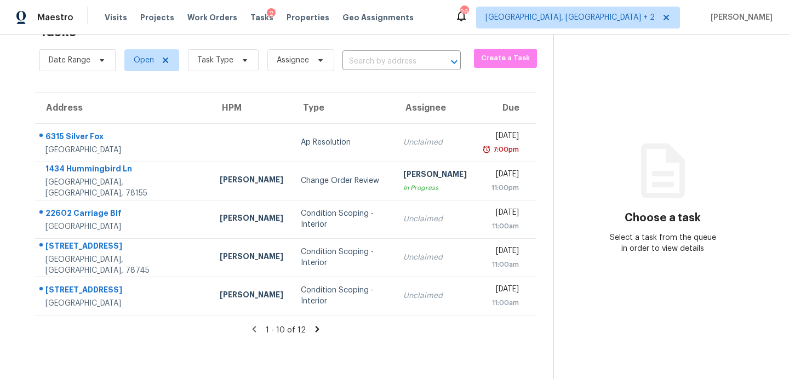
click at [315, 329] on icon at bounding box center [317, 329] width 4 height 6
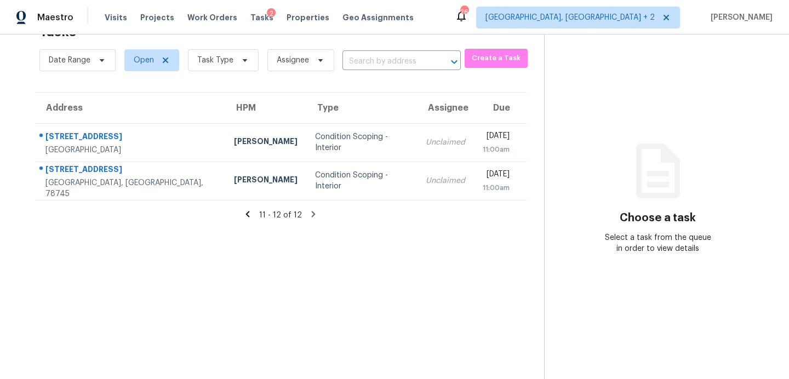
click at [249, 212] on icon at bounding box center [248, 214] width 10 height 10
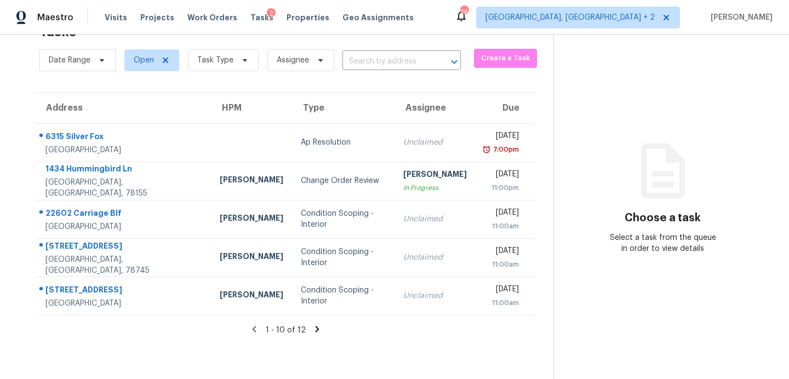
scroll to position [0, 0]
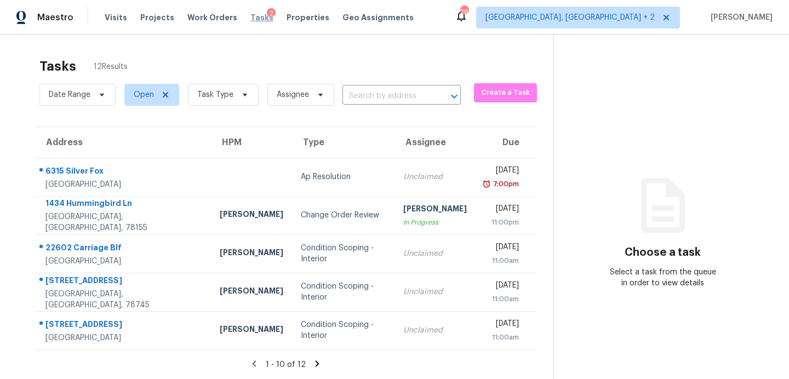
click at [250, 20] on span "Tasks" at bounding box center [261, 18] width 23 height 8
click at [254, 19] on span "Tasks" at bounding box center [261, 18] width 23 height 8
click at [250, 19] on span "Tasks" at bounding box center [261, 18] width 23 height 8
click at [315, 362] on icon at bounding box center [317, 364] width 4 height 6
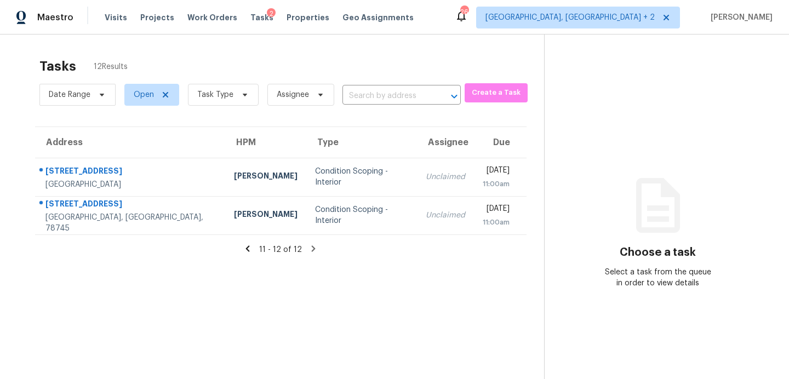
click at [312, 247] on icon at bounding box center [314, 248] width 4 height 6
click at [248, 249] on icon at bounding box center [248, 249] width 10 height 10
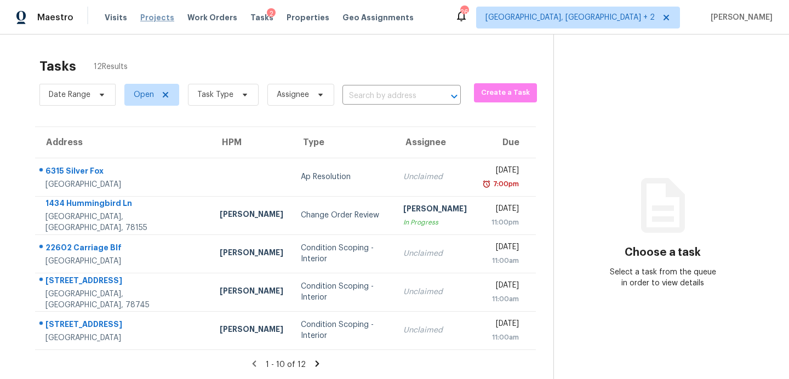
click at [158, 18] on span "Projects" at bounding box center [157, 17] width 34 height 11
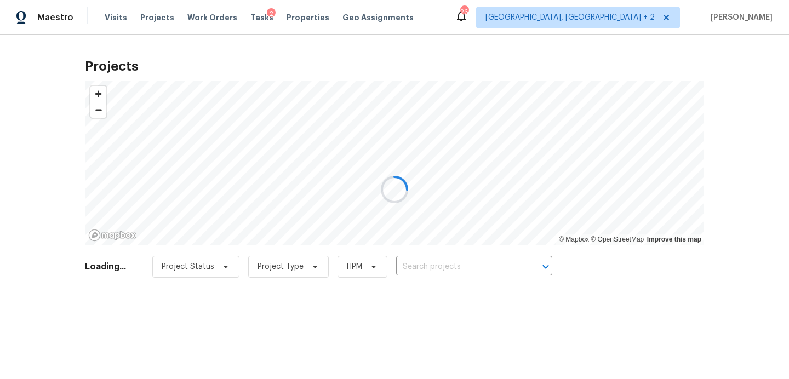
click at [422, 263] on div at bounding box center [394, 189] width 789 height 379
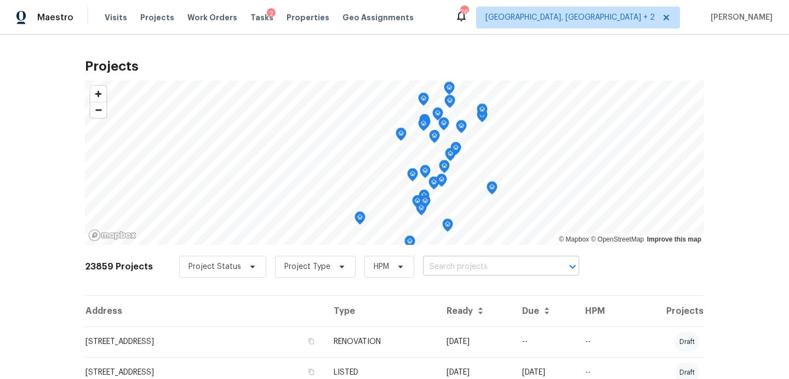
click at [425, 267] on input "text" at bounding box center [485, 267] width 125 height 17
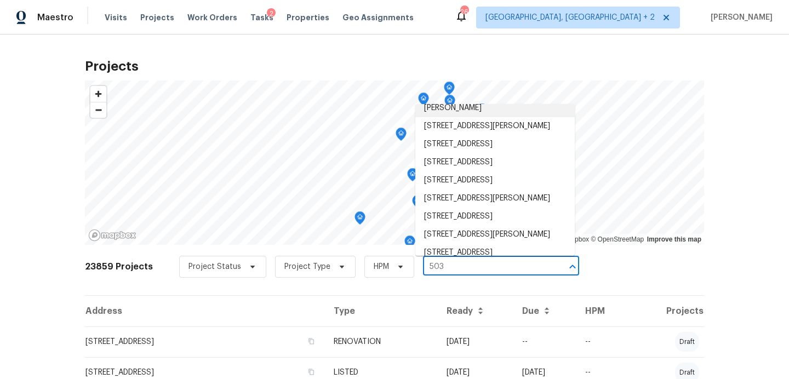
scroll to position [76, 0]
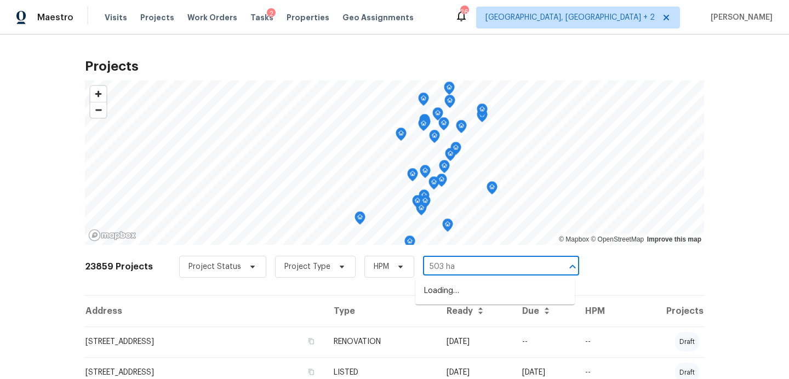
type input "503 hac"
click at [459, 295] on li "[STREET_ADDRESS]" at bounding box center [494, 291] width 159 height 18
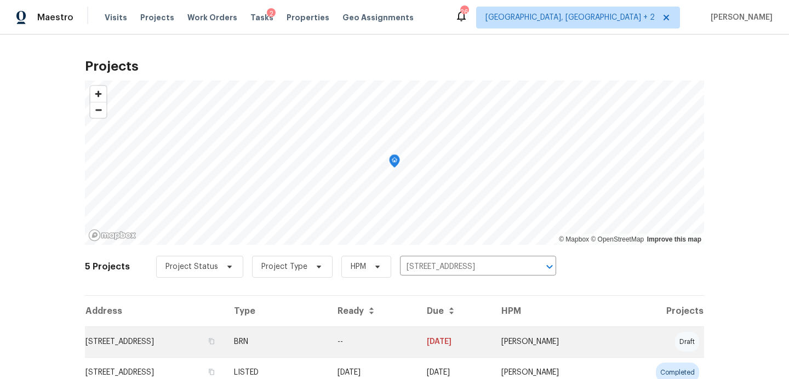
click at [148, 340] on td "[STREET_ADDRESS]" at bounding box center [155, 342] width 140 height 31
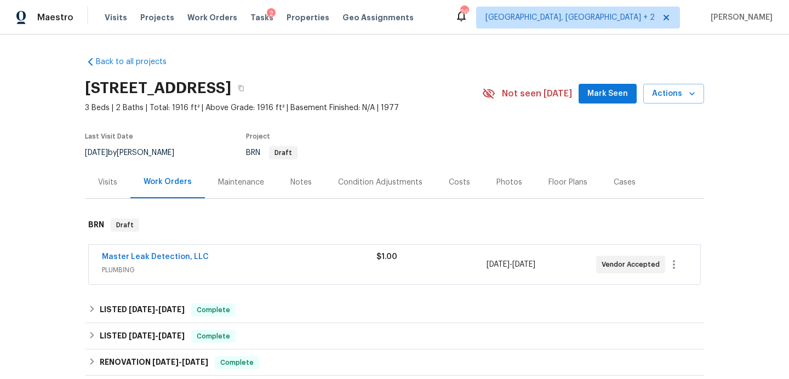
click at [602, 90] on span "Mark Seen" at bounding box center [607, 94] width 41 height 14
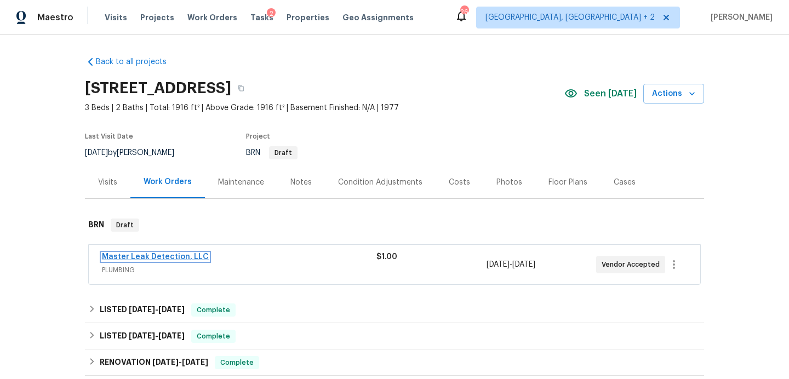
click at [196, 258] on link "Master Leak Detection, LLC" at bounding box center [155, 257] width 107 height 8
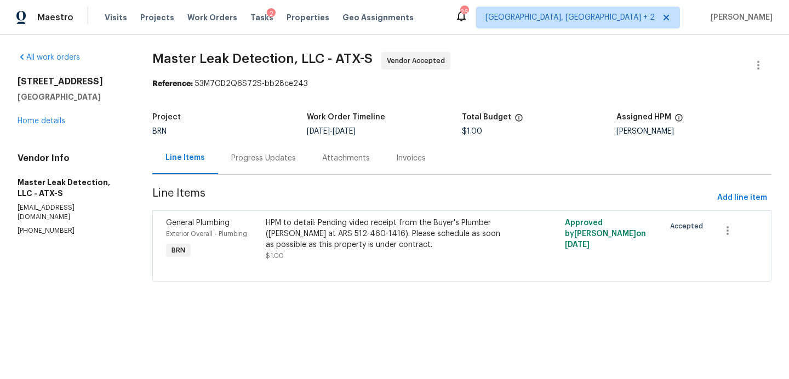
click at [257, 166] on div "Progress Updates" at bounding box center [263, 158] width 91 height 32
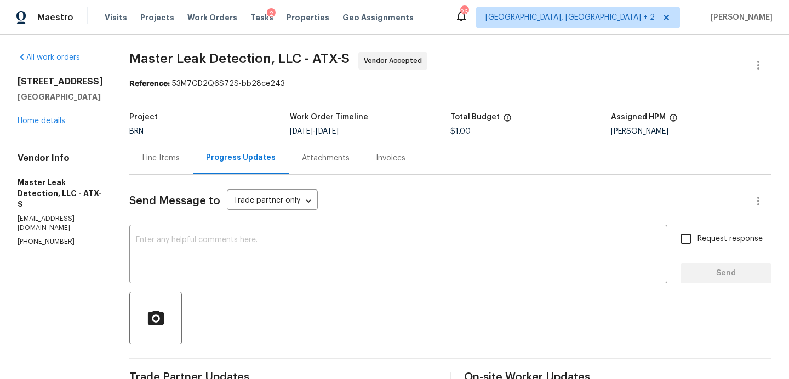
scroll to position [168, 0]
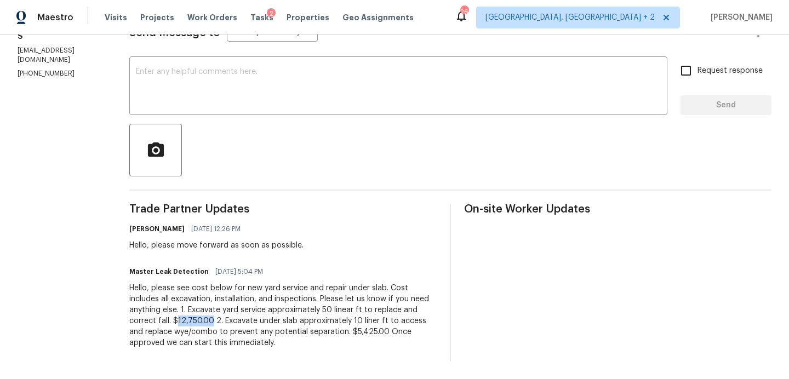
drag, startPoint x: 221, startPoint y: 321, endPoint x: 188, endPoint y: 322, distance: 32.9
click at [188, 322] on div "Hello, please see cost below for new yard service and repair under slab. Cost i…" at bounding box center [282, 316] width 307 height 66
copy div "12,750.00"
drag, startPoint x: 395, startPoint y: 331, endPoint x: 361, endPoint y: 330, distance: 34.0
click at [361, 330] on div "Hello, please see cost below for new yard service and repair under slab. Cost i…" at bounding box center [282, 316] width 307 height 66
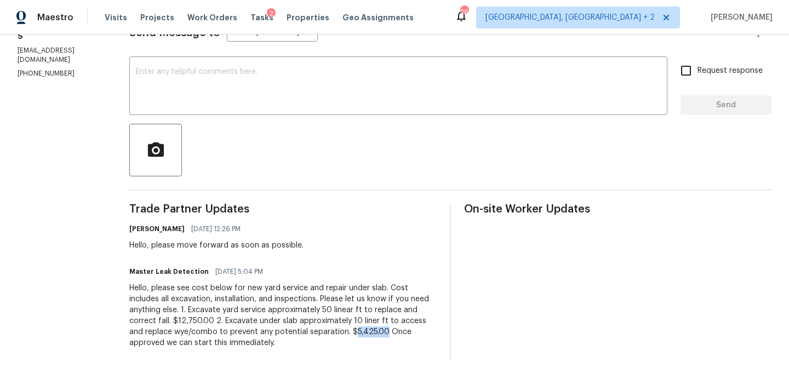
click at [357, 337] on div "Hello, please see cost below for new yard service and repair under slab. Cost i…" at bounding box center [282, 316] width 307 height 66
drag, startPoint x: 397, startPoint y: 333, endPoint x: 359, endPoint y: 330, distance: 38.0
click at [359, 330] on div "Hello, please see cost below for new yard service and repair under slab. Cost i…" at bounding box center [282, 316] width 307 height 66
click at [332, 334] on div "Hello, please see cost below for new yard service and repair under slab. Cost i…" at bounding box center [282, 316] width 307 height 66
drag, startPoint x: 395, startPoint y: 332, endPoint x: 357, endPoint y: 332, distance: 37.8
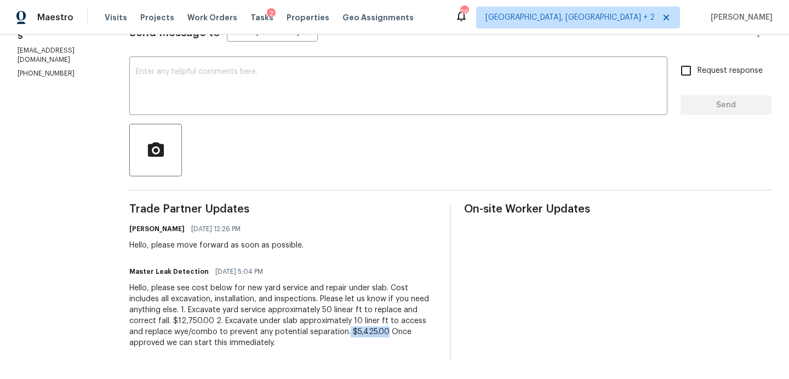
click at [357, 332] on div "Hello, please see cost below for new yard service and repair under slab. Cost i…" at bounding box center [282, 316] width 307 height 66
click at [277, 340] on div "Hello, please see cost below for new yard service and repair under slab. Cost i…" at bounding box center [282, 316] width 307 height 66
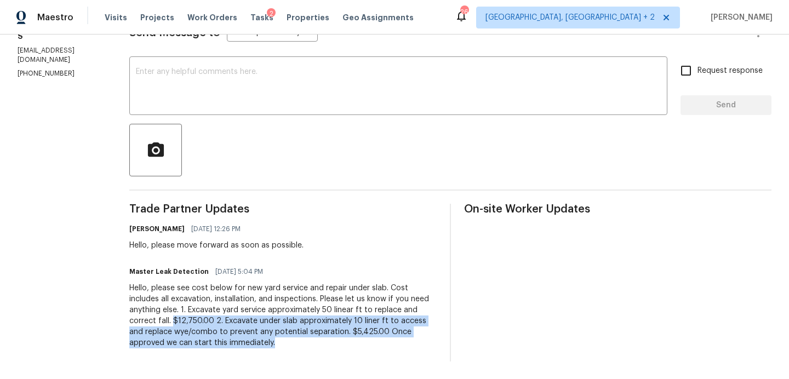
drag, startPoint x: 288, startPoint y: 349, endPoint x: 185, endPoint y: 316, distance: 108.7
click at [185, 316] on div "Trade Partner Updates Sheila Cooksey 10/06/2025 12:26 PM Hello, please move for…" at bounding box center [282, 283] width 307 height 158
click at [298, 342] on div "Hello, please see cost below for new yard service and repair under slab. Cost i…" at bounding box center [282, 316] width 307 height 66
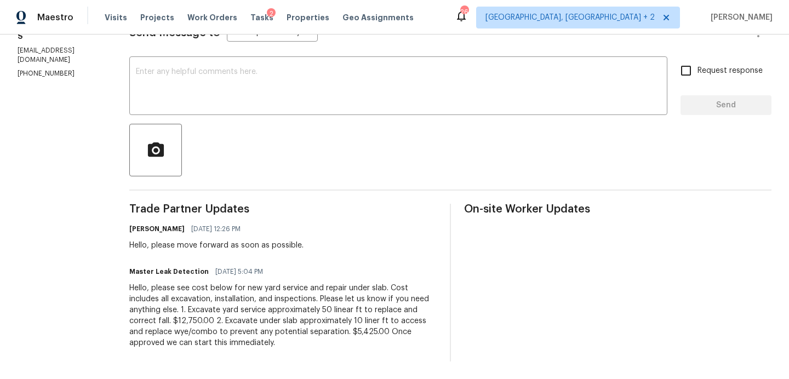
scroll to position [0, 0]
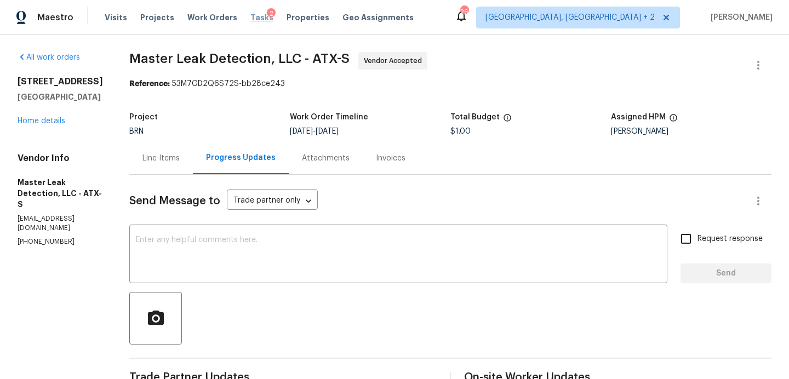
click at [253, 16] on span "Tasks" at bounding box center [261, 18] width 23 height 8
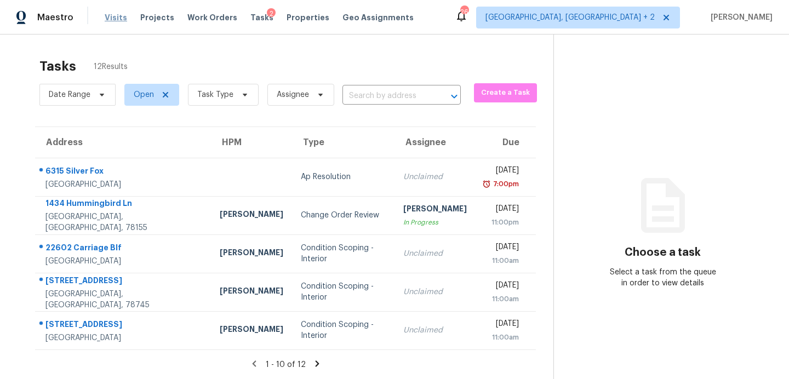
click at [117, 20] on span "Visits" at bounding box center [116, 17] width 22 height 11
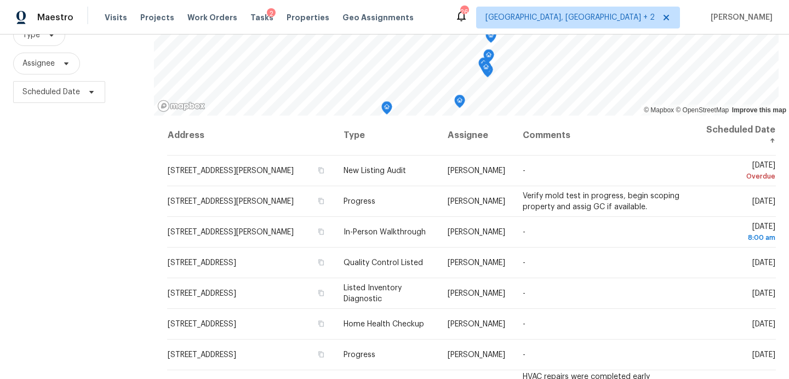
scroll to position [116, 0]
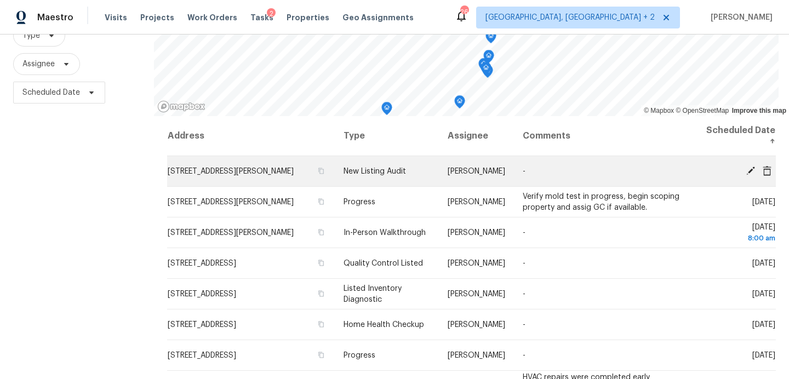
click at [315, 174] on td "[STREET_ADDRESS][PERSON_NAME]" at bounding box center [251, 171] width 168 height 31
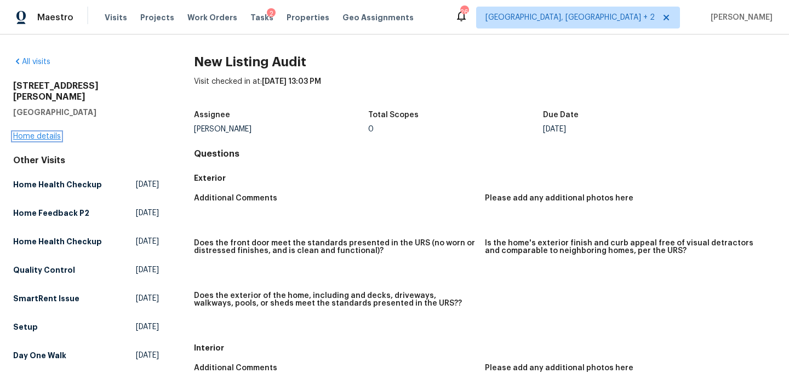
click at [48, 133] on link "Home details" at bounding box center [37, 137] width 48 height 8
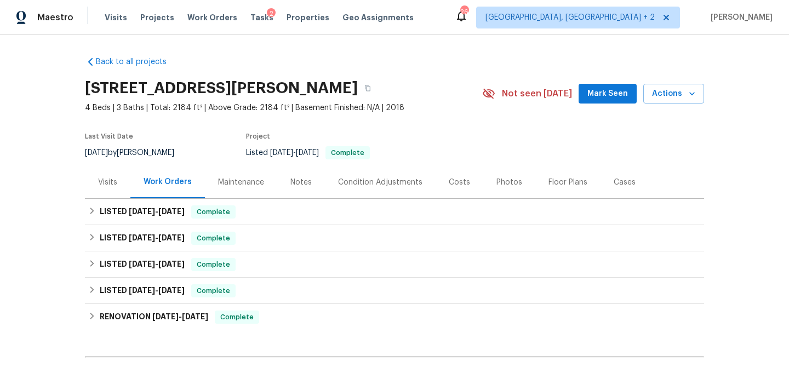
click at [603, 92] on span "Mark Seen" at bounding box center [607, 94] width 41 height 14
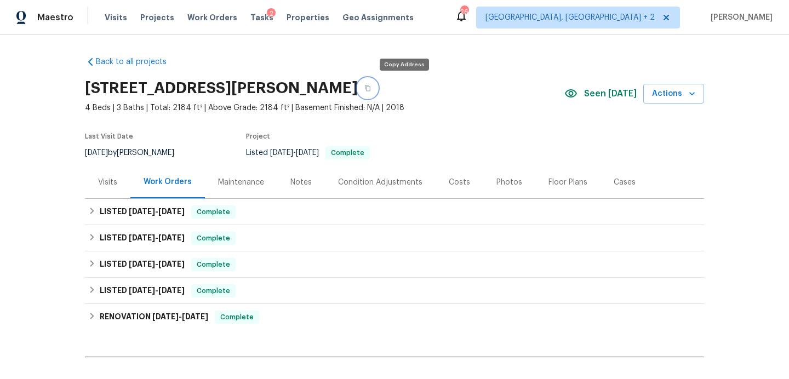
click at [371, 88] on icon "button" at bounding box center [367, 88] width 7 height 7
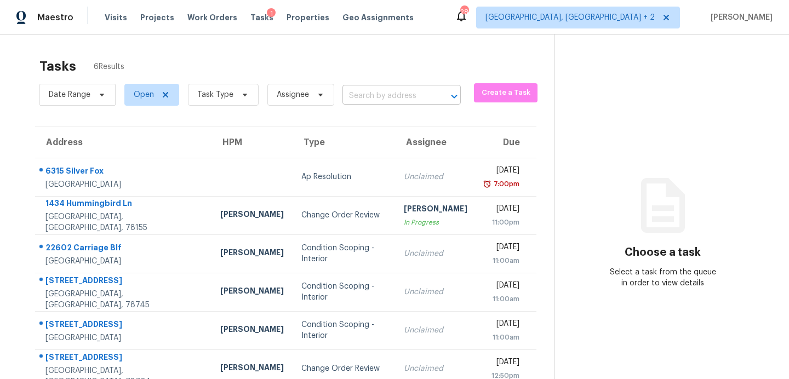
click at [384, 95] on input "text" at bounding box center [386, 96] width 88 height 17
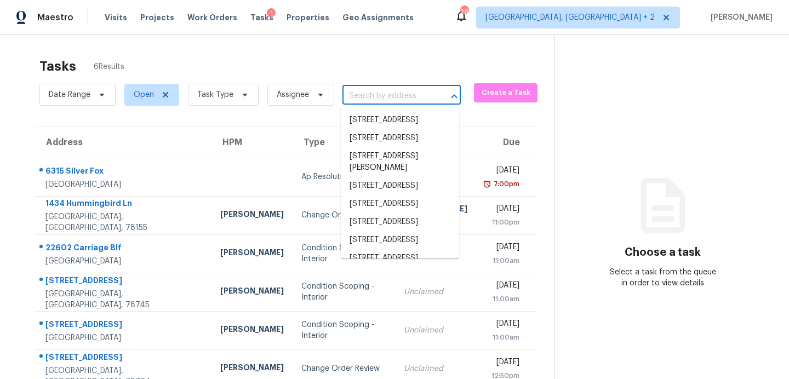
paste input "[STREET_ADDRESS][PERSON_NAME]"
type input "[STREET_ADDRESS][PERSON_NAME]"
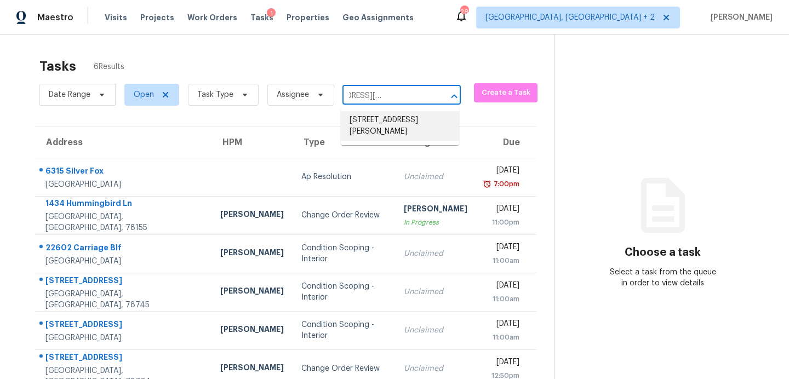
click at [380, 130] on li "[STREET_ADDRESS][PERSON_NAME]" at bounding box center [400, 126] width 118 height 30
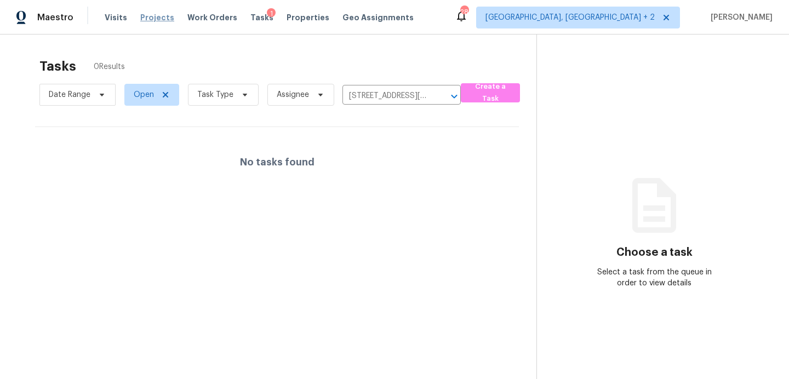
click at [159, 18] on span "Projects" at bounding box center [157, 17] width 34 height 11
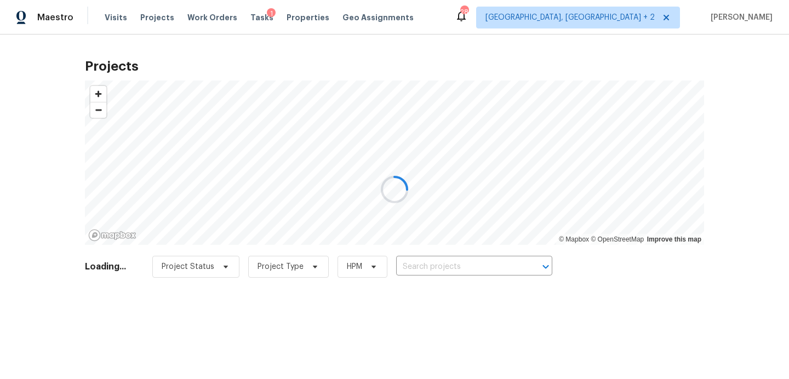
click at [439, 265] on div at bounding box center [394, 189] width 789 height 379
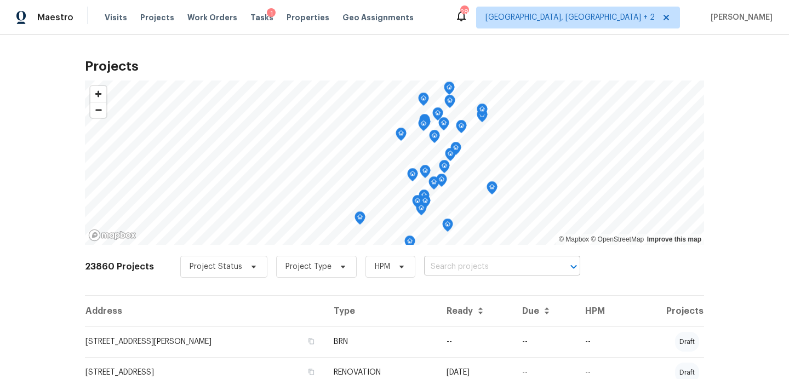
click at [442, 265] on input "text" at bounding box center [486, 267] width 125 height 17
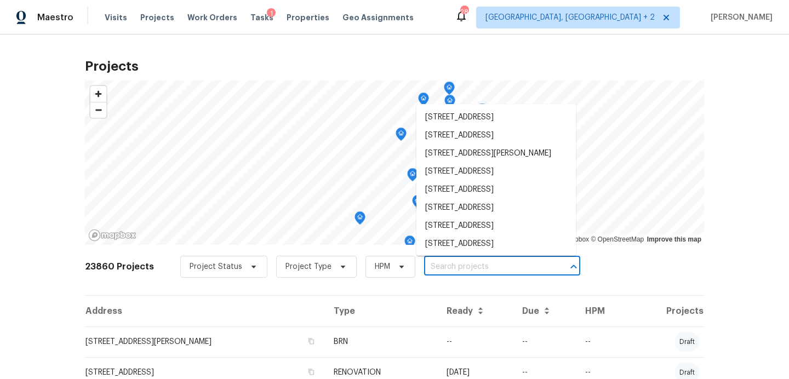
paste input "[STREET_ADDRESS][PERSON_NAME]"
type input "[STREET_ADDRESS][PERSON_NAME]"
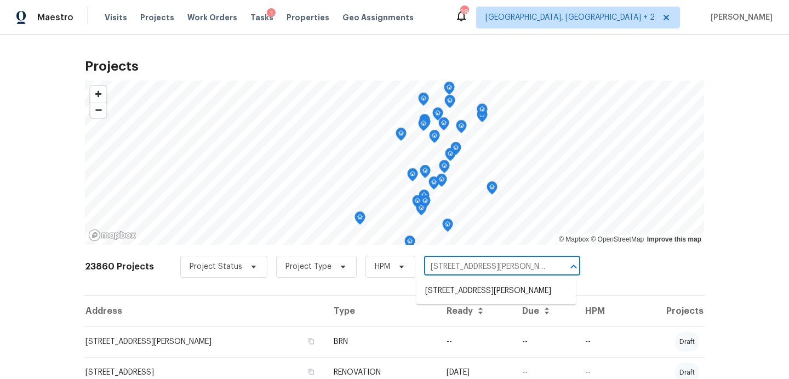
scroll to position [0, 27]
click at [441, 291] on li "[STREET_ADDRESS][PERSON_NAME]" at bounding box center [495, 291] width 159 height 18
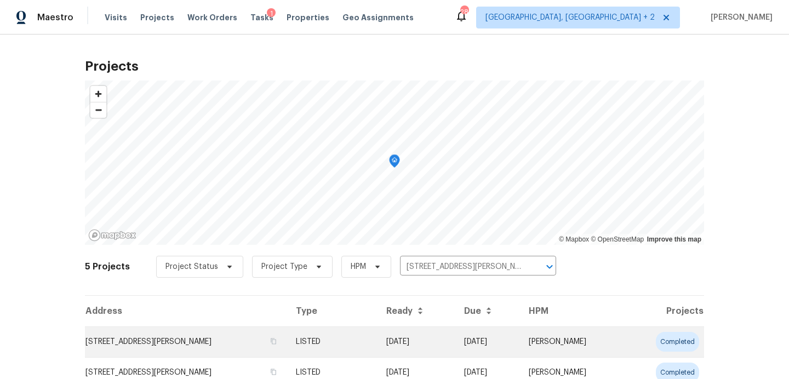
click at [140, 340] on td "[STREET_ADDRESS][PERSON_NAME]" at bounding box center [186, 342] width 202 height 31
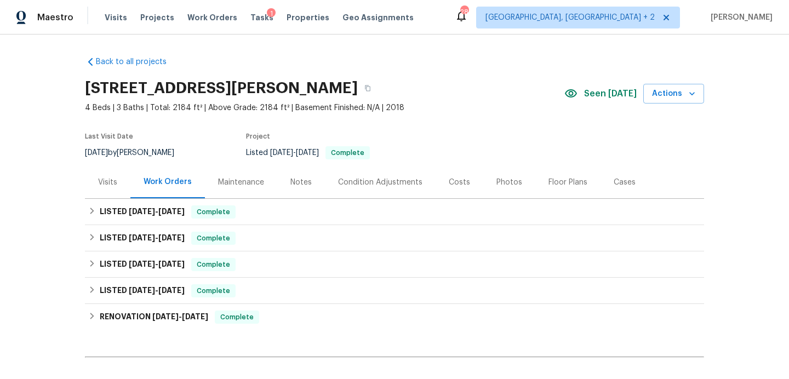
click at [110, 181] on div "Visits" at bounding box center [107, 182] width 19 height 11
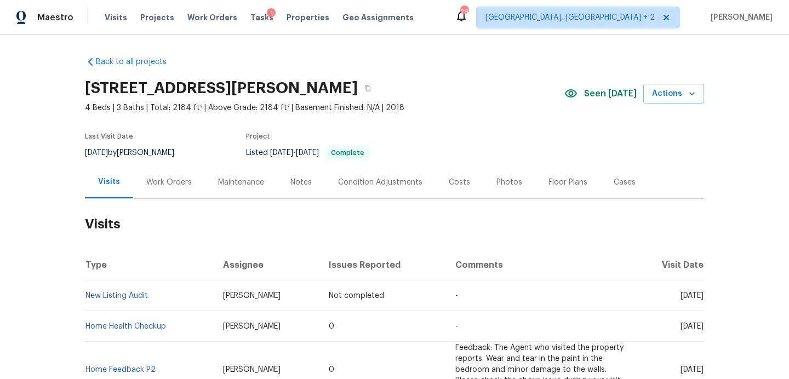
click at [307, 186] on div "Notes" at bounding box center [300, 182] width 21 height 11
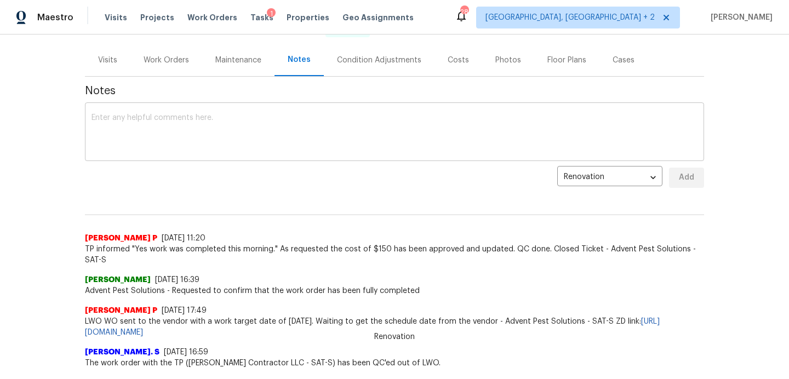
scroll to position [121, 0]
click at [114, 65] on div "Visits" at bounding box center [107, 61] width 19 height 11
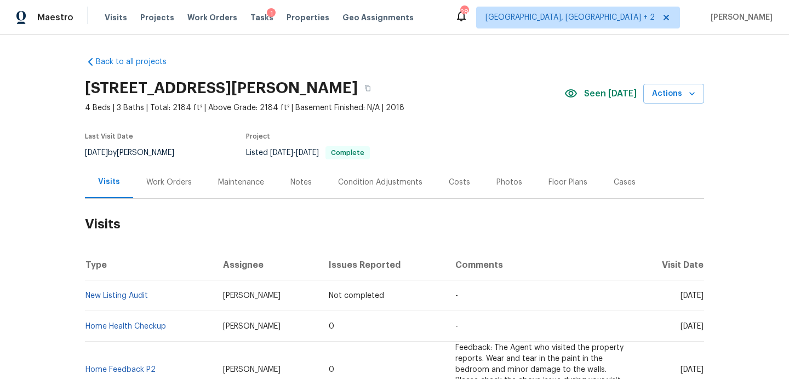
click at [112, 182] on div "Visits" at bounding box center [109, 181] width 22 height 11
click at [449, 178] on div "Costs" at bounding box center [459, 182] width 21 height 11
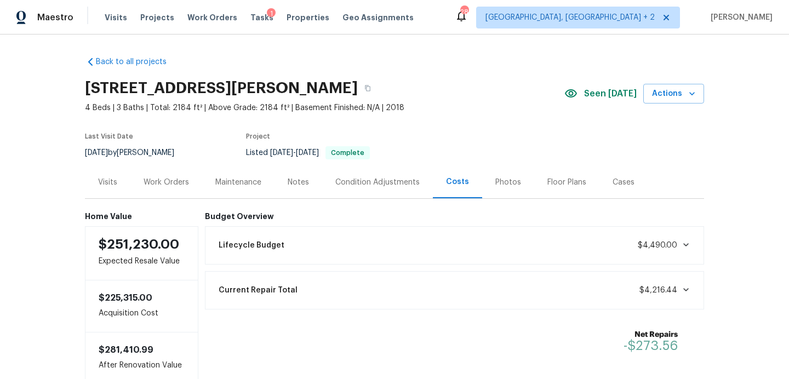
click at [173, 180] on div "Work Orders" at bounding box center [166, 182] width 45 height 11
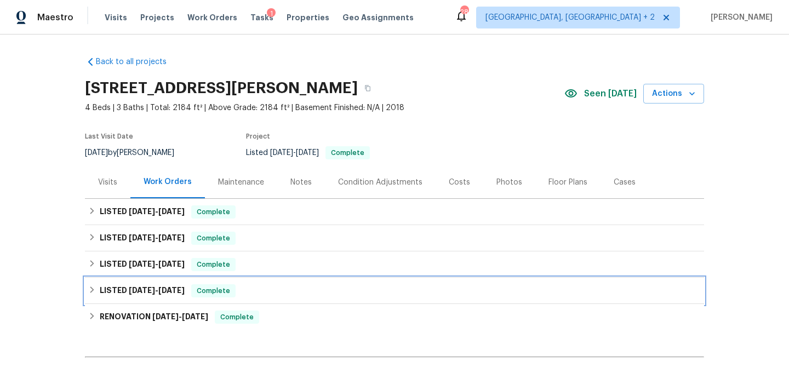
click at [268, 288] on div "LISTED [DATE] - [DATE] Complete" at bounding box center [394, 290] width 613 height 13
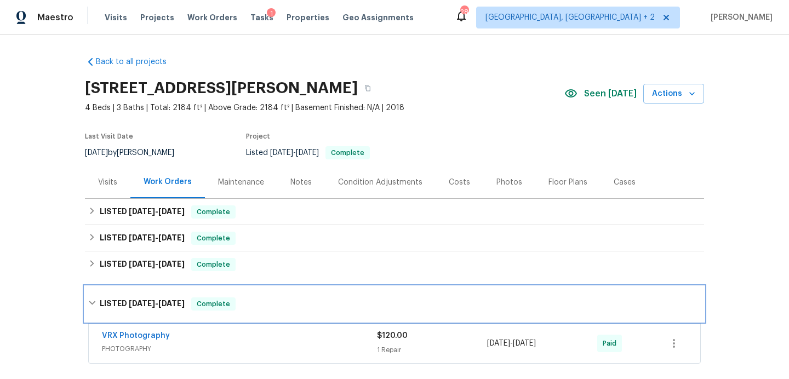
scroll to position [142, 0]
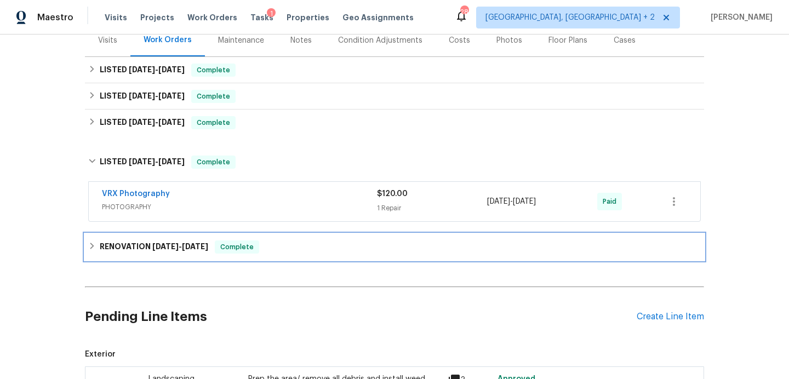
click at [295, 255] on div "RENOVATION [DATE] - [DATE] Complete" at bounding box center [394, 247] width 619 height 26
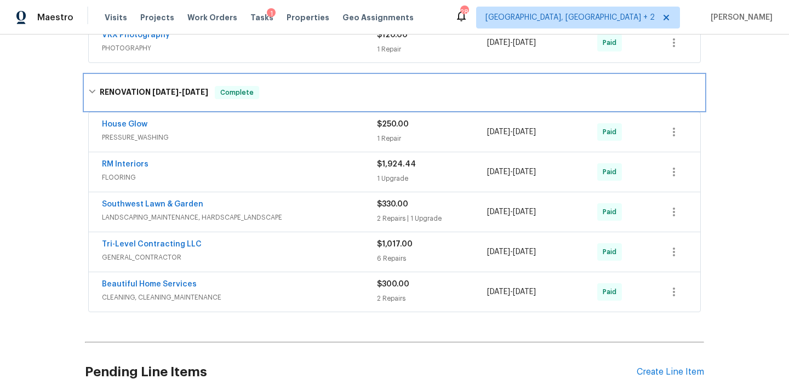
scroll to position [301, 0]
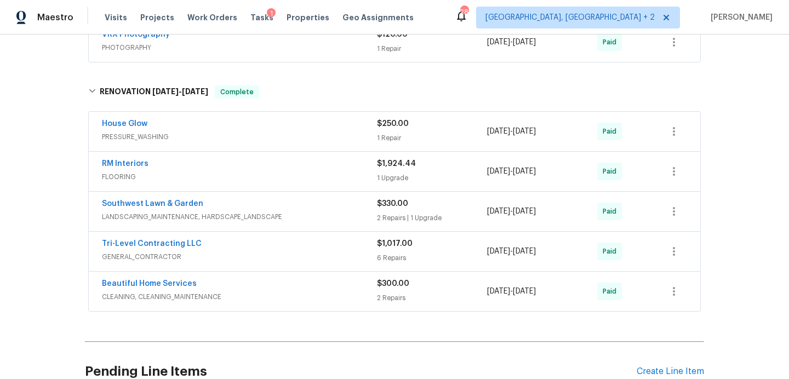
click at [369, 214] on span "LANDSCAPING_MAINTENANCE, HARDSCAPE_LANDSCAPE" at bounding box center [239, 217] width 275 height 11
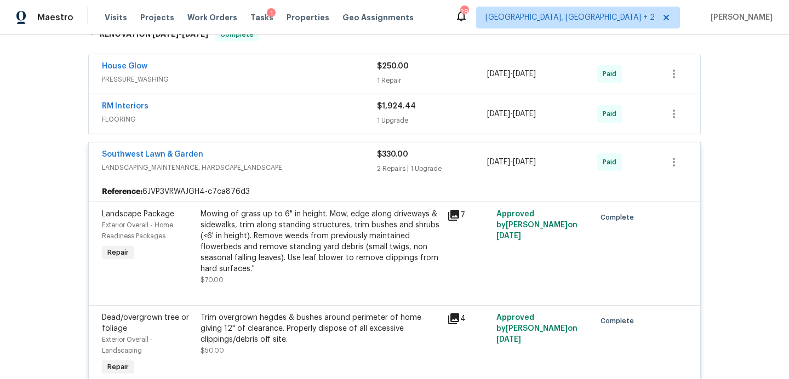
scroll to position [0, 0]
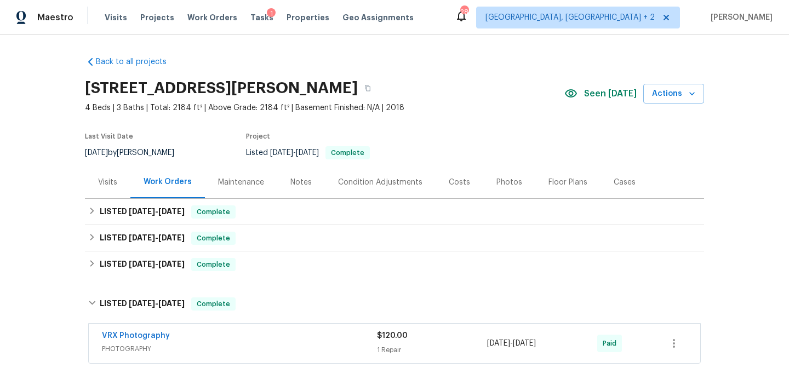
click at [109, 182] on div "Visits" at bounding box center [107, 182] width 19 height 11
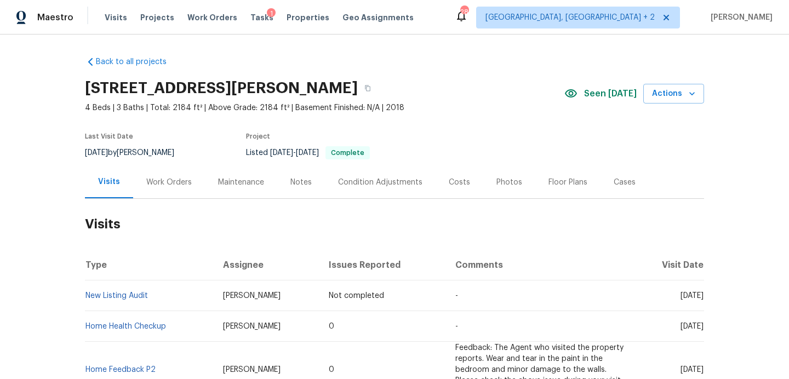
scroll to position [78, 0]
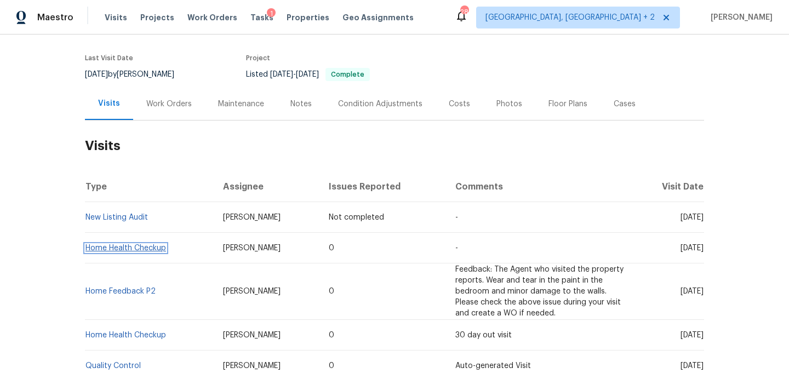
click at [142, 249] on link "Home Health Checkup" at bounding box center [125, 248] width 81 height 8
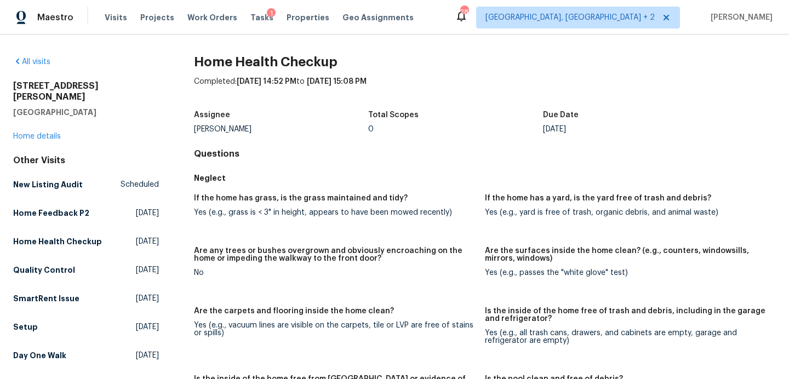
scroll to position [454, 0]
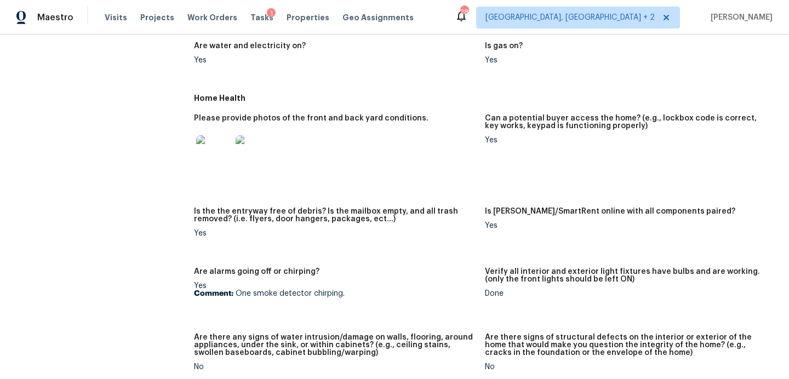
click at [212, 158] on img at bounding box center [213, 152] width 35 height 35
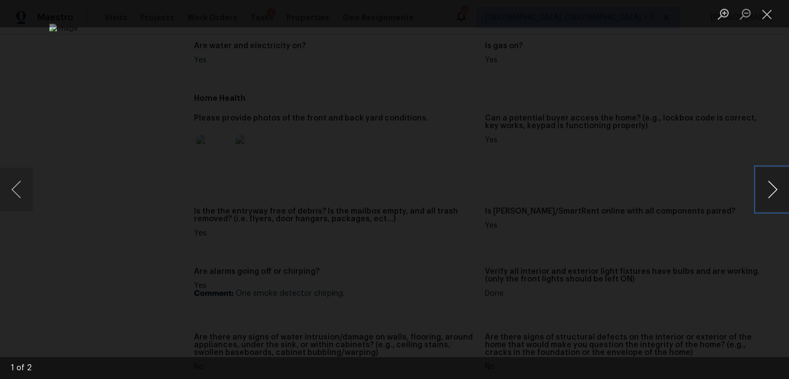
click at [770, 186] on button "Next image" at bounding box center [772, 190] width 33 height 44
click at [771, 196] on button "Next image" at bounding box center [772, 190] width 33 height 44
click at [771, 195] on button "Next image" at bounding box center [772, 190] width 33 height 44
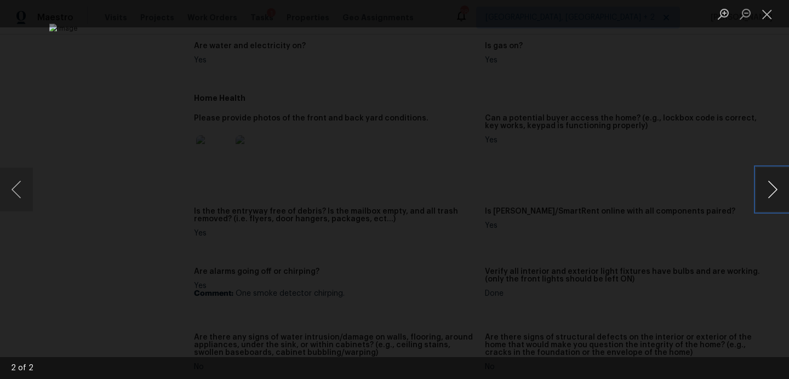
click at [770, 195] on button "Next image" at bounding box center [772, 190] width 33 height 44
click at [770, 21] on button "Close lightbox" at bounding box center [767, 13] width 22 height 19
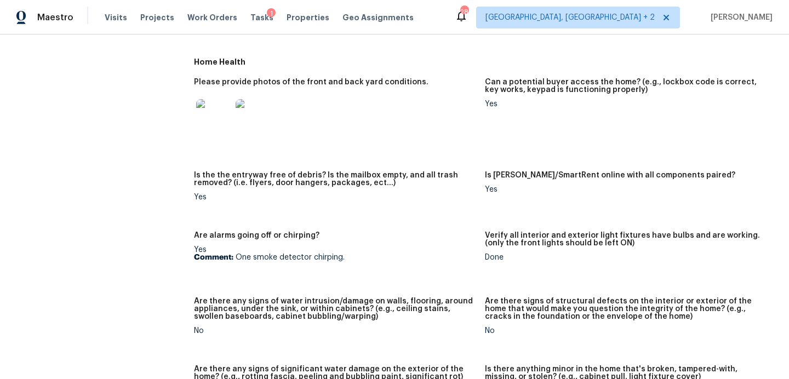
scroll to position [0, 0]
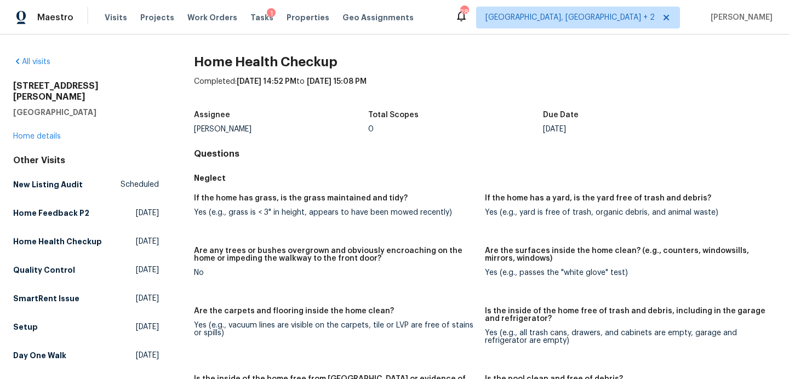
click at [47, 132] on div "All visits 10335 Rosalina Loop Converse, TX 78109 Home details Other Visits New…" at bounding box center [86, 225] width 146 height 338
click at [50, 133] on link "Home details" at bounding box center [37, 137] width 48 height 8
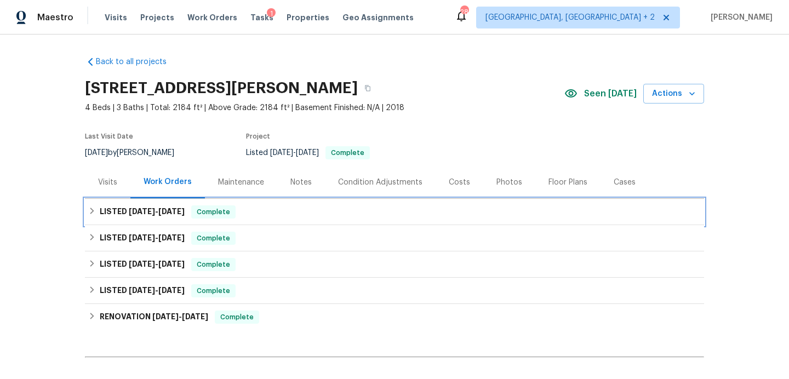
click at [246, 214] on div "LISTED 9/17/25 - 9/19/25 Complete" at bounding box center [394, 211] width 613 height 13
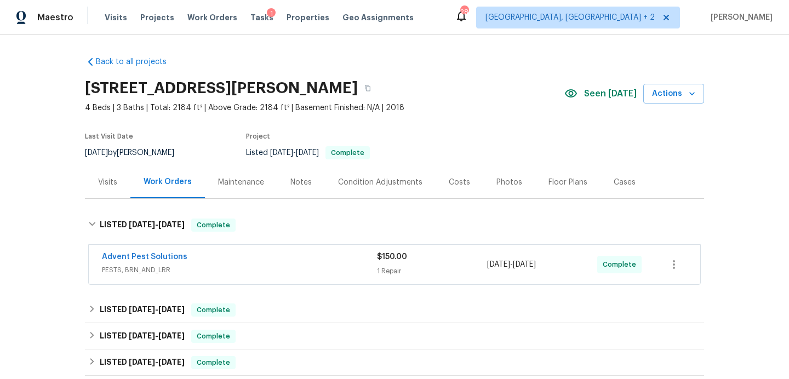
click at [250, 260] on div "Advent Pest Solutions" at bounding box center [239, 258] width 275 height 13
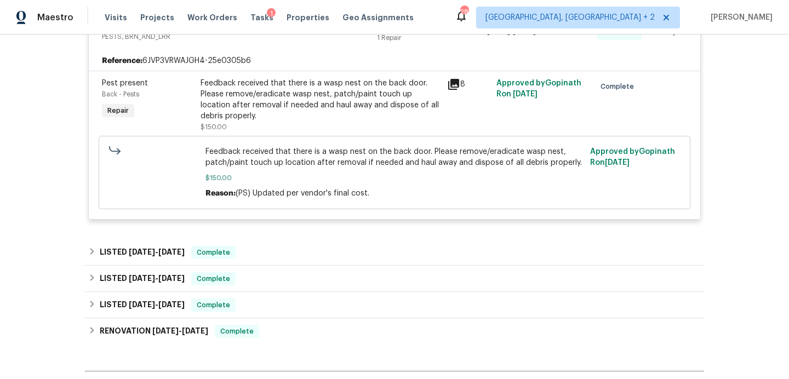
scroll to position [243, 0]
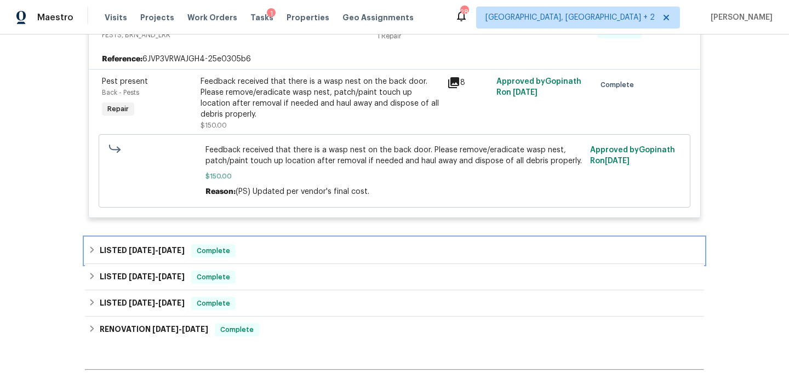
click at [288, 254] on div "LISTED 7/14/25 - 7/17/25 Complete" at bounding box center [394, 250] width 613 height 13
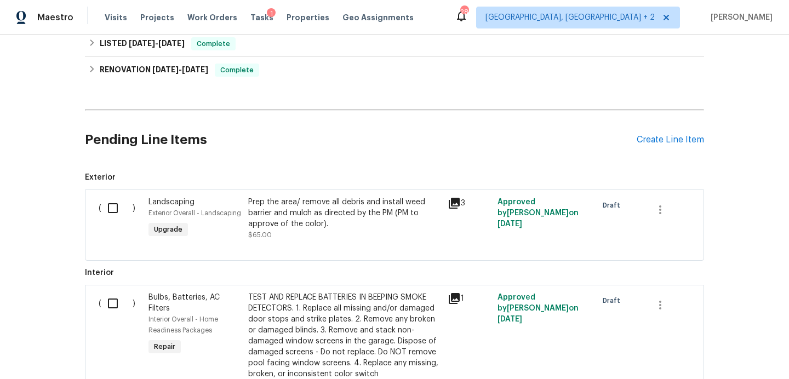
scroll to position [570, 0]
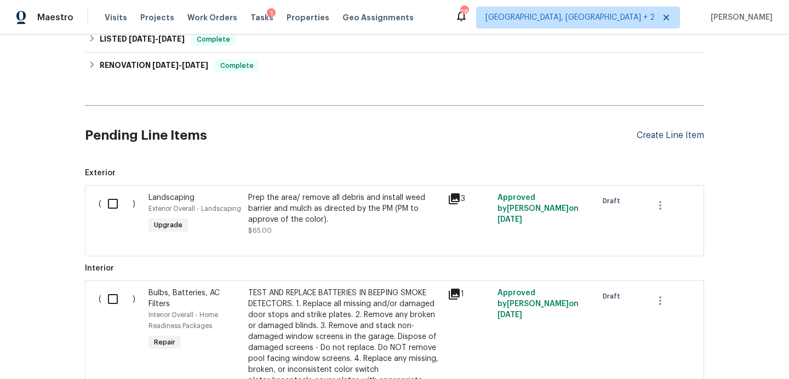
click at [651, 134] on div "Create Line Item" at bounding box center [670, 135] width 67 height 10
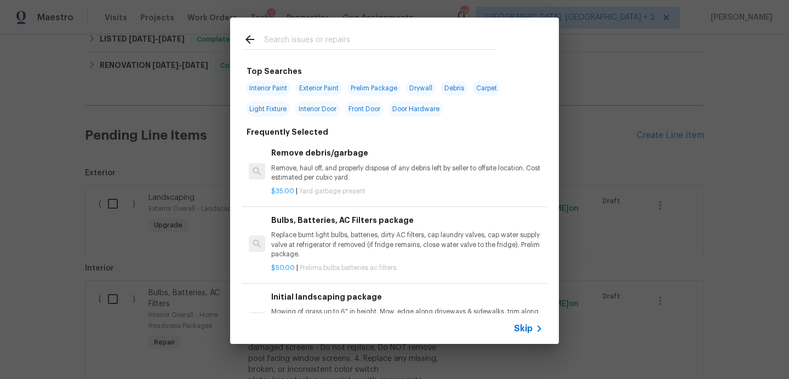
click at [313, 41] on input "text" at bounding box center [380, 41] width 232 height 16
type input "mulch"
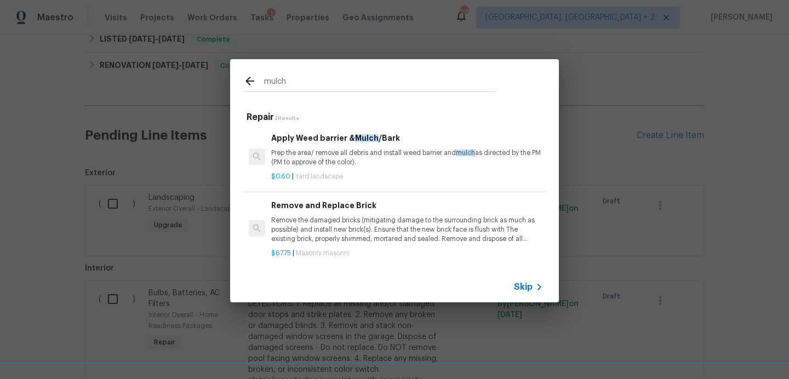
click at [350, 144] on h6 "Apply Weed barrier & Mulch /Bark" at bounding box center [407, 138] width 272 height 12
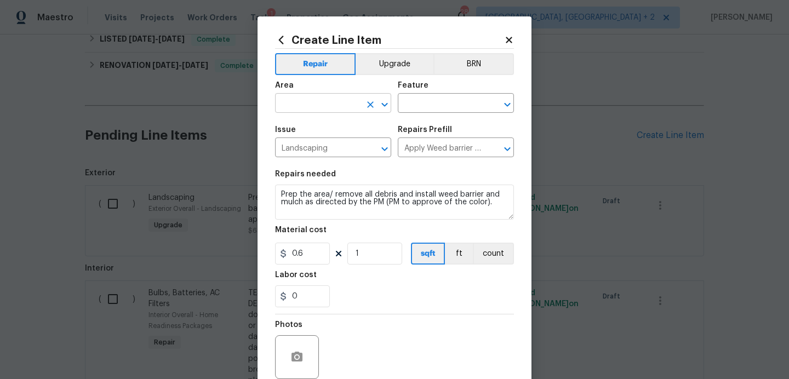
click at [324, 107] on input "text" at bounding box center [317, 104] width 85 height 17
click at [339, 142] on li "Exterior Overall" at bounding box center [333, 147] width 116 height 18
type input "Exterior Overall"
click at [431, 105] on input "text" at bounding box center [440, 104] width 85 height 17
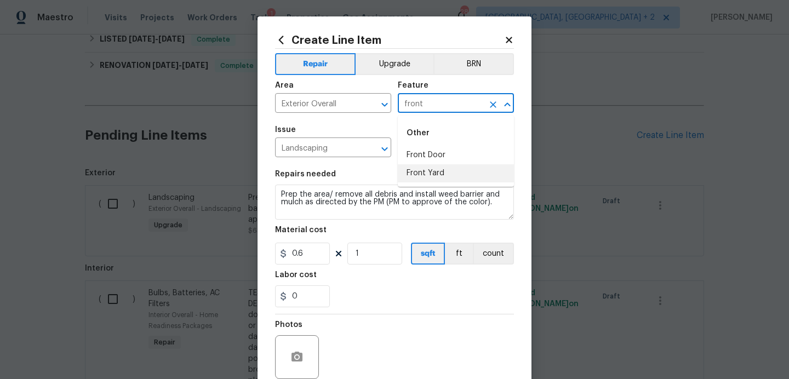
click at [427, 173] on li "Front Yard" at bounding box center [456, 173] width 116 height 18
type input "Front Yard"
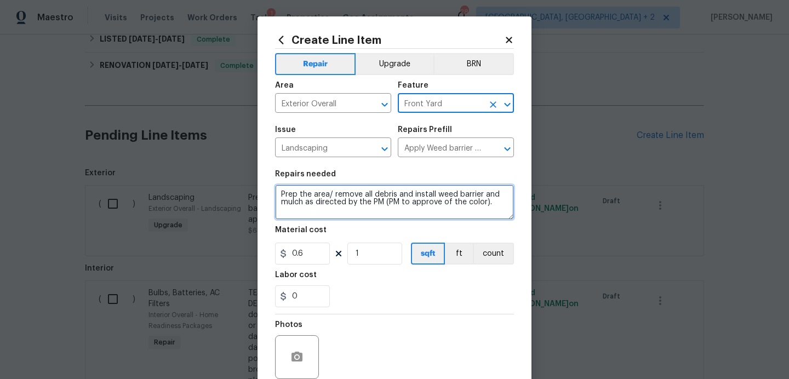
click at [493, 204] on textarea "Prep the area/ remove all debris and install weed barrier and mulch as directed…" at bounding box center [394, 202] width 239 height 35
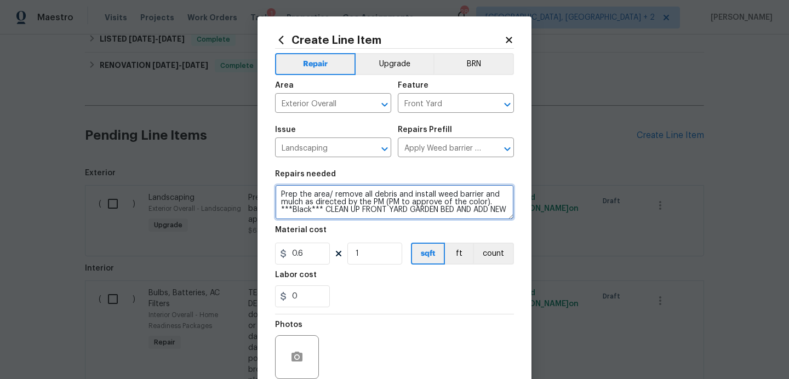
scroll to position [2, 0]
type textarea "Prep the area/ remove all debris and install weed barrier and mulch as directed…"
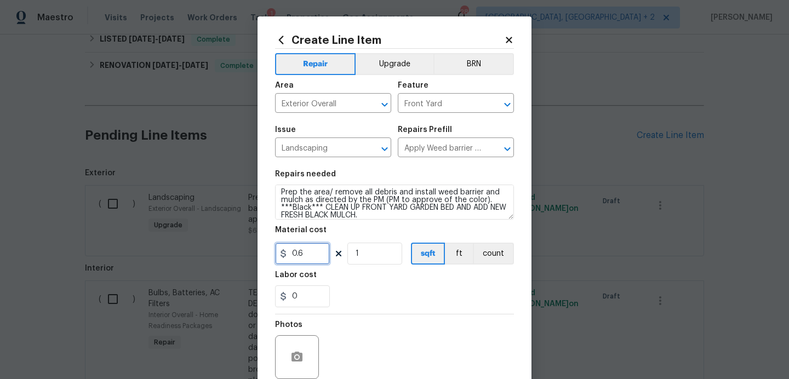
drag, startPoint x: 314, startPoint y: 258, endPoint x: 235, endPoint y: 245, distance: 80.4
click at [235, 245] on div "Create Line Item Repair Upgrade BRN Area Exterior Overall ​ Feature Front Yard …" at bounding box center [394, 189] width 789 height 379
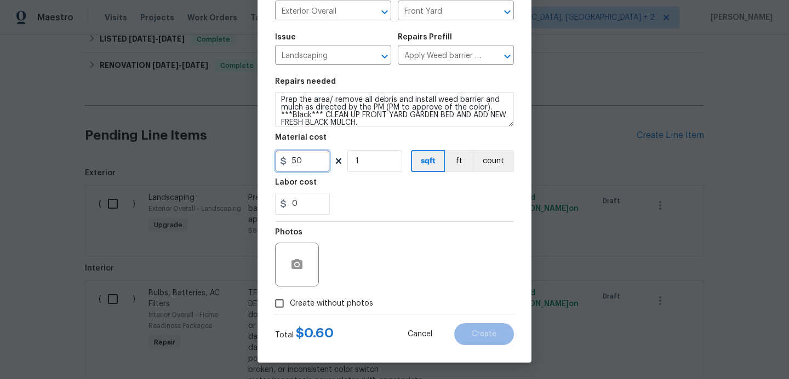
type input "50"
click at [331, 299] on span "Create without photos" at bounding box center [331, 304] width 83 height 12
click at [290, 299] on input "Create without photos" at bounding box center [279, 303] width 21 height 21
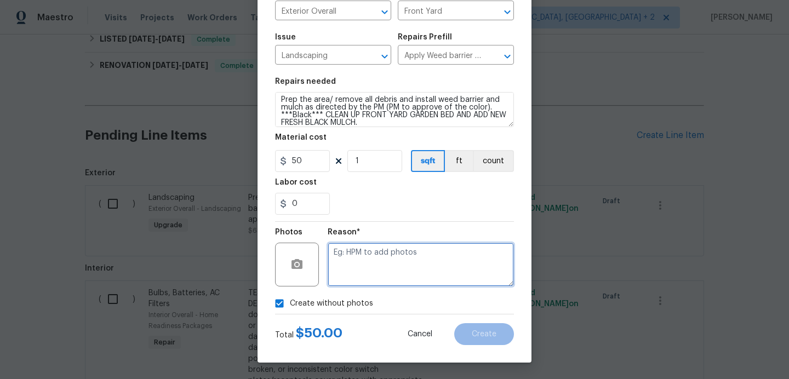
click at [376, 270] on textarea at bounding box center [421, 265] width 186 height 44
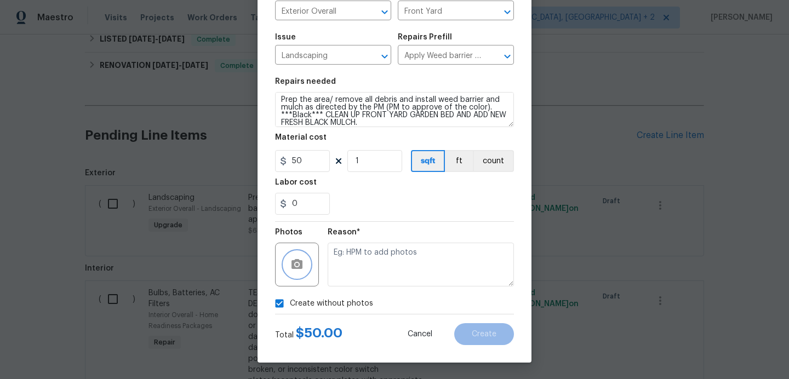
click at [298, 264] on circle "button" at bounding box center [296, 264] width 3 height 3
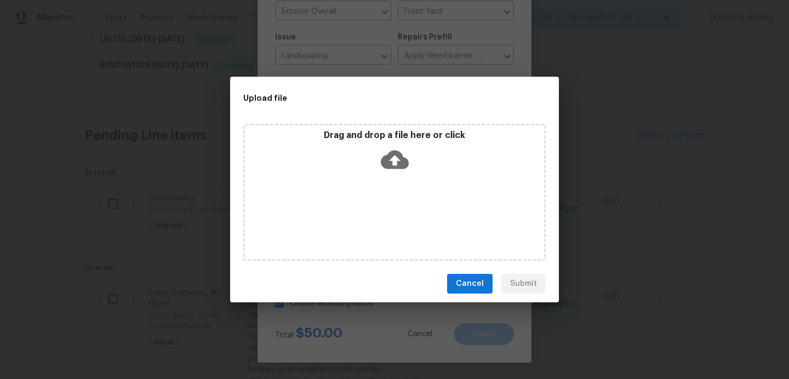
click at [391, 155] on icon at bounding box center [395, 160] width 28 height 19
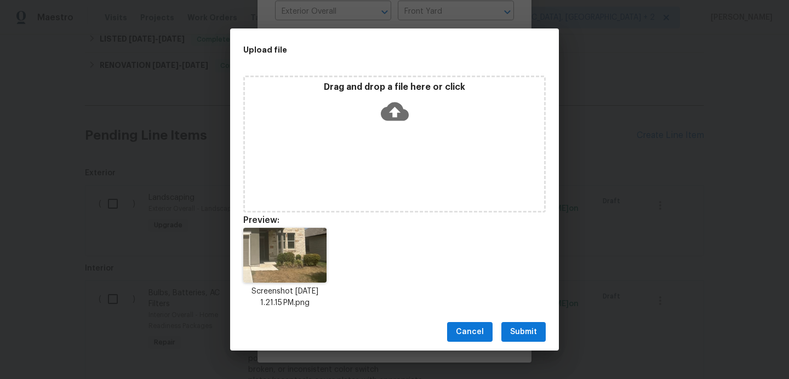
click at [520, 321] on div "Cancel Submit" at bounding box center [394, 332] width 329 height 38
click at [520, 327] on span "Submit" at bounding box center [523, 332] width 27 height 14
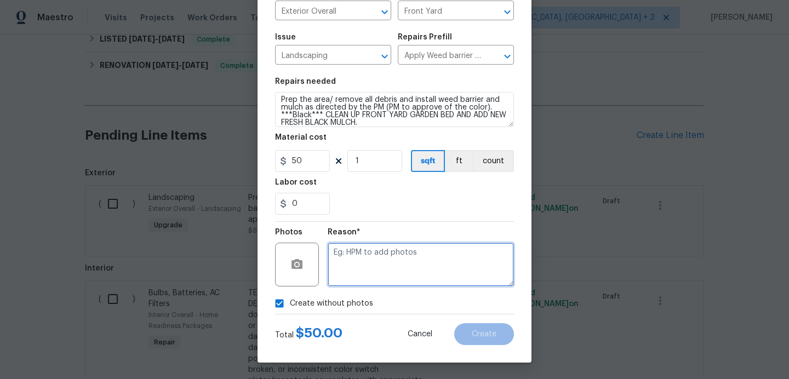
click at [452, 273] on textarea at bounding box center [421, 265] width 186 height 44
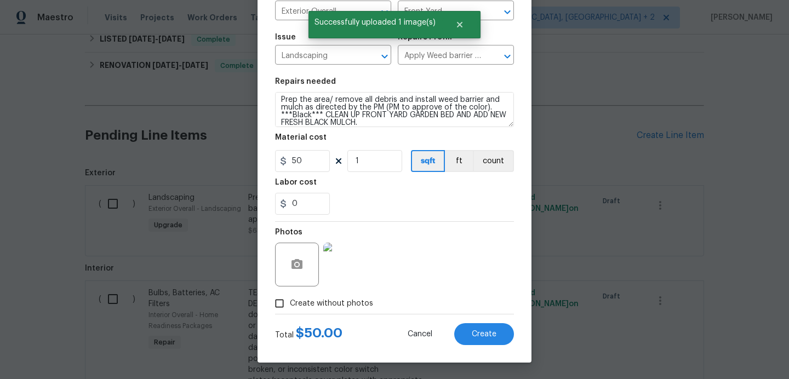
click at [316, 300] on span "Create without photos" at bounding box center [331, 304] width 83 height 12
click at [290, 300] on input "Create without photos" at bounding box center [279, 303] width 21 height 21
checkbox input "false"
click at [477, 335] on span "Create" at bounding box center [484, 334] width 25 height 8
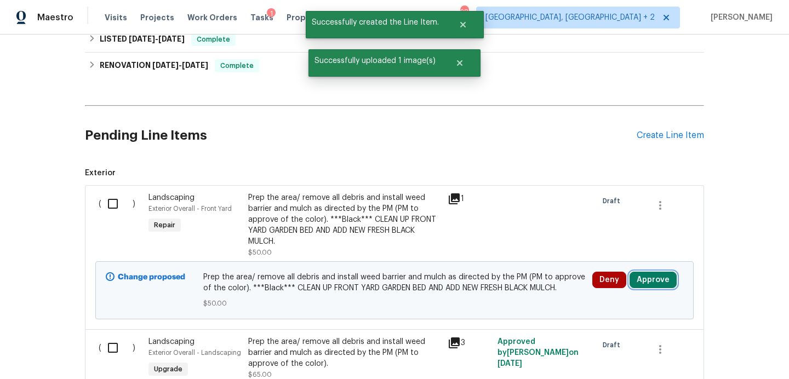
click at [646, 281] on button "Approve" at bounding box center [653, 280] width 47 height 16
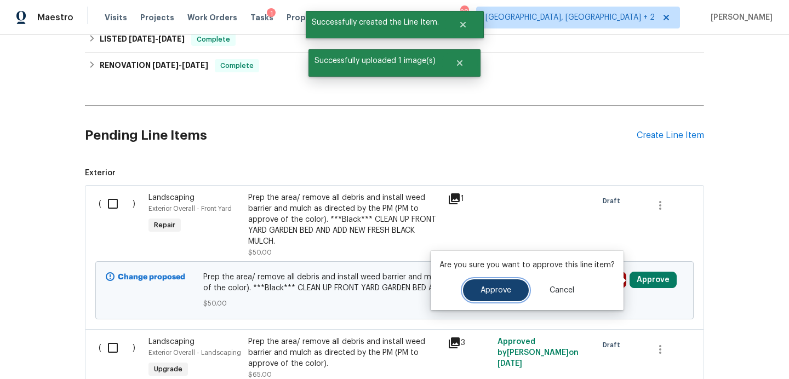
click at [506, 287] on span "Approve" at bounding box center [496, 291] width 31 height 8
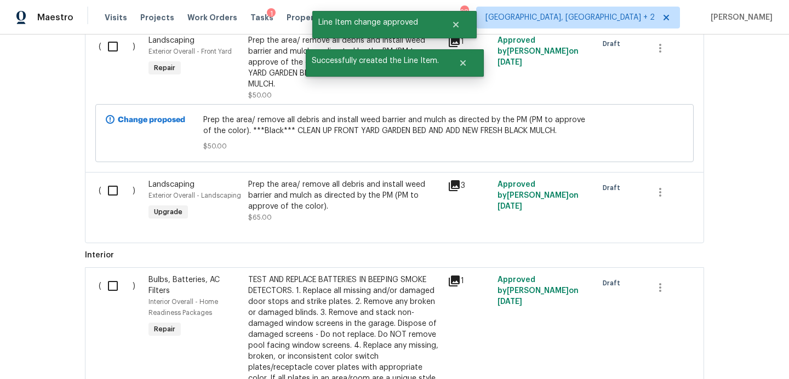
scroll to position [728, 0]
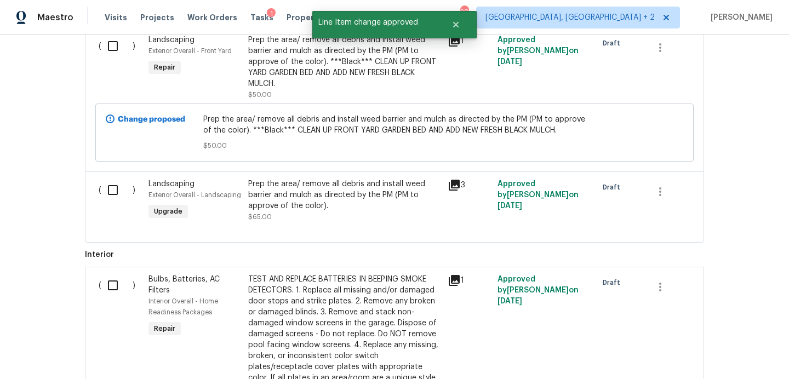
click at [457, 184] on icon at bounding box center [454, 185] width 11 height 11
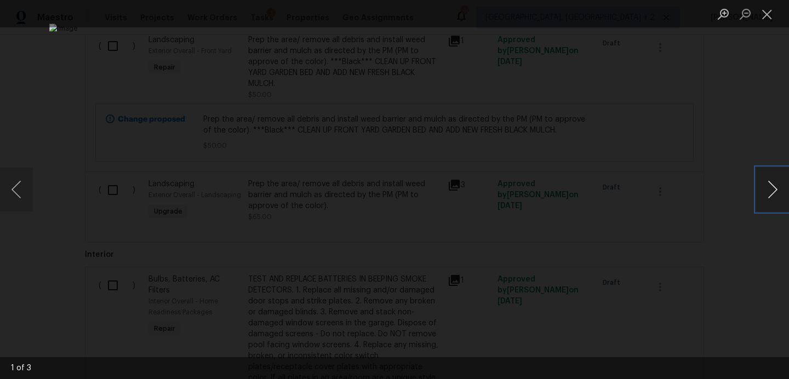
click at [770, 188] on button "Next image" at bounding box center [772, 190] width 33 height 44
click at [765, 11] on button "Close lightbox" at bounding box center [767, 13] width 22 height 19
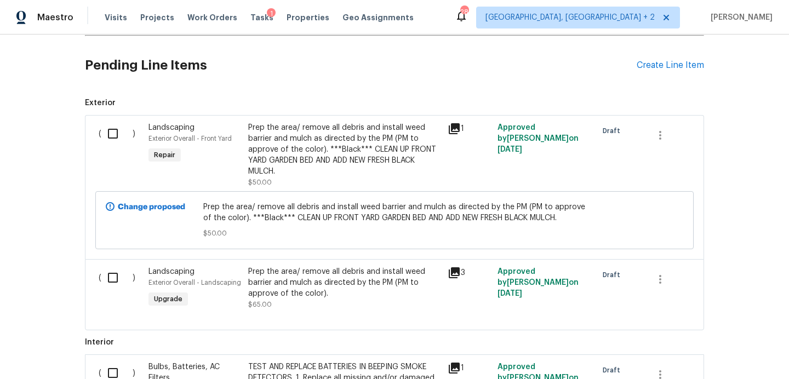
scroll to position [636, 0]
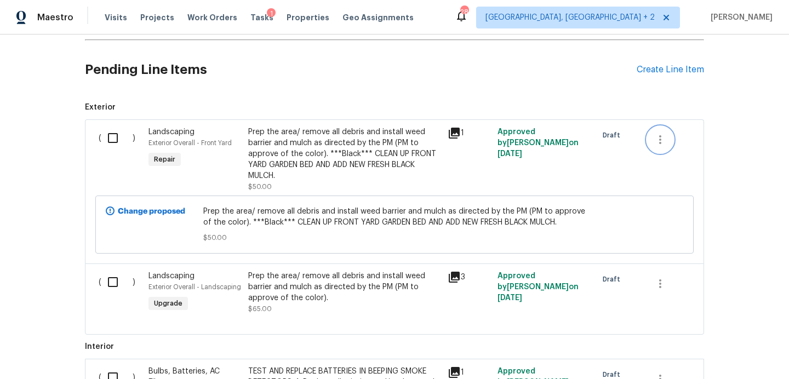
click at [660, 138] on icon "button" at bounding box center [660, 139] width 13 height 13
click at [662, 145] on li "Cancel" at bounding box center [668, 140] width 42 height 18
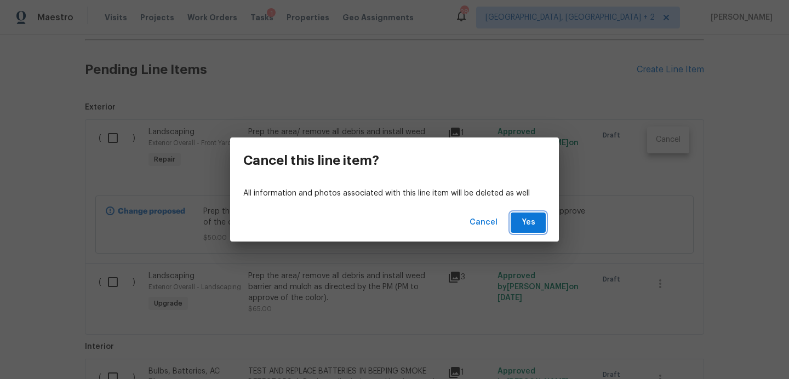
click at [529, 225] on span "Yes" at bounding box center [528, 223] width 18 height 14
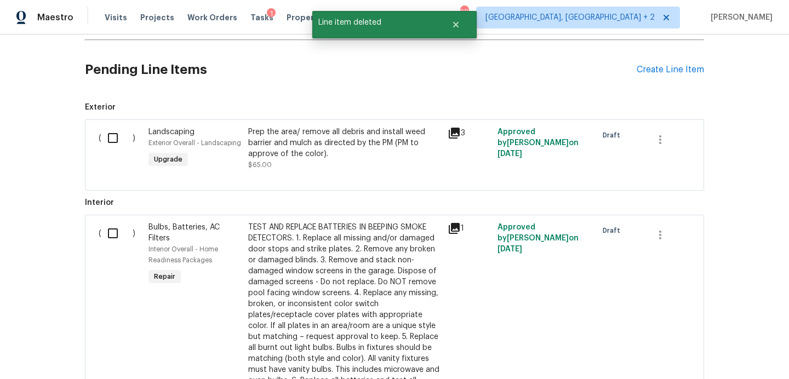
scroll to position [761, 0]
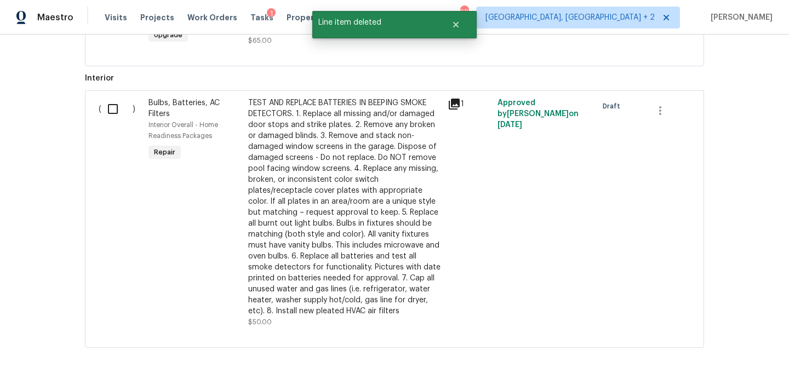
click at [453, 102] on icon at bounding box center [454, 104] width 11 height 11
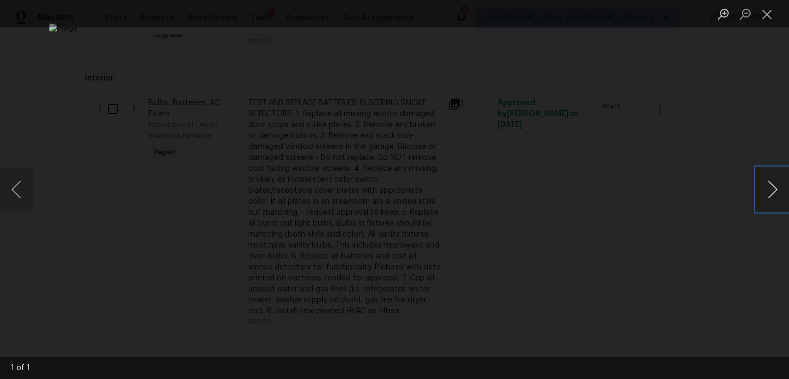
click at [769, 193] on button "Next image" at bounding box center [772, 190] width 33 height 44
click at [718, 176] on div "Lightbox" at bounding box center [394, 189] width 789 height 379
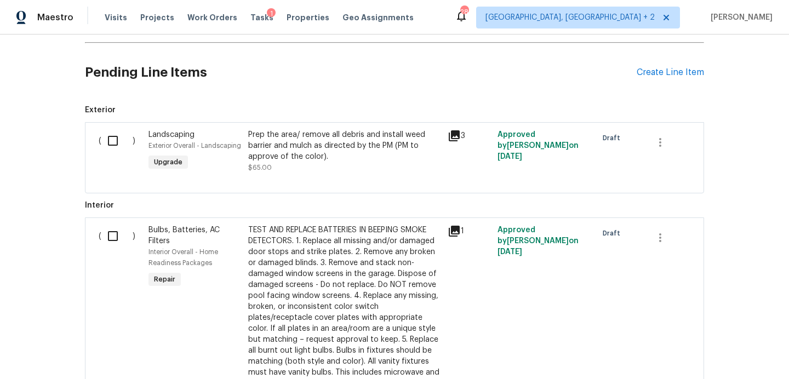
scroll to position [633, 0]
click at [120, 145] on input "checkbox" at bounding box center [116, 141] width 31 height 23
checkbox input "true"
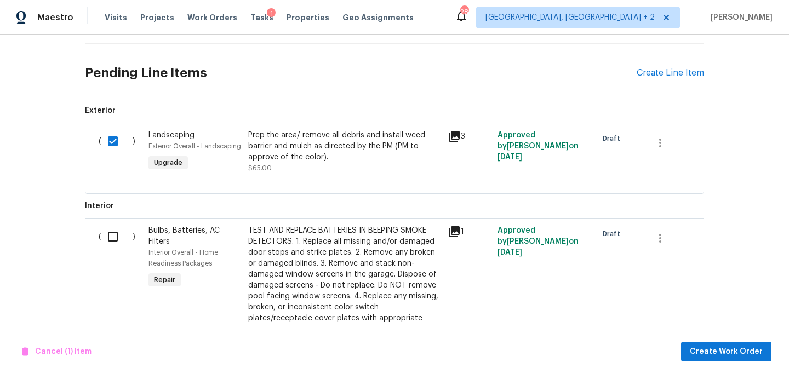
click at [109, 233] on input "checkbox" at bounding box center [116, 236] width 31 height 23
checkbox input "true"
click at [700, 353] on span "Create Work Order" at bounding box center [726, 352] width 73 height 14
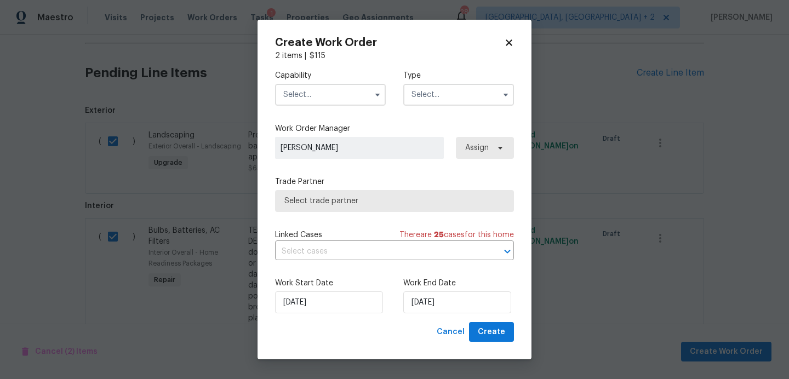
click at [323, 98] on input "text" at bounding box center [330, 95] width 111 height 22
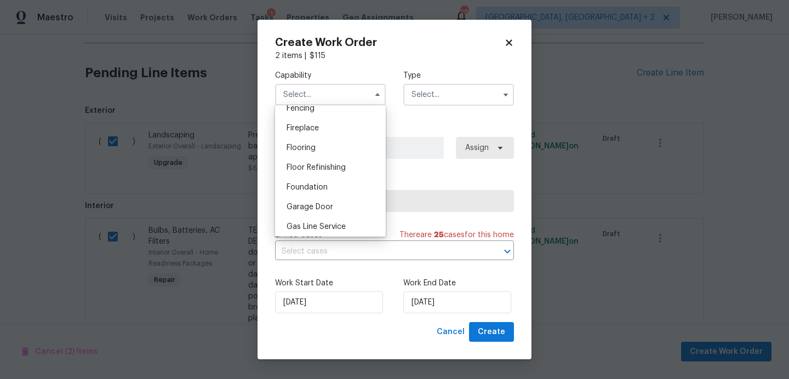
scroll to position [414, 0]
click at [327, 228] on span "General Contractor" at bounding box center [322, 228] width 71 height 8
type input "General Contractor"
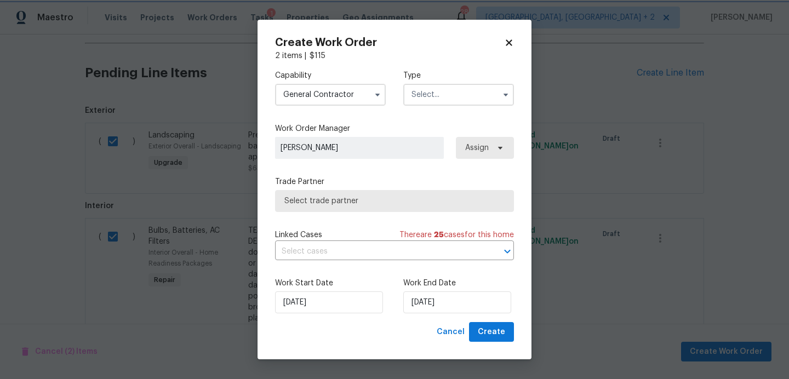
scroll to position [437, 0]
click at [424, 106] on div "Capability General Contractor Type" at bounding box center [394, 87] width 239 height 53
click at [424, 100] on input "text" at bounding box center [458, 95] width 111 height 22
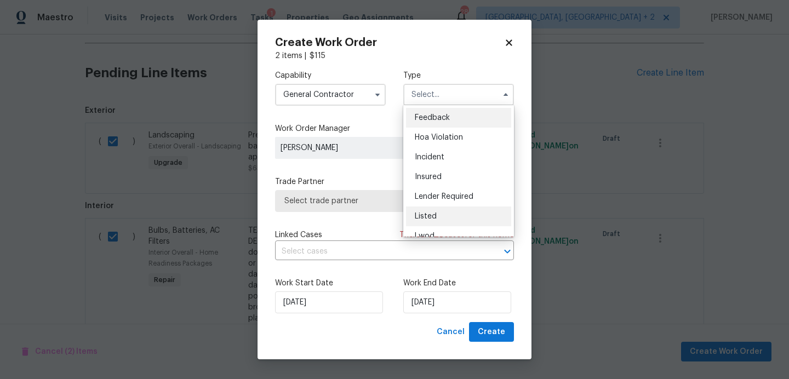
click at [433, 218] on span "Listed" at bounding box center [426, 217] width 22 height 8
type input "Listed"
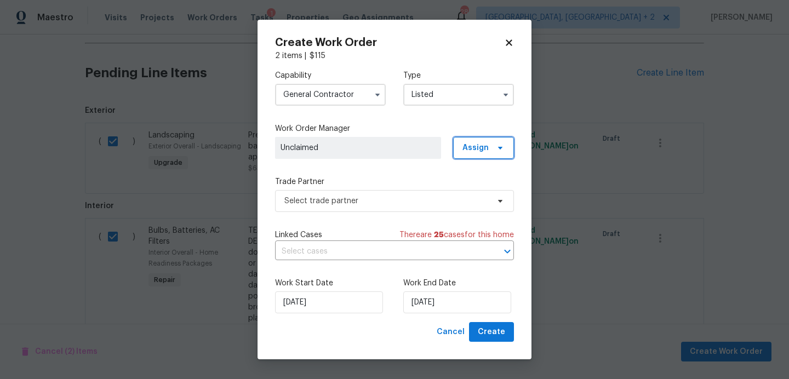
click at [476, 144] on span "Assign" at bounding box center [475, 147] width 26 height 11
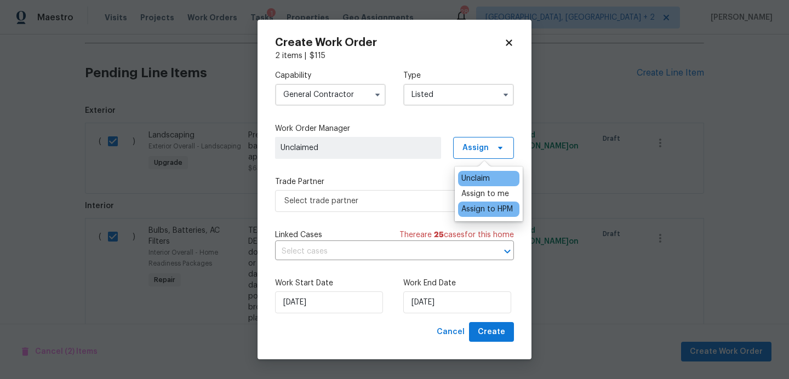
click at [467, 209] on div "Assign to HPM" at bounding box center [487, 209] width 52 height 11
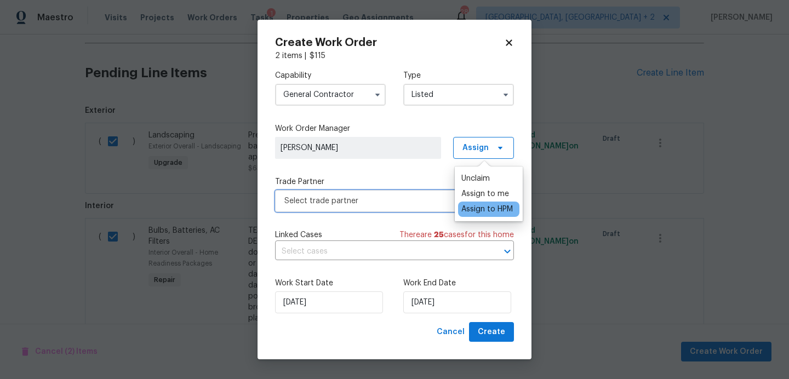
click at [397, 196] on span "Select trade partner" at bounding box center [386, 201] width 204 height 11
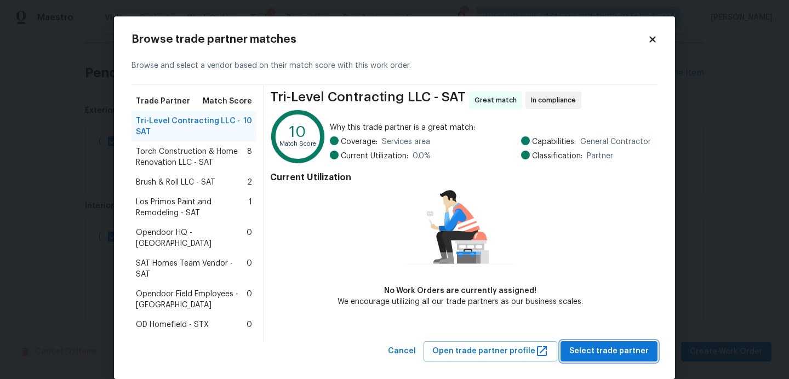
click at [637, 345] on span "Select trade partner" at bounding box center [608, 352] width 79 height 14
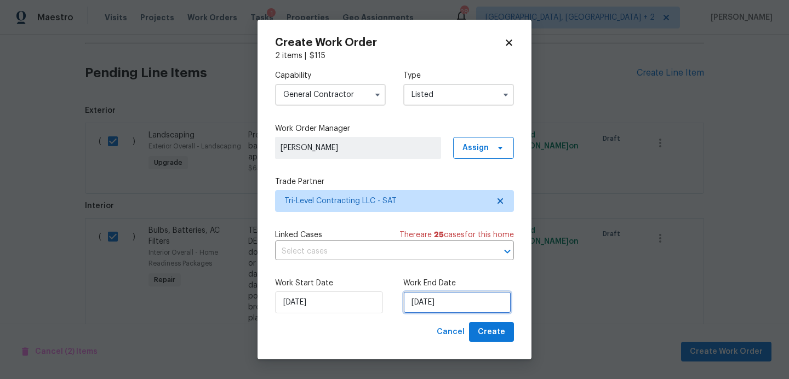
click at [455, 300] on input "[DATE]" at bounding box center [457, 303] width 108 height 22
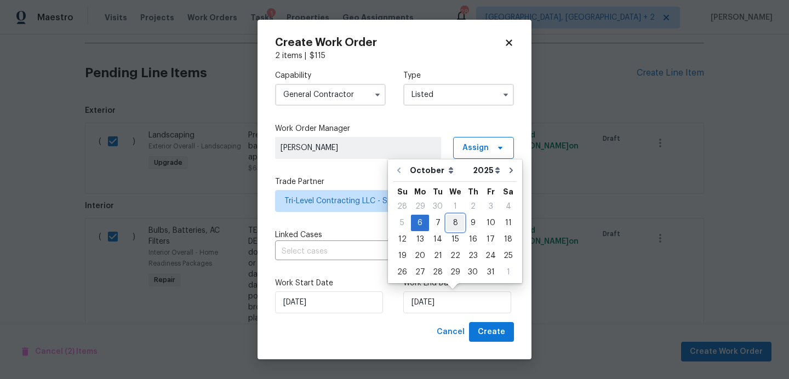
click at [454, 221] on div "8" at bounding box center [456, 222] width 18 height 15
type input "[DATE]"
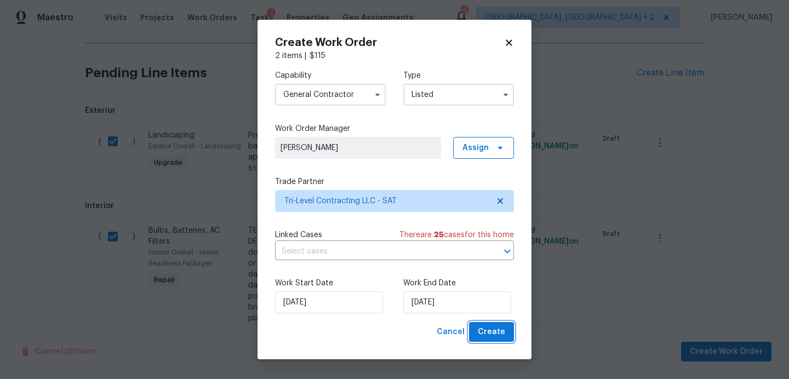
click at [490, 331] on span "Create" at bounding box center [491, 332] width 27 height 14
checkbox input "false"
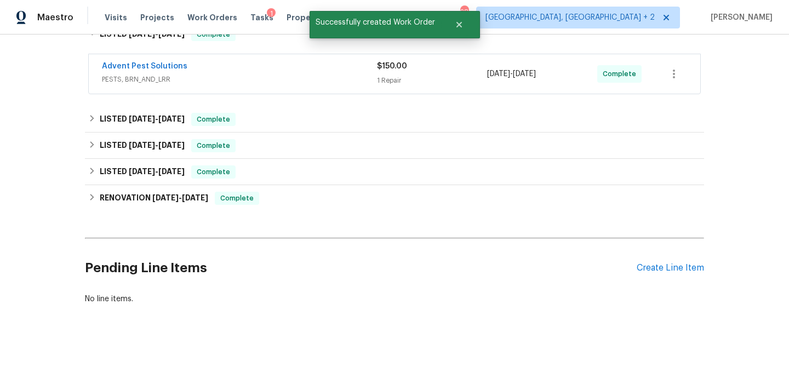
scroll to position [0, 0]
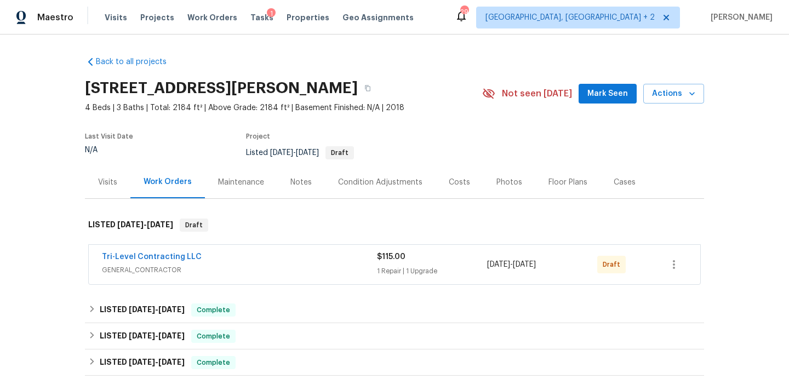
click at [599, 98] on span "Mark Seen" at bounding box center [607, 94] width 41 height 14
click at [333, 273] on span "GENERAL_CONTRACTOR" at bounding box center [239, 270] width 275 height 11
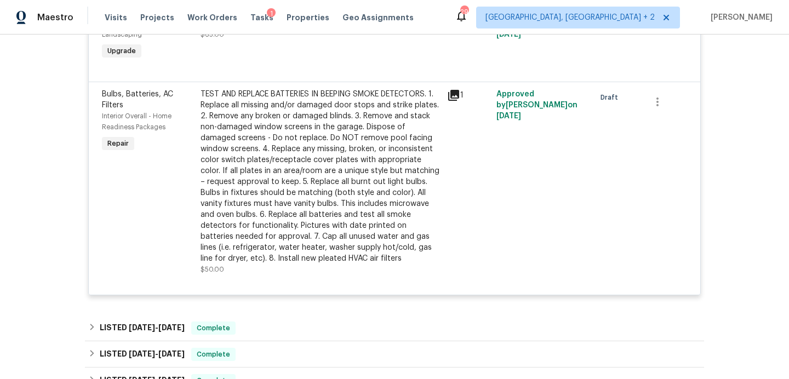
scroll to position [243, 0]
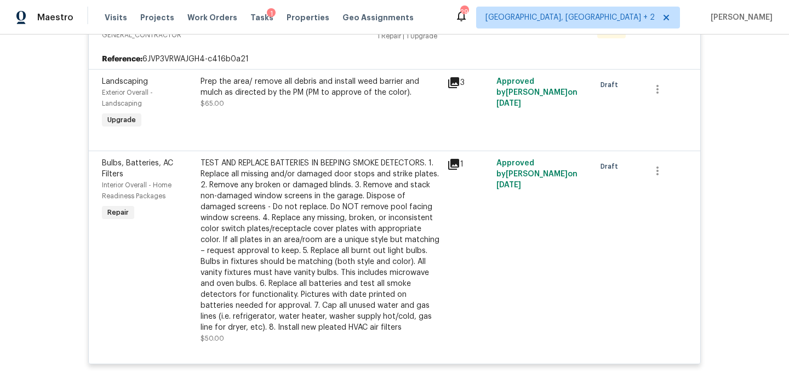
click at [324, 196] on div "TEST AND REPLACE BATTERIES IN BEEPING SMOKE DETECTORS. 1. Replace all missing a…" at bounding box center [321, 245] width 240 height 175
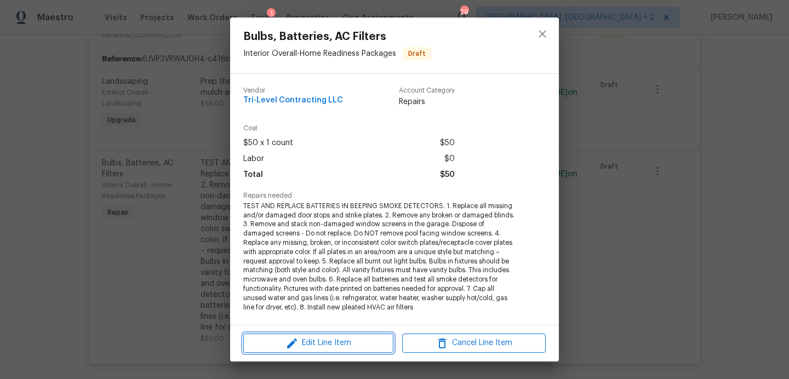
click at [319, 340] on span "Edit Line Item" at bounding box center [319, 343] width 144 height 14
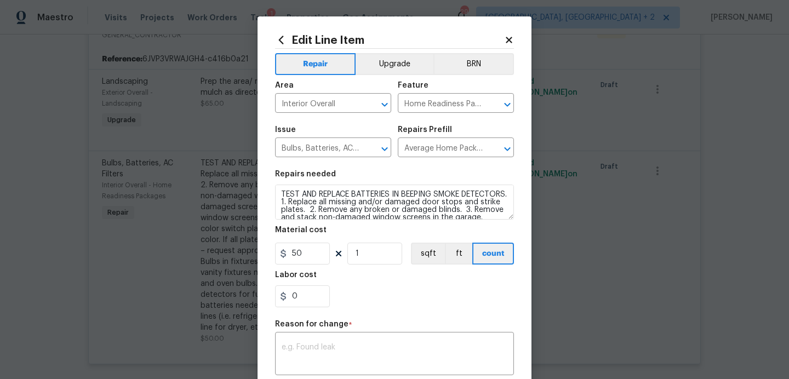
scroll to position [115, 0]
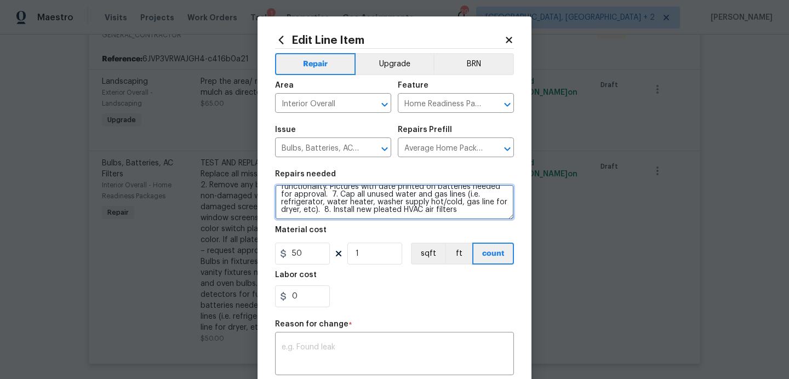
click at [477, 217] on textarea "TEST AND REPLACE BATTERIES IN BEEPING SMOKE DETECTORS. 1. Replace all missing a…" at bounding box center [394, 202] width 239 height 35
drag, startPoint x: 460, startPoint y: 196, endPoint x: 476, endPoint y: 275, distance: 79.9
click at [476, 275] on section "Repairs needed Material cost 50 1 sqft ft count Labor cost 0" at bounding box center [394, 239] width 239 height 150
click at [442, 204] on textarea at bounding box center [394, 202] width 239 height 35
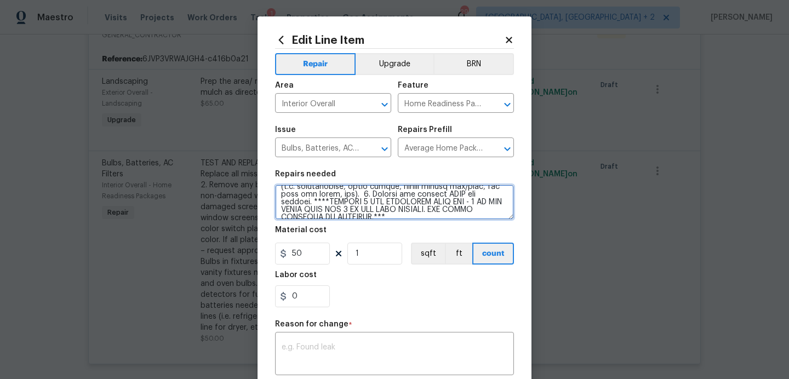
drag, startPoint x: 460, startPoint y: 195, endPoint x: 467, endPoint y: 228, distance: 34.2
click at [467, 228] on section "Repairs needed Material cost 50 1 sqft ft count Labor cost 0" at bounding box center [394, 239] width 239 height 150
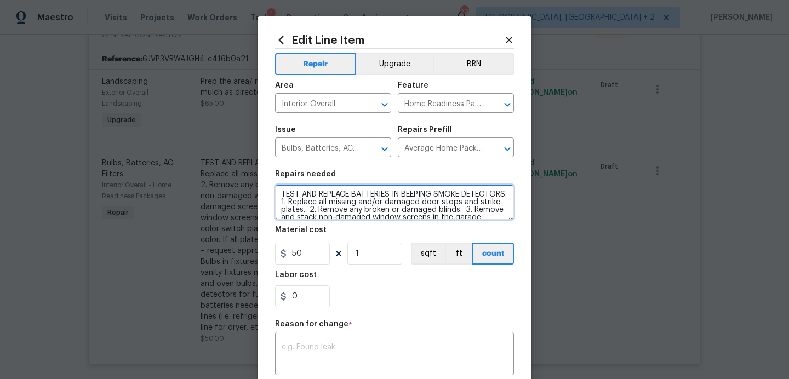
click at [279, 191] on textarea "TEST AND REPLACE BATTERIES IN BEEPING SMOKE DETECTORS. 1. Replace all missing a…" at bounding box center [394, 202] width 239 height 35
paste textarea "****INSTALL 2 AIR FRESHENER PLUG INS - 1 AT THE FRONT DOOR AND 1 IN THE MAIN BE…"
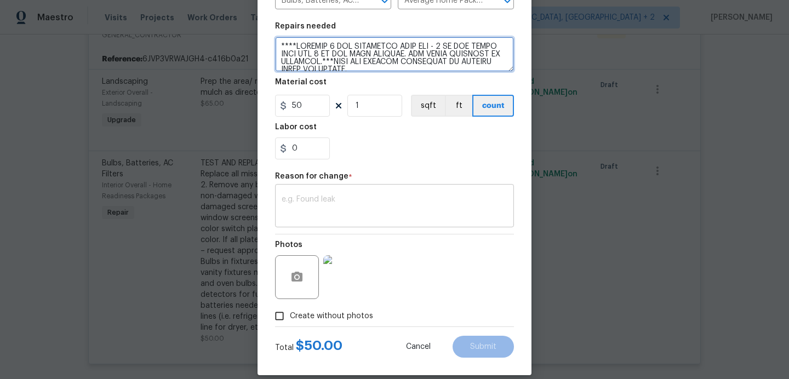
type textarea "****LOREMIP 4 DOL SITAMETCO ADIP ELI - 2 SE DOE TEMPO INCI UTL 2 ET DOL MAGN AL…"
click at [319, 215] on textarea at bounding box center [395, 207] width 226 height 23
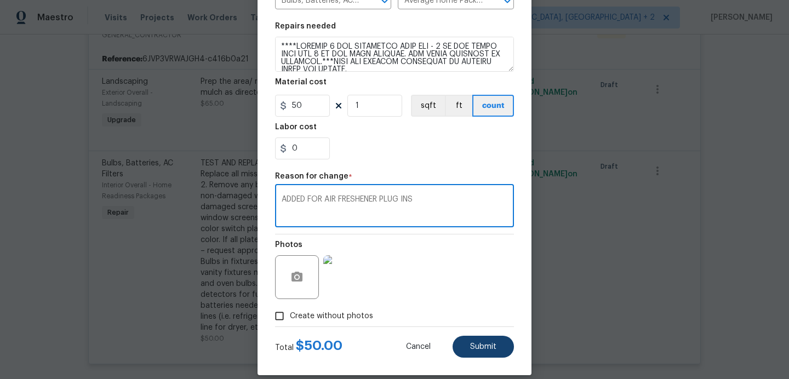
type textarea "ADDED FOR AIR FRESHENER PLUG INS"
click at [485, 352] on button "Submit" at bounding box center [483, 347] width 61 height 22
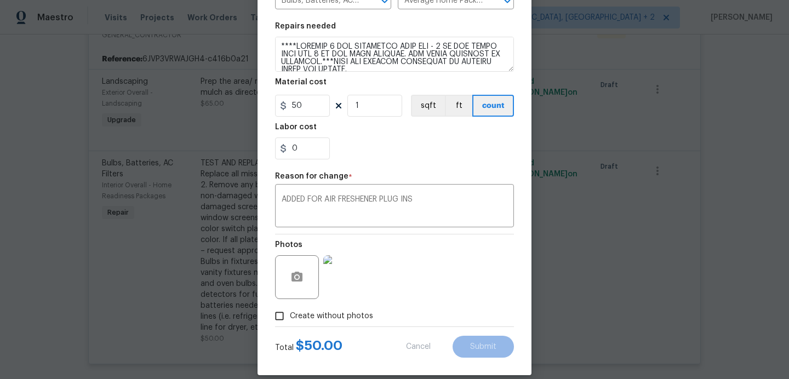
type textarea "TEST AND REPLACE BATTERIES IN BEEPING SMOKE DETECTORS. 1. Replace all missing a…"
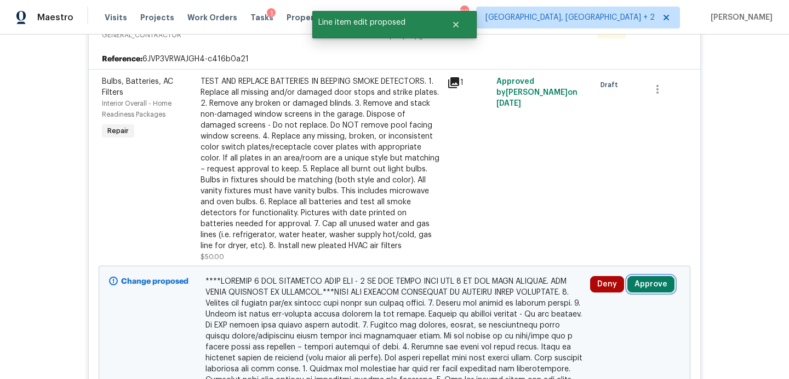
click at [653, 289] on button "Approve" at bounding box center [650, 284] width 47 height 16
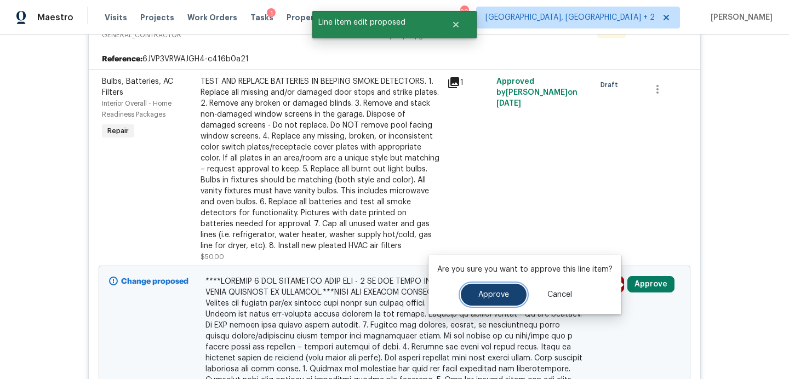
click at [506, 295] on span "Approve" at bounding box center [493, 295] width 31 height 8
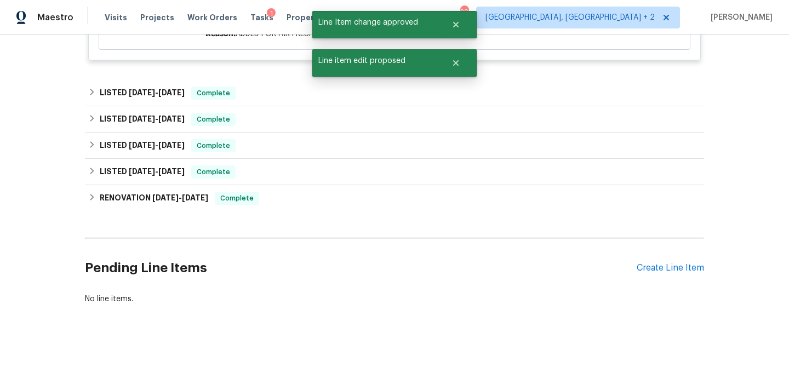
scroll to position [0, 0]
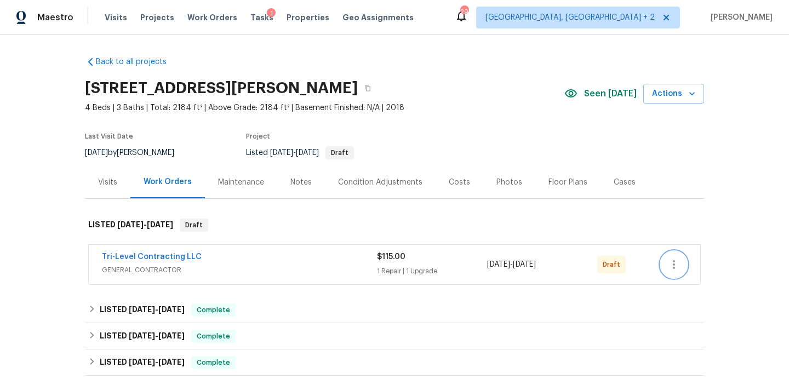
click at [678, 266] on icon "button" at bounding box center [673, 264] width 13 height 13
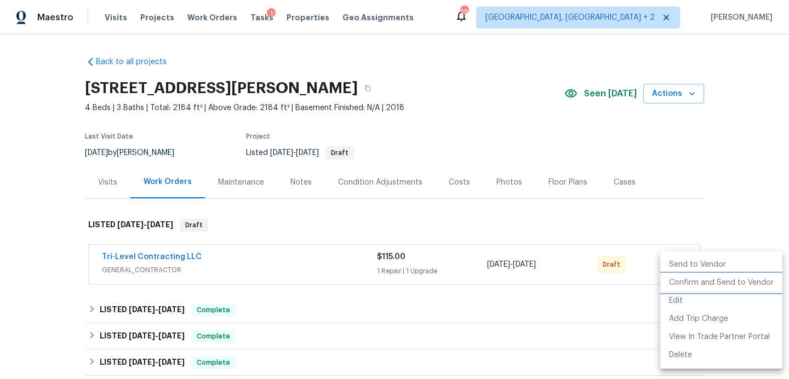
click at [688, 285] on li "Confirm and Send to Vendor" at bounding box center [721, 283] width 122 height 18
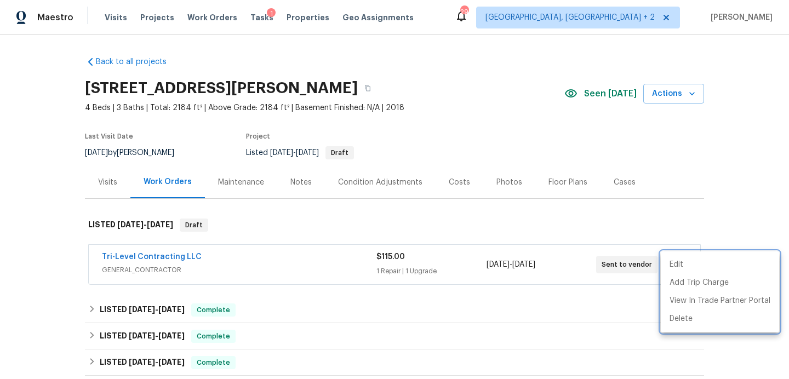
click at [144, 10] on div at bounding box center [394, 189] width 789 height 379
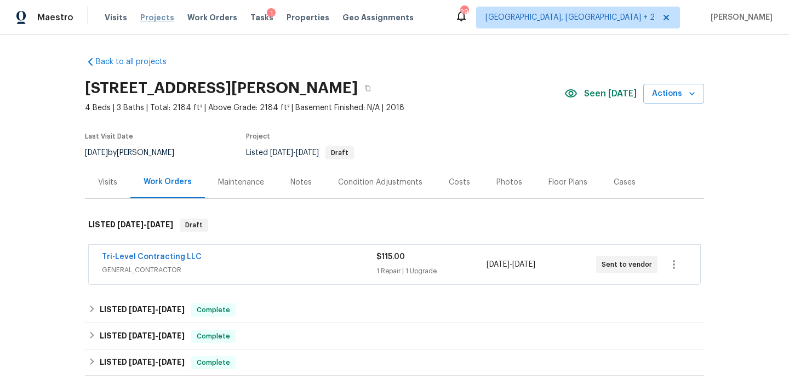
click at [145, 16] on span "Projects" at bounding box center [157, 17] width 34 height 11
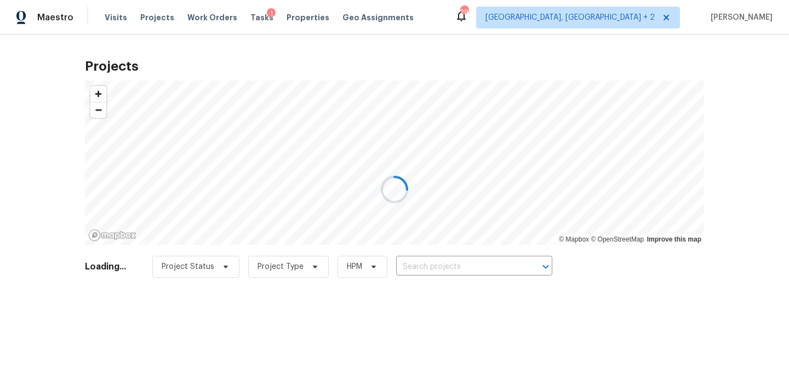
click at [418, 261] on div at bounding box center [394, 189] width 789 height 379
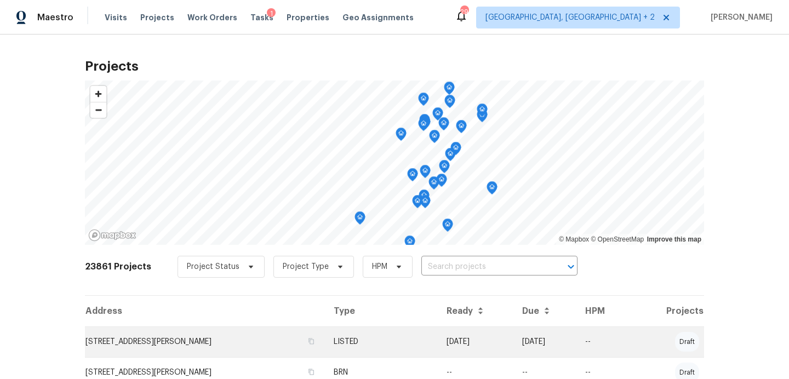
click at [244, 345] on td "[STREET_ADDRESS][PERSON_NAME]" at bounding box center [205, 342] width 240 height 31
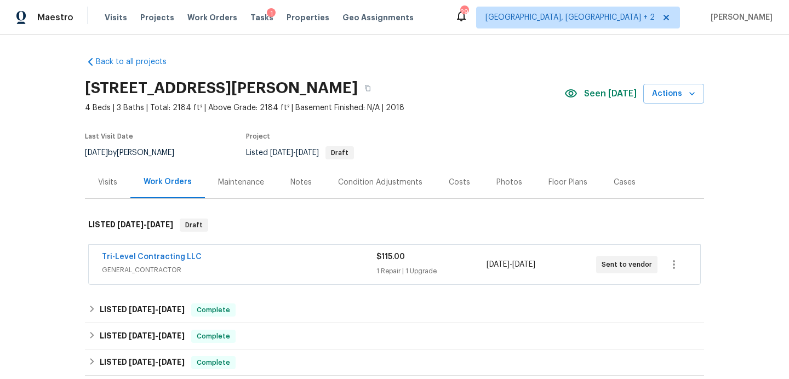
click at [494, 261] on span "[DATE]" at bounding box center [498, 265] width 23 height 8
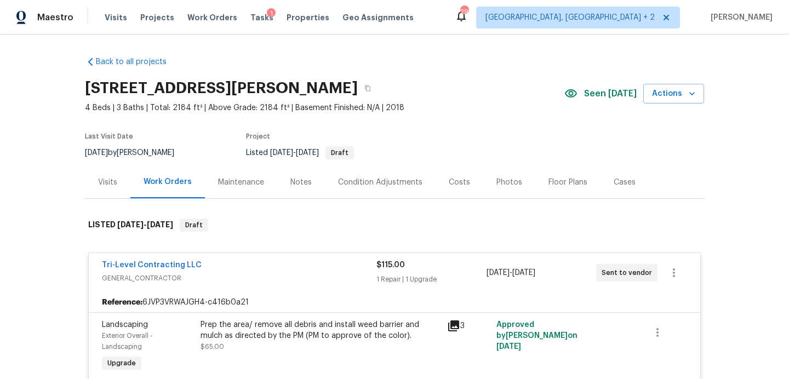
click at [173, 259] on div "Tri-Level Contracting LLC GENERAL_CONTRACTOR $115.00 1 Repair | 1 Upgrade [DATE…" at bounding box center [394, 272] width 611 height 39
click at [159, 262] on link "Tri-Level Contracting LLC" at bounding box center [152, 265] width 100 height 8
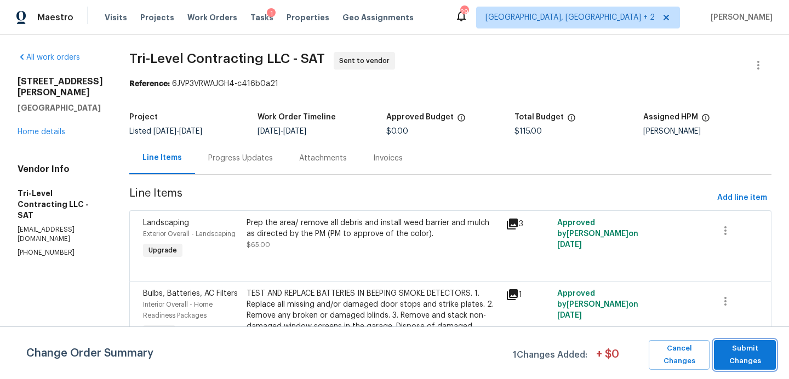
click at [740, 352] on span "Submit Changes" at bounding box center [744, 354] width 51 height 25
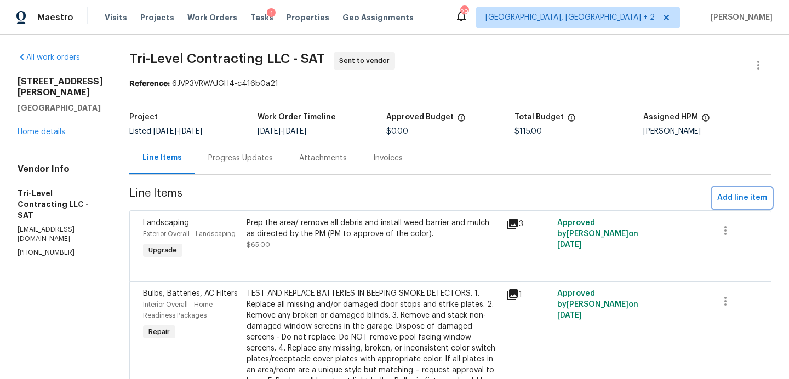
click at [736, 196] on span "Add line item" at bounding box center [742, 198] width 50 height 14
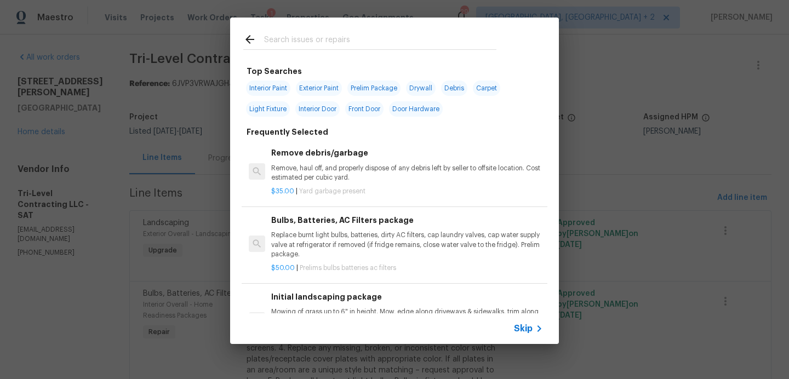
click at [334, 43] on input "text" at bounding box center [380, 41] width 232 height 16
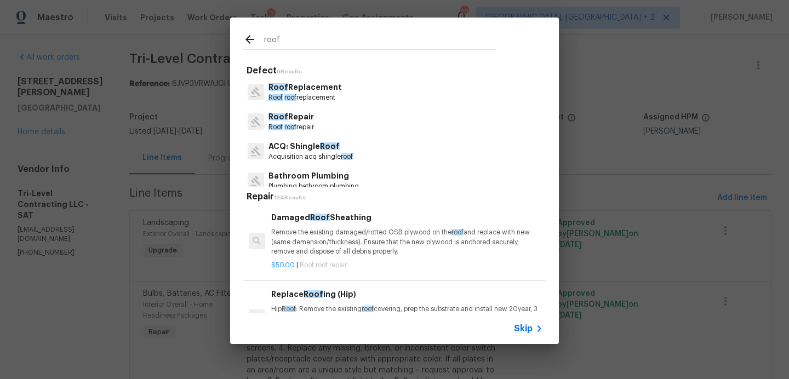
type input "roof"
click at [294, 146] on p "ACQ: Shingle Roof" at bounding box center [310, 147] width 84 height 12
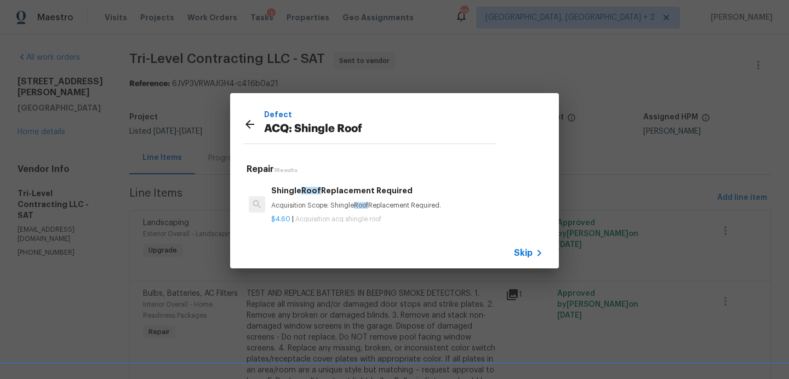
drag, startPoint x: 447, startPoint y: 203, endPoint x: 272, endPoint y: 204, distance: 174.8
click at [272, 204] on p "Acquisition Scope: Shingle Roof Replacement Required." at bounding box center [407, 205] width 272 height 9
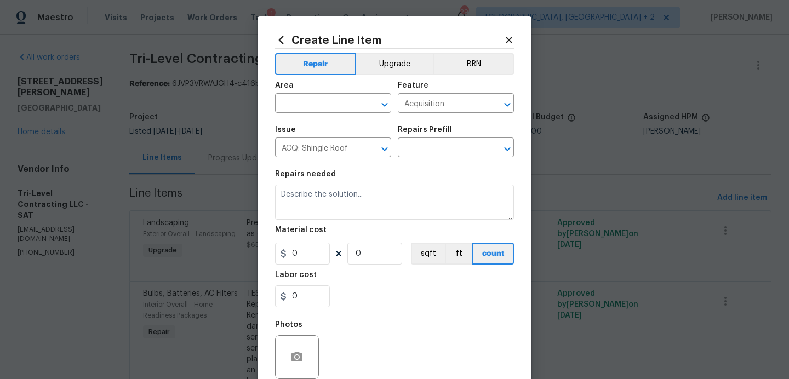
type input "Shingle Roof Replacement Required $4.60"
type textarea "Acquisition Scope: Shingle Roof Replacement Required."
type input "4.6"
type input "1"
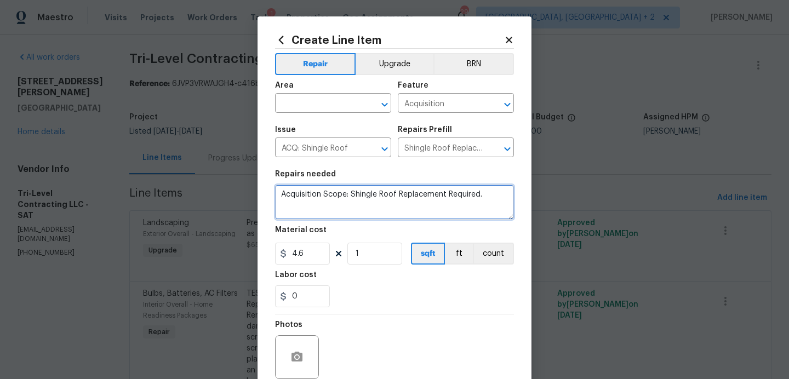
drag, startPoint x: 488, startPoint y: 195, endPoint x: 202, endPoint y: 185, distance: 286.2
click at [202, 185] on div "Create Line Item Repair Upgrade BRN Area ​ Feature Acquisition ​ Issue ACQ: Shi…" at bounding box center [394, 189] width 789 height 379
click at [512, 38] on icon at bounding box center [509, 40] width 10 height 10
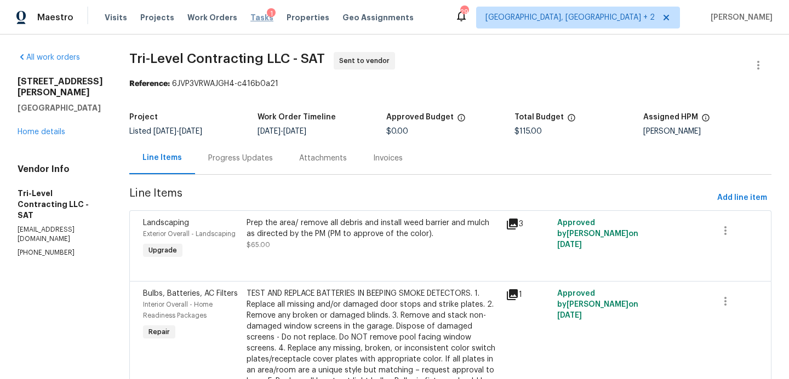
click at [250, 14] on span "Tasks" at bounding box center [261, 18] width 23 height 8
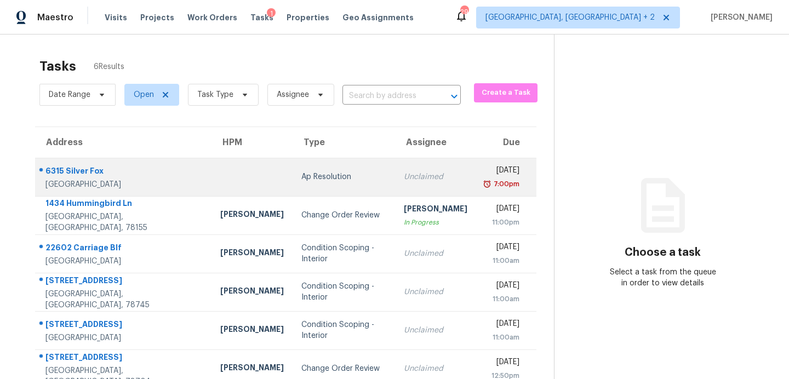
scroll to position [35, 0]
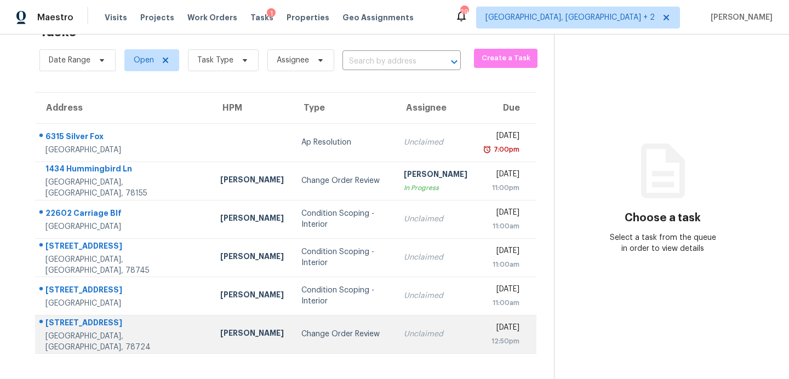
click at [293, 340] on td "Change Order Review" at bounding box center [344, 334] width 102 height 38
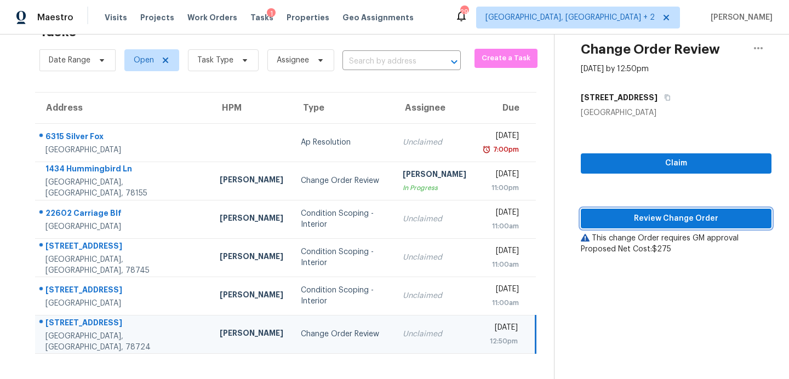
click at [590, 217] on span "Review Change Order" at bounding box center [676, 219] width 173 height 14
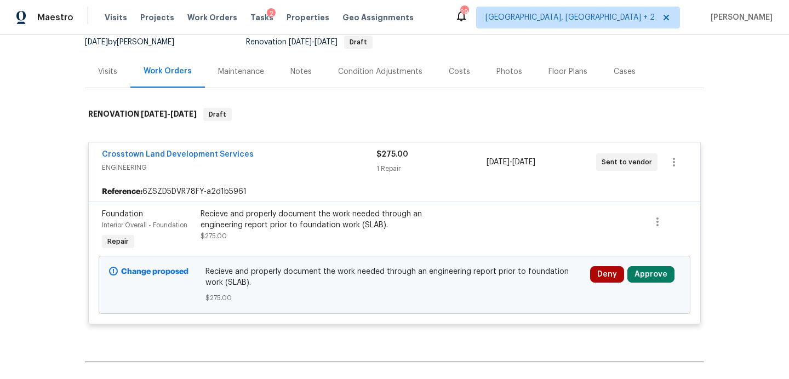
scroll to position [110, 0]
click at [644, 281] on button "Approve" at bounding box center [650, 275] width 47 height 16
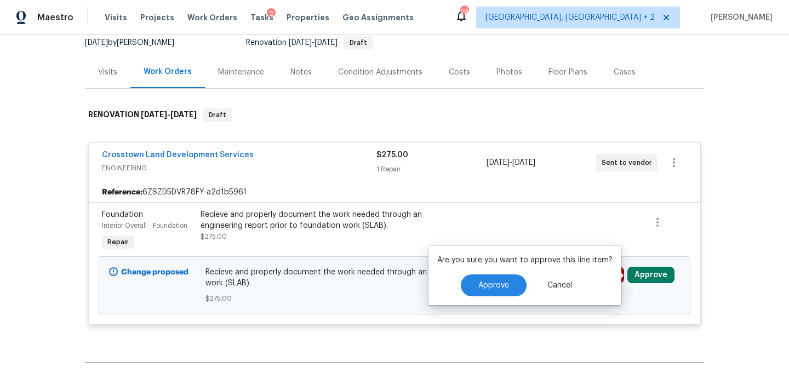
click at [523, 282] on div "Approve Cancel" at bounding box center [524, 286] width 175 height 22
click at [512, 283] on button "Approve" at bounding box center [494, 286] width 66 height 22
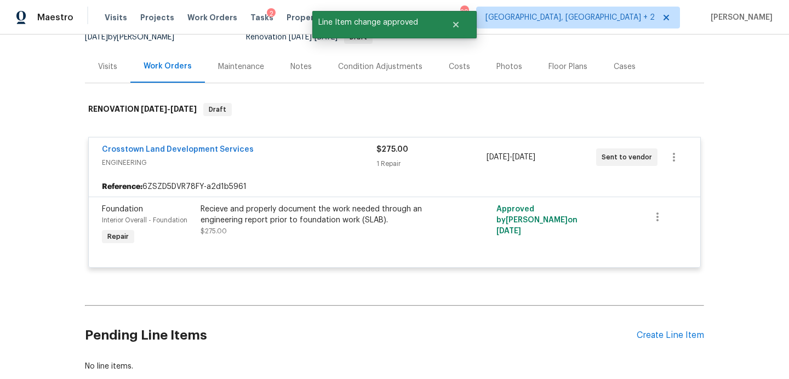
scroll to position [0, 0]
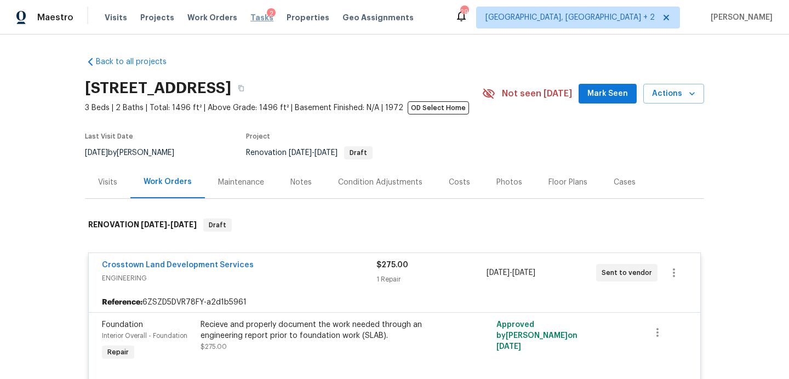
click at [250, 18] on span "Tasks" at bounding box center [261, 18] width 23 height 8
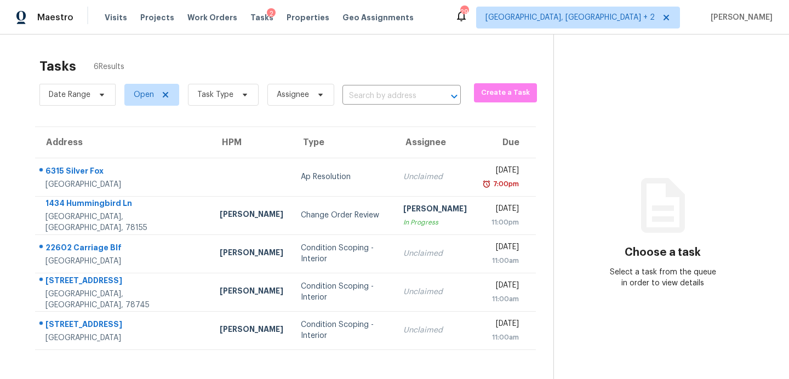
scroll to position [35, 0]
